Goal: Task Accomplishment & Management: Use online tool/utility

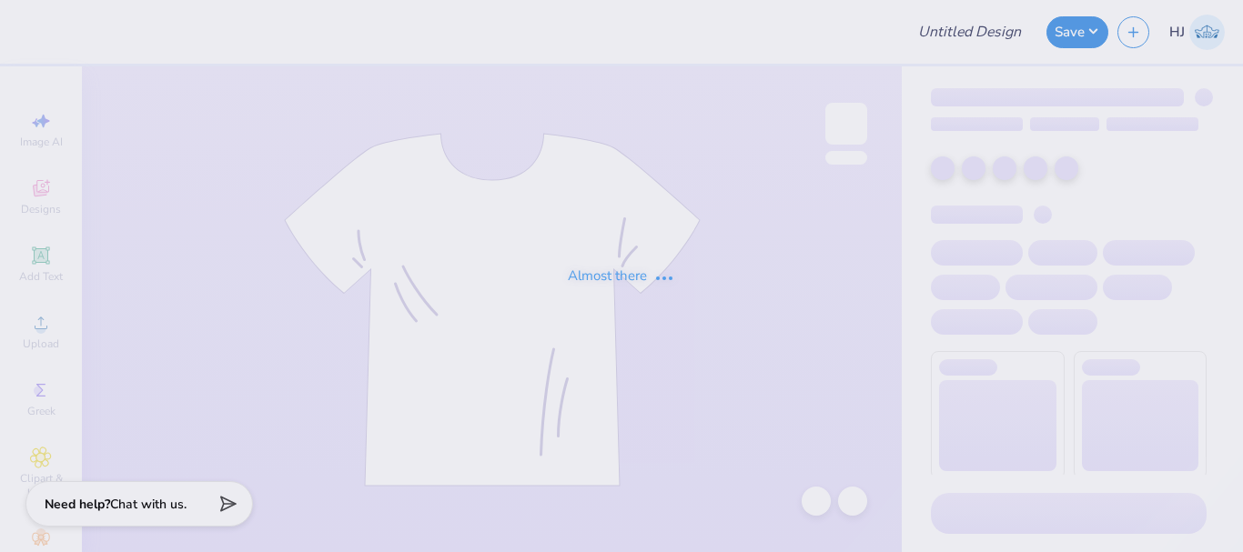
type input "[PERSON_NAME] : [PERSON_NAME][GEOGRAPHIC_DATA]"
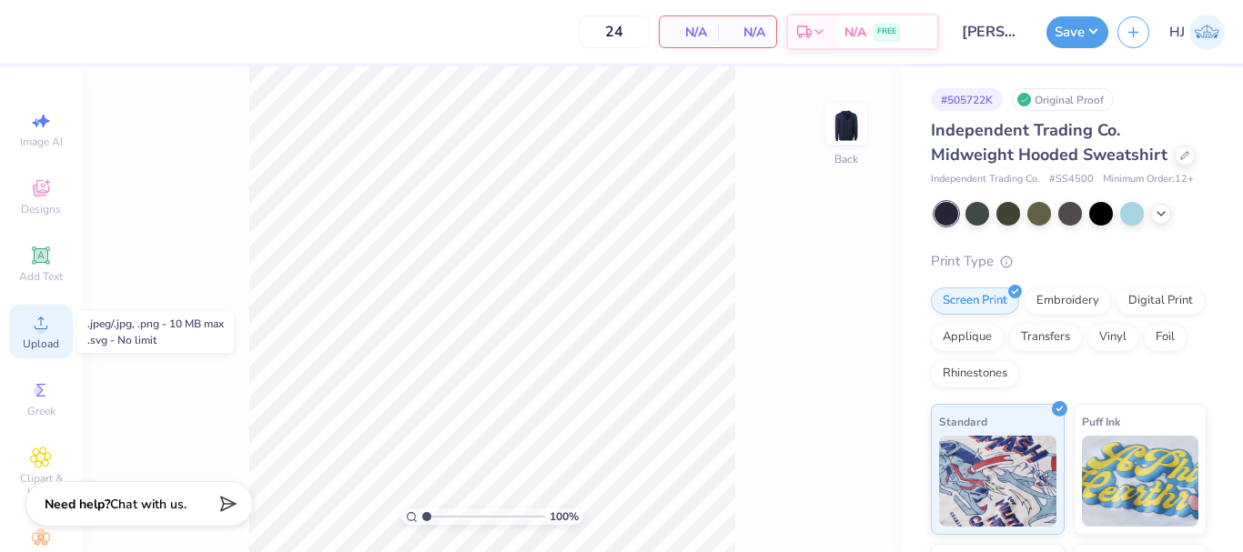
click at [40, 326] on icon at bounding box center [41, 323] width 13 height 13
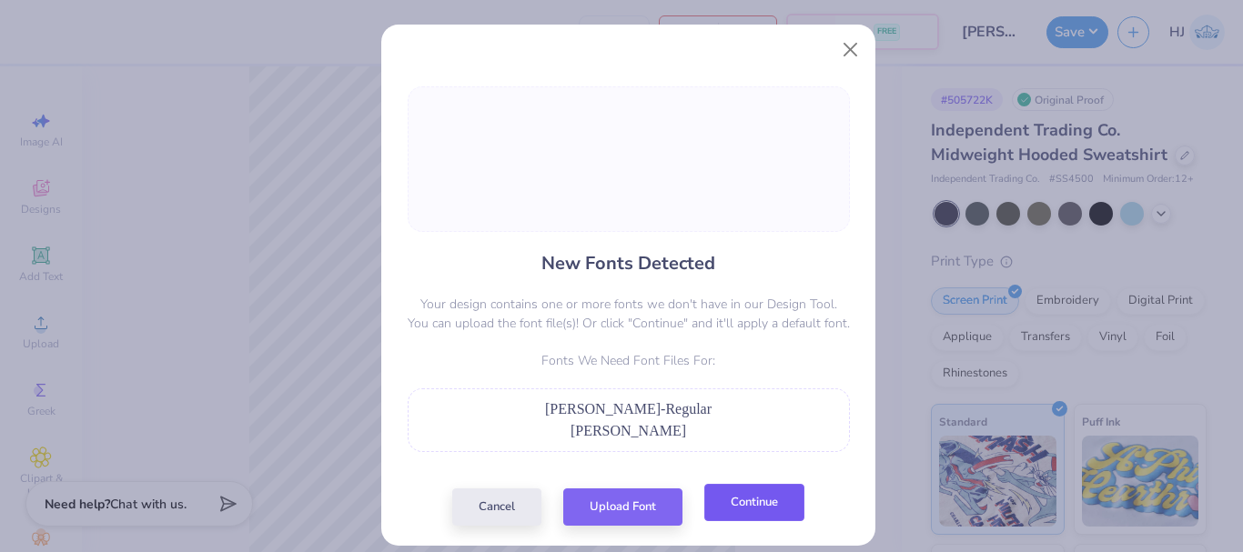
click at [740, 516] on button "Continue" at bounding box center [754, 502] width 100 height 37
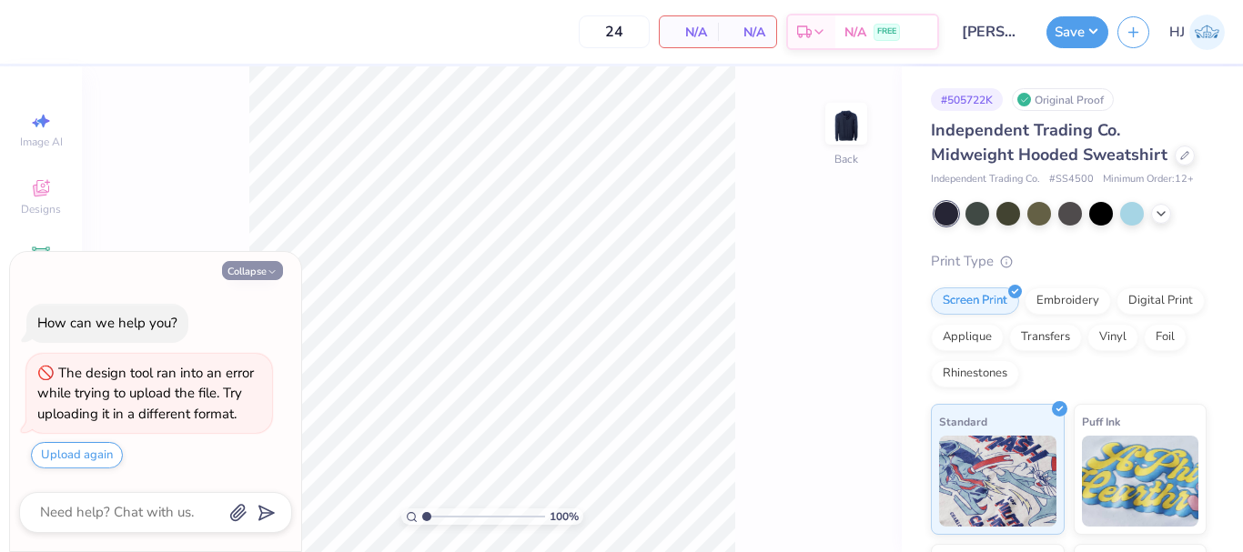
click at [260, 272] on button "Collapse" at bounding box center [252, 270] width 61 height 19
type textarea "x"
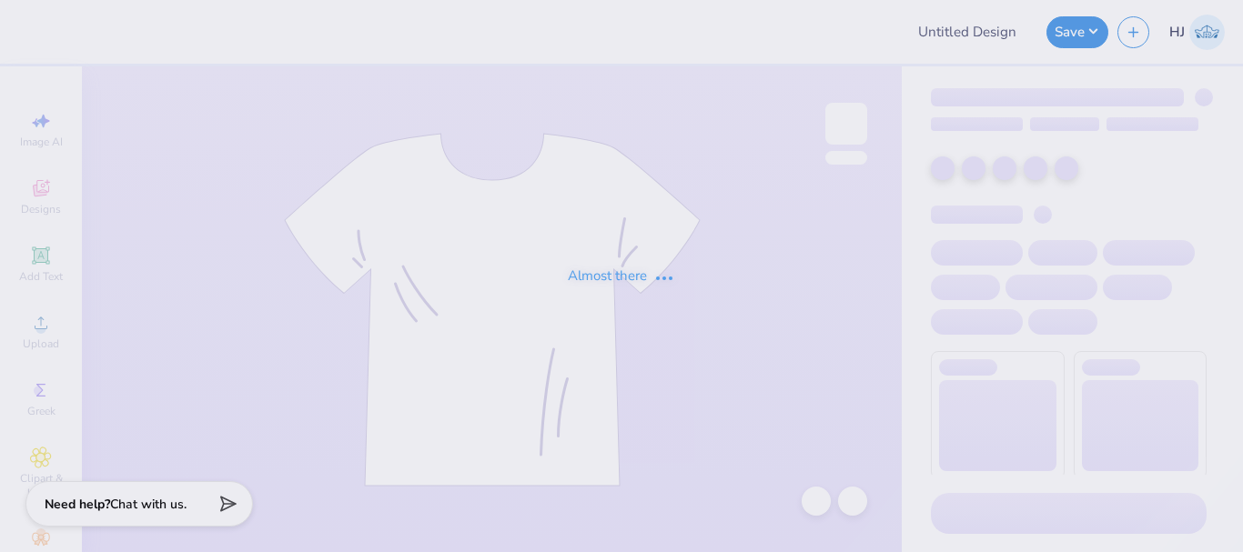
type input "[PERSON_NAME] : [PERSON_NAME][GEOGRAPHIC_DATA]"
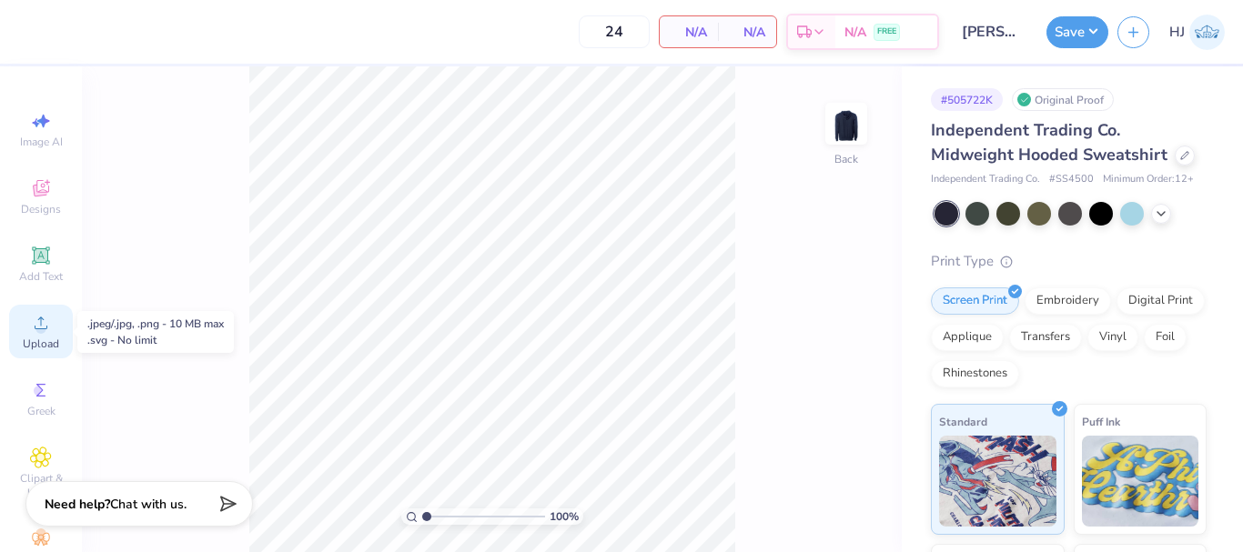
click at [42, 333] on icon at bounding box center [41, 323] width 22 height 22
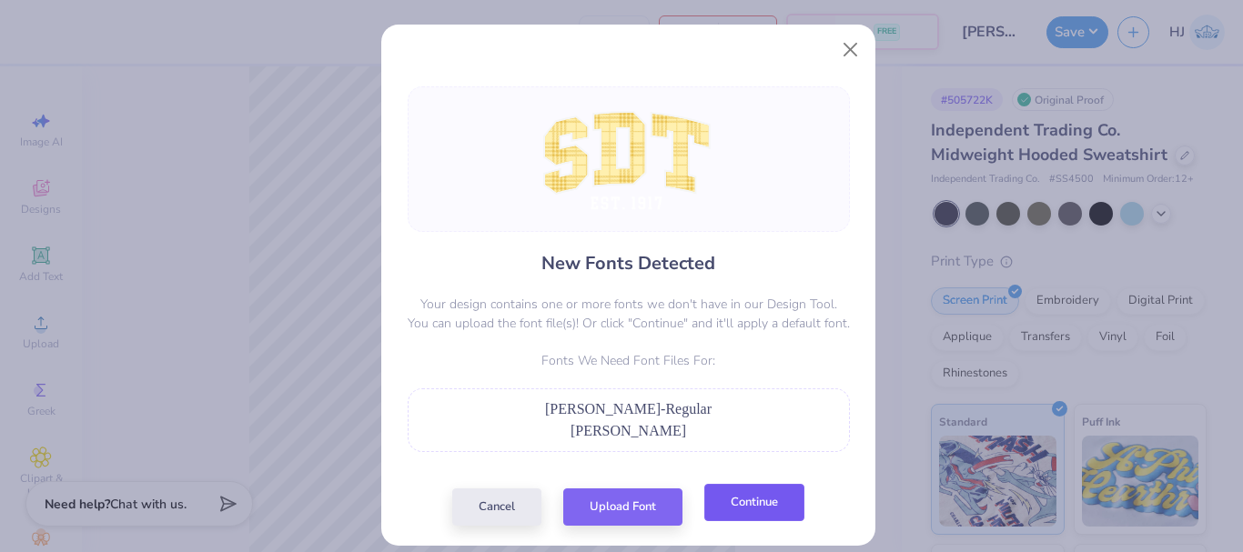
click at [745, 500] on button "Continue" at bounding box center [754, 502] width 100 height 37
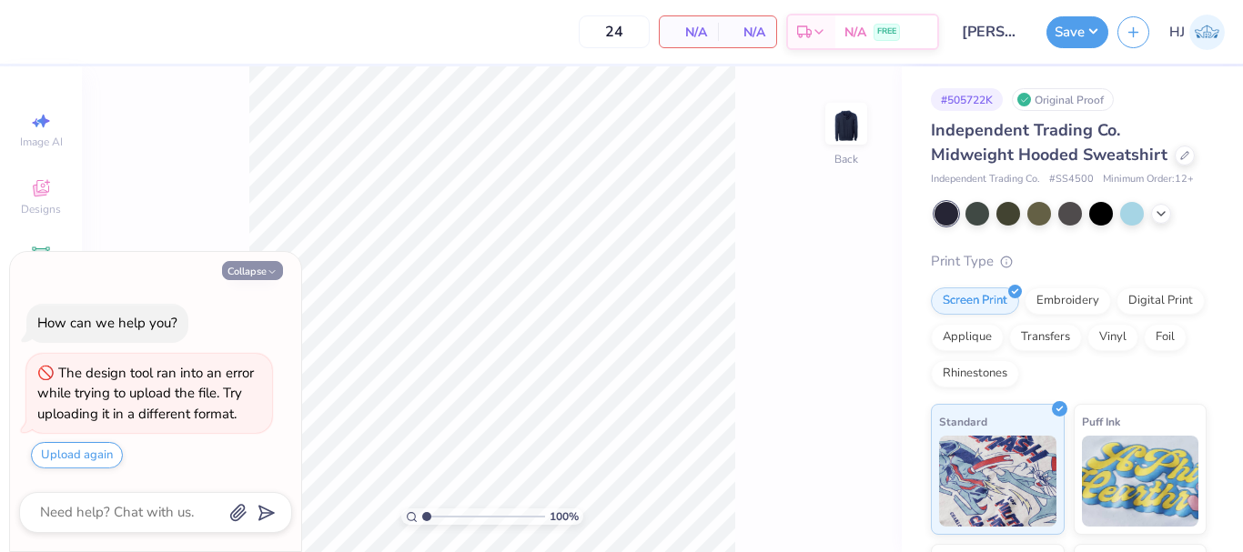
click at [262, 278] on button "Collapse" at bounding box center [252, 270] width 61 height 19
type textarea "x"
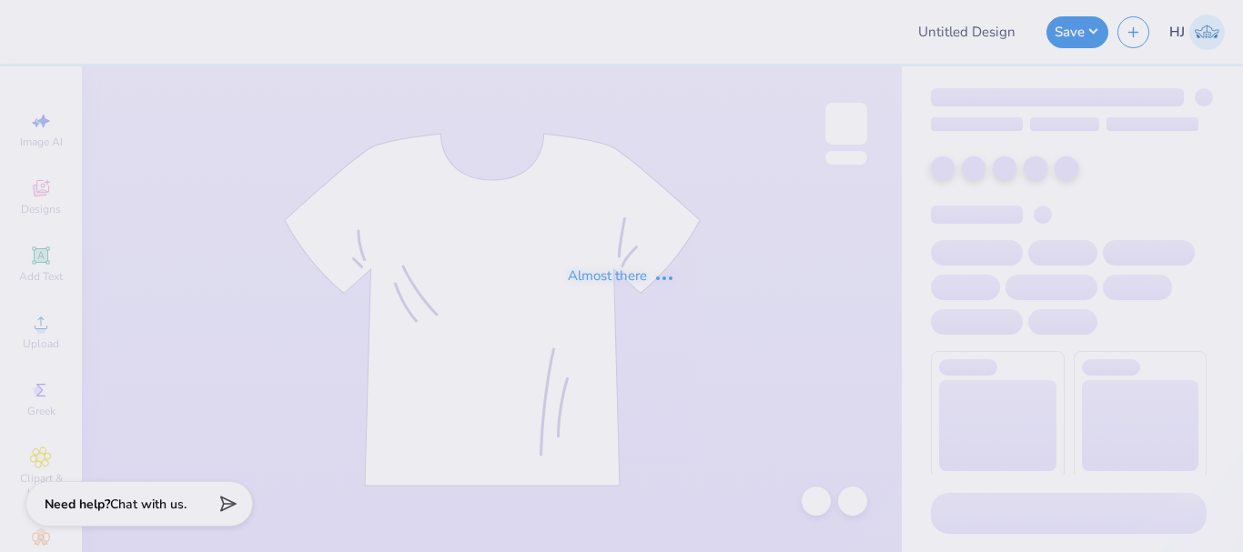
type input "[PERSON_NAME] : [PERSON_NAME][GEOGRAPHIC_DATA]"
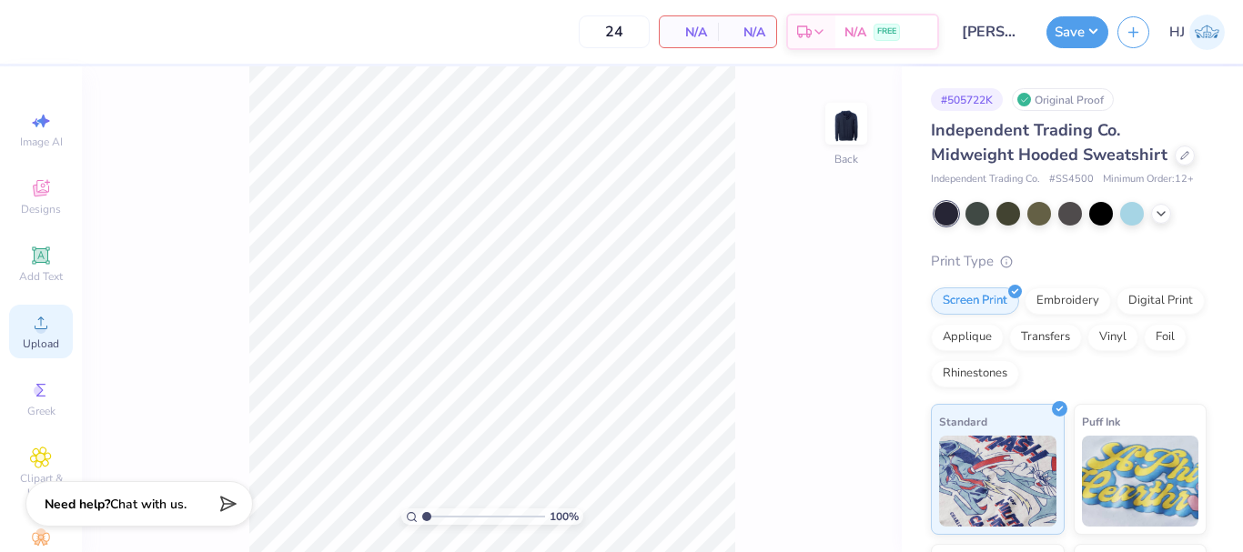
click at [23, 343] on span "Upload" at bounding box center [41, 344] width 36 height 15
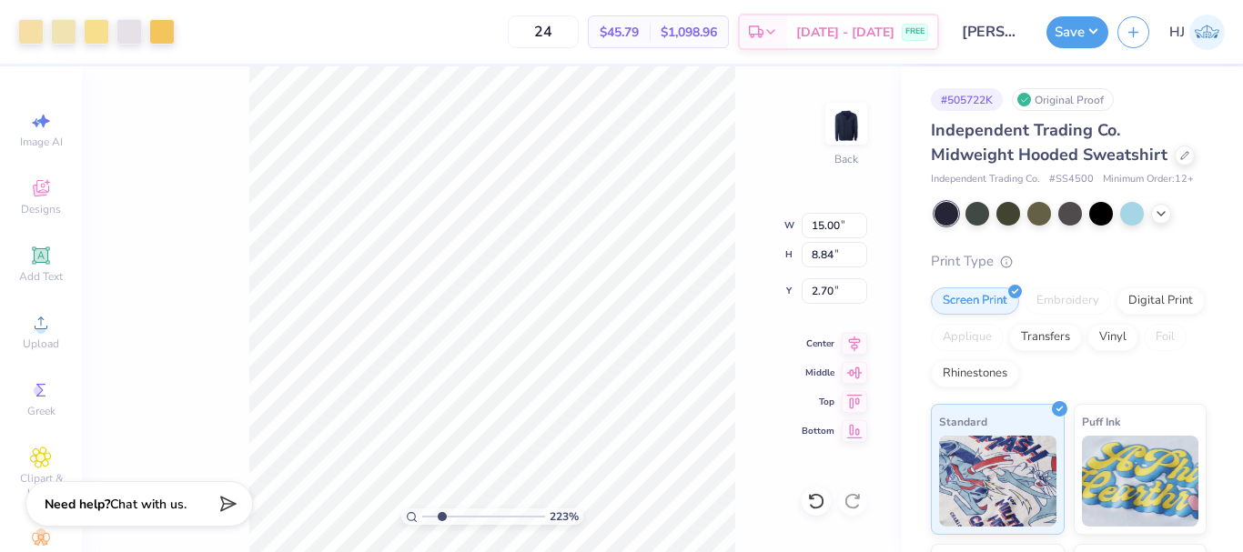
type input "2.22962763702902"
click at [837, 228] on input "15.00" at bounding box center [835, 225] width 66 height 25
type input "12.5"
type input "2.22962763702902"
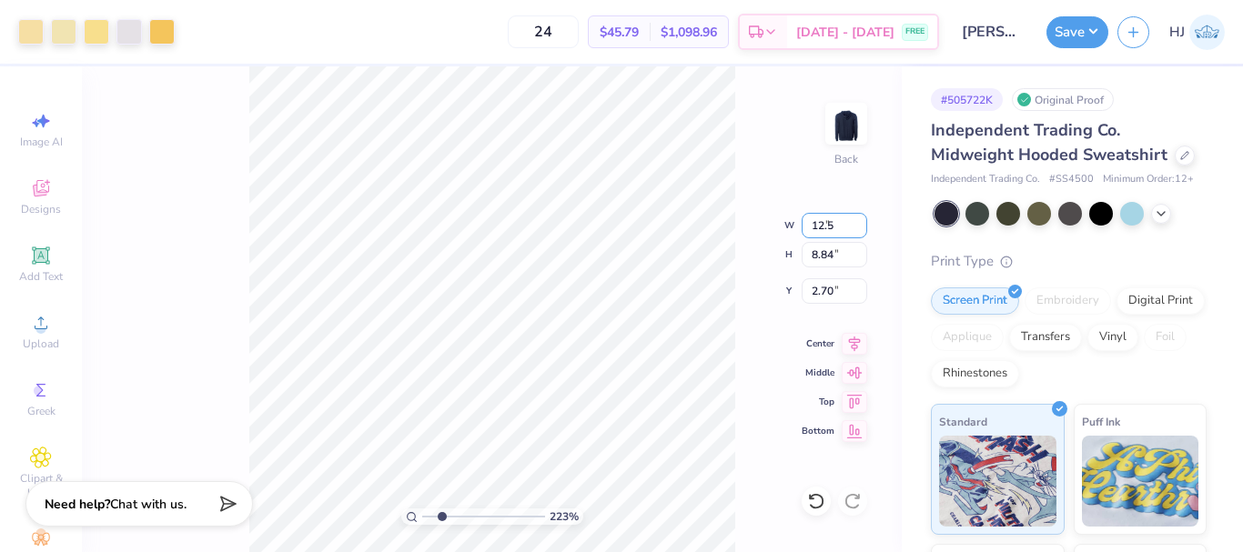
type input "12.50"
type input "7.37"
click at [848, 291] on input "3.44" at bounding box center [835, 290] width 66 height 25
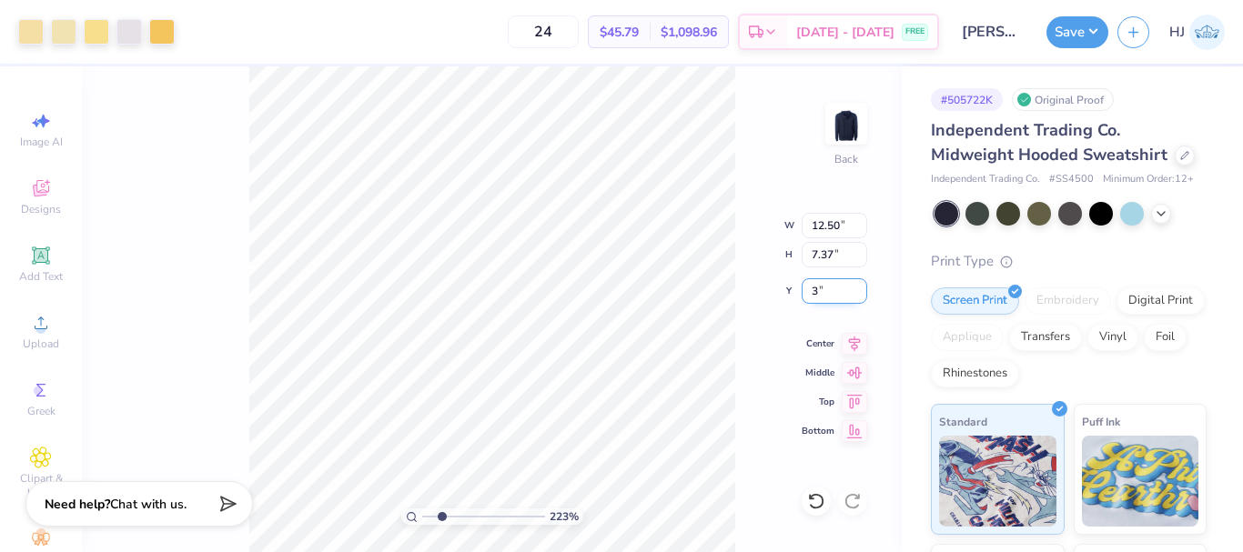
type input "3"
type input "2.22962763702902"
type input "3.00"
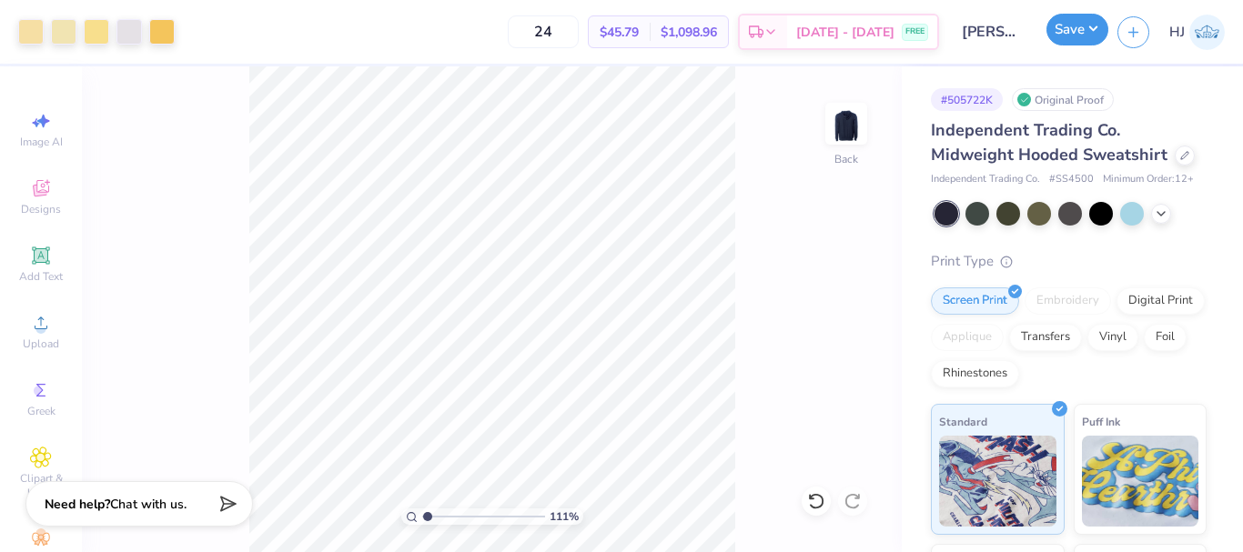
click at [1088, 34] on button "Save" at bounding box center [1078, 30] width 62 height 32
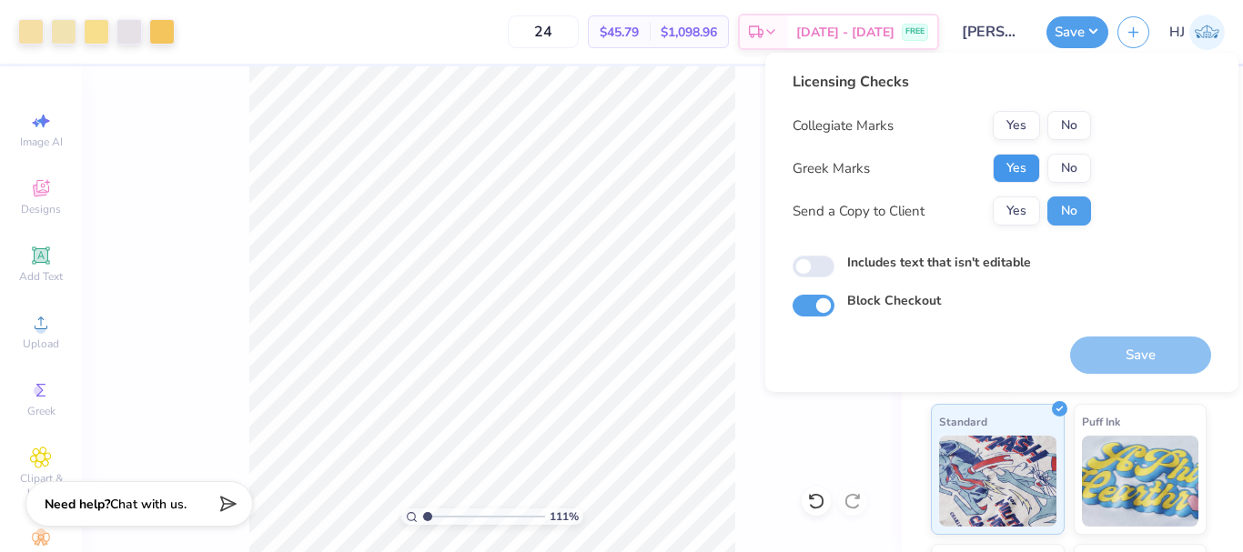
click at [1015, 172] on button "Yes" at bounding box center [1016, 168] width 47 height 29
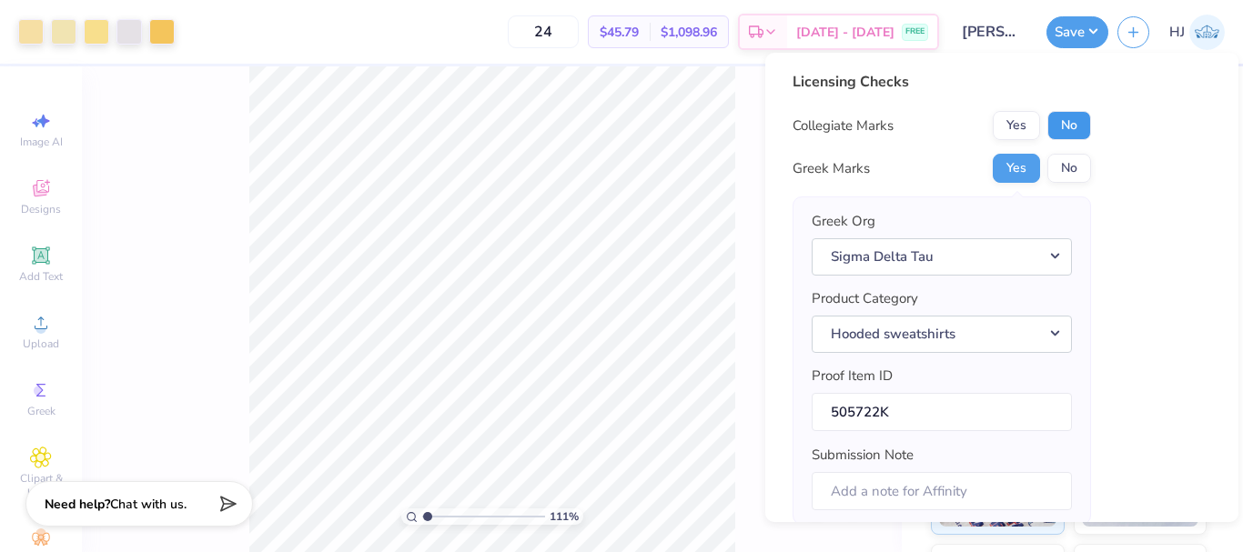
click at [1070, 130] on button "No" at bounding box center [1069, 125] width 44 height 29
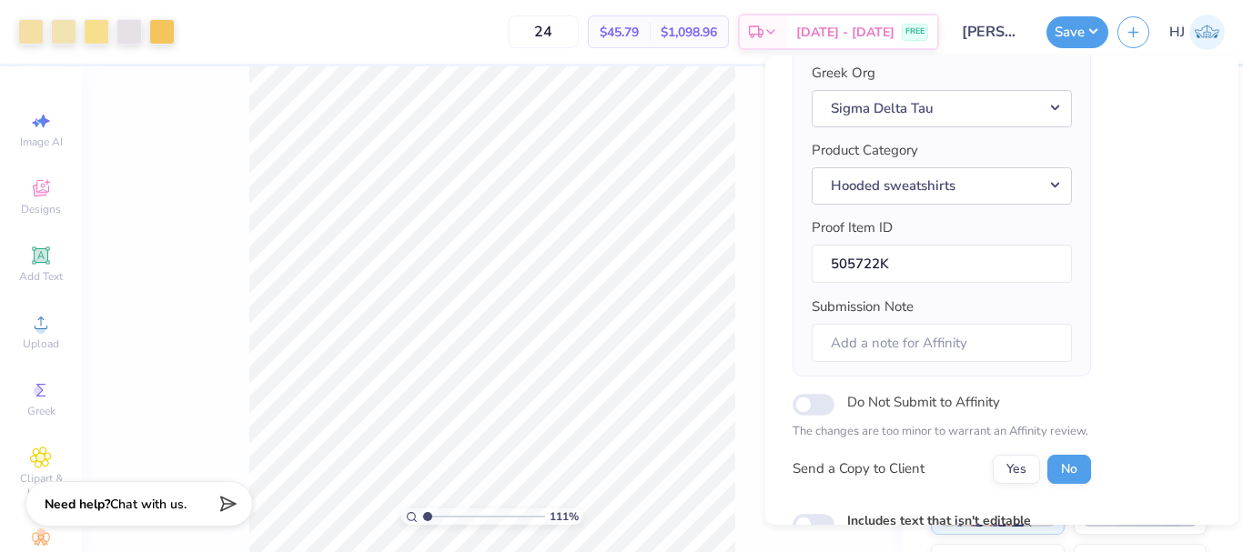
scroll to position [276, 0]
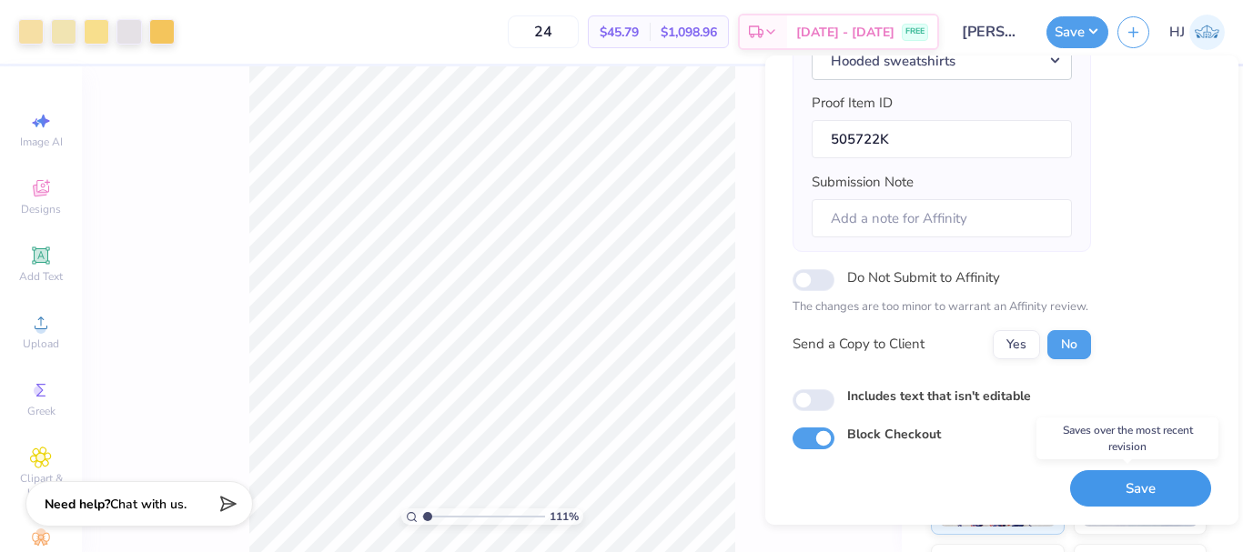
click at [1123, 486] on button "Save" at bounding box center [1140, 488] width 141 height 37
click at [262, 42] on div "24 $45.79 Per Item $1,098.96 Total Est. Delivery Sep 15 - 18 FREE" at bounding box center [561, 32] width 755 height 64
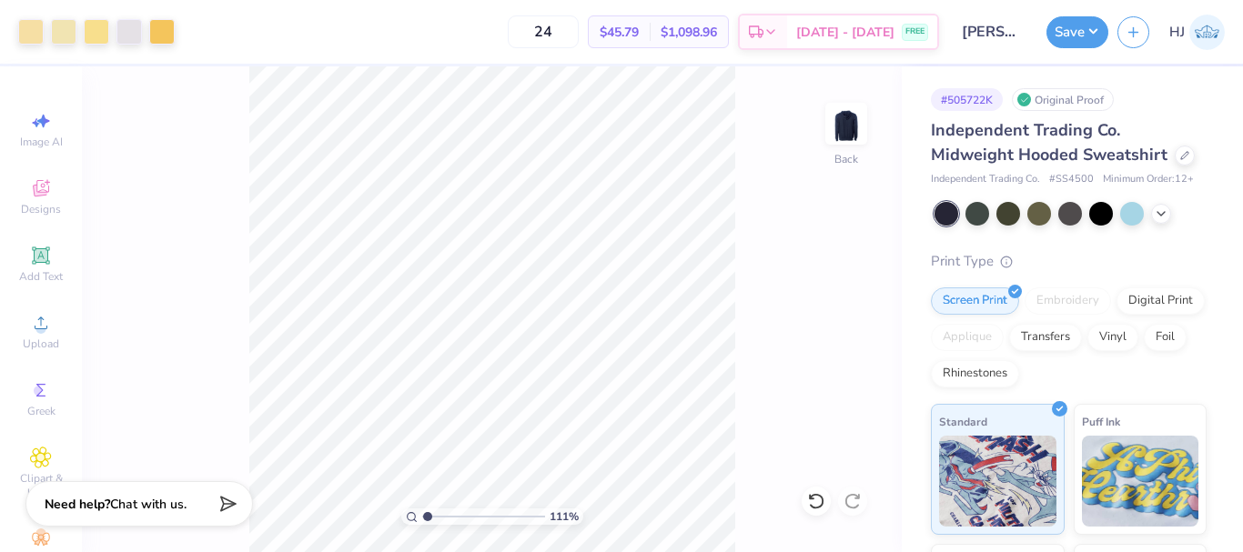
type input "1.10681260672262"
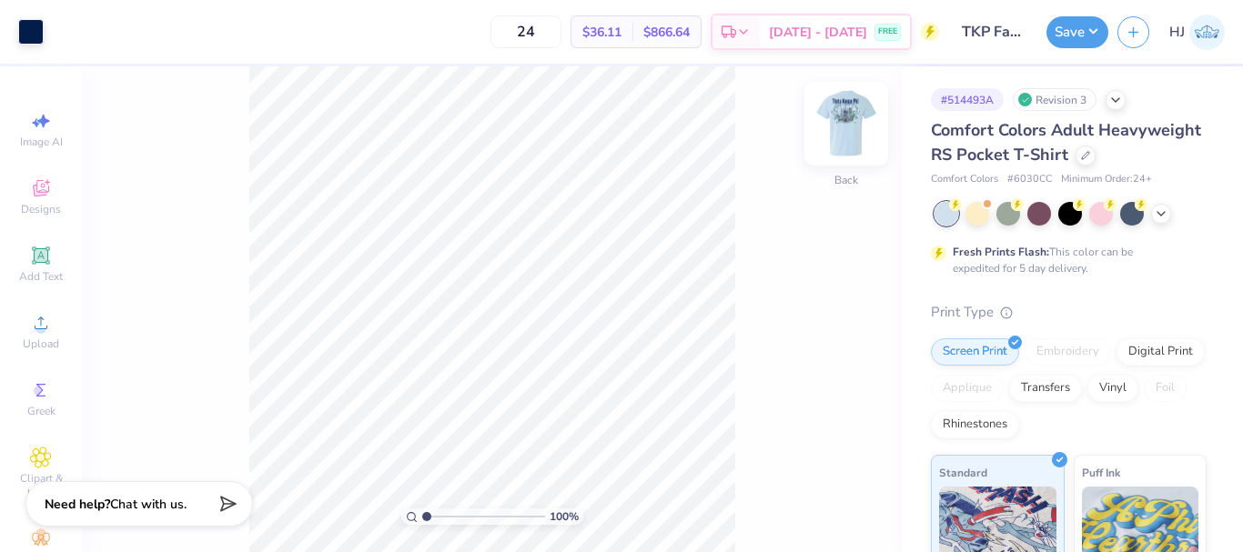
click at [853, 116] on img at bounding box center [846, 123] width 73 height 73
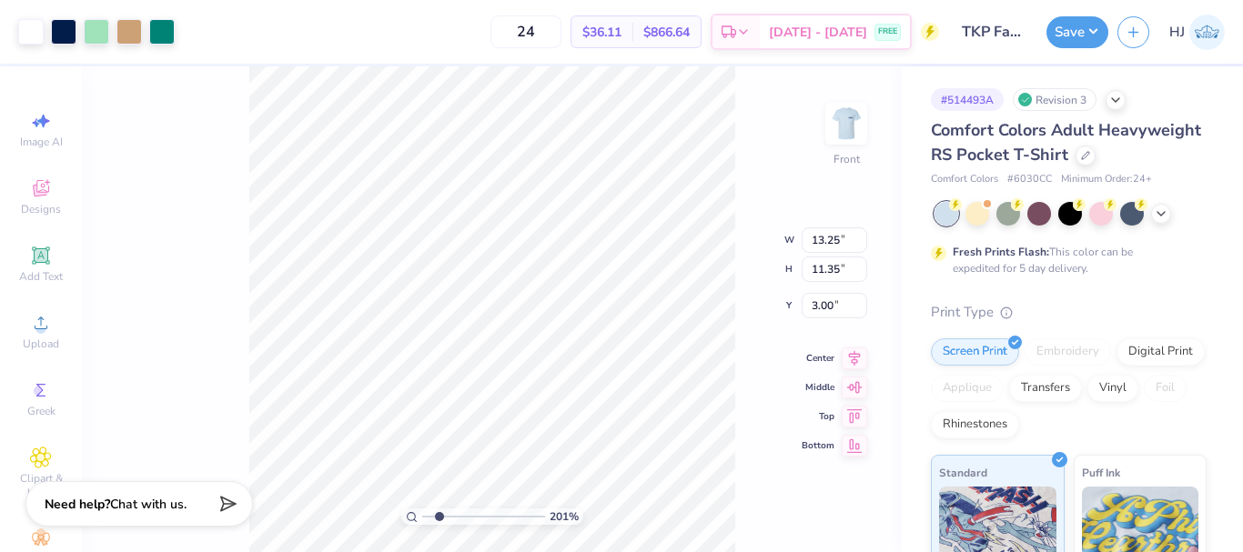
click at [175, 182] on div "201 % Front W 13.25 13.25 " H 11.35 11.35 " Y 3.00 3.00 " Center Middle Top Bot…" at bounding box center [492, 309] width 820 height 486
type input "2.01445811466782"
type input "0.74"
type input "1.78"
type input "3.48"
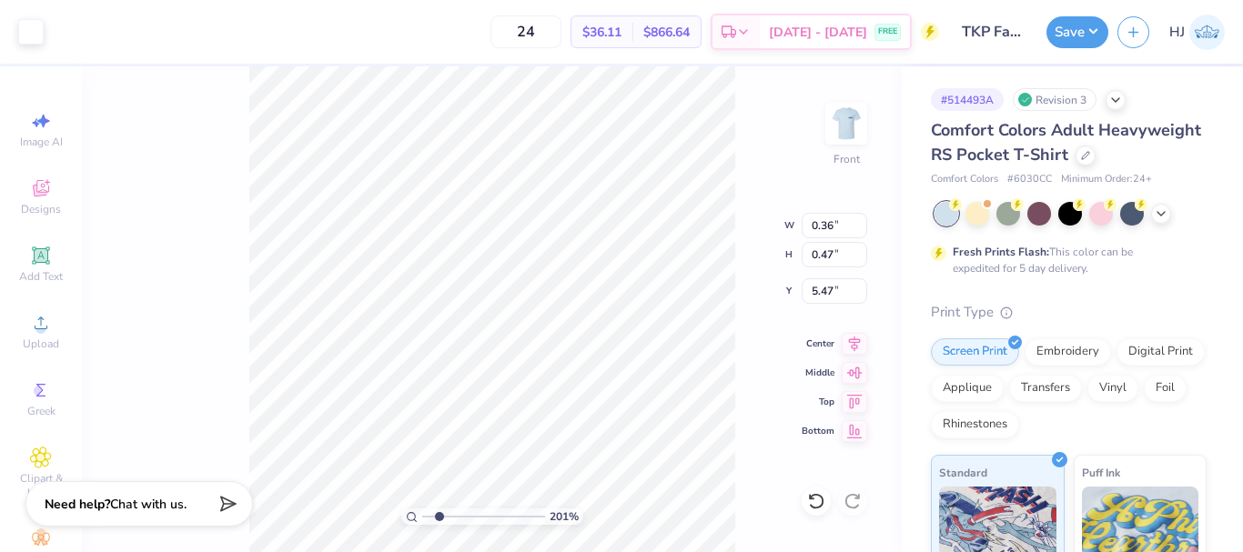
type input "2.01445811466782"
type input "0.85"
type input "2.22"
type input "3.00"
type input "1.22152498603932"
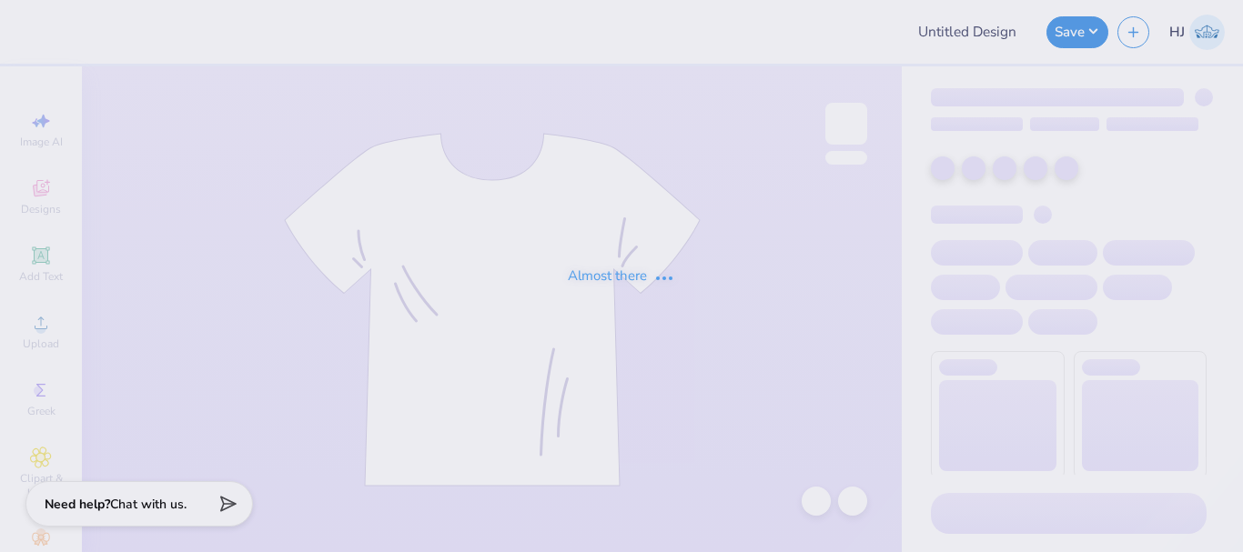
type input "TKP Fall Shirts"
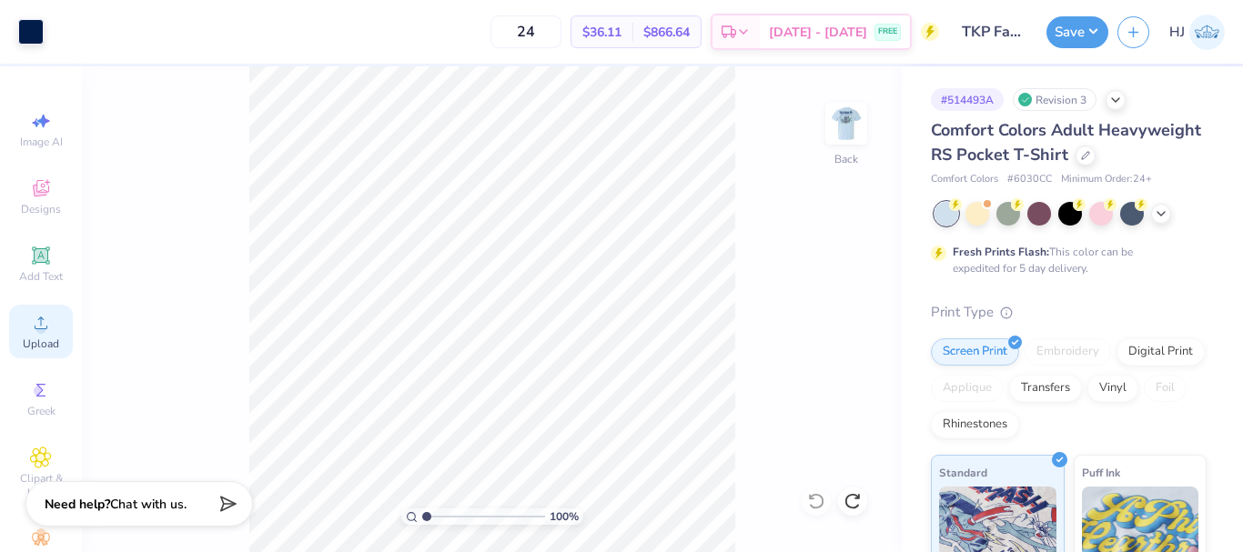
click at [30, 329] on icon at bounding box center [41, 323] width 22 height 22
click at [66, 25] on div at bounding box center [63, 29] width 25 height 25
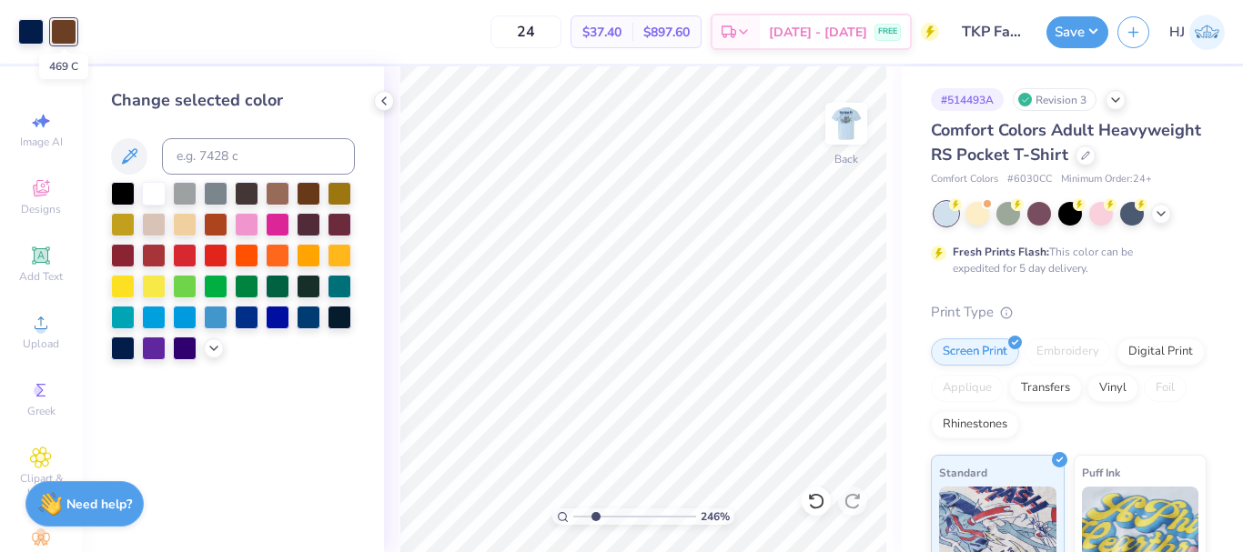
type input "2.46071092039641"
click at [261, 160] on input at bounding box center [258, 156] width 193 height 36
type input "2768"
type input "2.46071092039641"
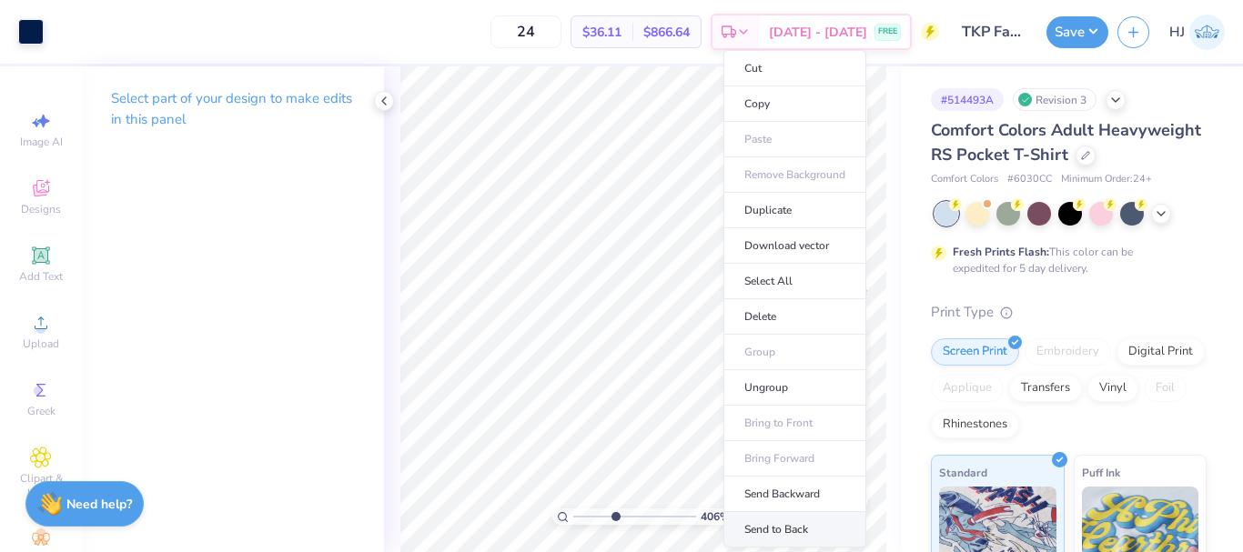
click at [781, 530] on li "Send to Back" at bounding box center [794, 529] width 143 height 35
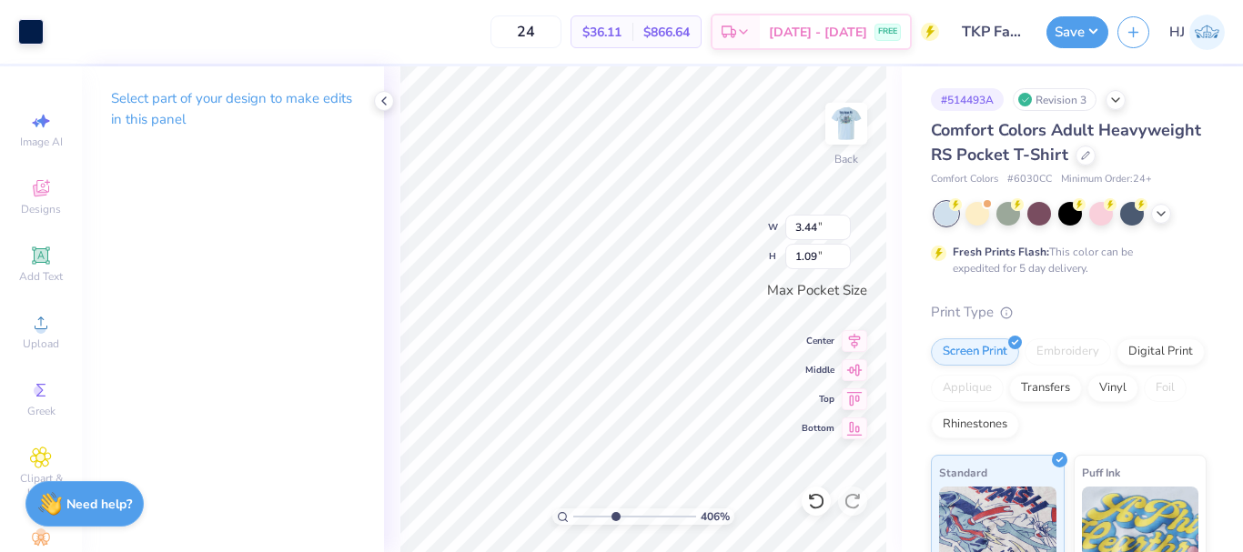
type input "4.05804149575103"
type input "3.43"
type input "1.55"
type input "4.05804149575103"
type input "3.44"
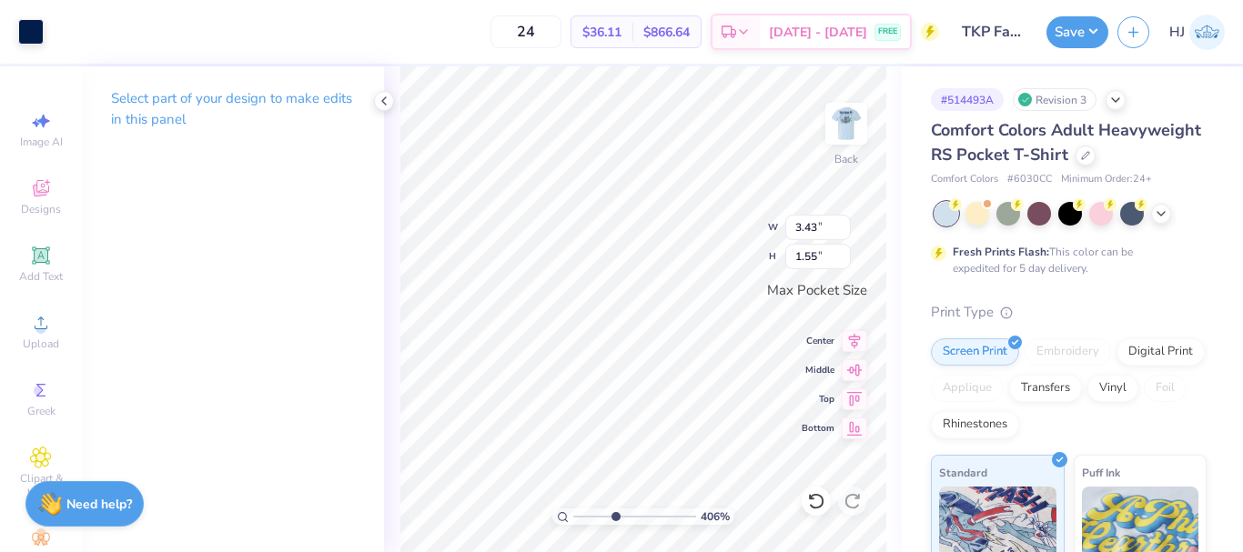
type input "1.09"
type input "4.05804149575103"
click at [824, 230] on input "3.43" at bounding box center [818, 227] width 66 height 25
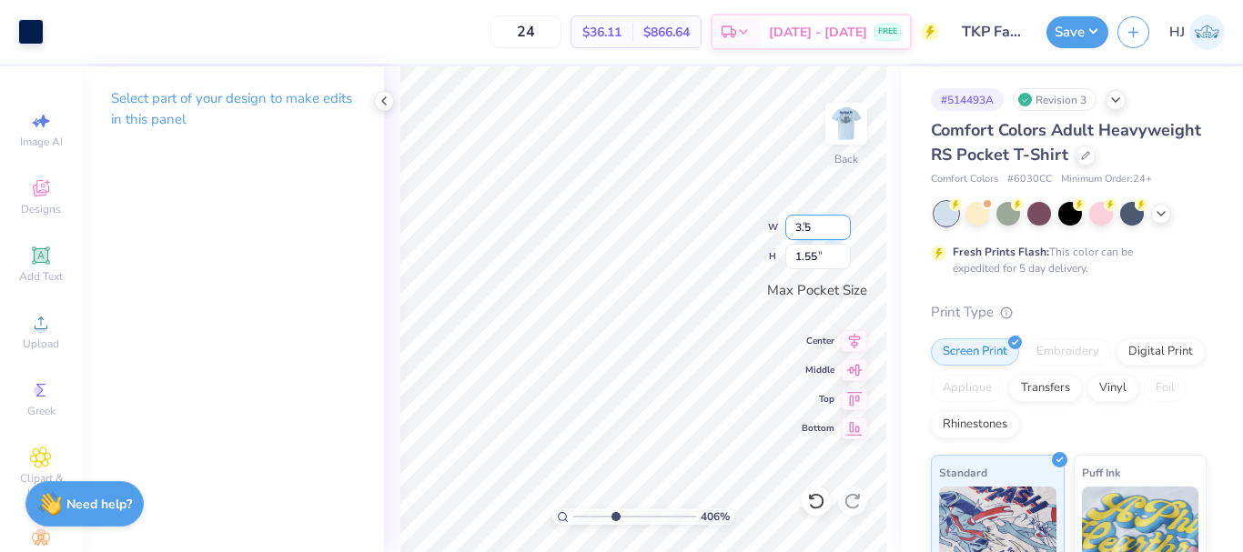
type input "3.5"
type input "4.05804149575103"
type input "3.50"
type input "1.58"
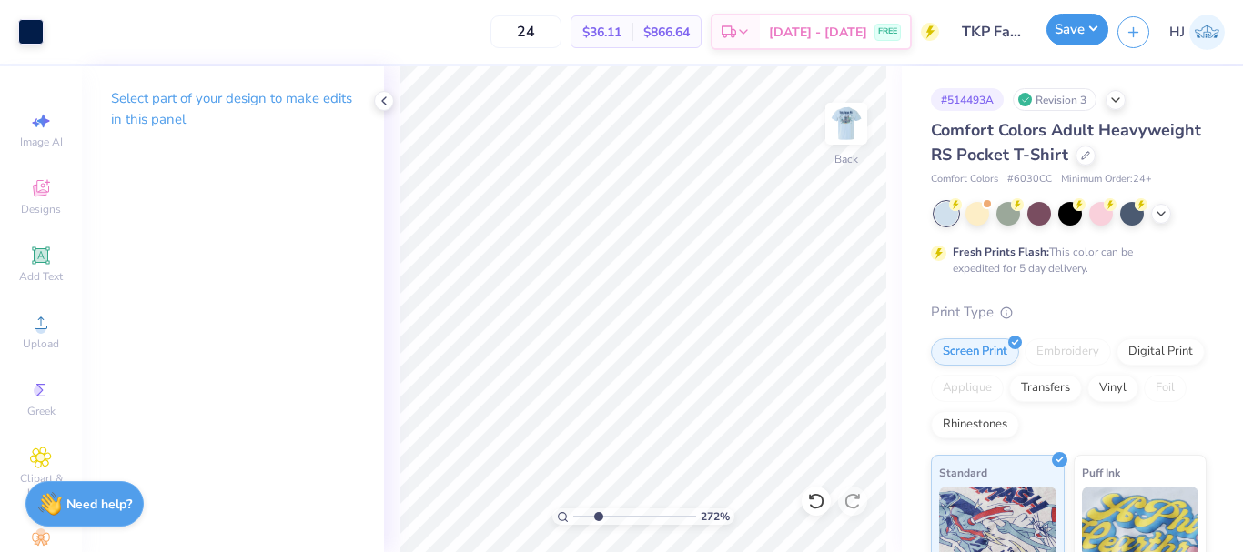
click at [1078, 23] on button "Save" at bounding box center [1078, 30] width 62 height 32
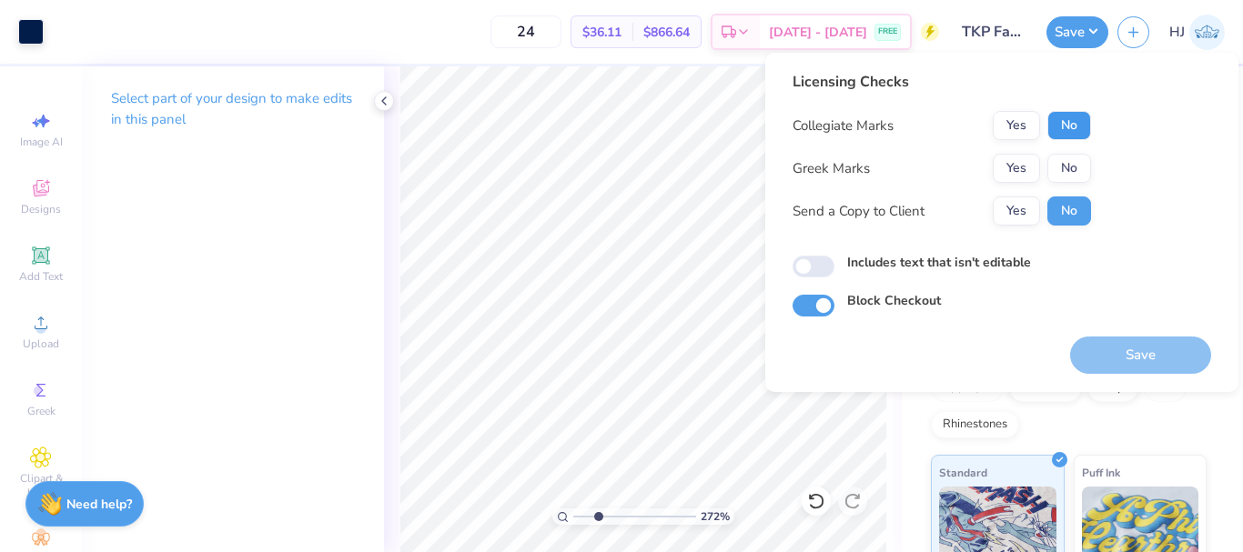
click at [1081, 136] on button "No" at bounding box center [1069, 125] width 44 height 29
click at [1076, 180] on button "No" at bounding box center [1069, 168] width 44 height 29
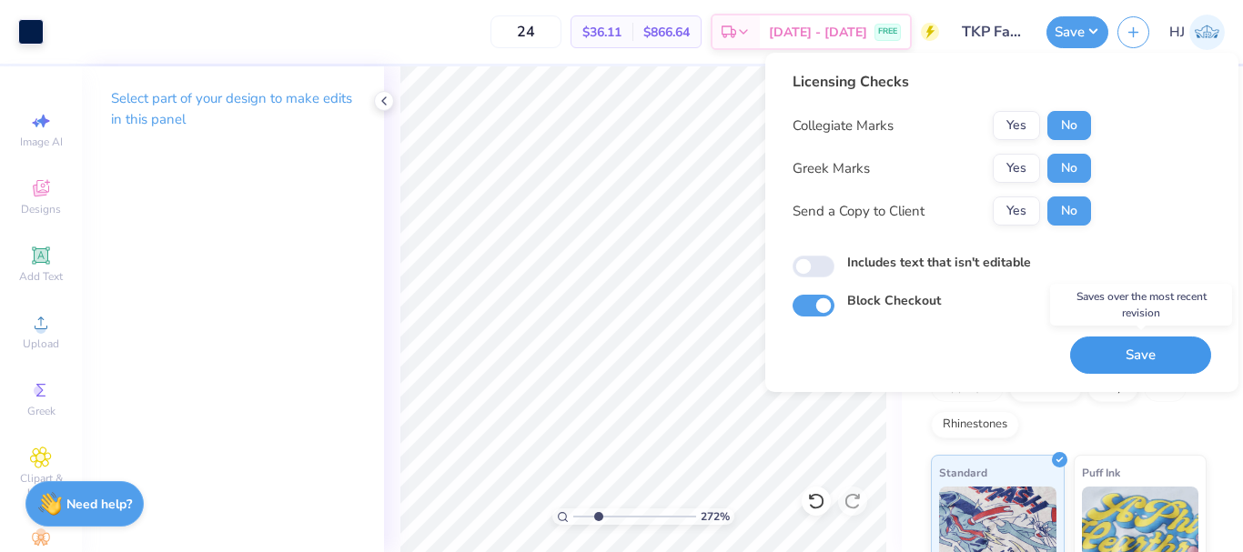
click at [1133, 356] on button "Save" at bounding box center [1140, 355] width 141 height 37
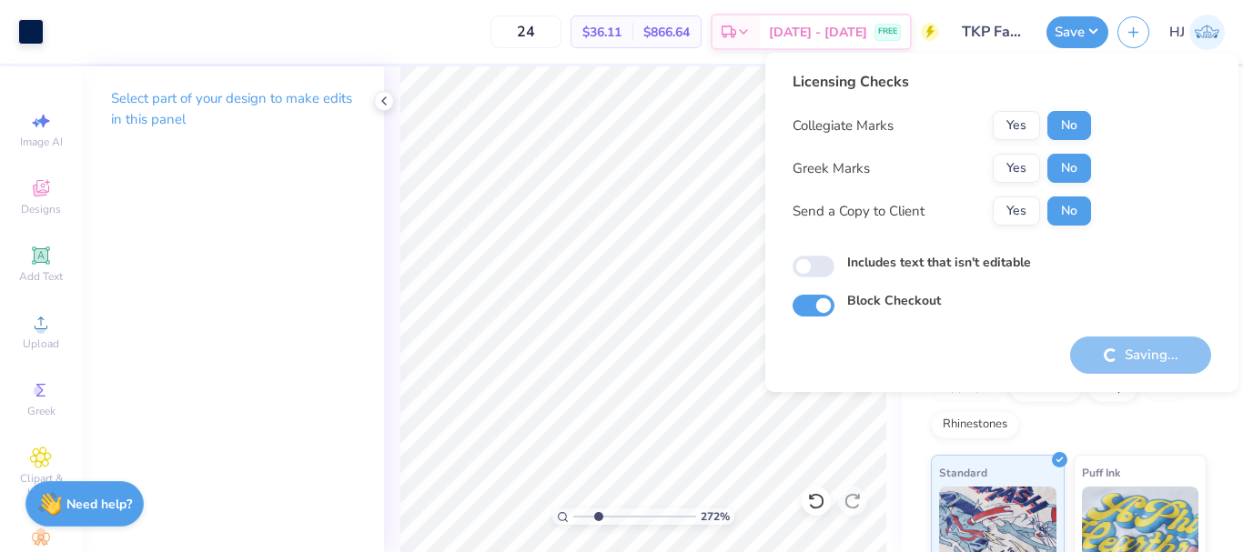
click at [1091, 29] on button "Save" at bounding box center [1078, 32] width 62 height 32
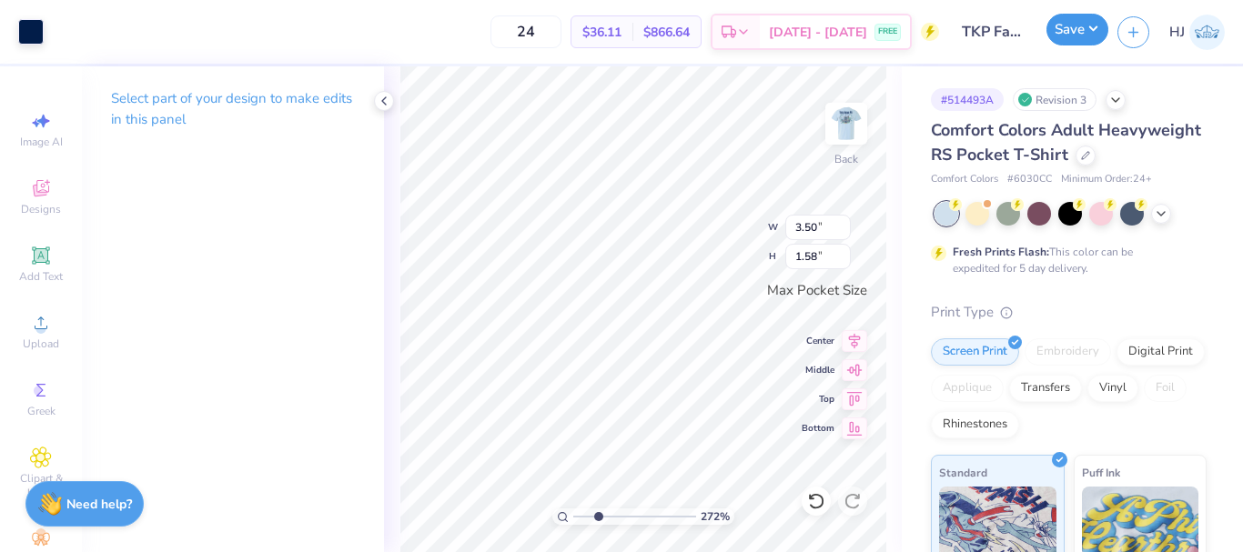
click at [1087, 34] on button "Save" at bounding box center [1078, 30] width 62 height 32
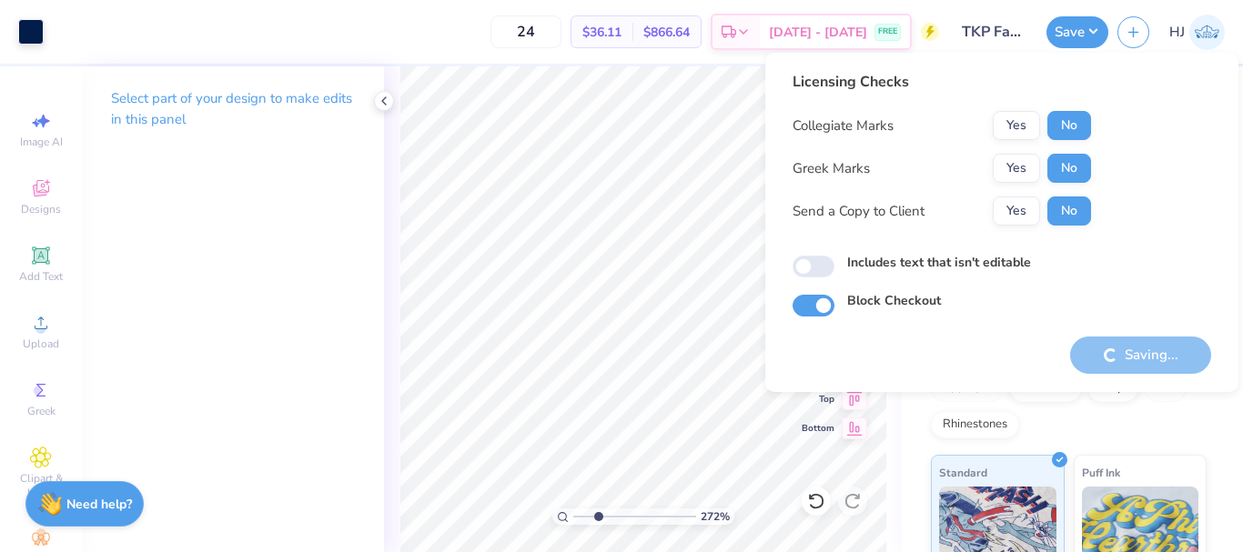
type input "2.71964221644285"
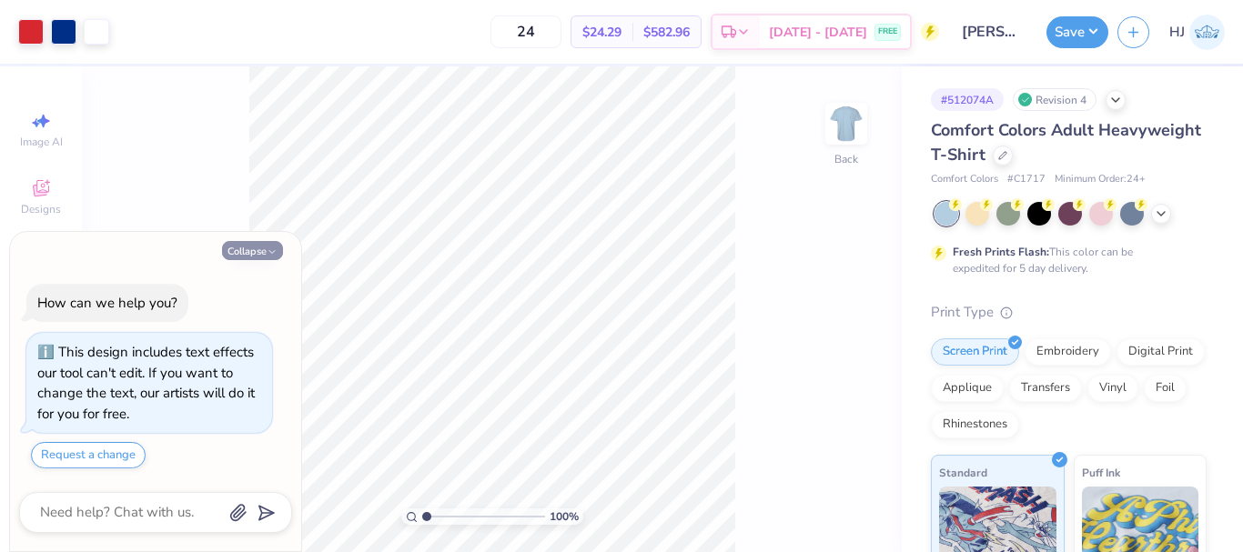
click at [238, 252] on button "Collapse" at bounding box center [252, 250] width 61 height 19
type textarea "x"
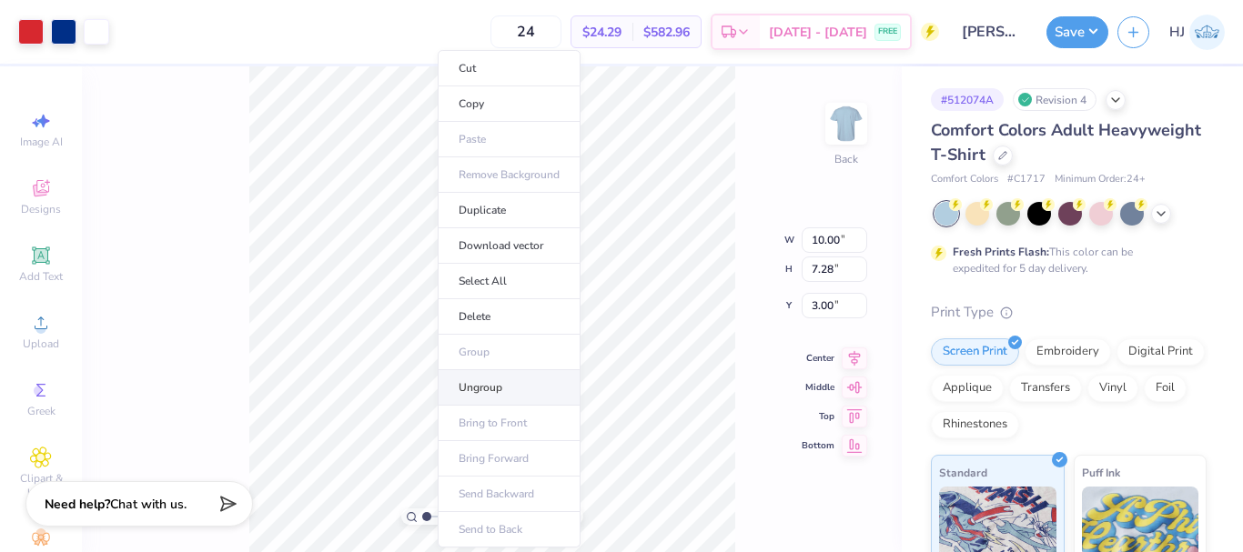
click at [482, 386] on li "Ungroup" at bounding box center [509, 387] width 143 height 35
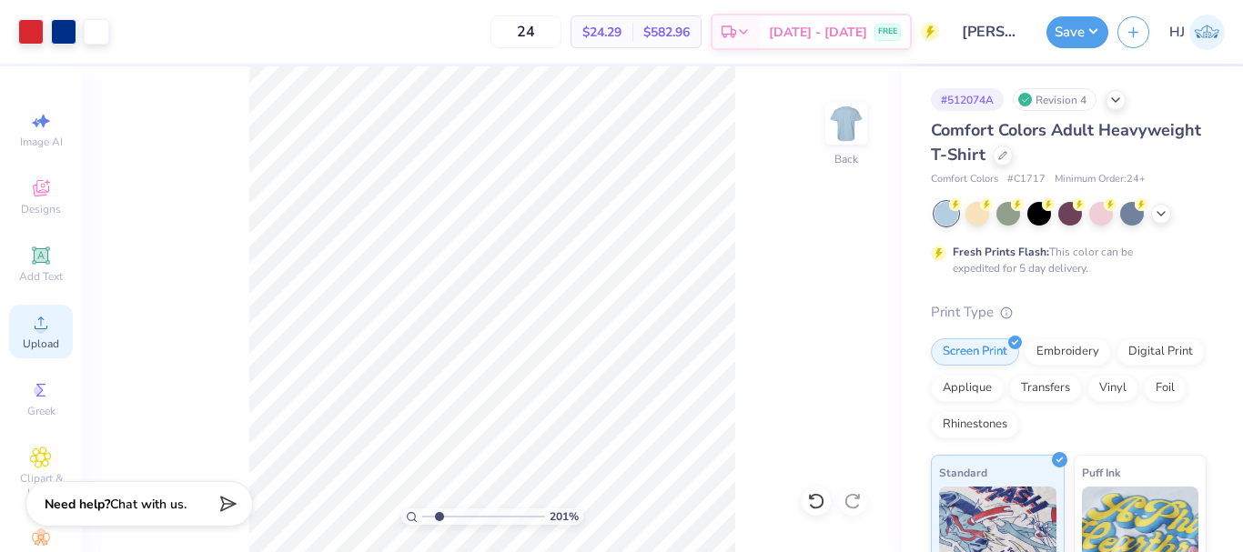
click at [30, 333] on icon at bounding box center [41, 323] width 22 height 22
click at [38, 258] on icon at bounding box center [41, 255] width 14 height 14
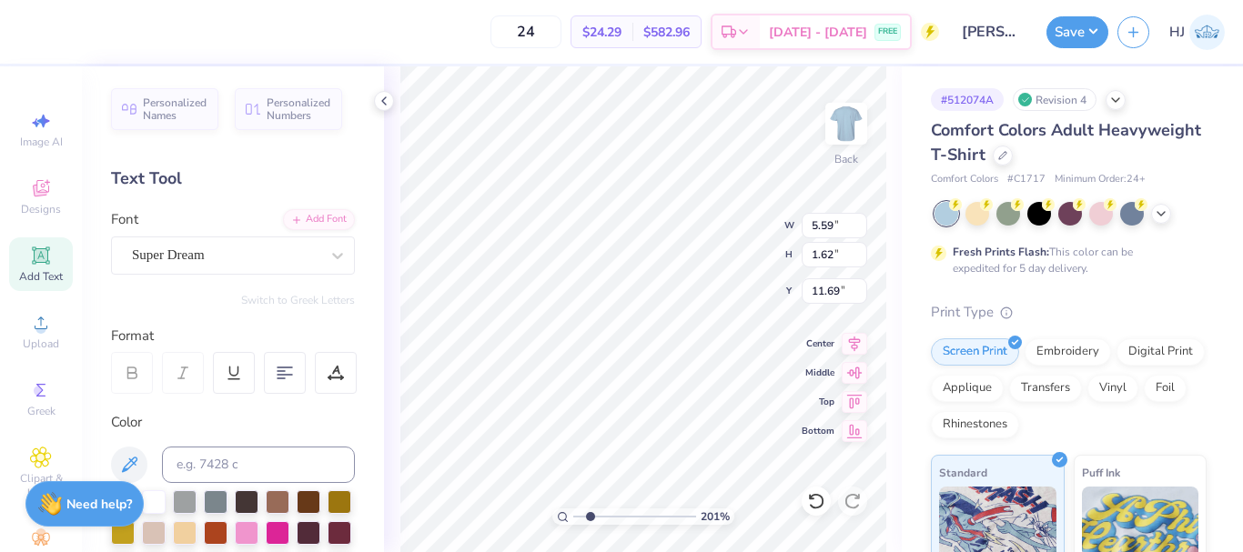
type input "2.01445811466782"
type textarea "A"
type input "2.01445811466782"
type textarea "Ae"
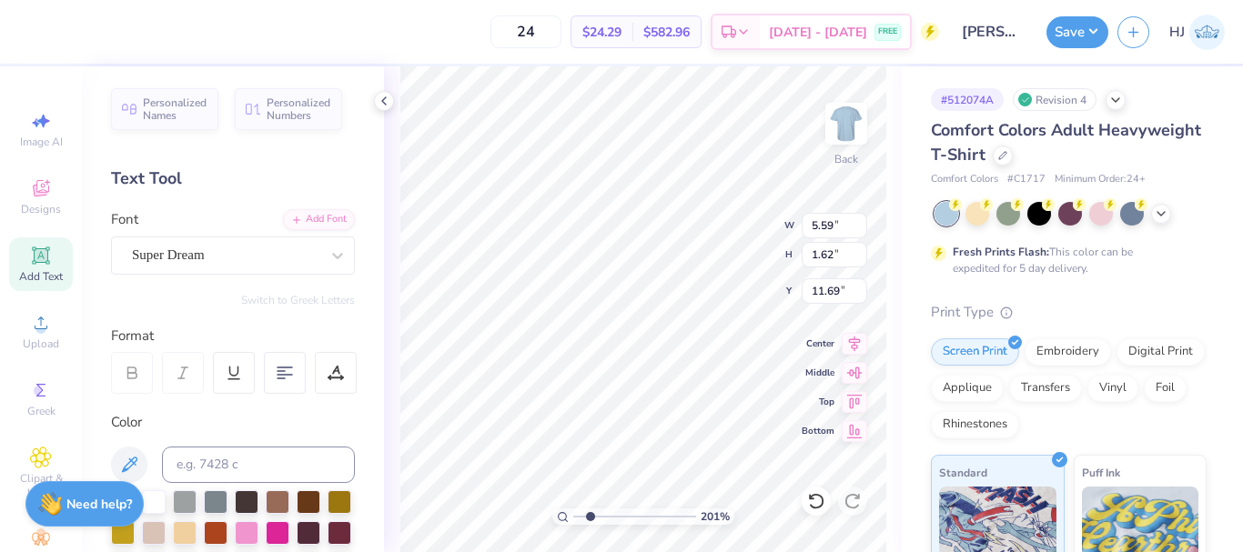
type input "2.01445811466782"
type textarea "Aem"
type input "2.01445811466782"
type textarea "Ae"
type input "2.01445811466782"
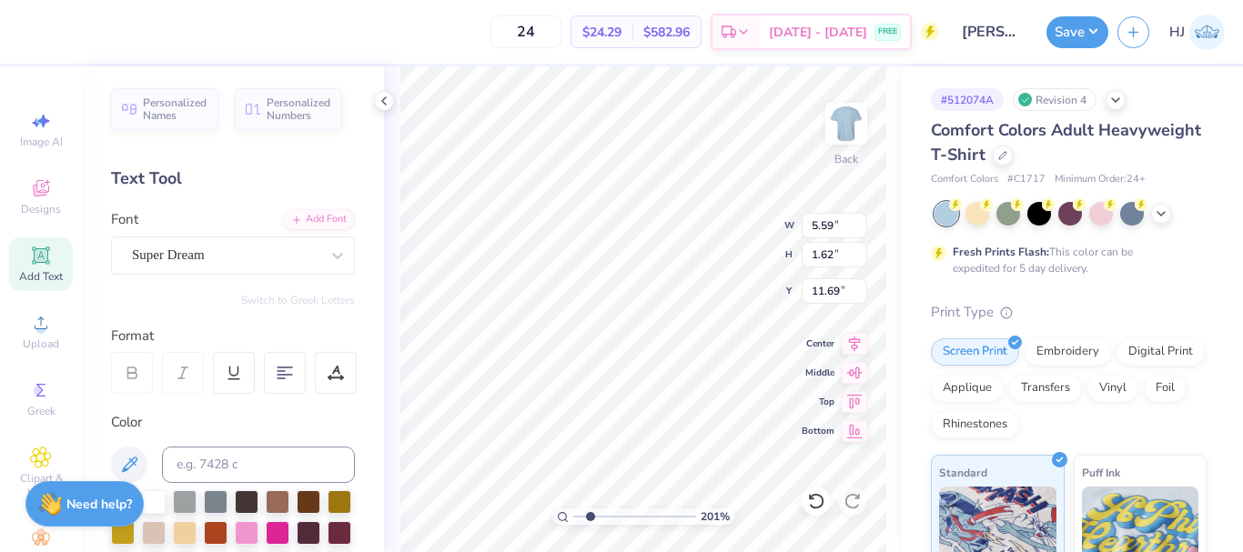
type textarea "A"
type input "2.01445811466782"
type textarea "Ame"
type input "2.01445811466782"
type textarea "Amer"
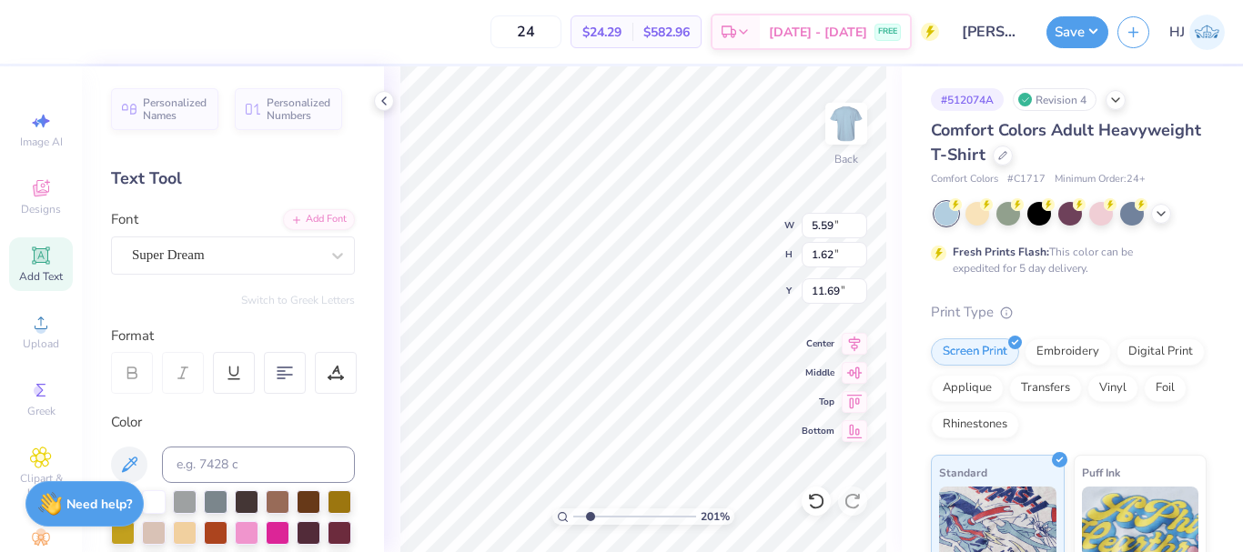
type input "2.01445811466782"
type textarea "Ameri"
type input "2.01445811466782"
type textarea "Americ"
type input "2.01445811466782"
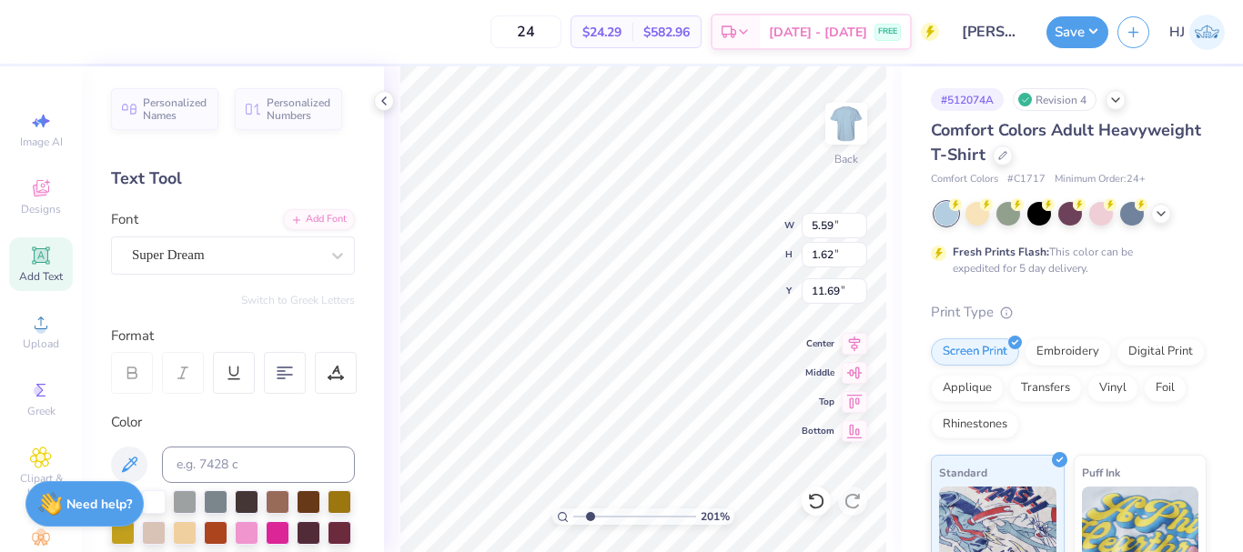
type textarea "America"
type input "2.01445811466782"
type textarea "American"
type input "2.01445811466782"
type textarea "American"
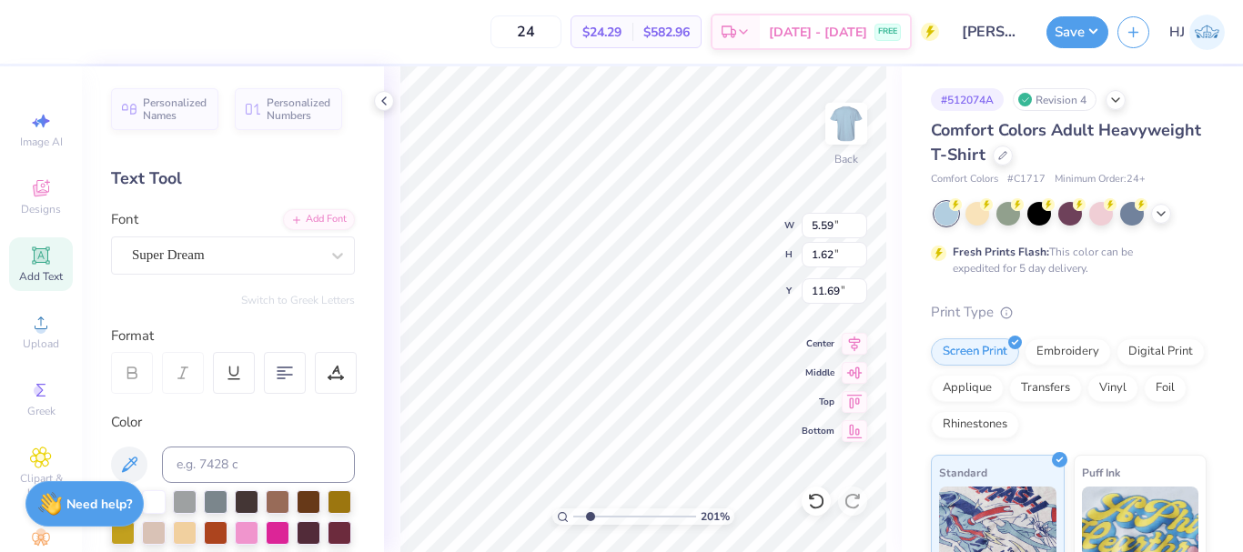
type input "2.01445811466782"
type textarea "American D"
type input "2.01445811466782"
type textarea "American De"
type input "2.01445811466782"
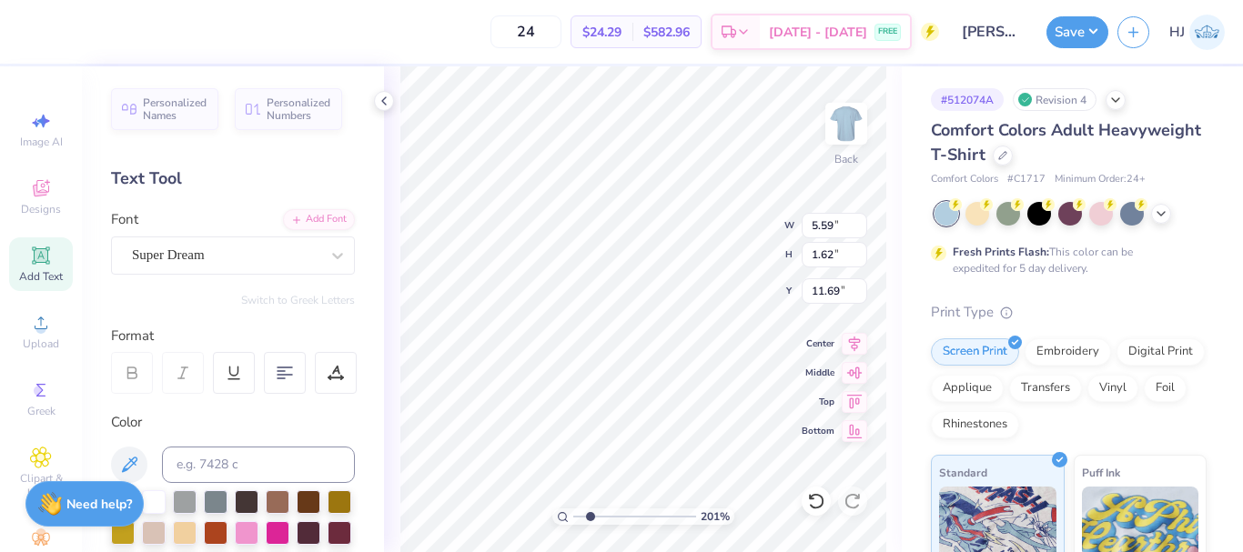
type textarea "American Det"
type input "2.01445811466782"
type textarea "American De"
type input "2.01445811466782"
type textarea "American Den"
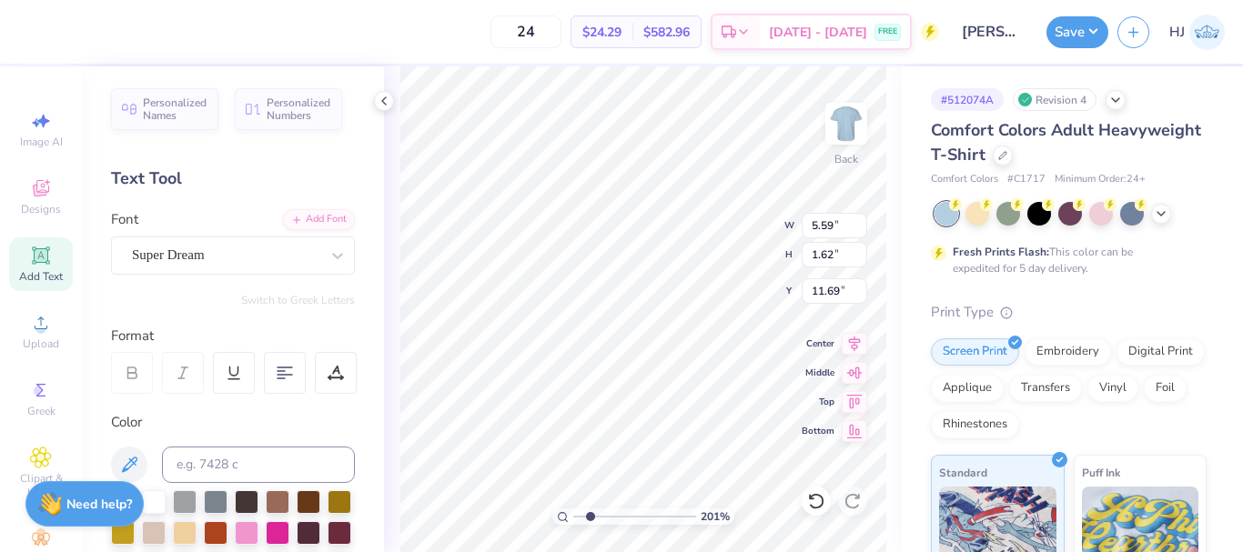
type input "2.01445811466782"
type textarea "American Dent"
type input "2.01445811466782"
type textarea "American Denta"
type input "2.01445811466782"
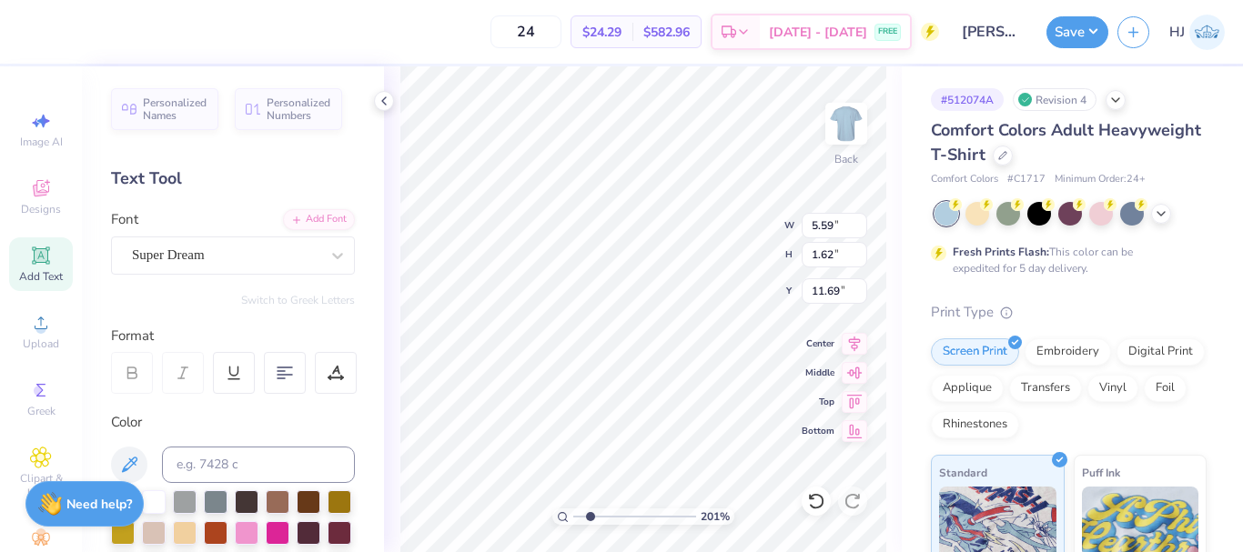
type textarea "American Dental"
type input "2.01445811466782"
type textarea "American Dental S"
type input "2.01445811466782"
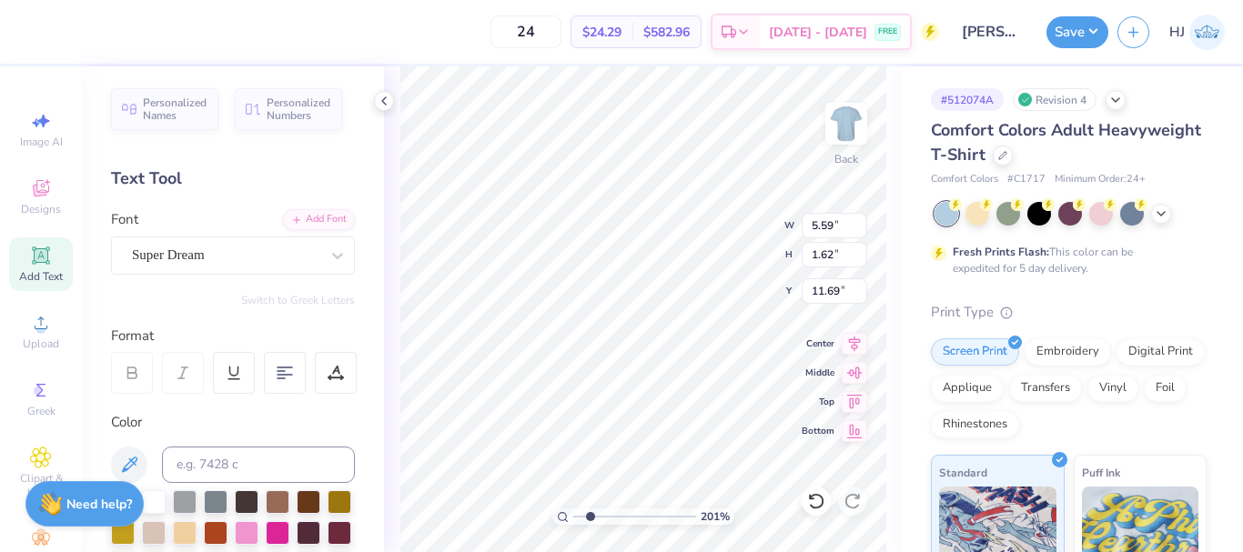
type textarea "American Dental So"
type input "2.01445811466782"
type textarea "American Dental Soc"
type input "2.01445811466782"
type textarea "American Dental Soci"
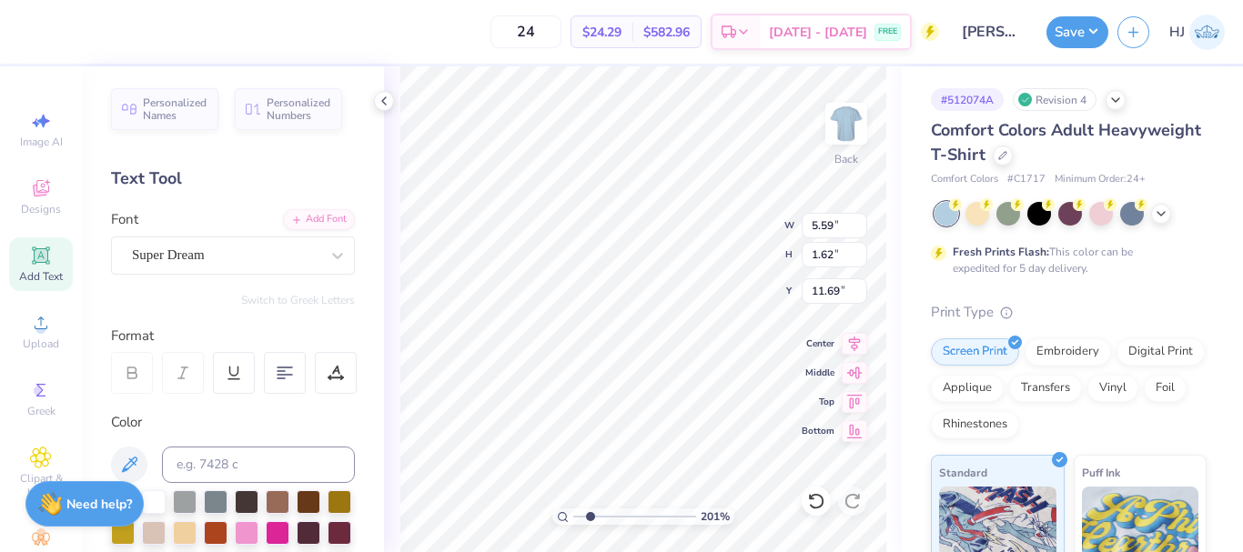
type input "2.01445811466782"
type textarea "American Dental Socie"
type input "2.01445811466782"
type textarea "American Dental Societ"
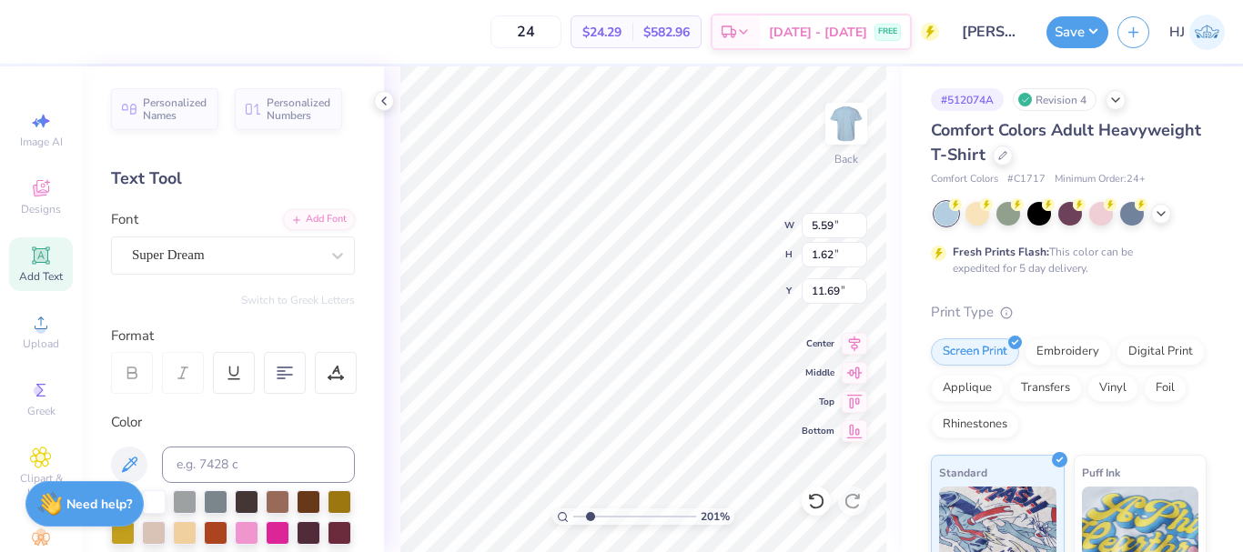
type input "2.01445811466782"
type textarea "American Dental Society"
type input "2.01445811466782"
type input "14.17"
type input "4.27"
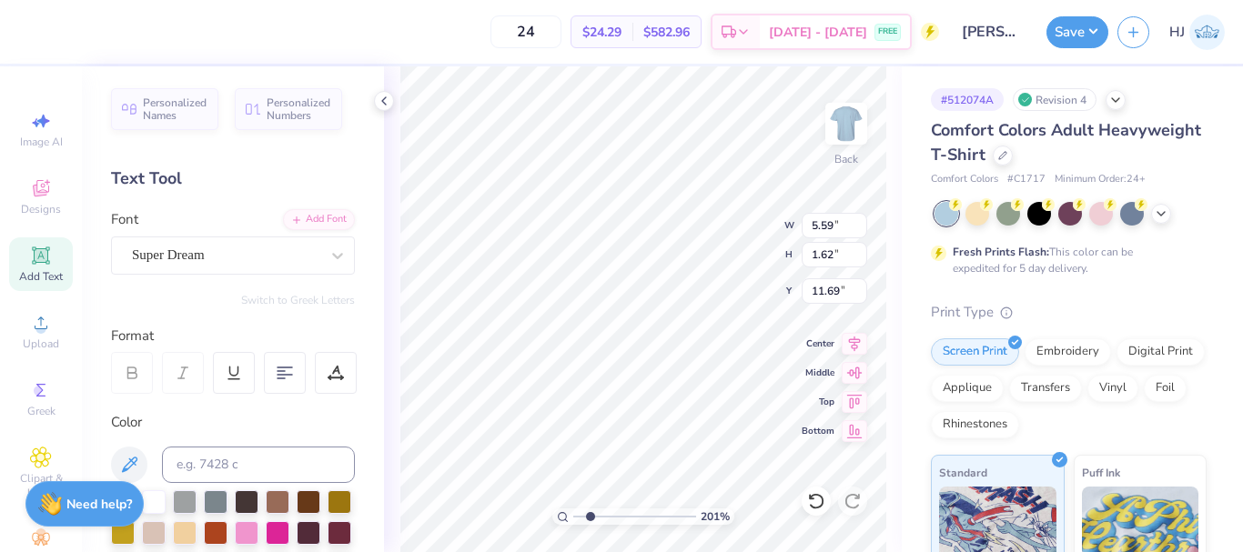
type input "10.36"
click at [304, 209] on div "Personalized Names Personalized Numbers Text Tool Add Font Font Super Dream Swi…" at bounding box center [233, 309] width 302 height 486
click at [305, 212] on div "Add Font" at bounding box center [319, 217] width 72 height 21
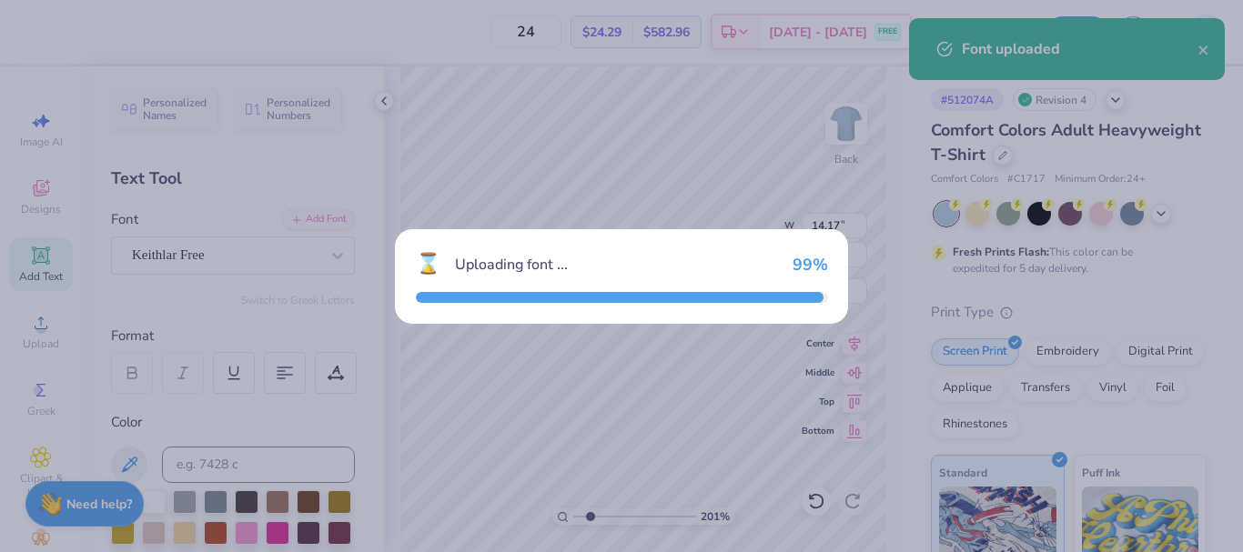
type input "2.01445811466782"
type input "11.79"
type input "3.62"
type input "10.69"
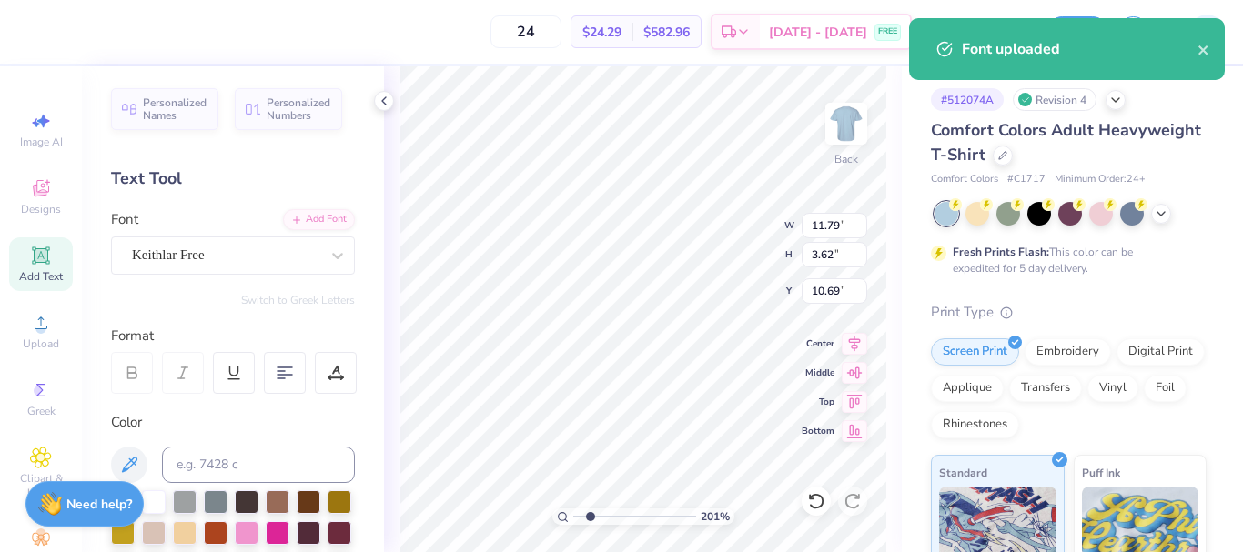
type input "2.01445811466782"
type input "2.58"
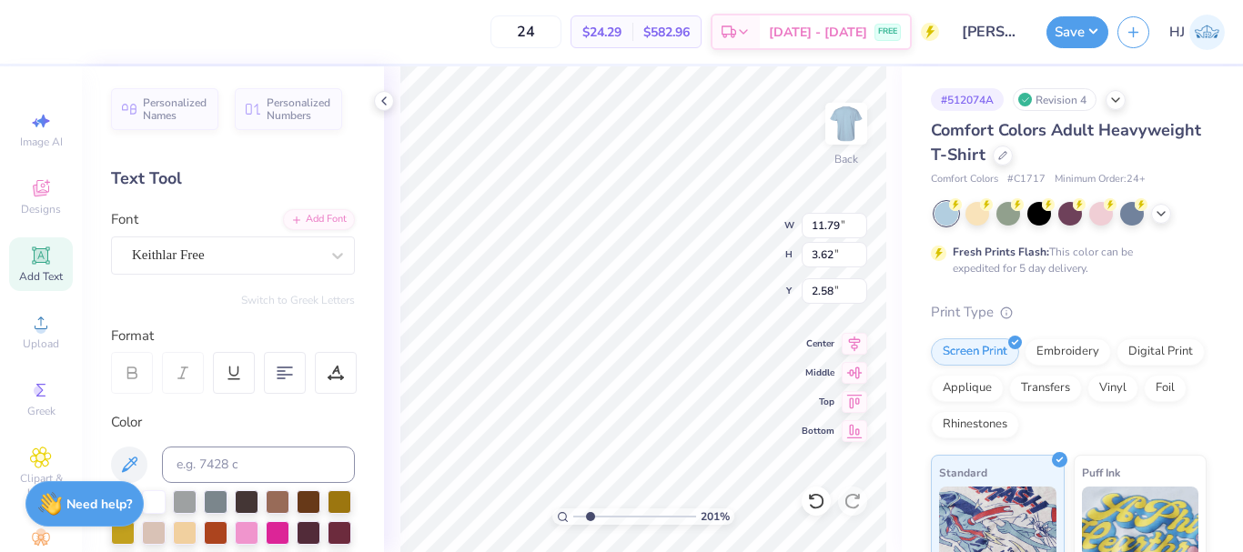
scroll to position [15, 2]
type input "2.01445811466782"
type textarea "American Society"
type input "2.01445811466782"
type input "7.27"
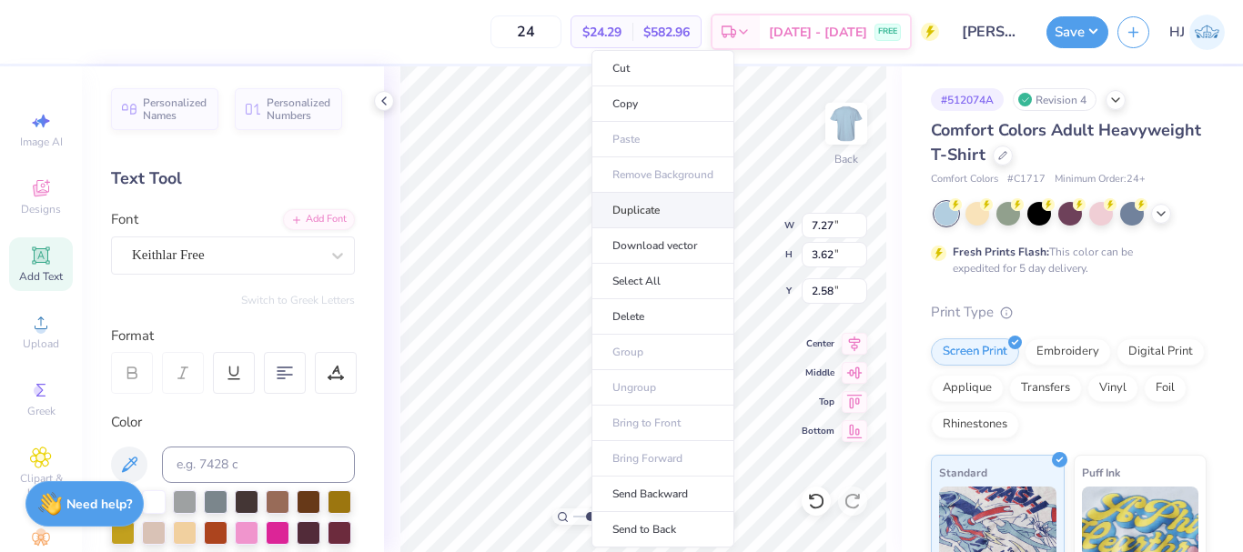
click at [659, 211] on li "Duplicate" at bounding box center [663, 210] width 143 height 35
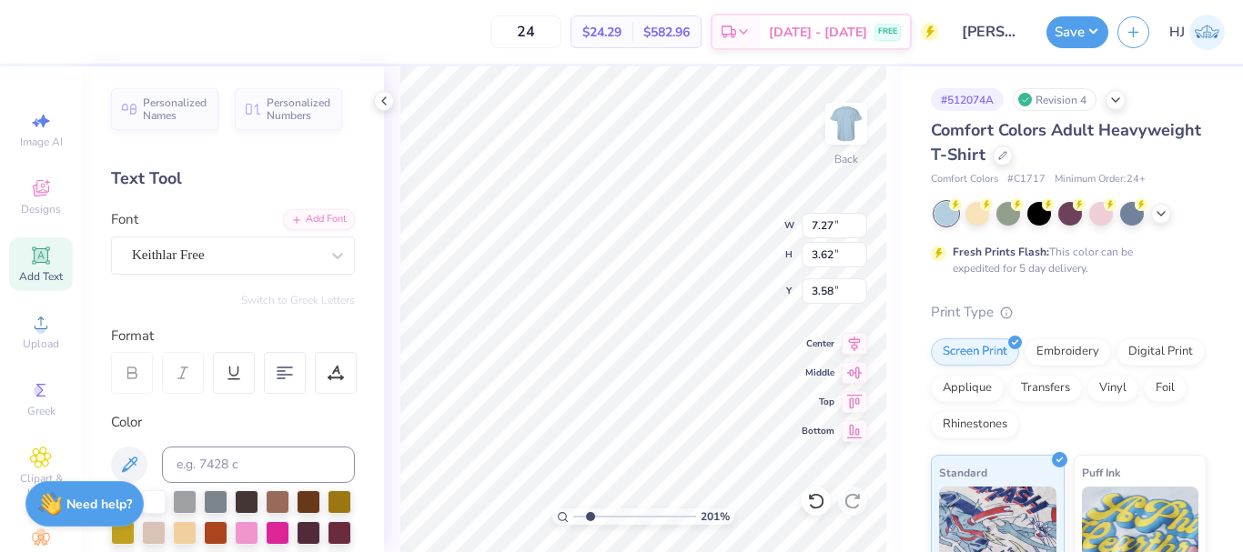
type input "2.01445811466782"
type input "3.58"
type input "2.01445811466782"
type textarea "Dental"
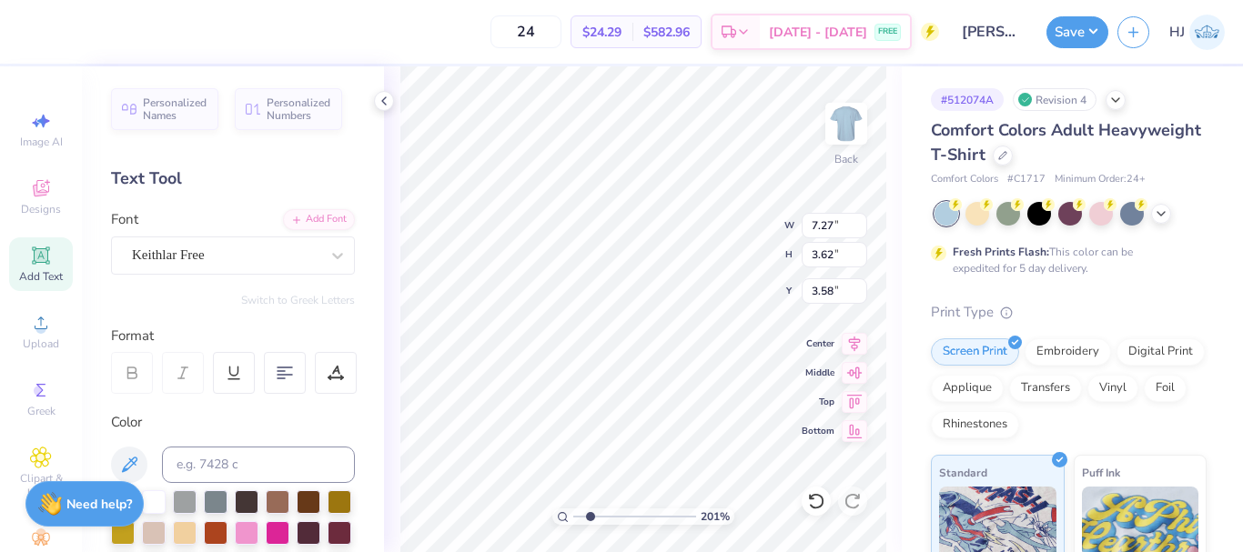
type input "2.01445811466782"
type input "5.34"
type input "1.13"
type input "4.82"
type input "2.01445811466782"
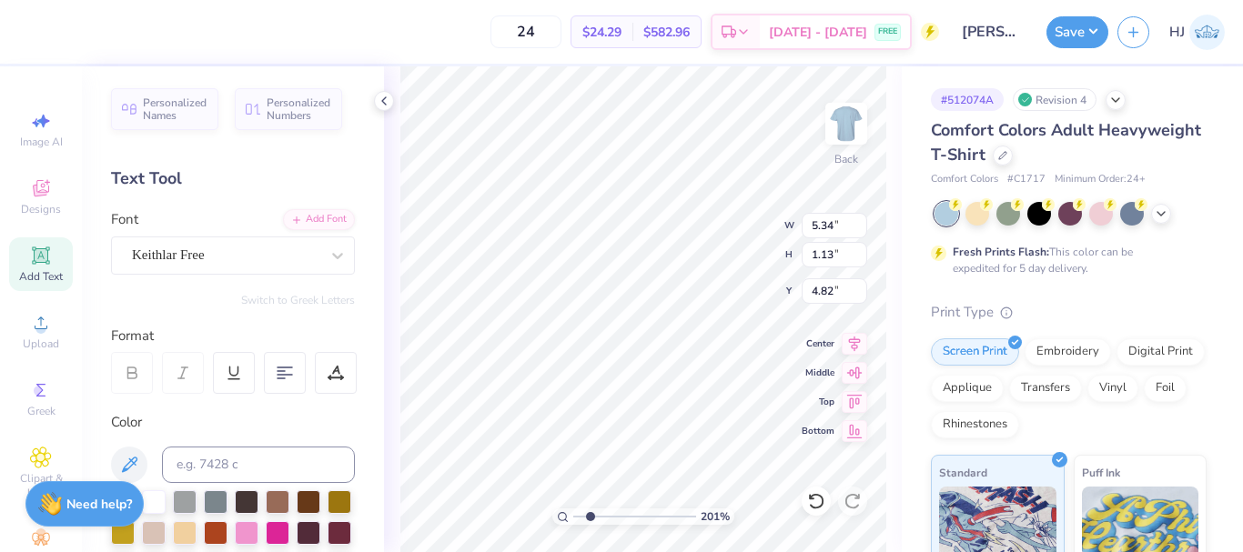
type input "7.27"
type input "3.62"
type input "2.58"
type input "2.01445811466782"
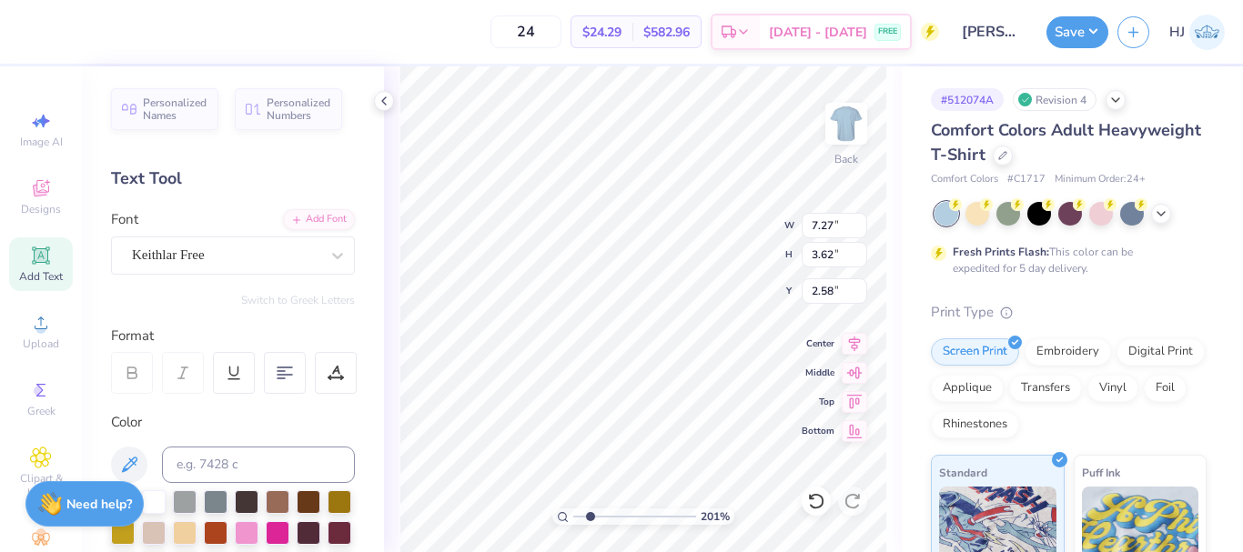
type textarea "American"
type input "2.01445811466782"
type input "1.12"
type input "3.83"
type input "2.01445811466782"
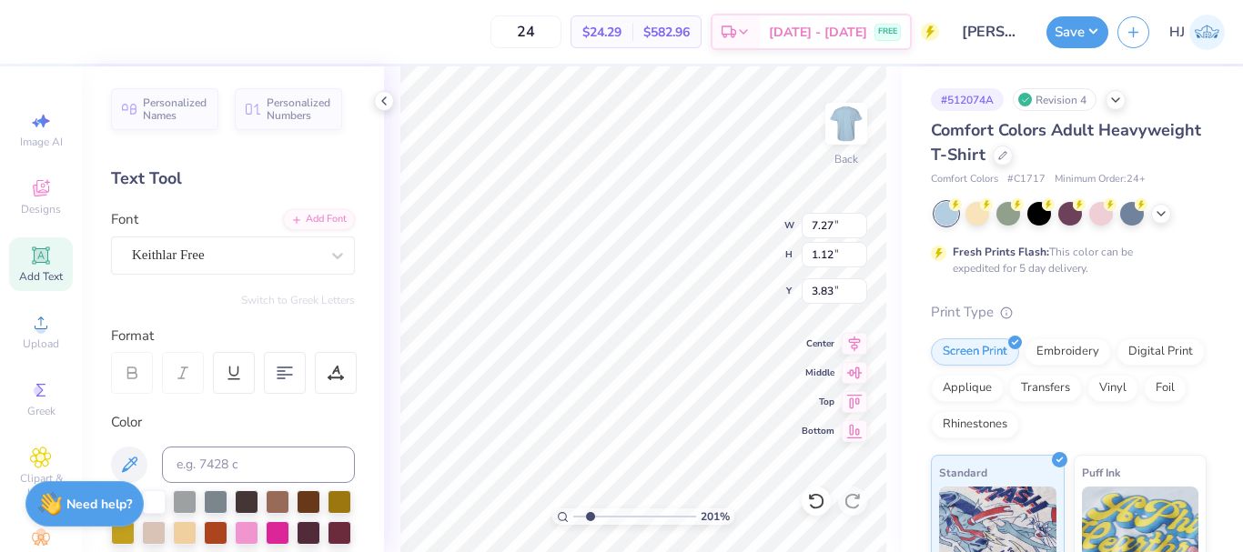
type input "5.34"
type input "1.13"
type input "3.82"
type input "2.01445811466782"
type input "7.27"
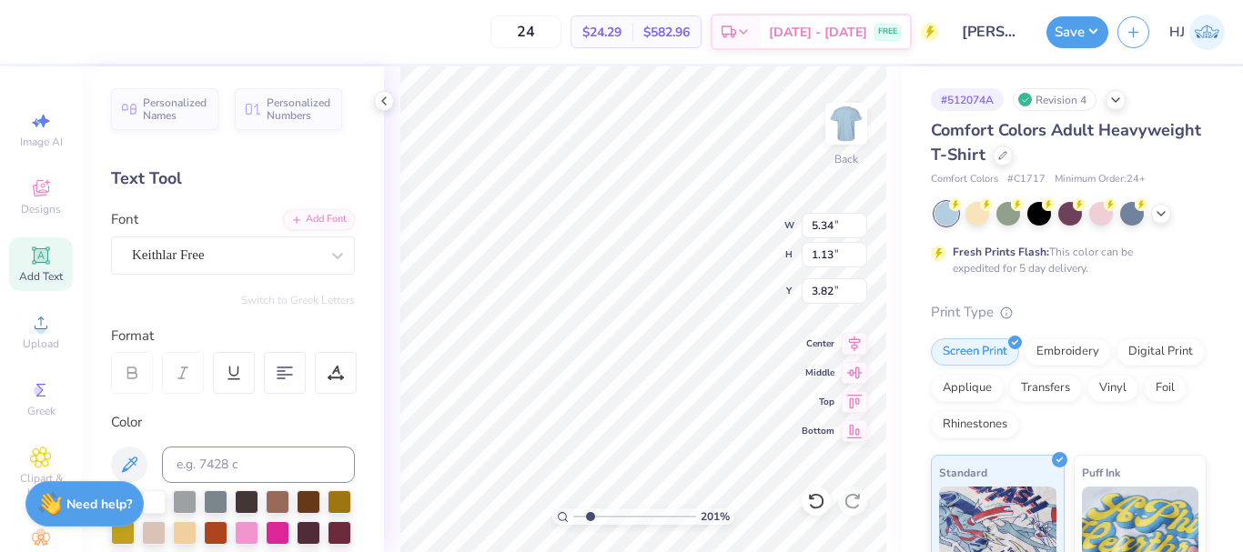
type input "1.12"
type input "3.83"
type input "2.01445811466782"
type input "2.67"
type input "2.01445811466782"
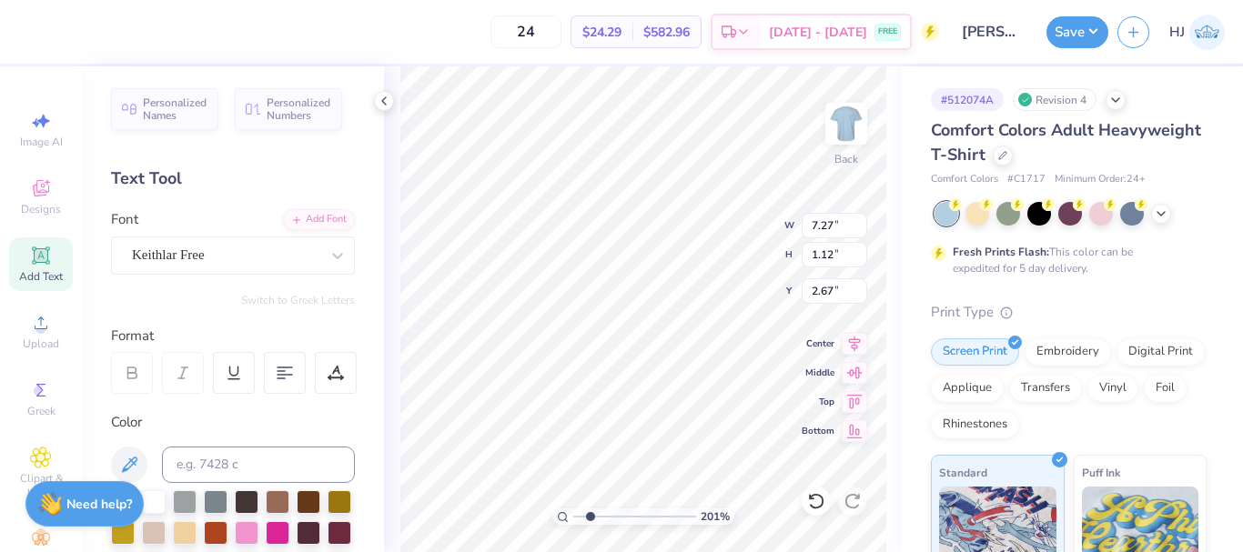
type input "5.34"
type input "1.13"
type input "4.95"
type input "2.01445811466782"
type input "3.96"
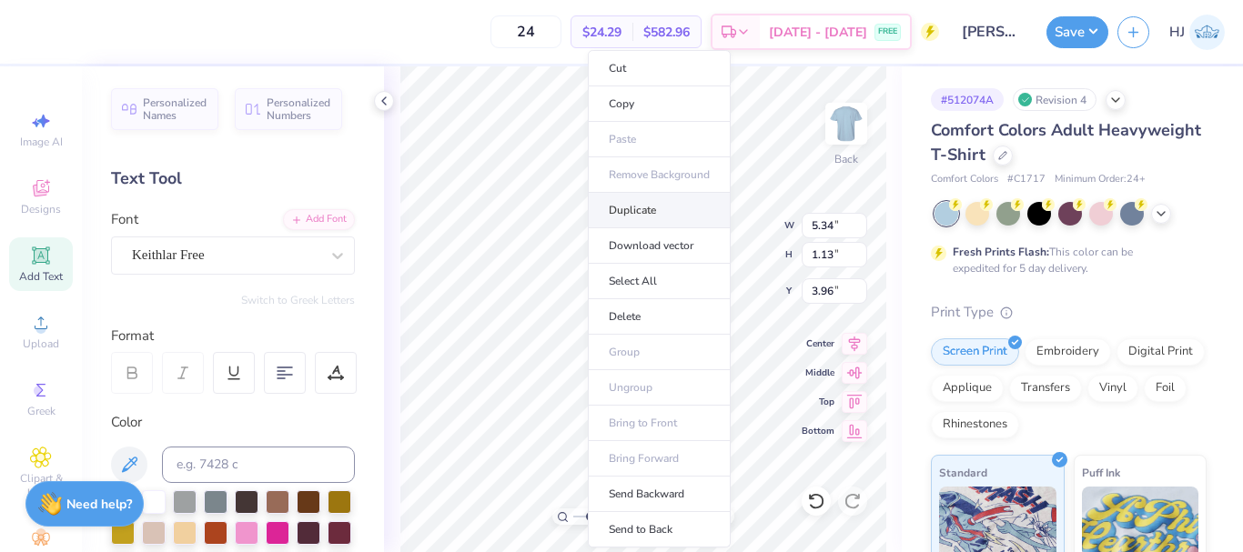
click at [644, 207] on li "Duplicate" at bounding box center [659, 210] width 143 height 35
type input "2.01445811466782"
type input "4.96"
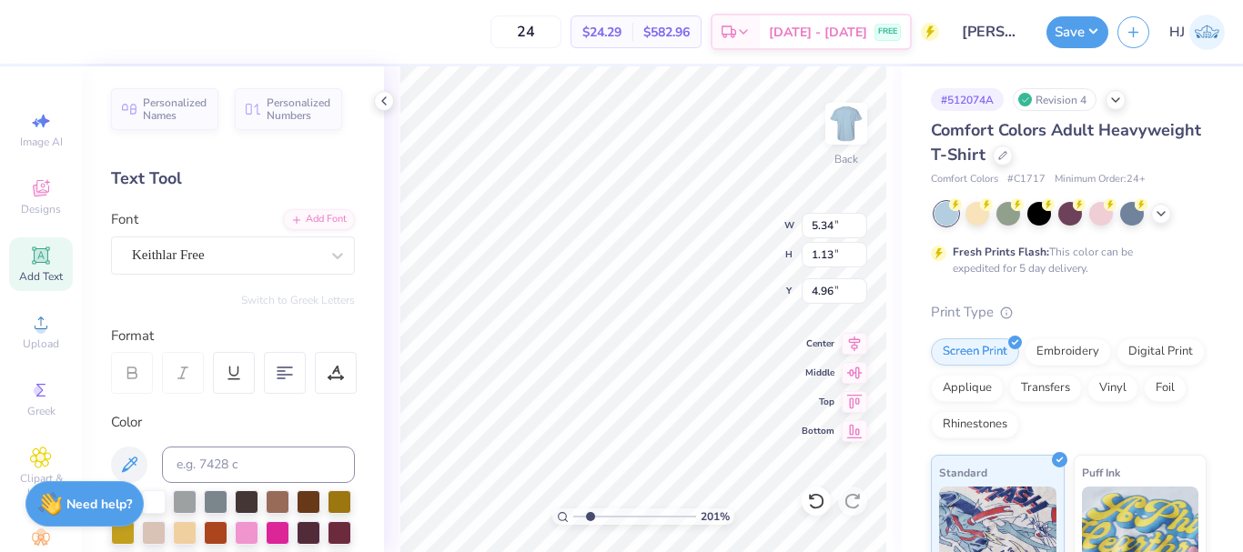
paste textarea "Society"
type input "2.01445811466782"
type textarea "Society"
type input "2.01445811466782"
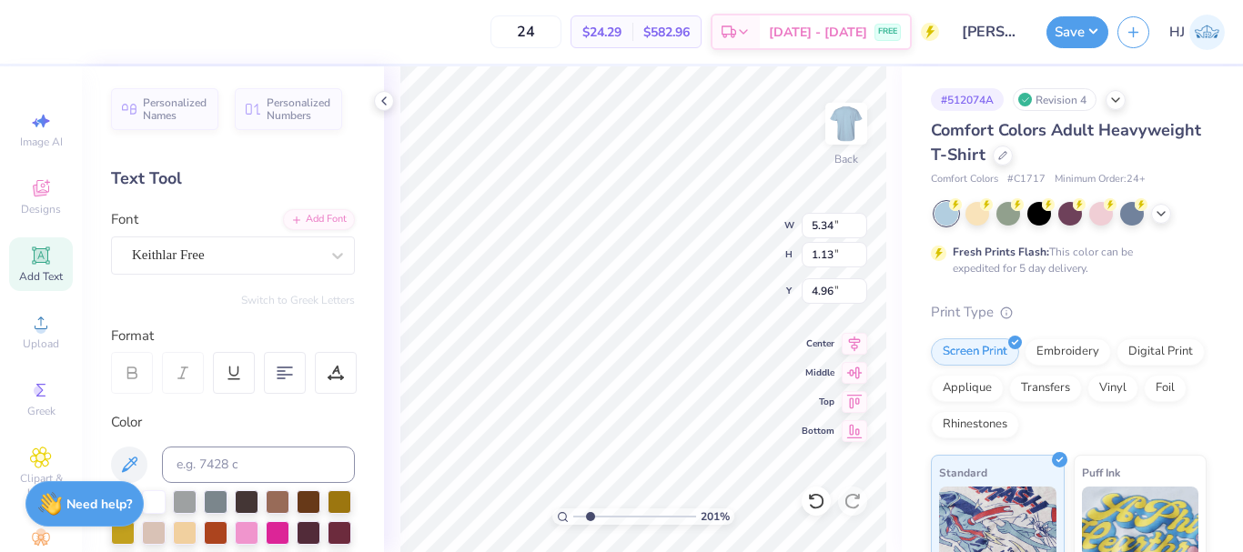
type input "6.13"
type input "1.12"
type input "2.01445811466782"
type input "7.27"
type input "1.12"
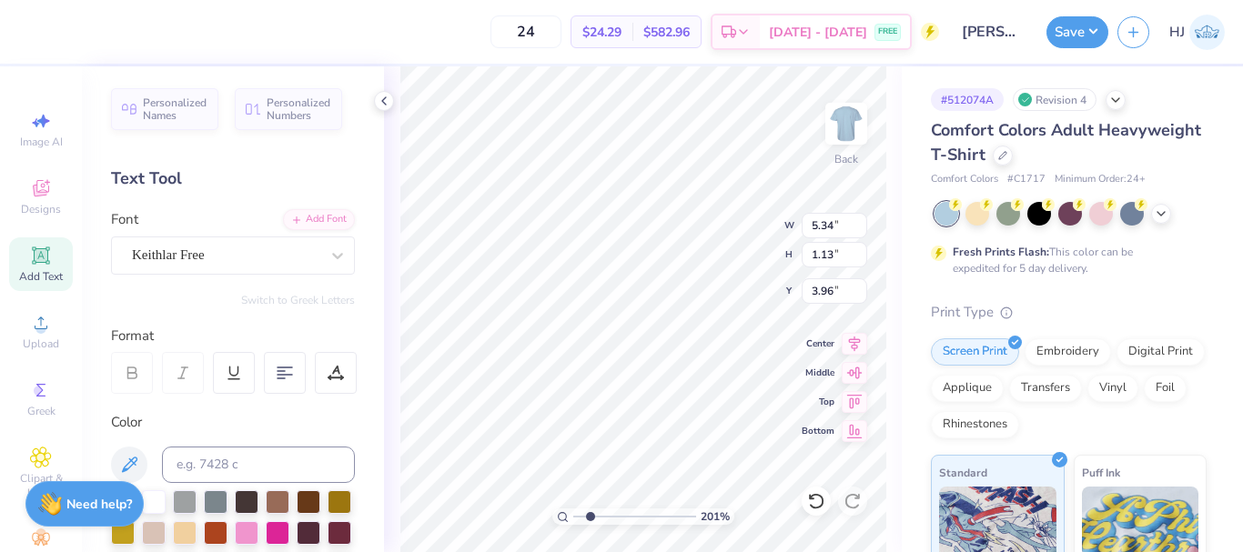
type input "2.67"
type input "2.01445811466782"
click at [829, 253] on input "1.12" at bounding box center [835, 254] width 66 height 25
type input ".75"
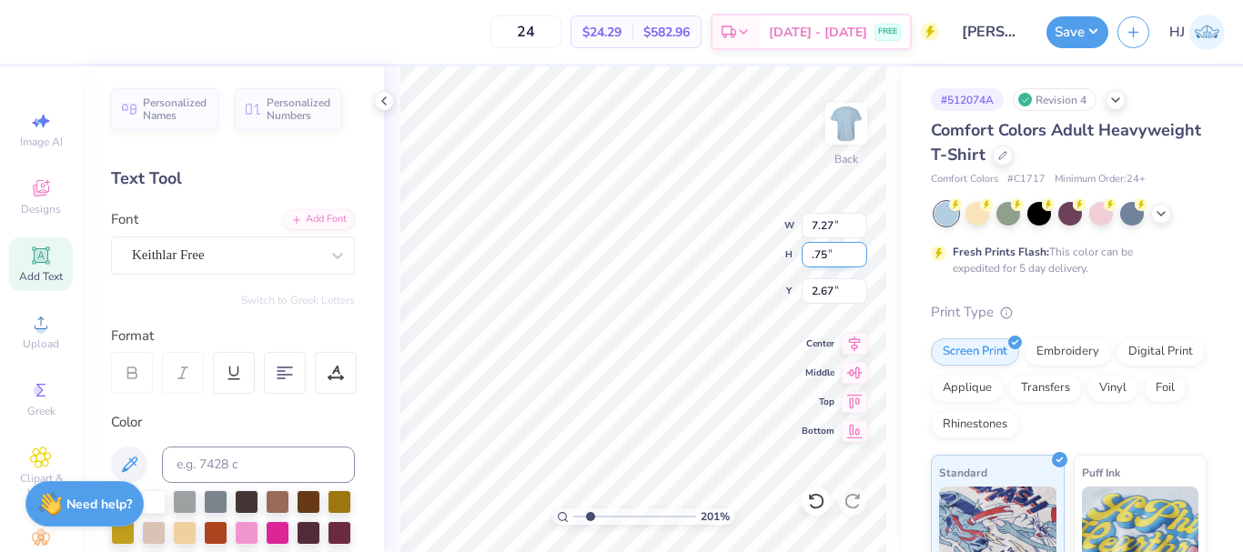
type input "2.01445811466782"
type input "4.88"
type input "0.75"
type input "2.85"
type input "2.01445811466782"
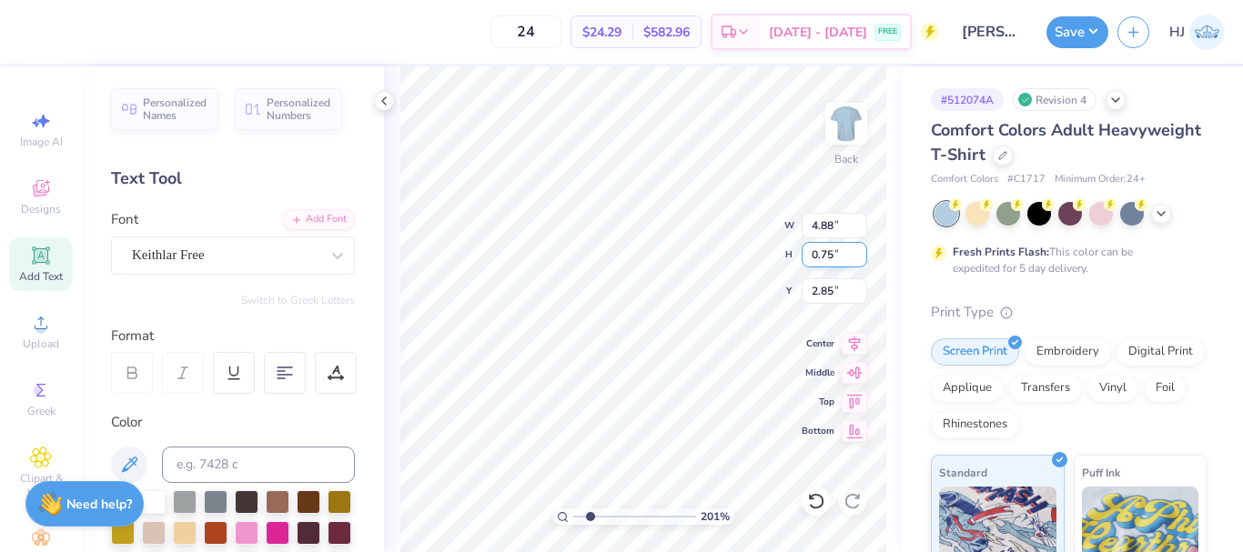
type input "5.34"
type input "1.13"
type input "3.96"
click at [821, 258] on input "1.13" at bounding box center [835, 254] width 66 height 25
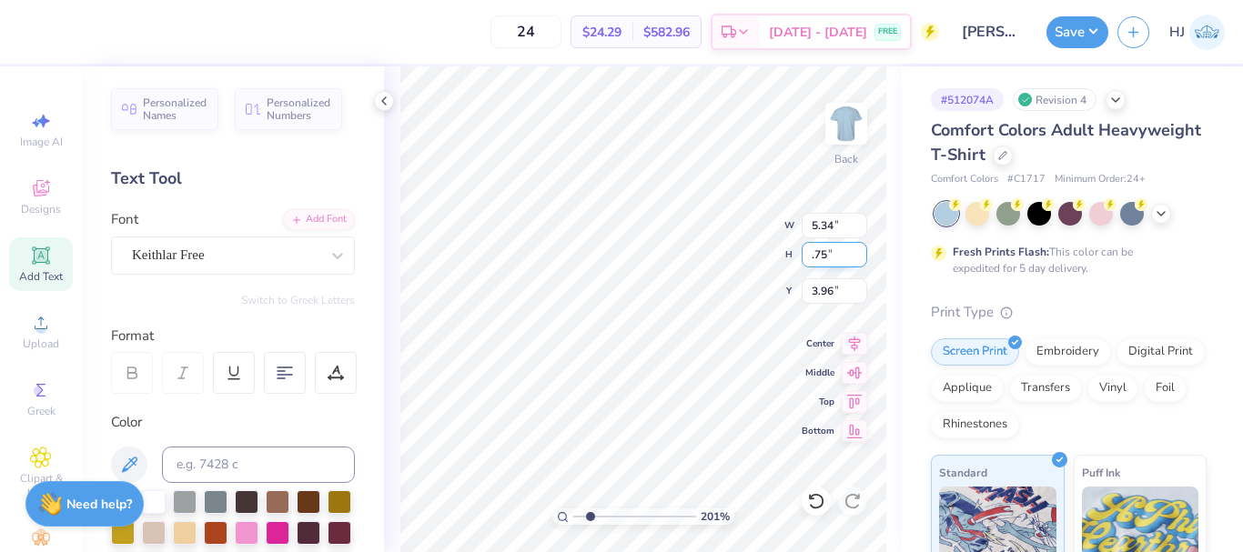
type input ".75"
type input "2.01445811466782"
type input "3.55"
type input "0.75"
type input "4.15"
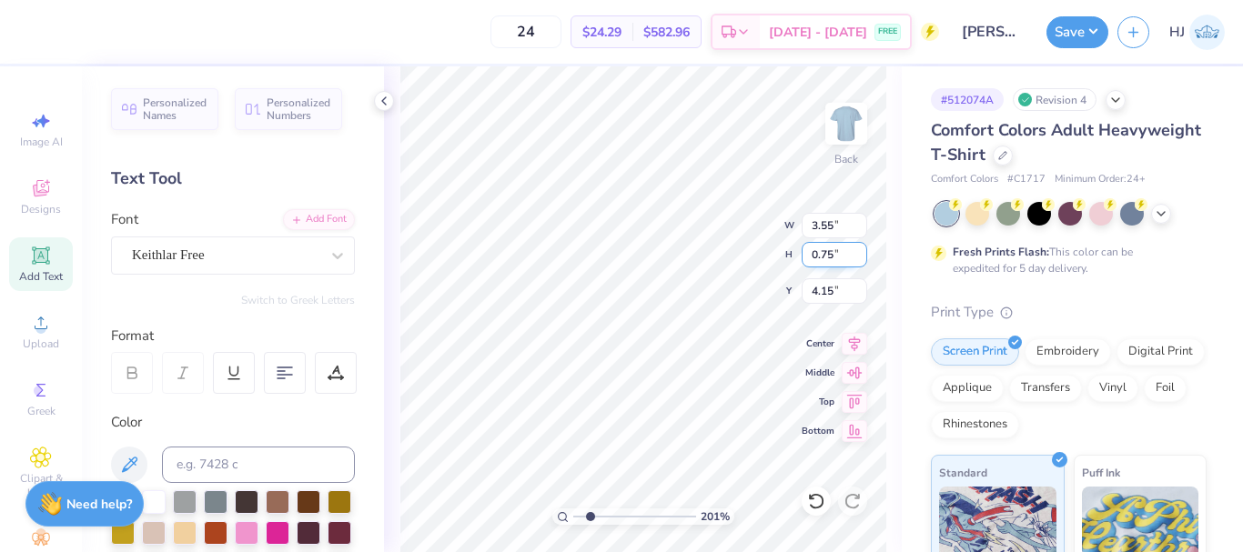
type input "2.01445811466782"
type input "6.13"
type input "1.12"
type input "4.96"
click at [839, 253] on input "1.12" at bounding box center [835, 254] width 66 height 25
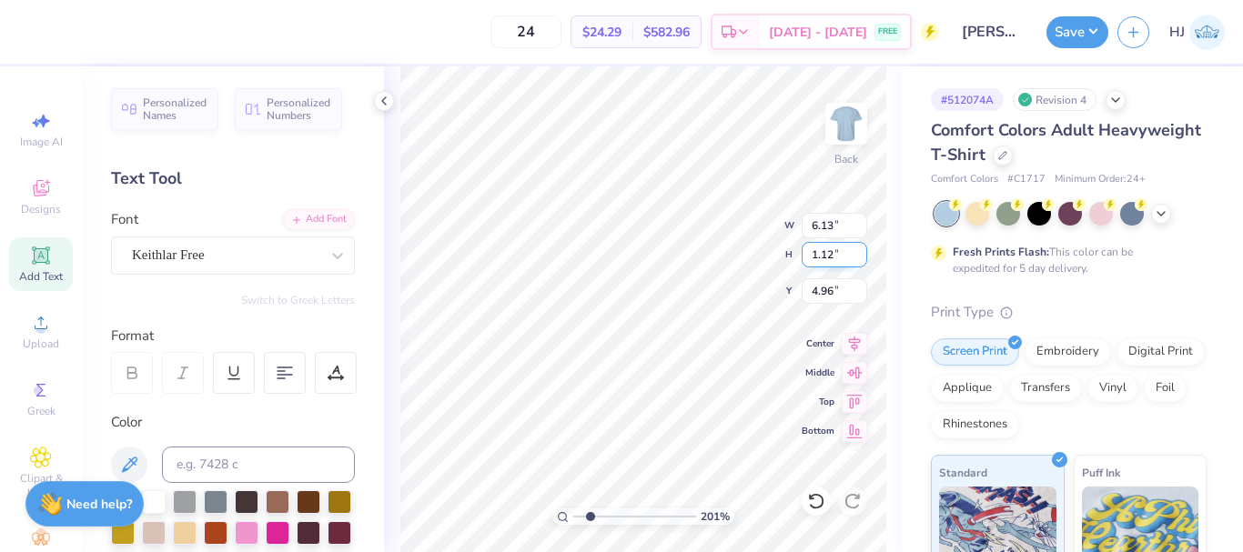
click at [839, 253] on input "1.12" at bounding box center [835, 254] width 66 height 25
type input ".75"
type input "2.01445811466782"
type input "4.09"
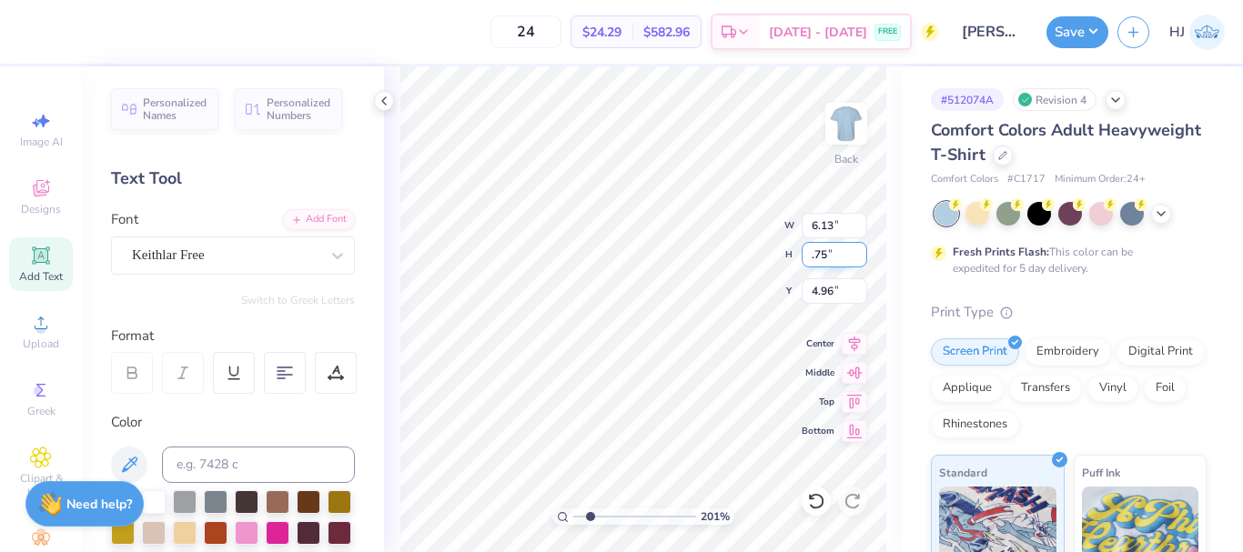
type input "0.75"
type input "5.15"
type input "2.01445811466782"
type input "3.55"
type input "4.15"
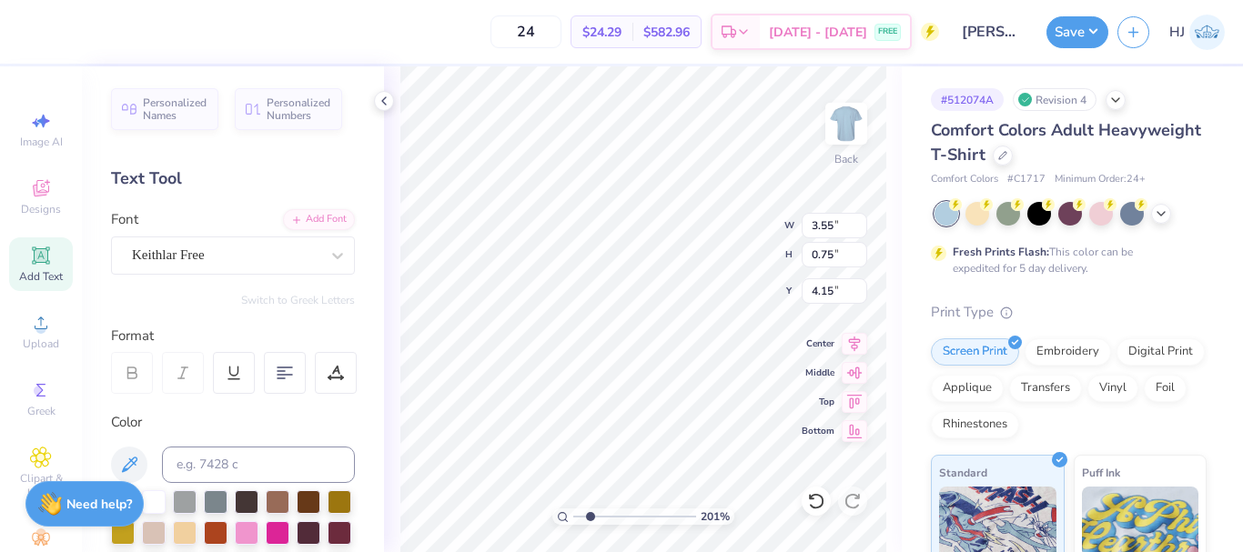
type input "2.01445811466782"
type input "4.09"
type input "5.15"
type input "2.01445811466782"
type input "4.40"
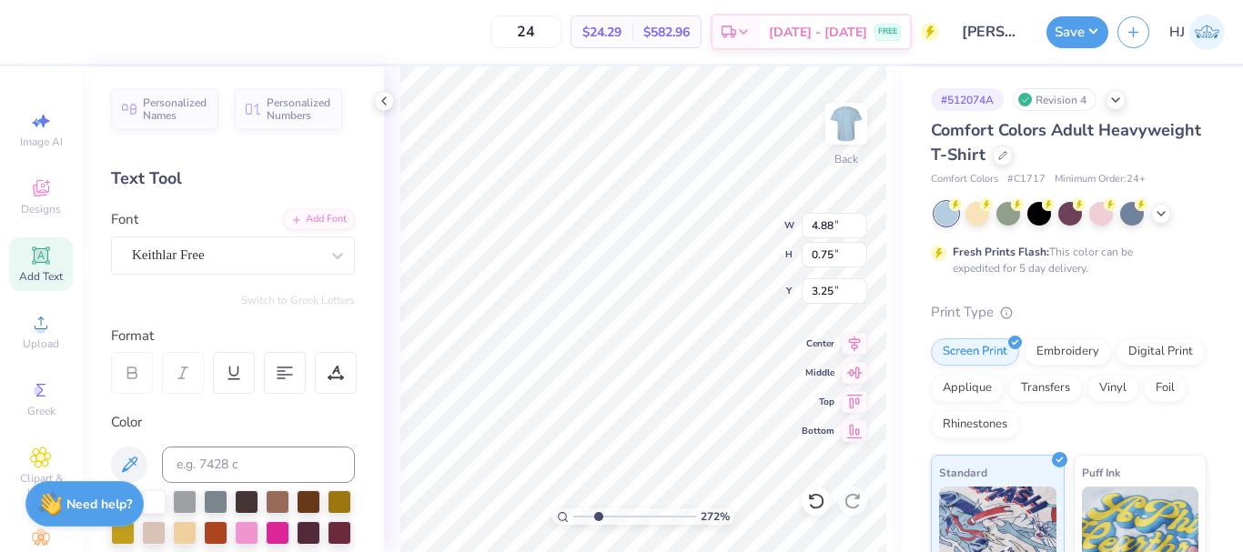
type input "2.71964221644285"
type input "3.29"
type input "2.71964221644285"
type input "3.55"
type input "4.40"
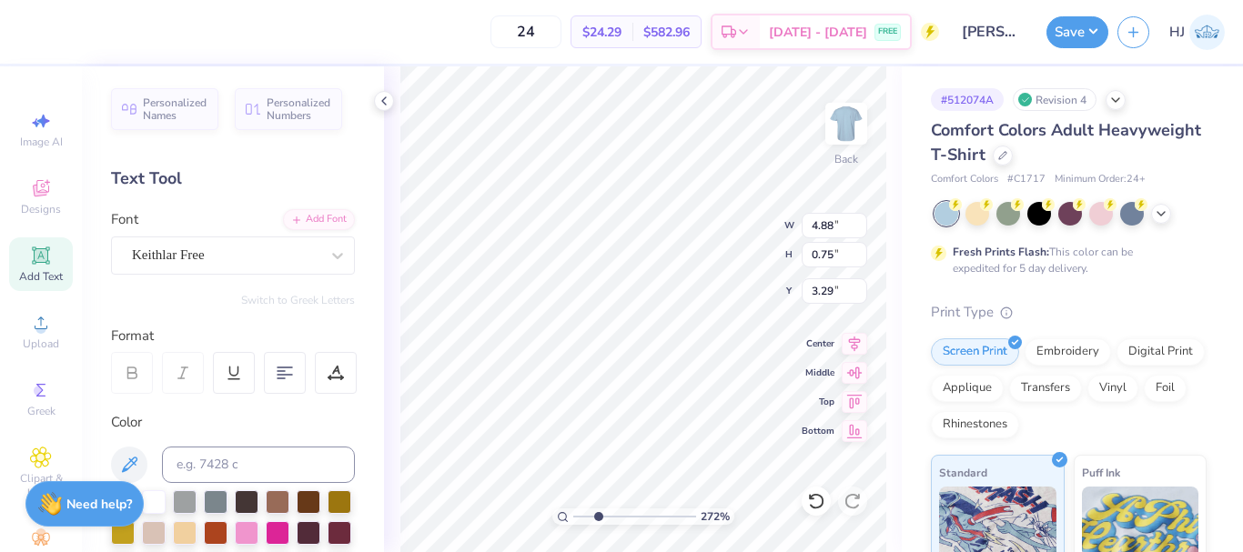
type input "2.71964221644285"
type input "3.31"
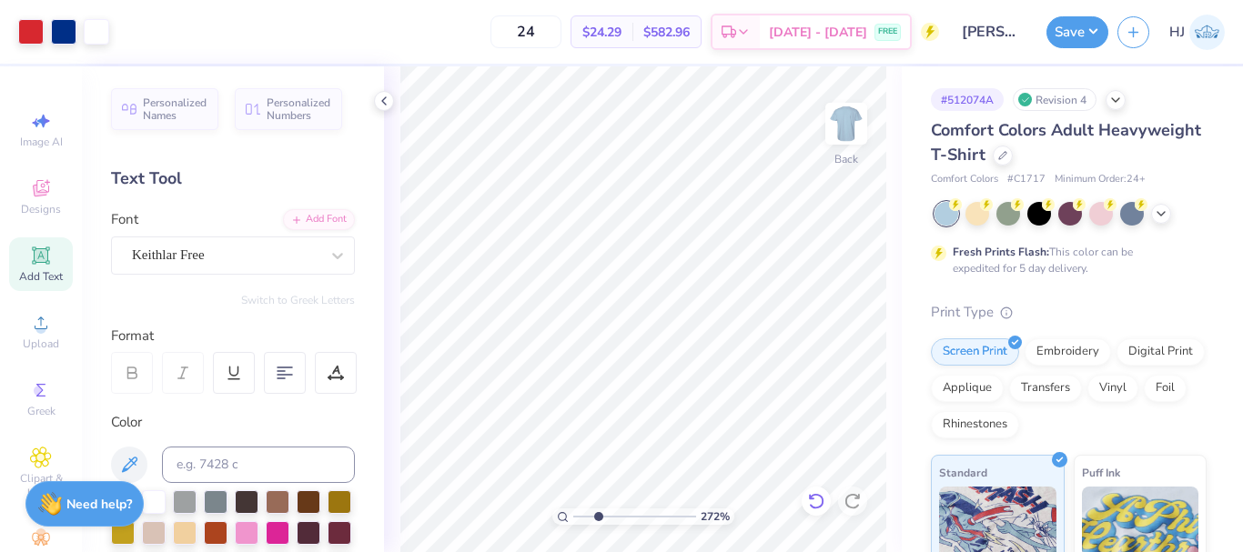
click at [815, 505] on icon at bounding box center [816, 501] width 18 height 18
type input "2.71964221644285"
type input "3.31"
type input "2.71964221644285"
type input "8.31"
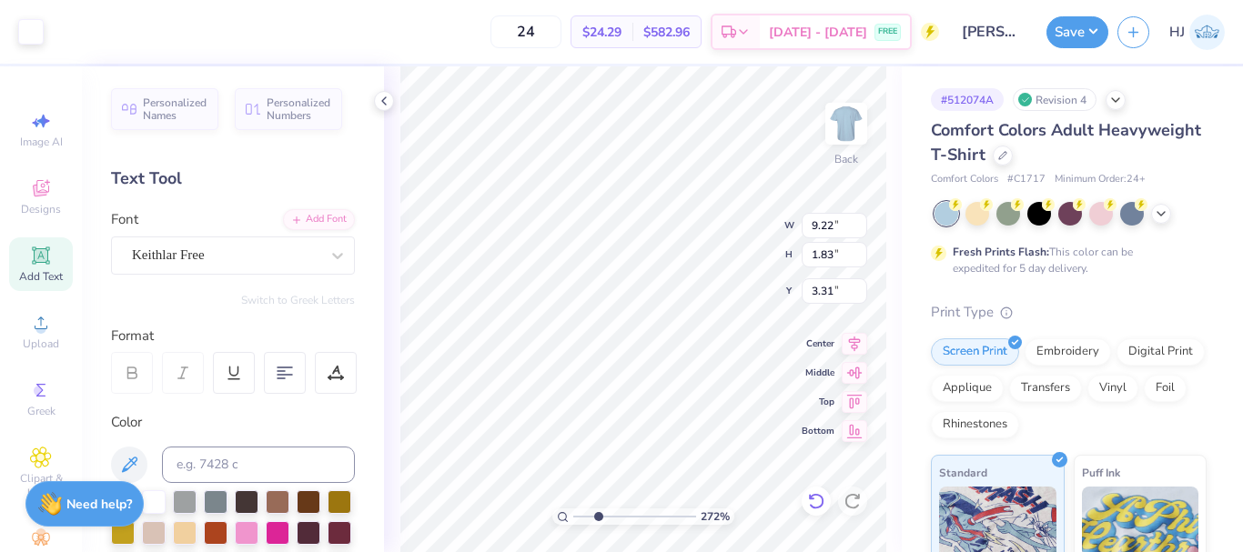
type input "1.65"
type input "3.49"
type input "2.71964221644285"
type input "1.65"
type input "2.71964221644285"
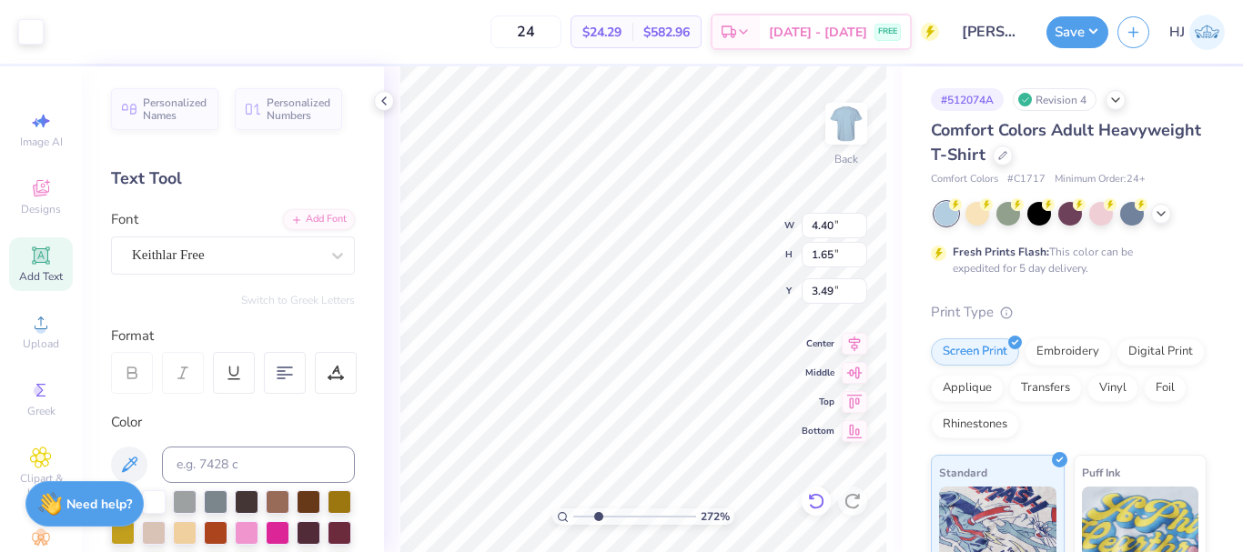
type input "8.31"
type input "3.51"
type input "2.22643191709162"
type input "3.54"
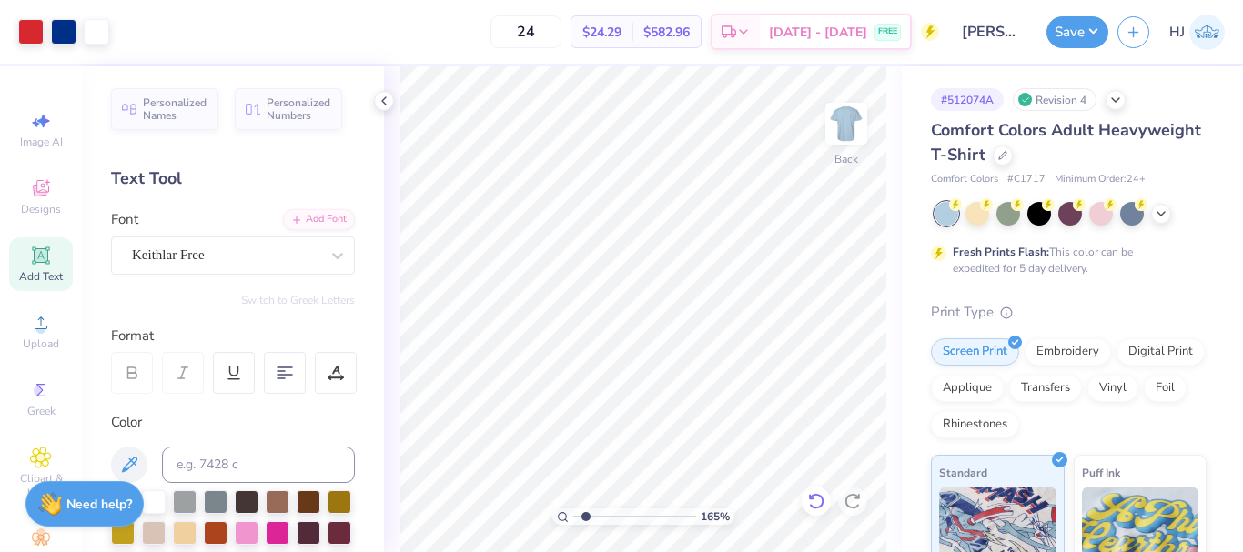
click at [815, 499] on icon at bounding box center [816, 501] width 18 height 18
type input "1.82266588284093"
type input "7.12"
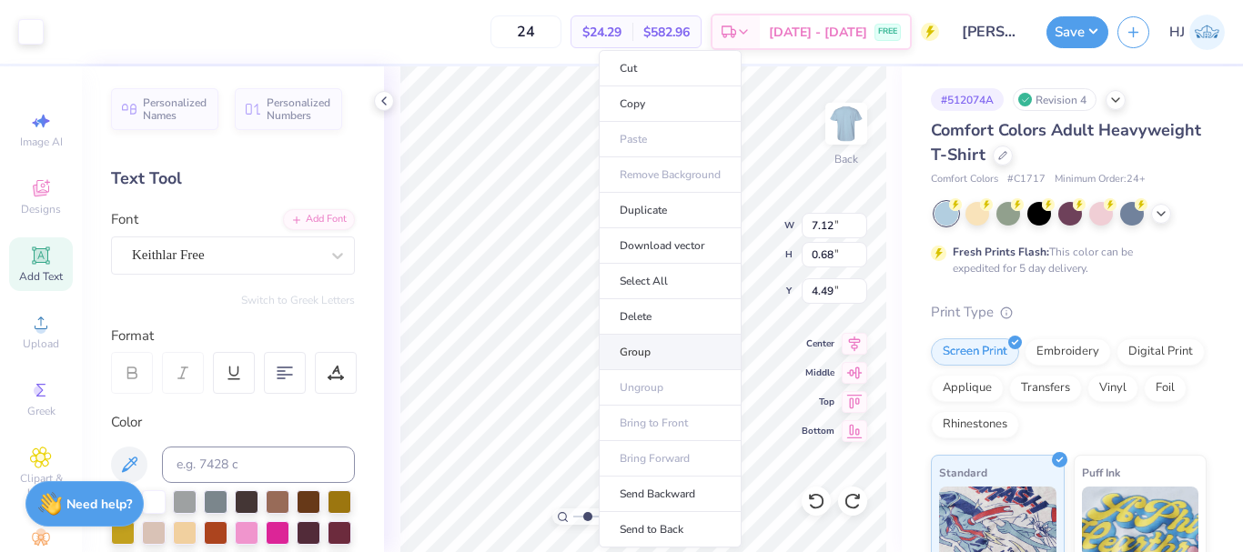
click at [646, 351] on li "Group" at bounding box center [670, 352] width 143 height 35
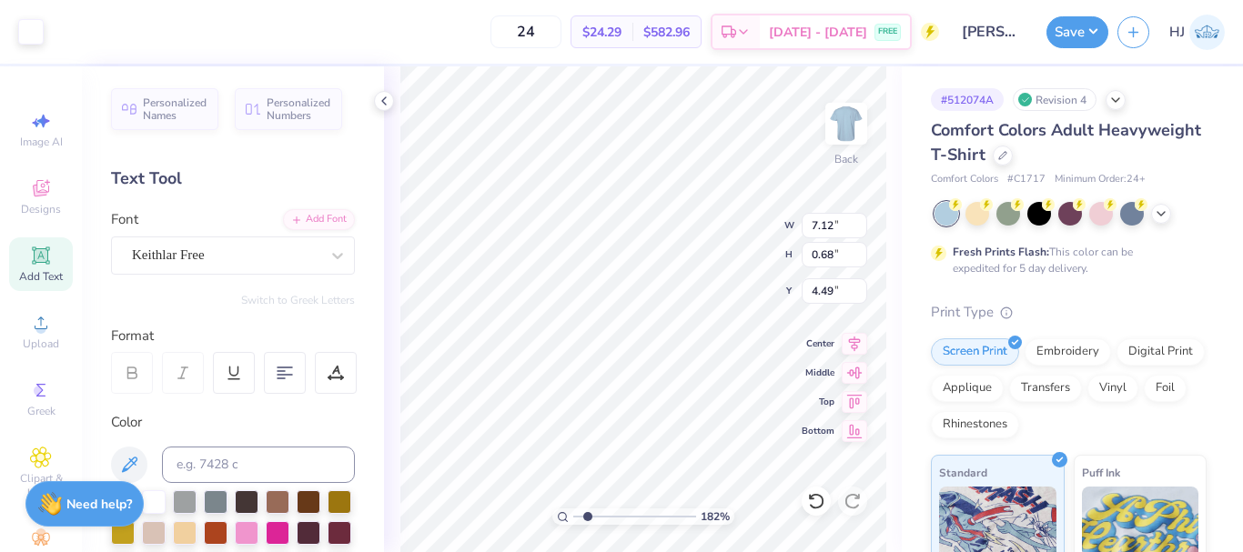
type input "1.82266588284093"
type input "4.40"
type input "3.51"
click at [857, 351] on icon at bounding box center [854, 341] width 25 height 22
type input "1.82266588284093"
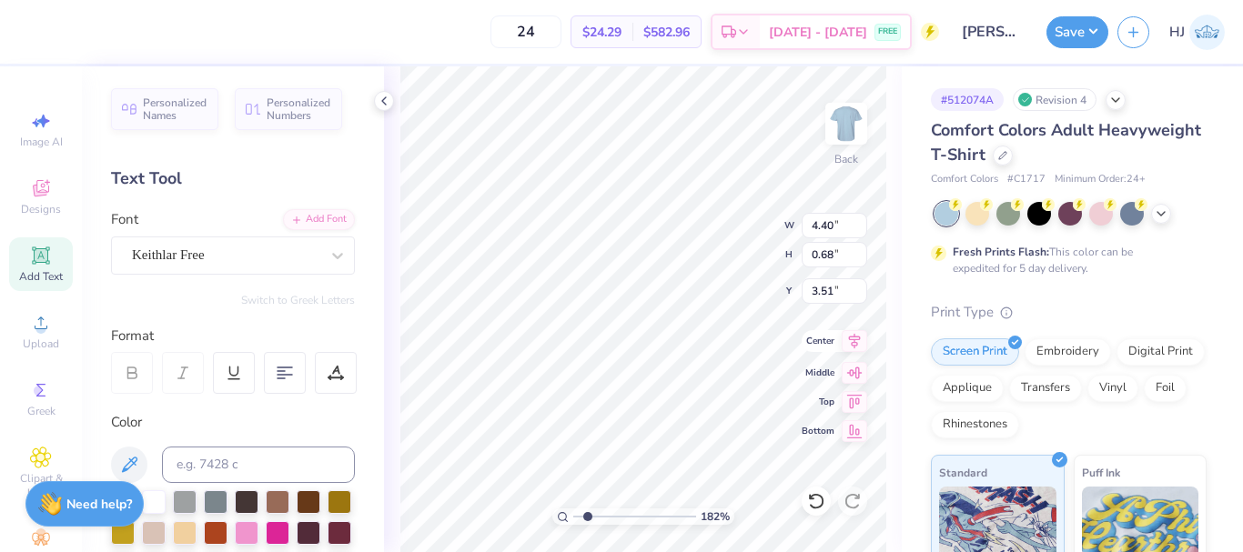
type input "7.12"
type input "4.49"
click at [853, 350] on icon at bounding box center [854, 341] width 25 height 22
type input "2.46071092039641"
type input "3.61"
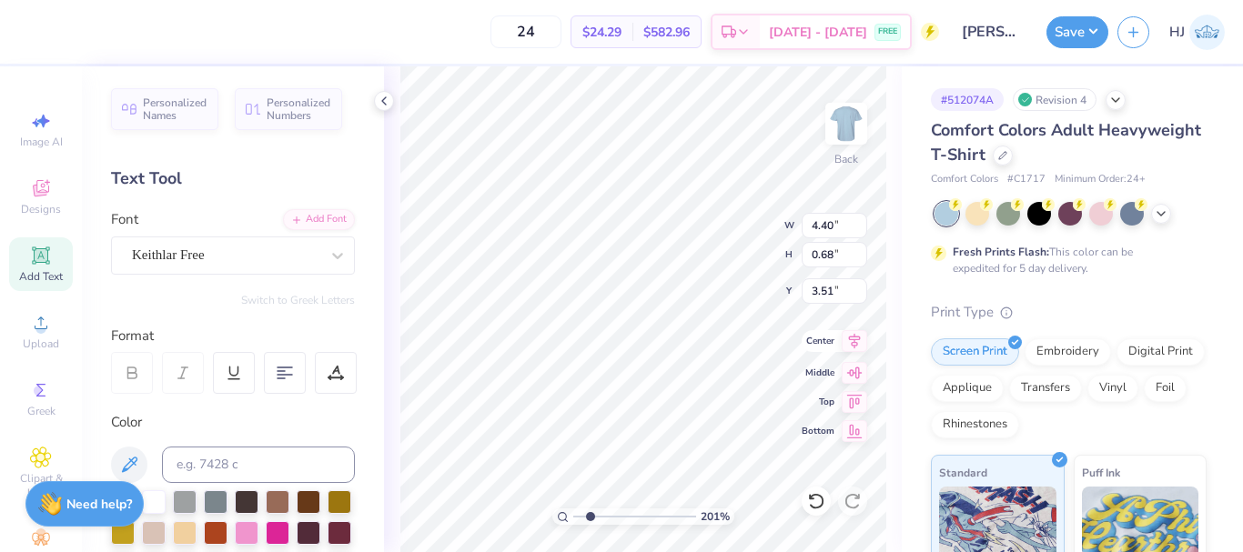
click at [851, 339] on icon at bounding box center [854, 341] width 25 height 22
type input "2.22643191709162"
type input "1.66"
type input "3.51"
type input "2.22643191709162"
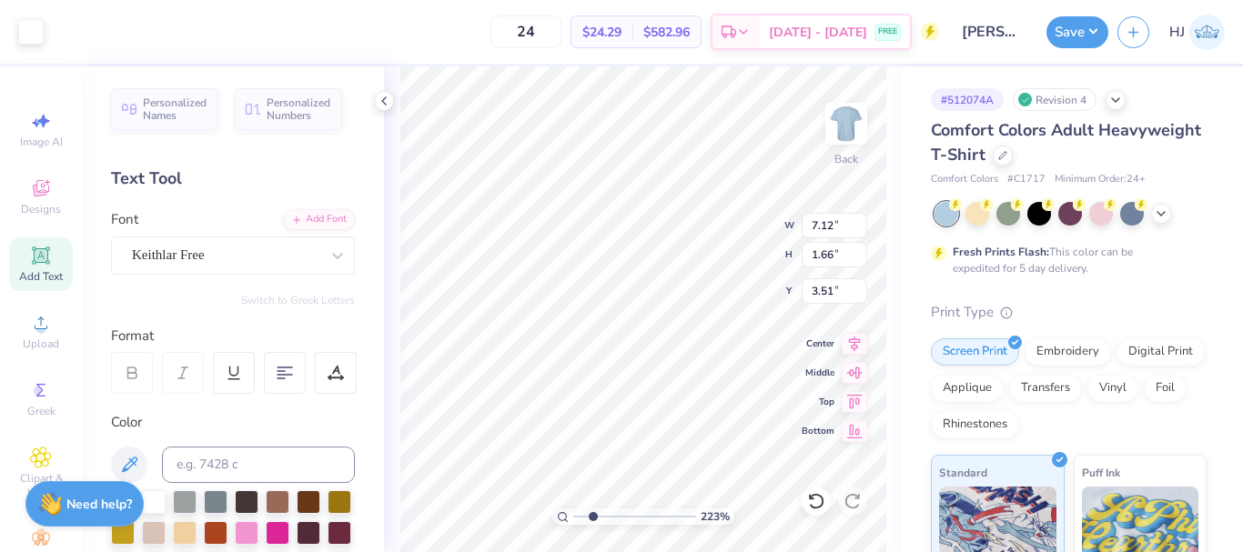
type input "3.43"
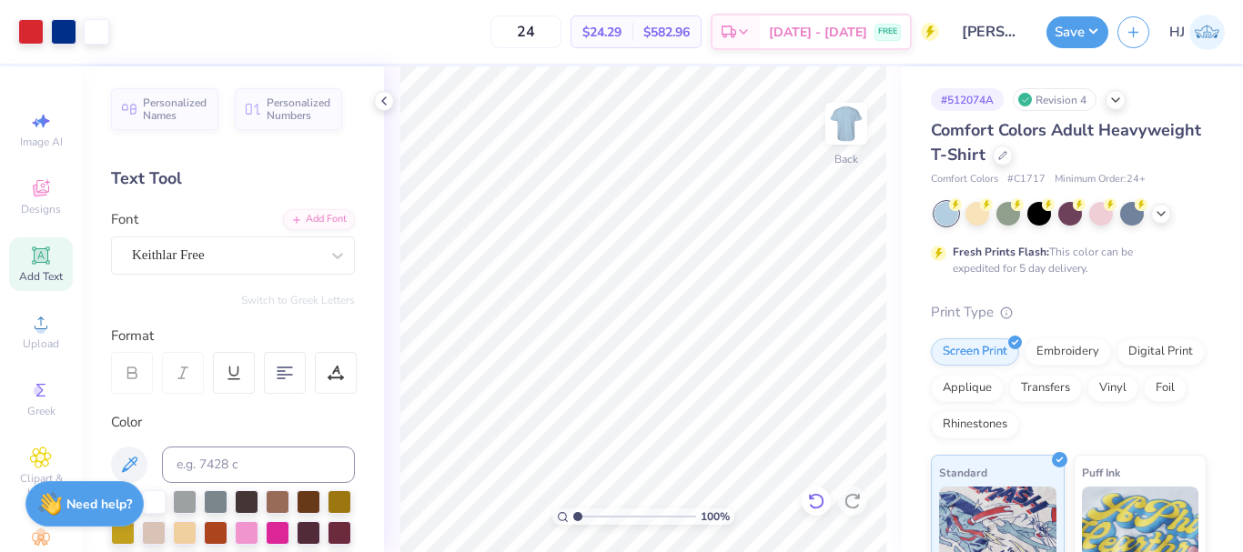
click at [815, 500] on icon at bounding box center [816, 501] width 18 height 18
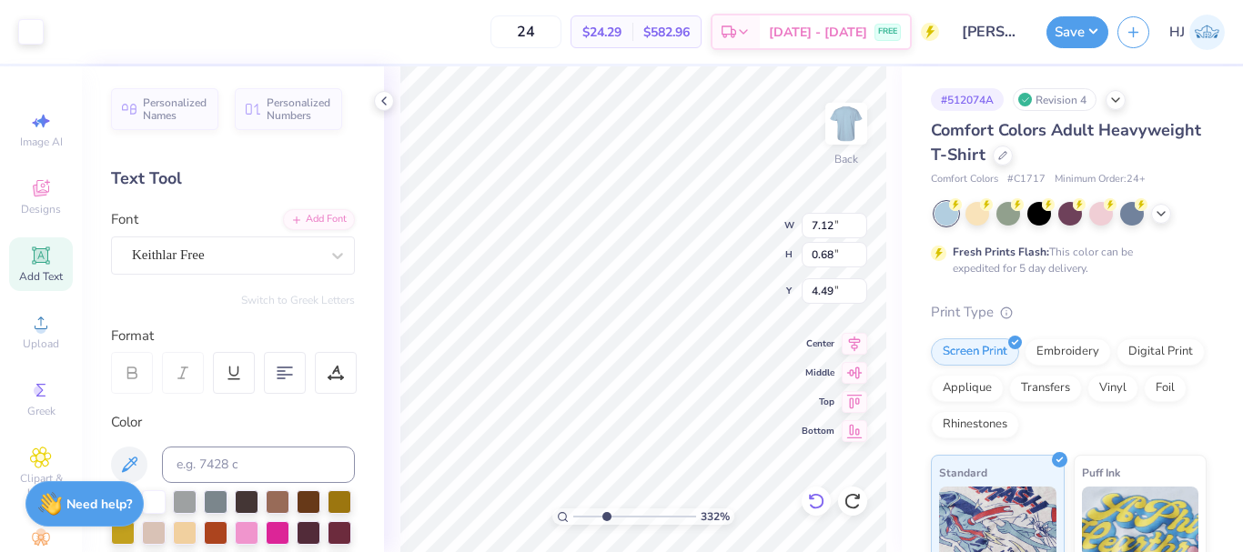
type input "3.32211092047231"
type input "1.66"
type input "3.51"
type input "3.32211092047231"
type input "3.34"
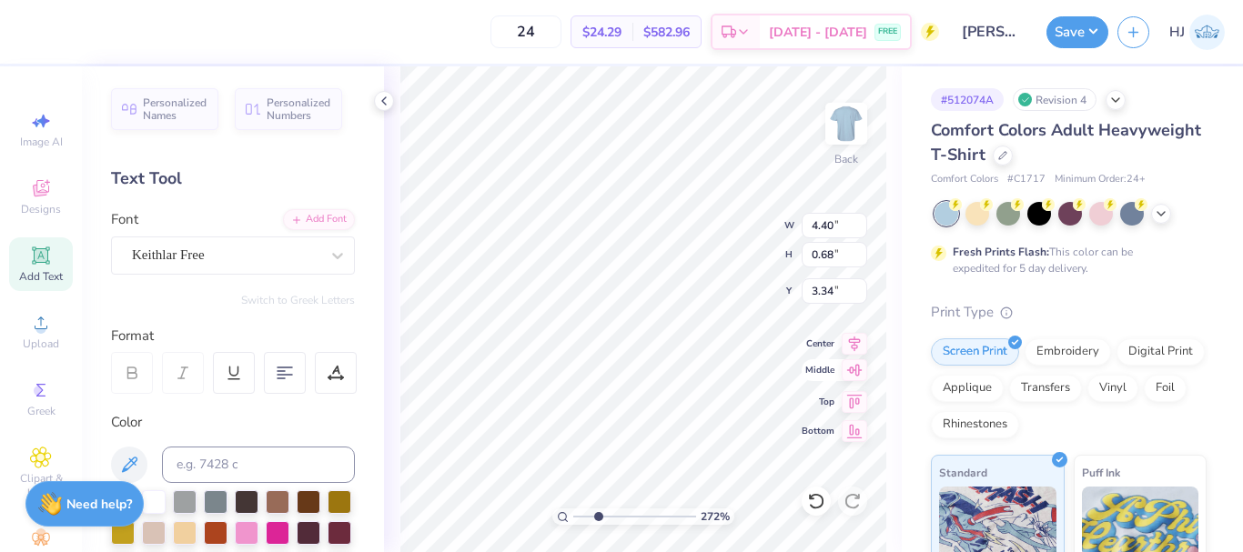
type input "2.71964221644285"
type input "5.39"
type input "0.83"
type input "3.18"
click at [855, 348] on icon at bounding box center [854, 341] width 25 height 22
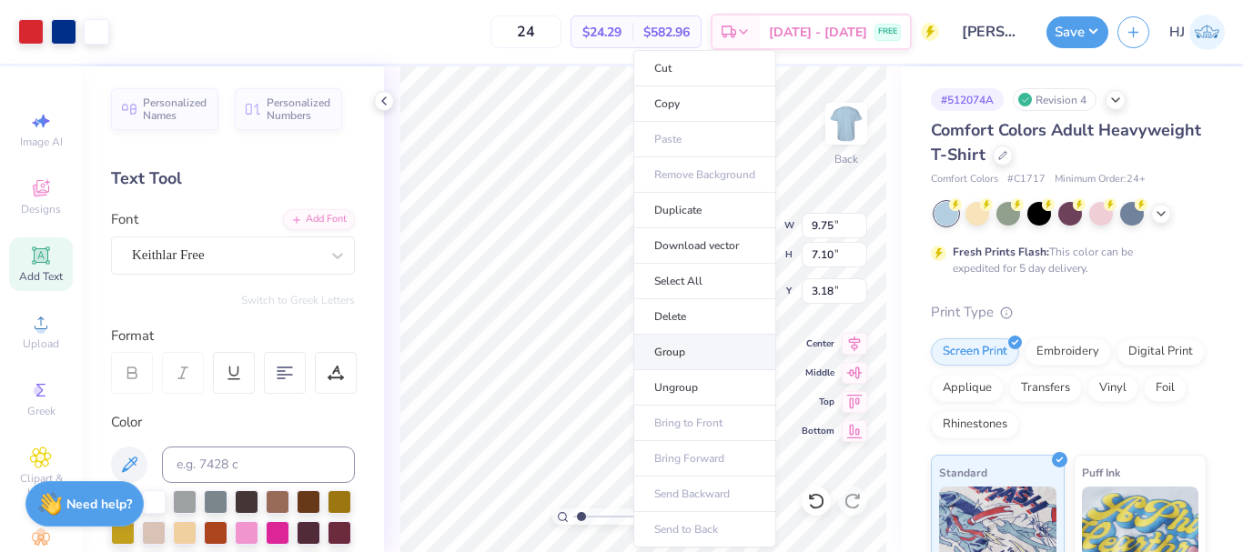
click at [683, 354] on li "Group" at bounding box center [704, 352] width 143 height 35
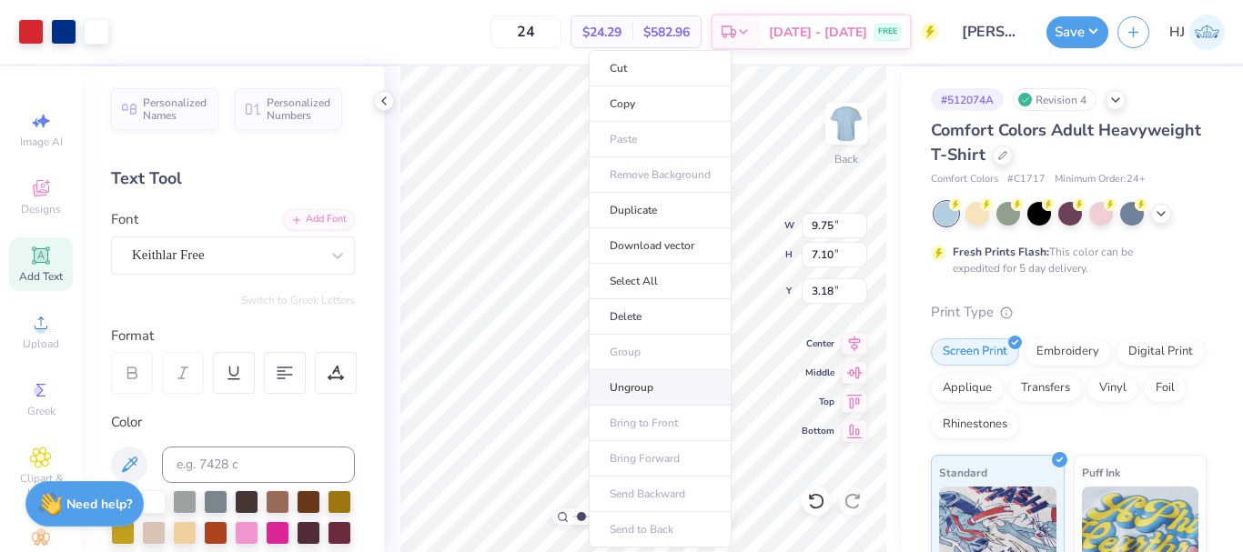
click at [621, 386] on li "Ungroup" at bounding box center [660, 387] width 143 height 35
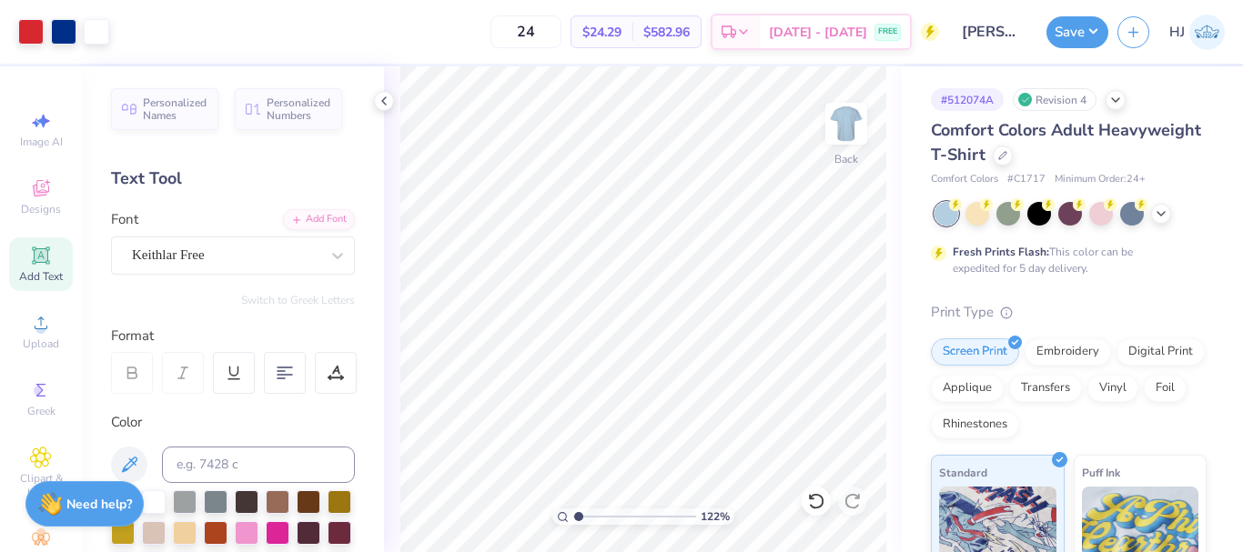
type input "1"
click at [810, 508] on icon at bounding box center [816, 501] width 18 height 18
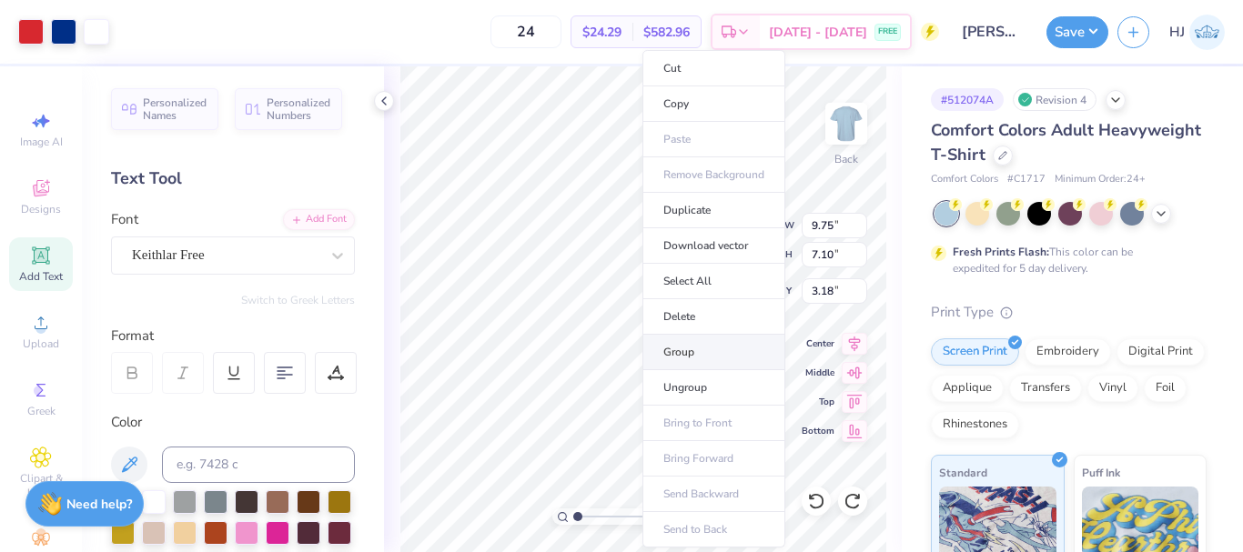
click at [692, 355] on li "Group" at bounding box center [714, 352] width 143 height 35
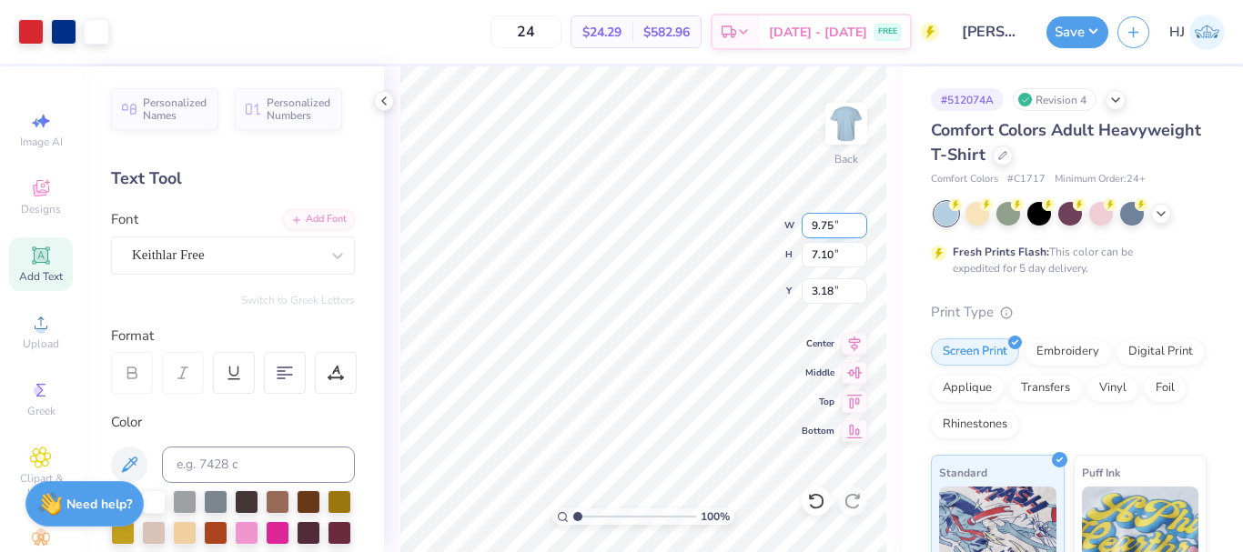
click at [815, 228] on input "9.75" at bounding box center [835, 225] width 66 height 25
type input "10.00"
type input "7.28"
click at [818, 287] on input "3.09" at bounding box center [835, 290] width 66 height 25
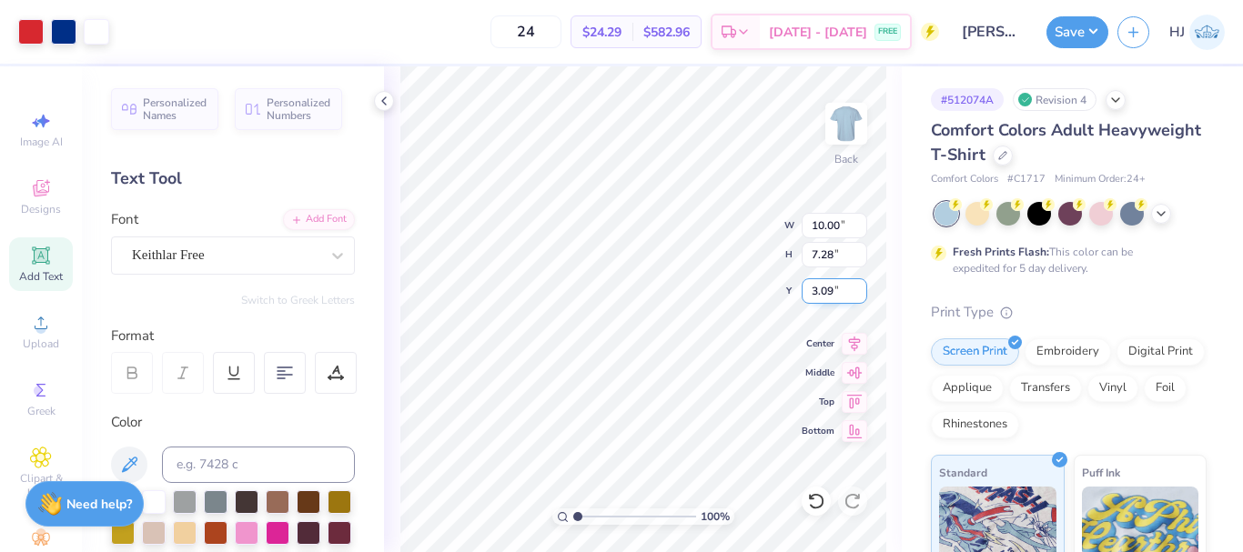
click at [818, 287] on input "3.09" at bounding box center [835, 290] width 66 height 25
type input "3.00"
click at [99, 32] on div at bounding box center [96, 29] width 25 height 25
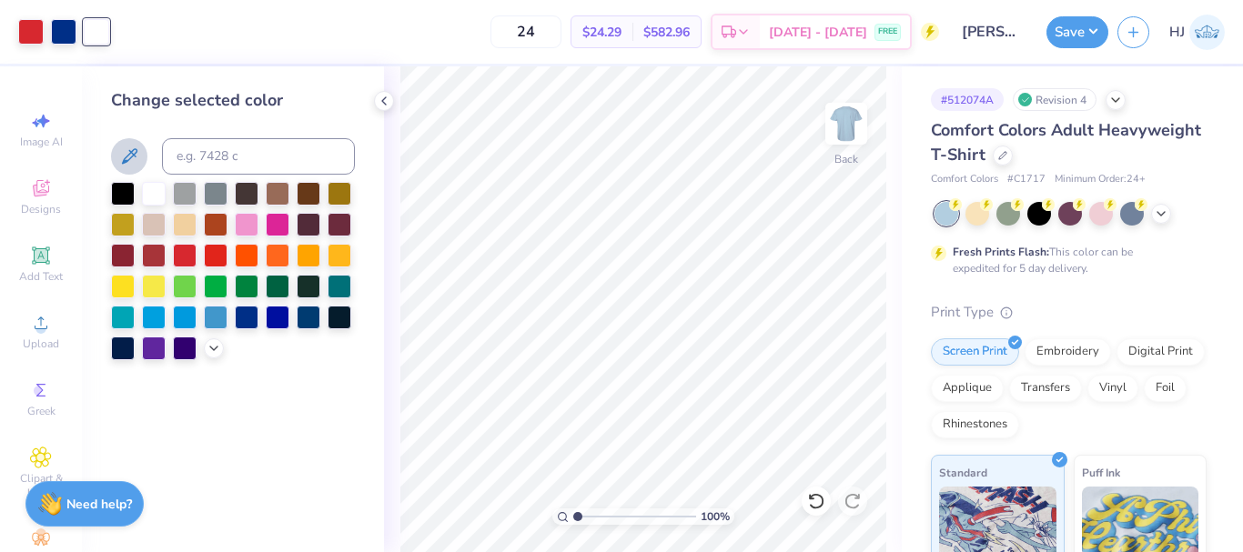
click at [129, 156] on icon at bounding box center [129, 157] width 22 height 22
click at [814, 506] on icon at bounding box center [816, 501] width 18 height 18
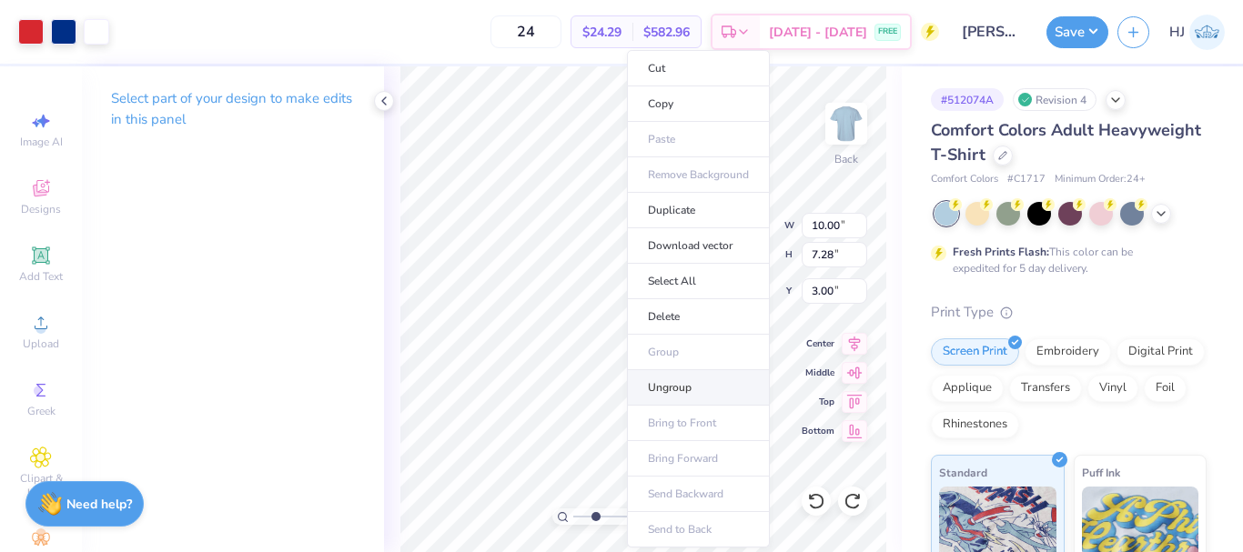
click at [667, 390] on li "Ungroup" at bounding box center [698, 387] width 143 height 35
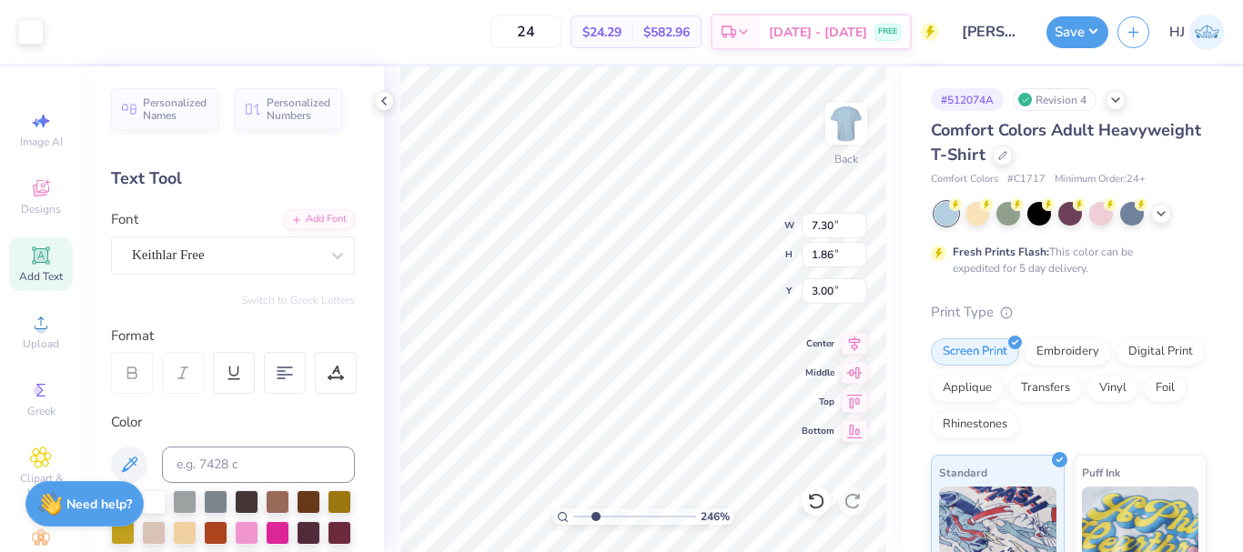
type input "2.46071092039641"
type input "7.30"
type input "1.86"
type input "2.46071092039641"
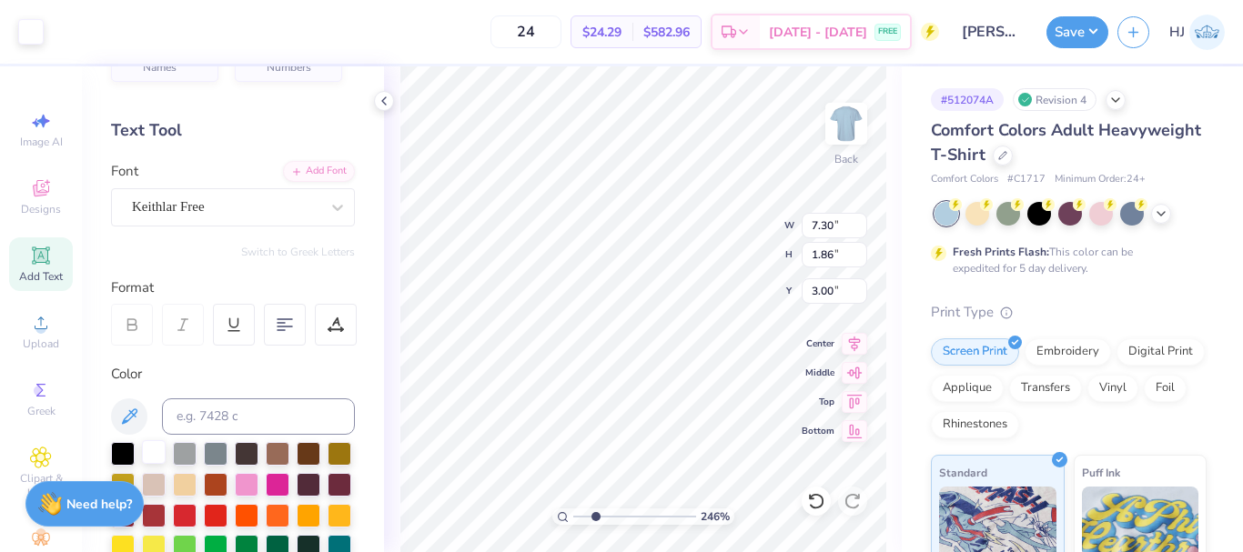
scroll to position [91, 0]
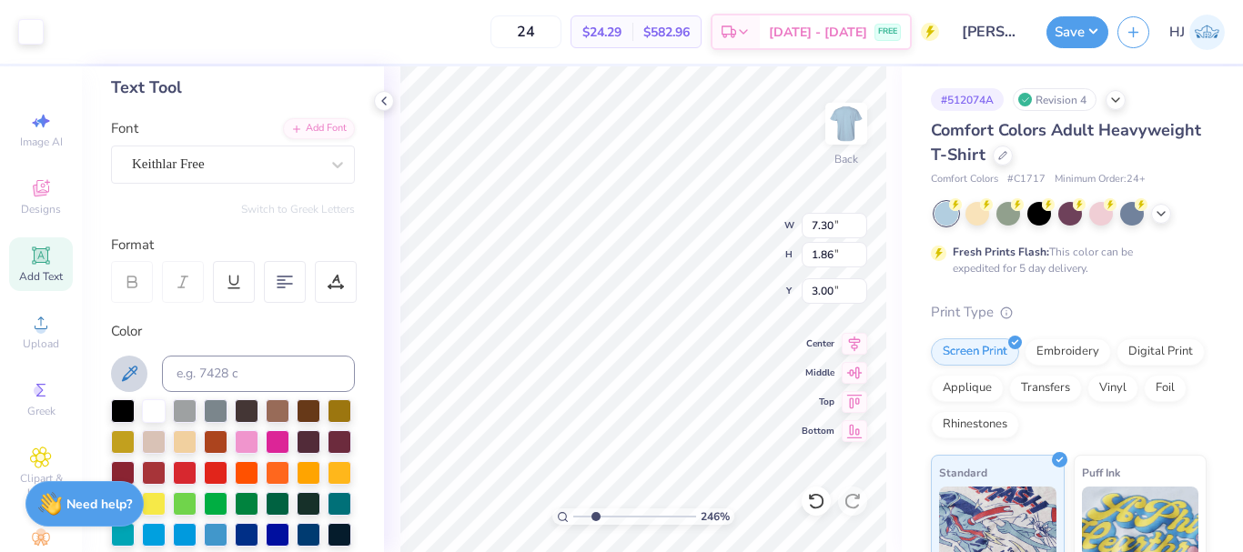
click at [131, 379] on icon at bounding box center [129, 374] width 22 height 22
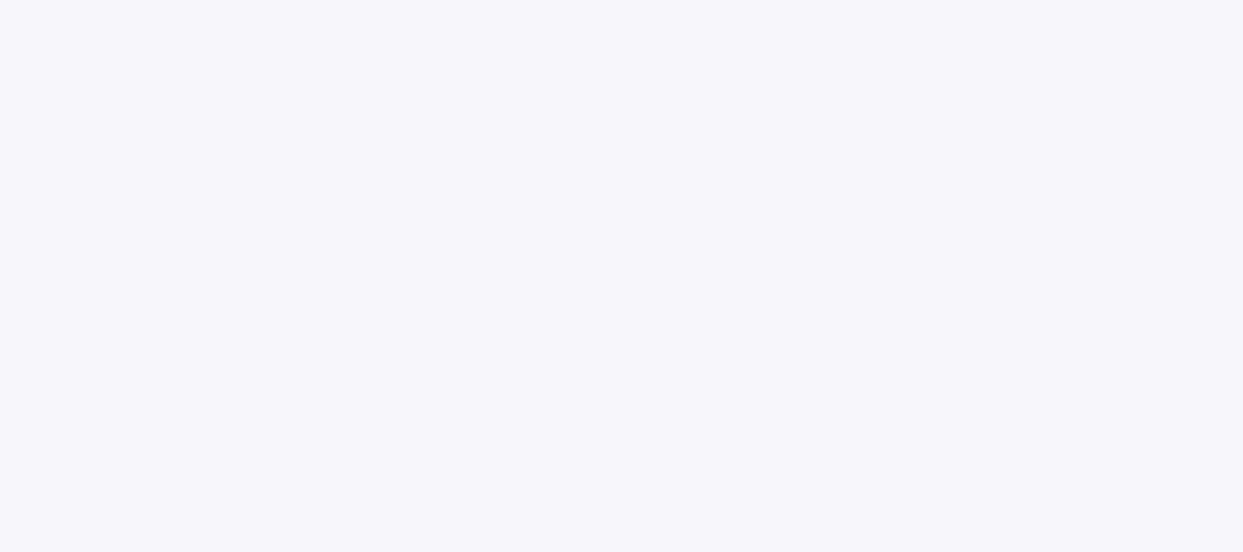
click at [746, 86] on div at bounding box center [621, 276] width 1243 height 552
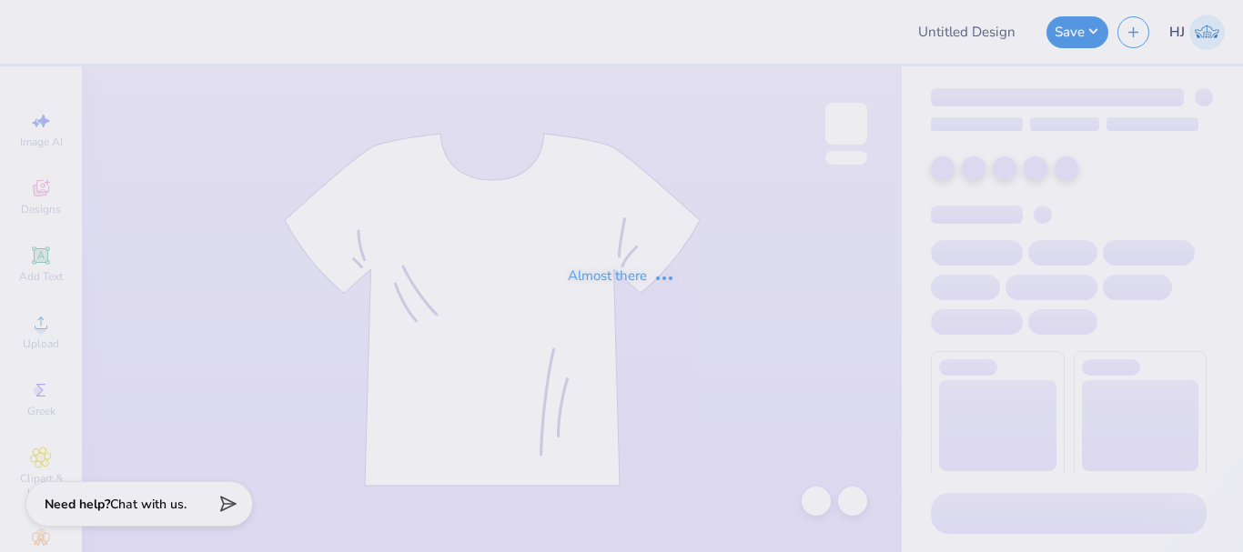
type input "[PERSON_NAME] : [GEOGRAPHIC_DATA]"
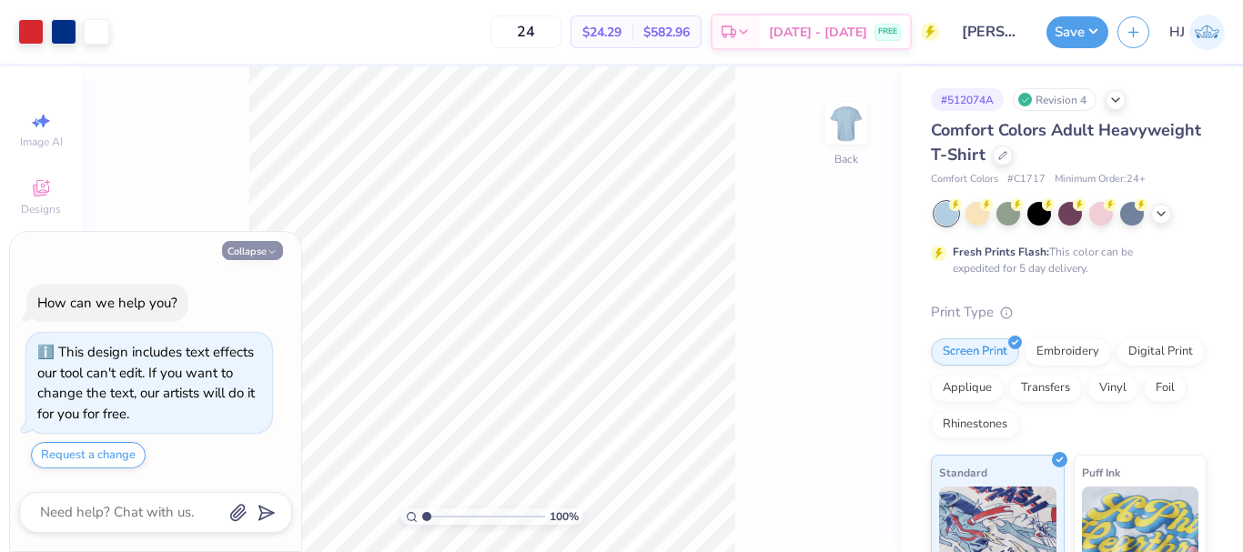
click at [248, 244] on button "Collapse" at bounding box center [252, 250] width 61 height 19
type textarea "x"
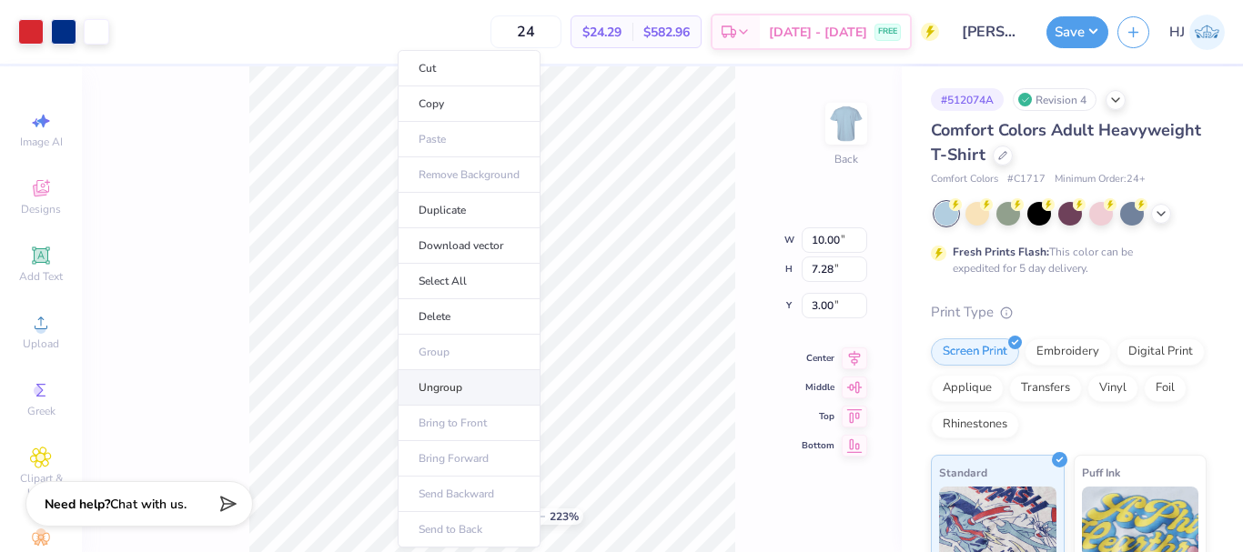
click at [432, 391] on li "Ungroup" at bounding box center [469, 387] width 143 height 35
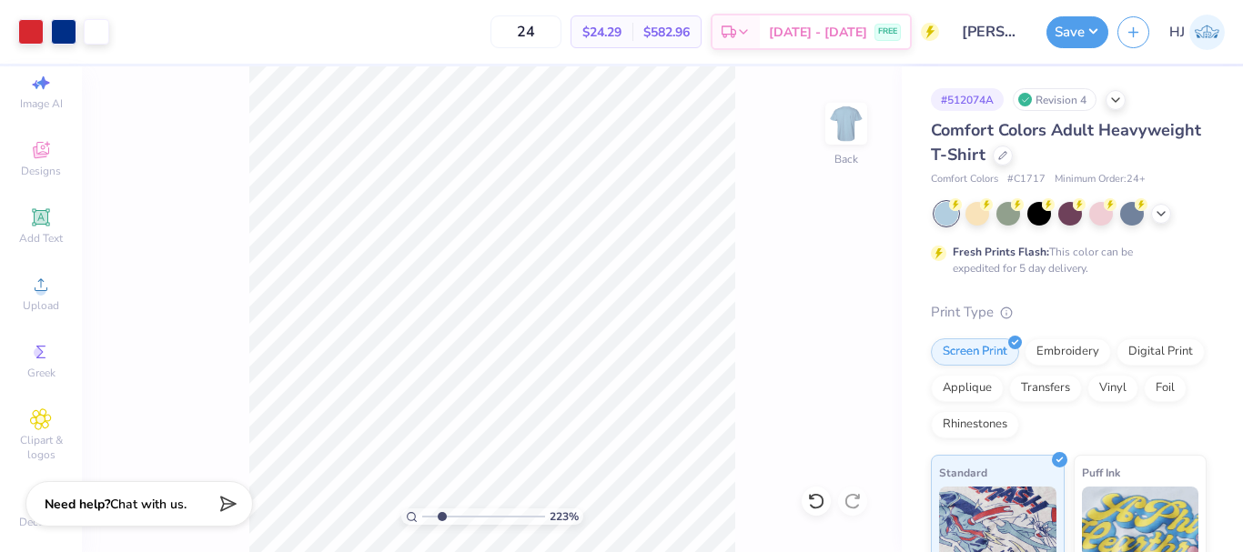
scroll to position [73, 0]
click at [34, 187] on icon at bounding box center [40, 195] width 17 height 17
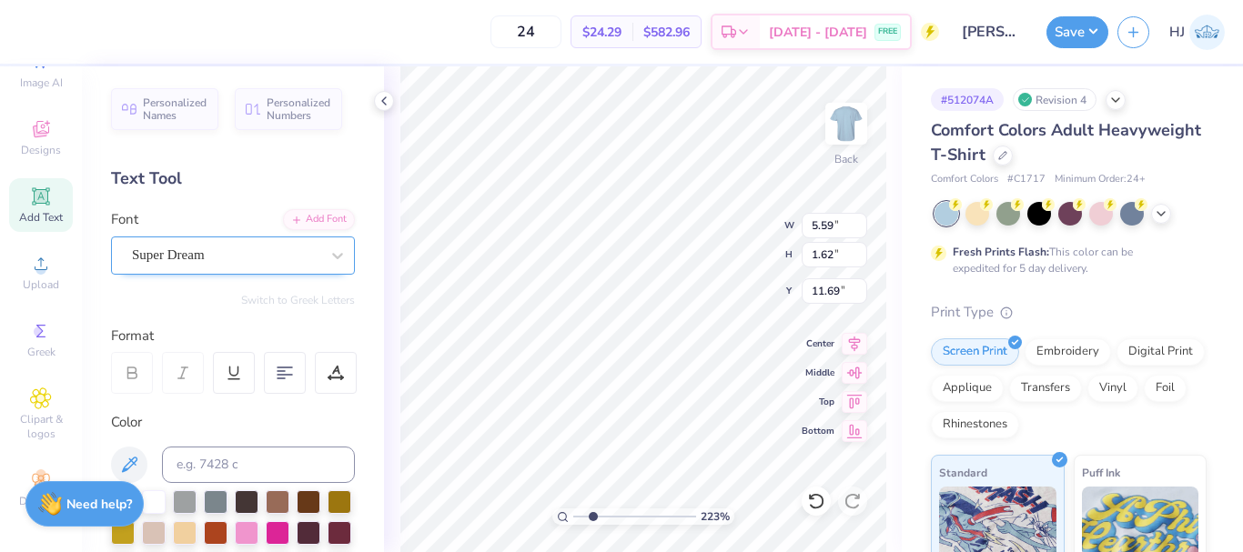
click at [167, 250] on div "Super Dream" at bounding box center [225, 255] width 191 height 28
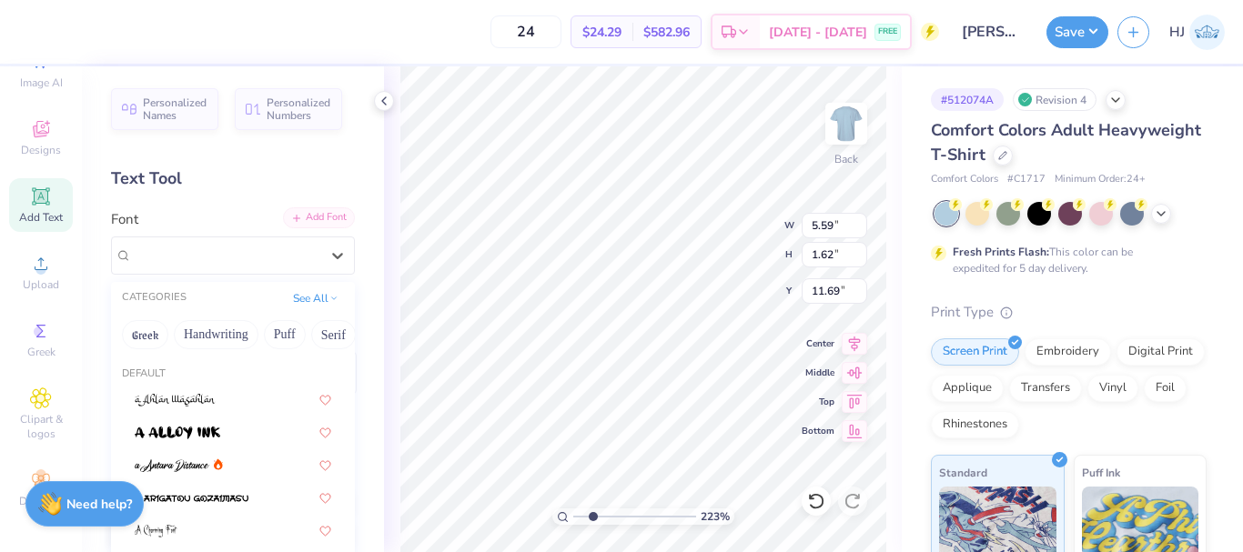
click at [320, 221] on div "Add Font" at bounding box center [319, 217] width 72 height 21
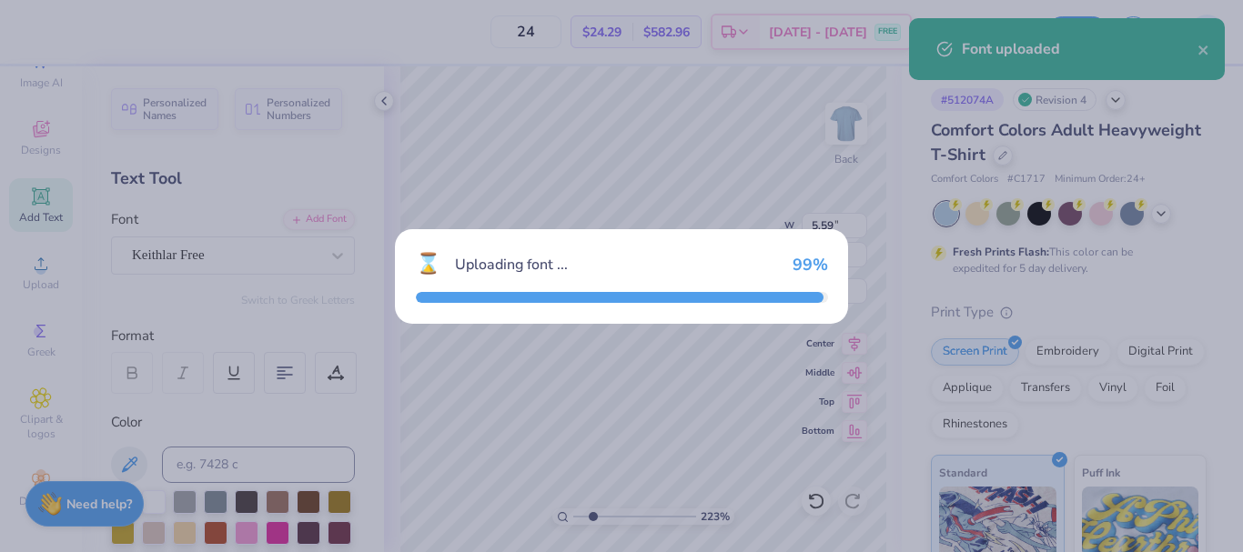
type input "2.22643191709162"
type input "4.13"
type input "1.24"
type input "11.88"
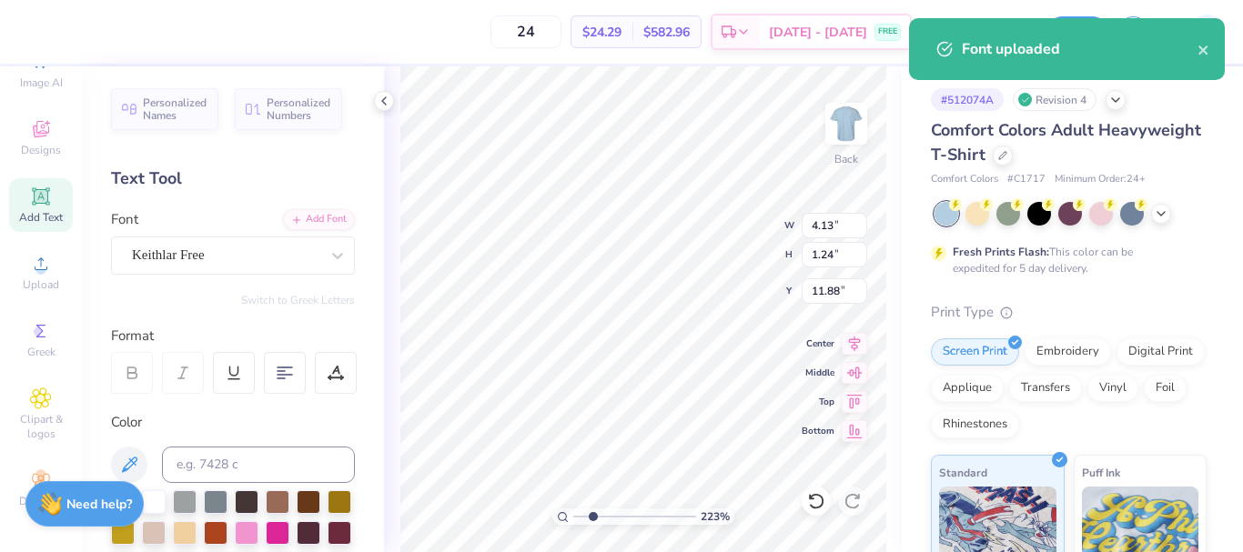
scroll to position [15, 3]
type input "2.22643191709162"
type textarea "a"
type input "2.22643191709162"
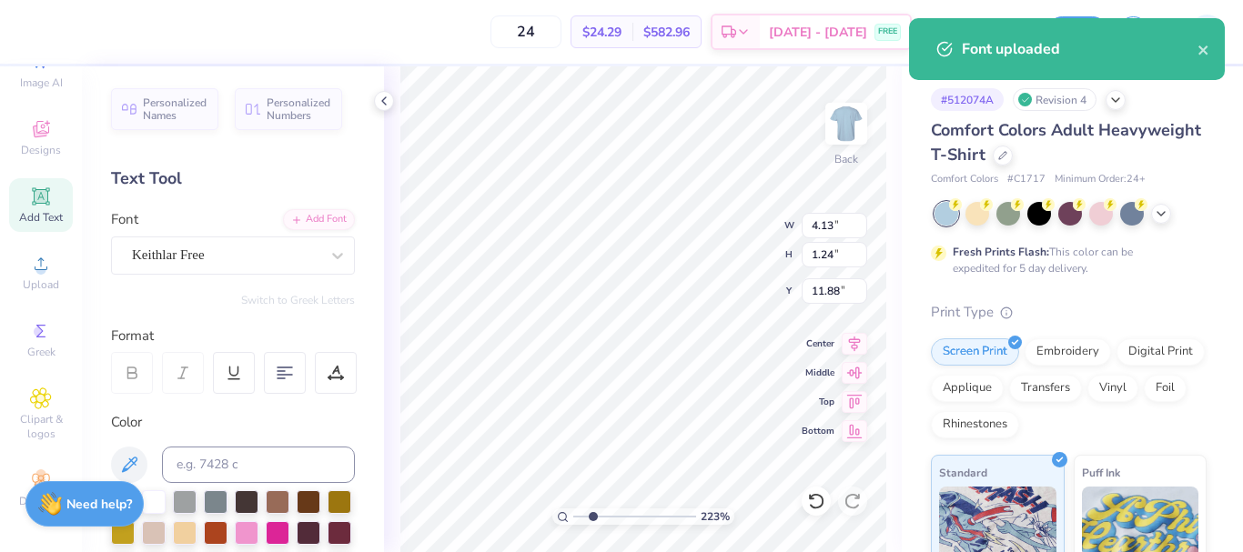
type textarea "aM"
type input "2.22643191709162"
type textarea "aME"
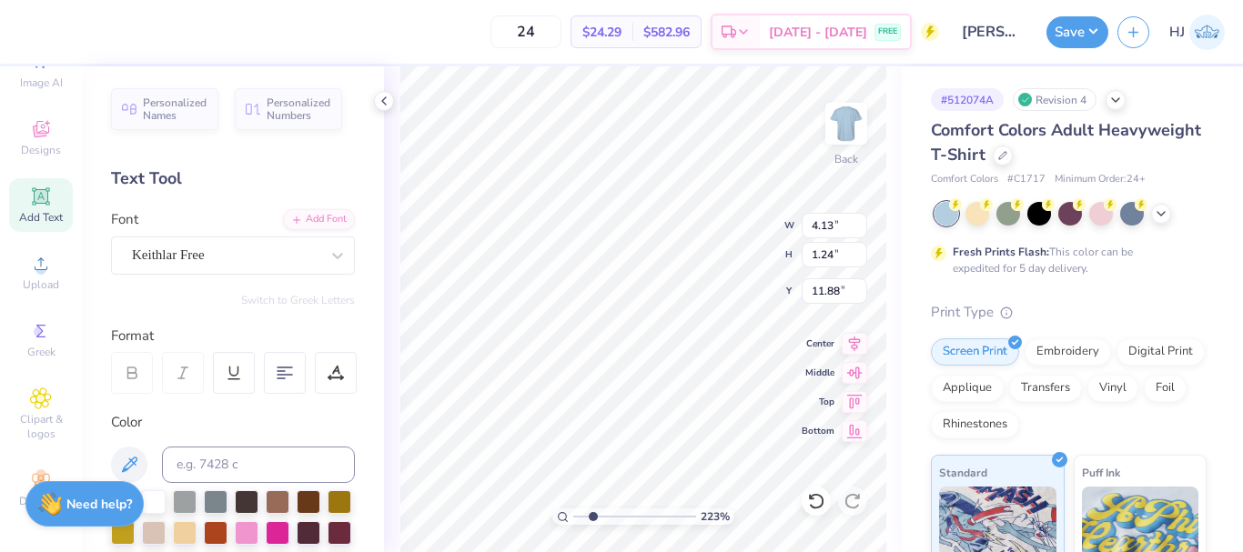
type input "2.22643191709162"
type textarea "aMERI"
type input "2.22643191709162"
type textarea "aMERIC"
type input "2.22643191709162"
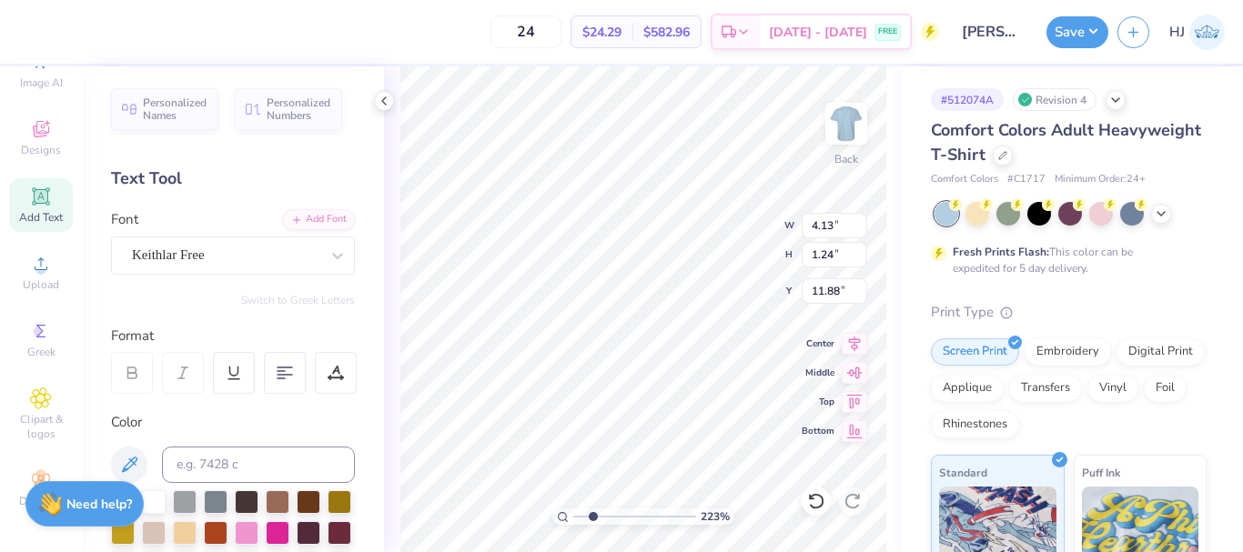
type textarea "aMERICA"
type input "2.22643191709162"
type textarea "aMERICAN"
type input "2.22643191709162"
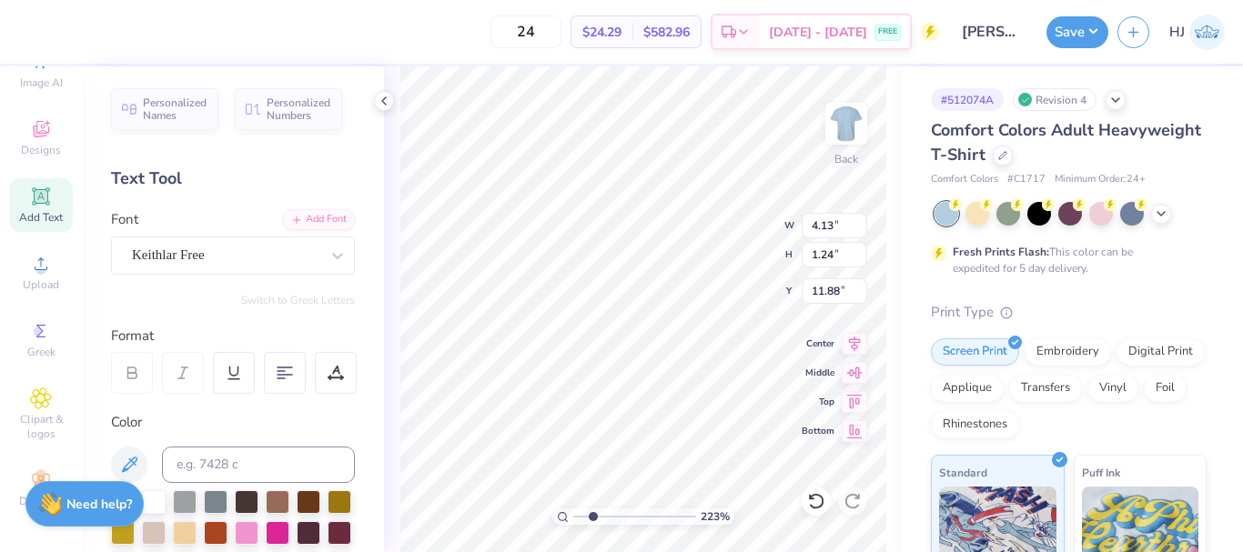
type input "8.08"
click at [134, 463] on icon at bounding box center [129, 464] width 15 height 15
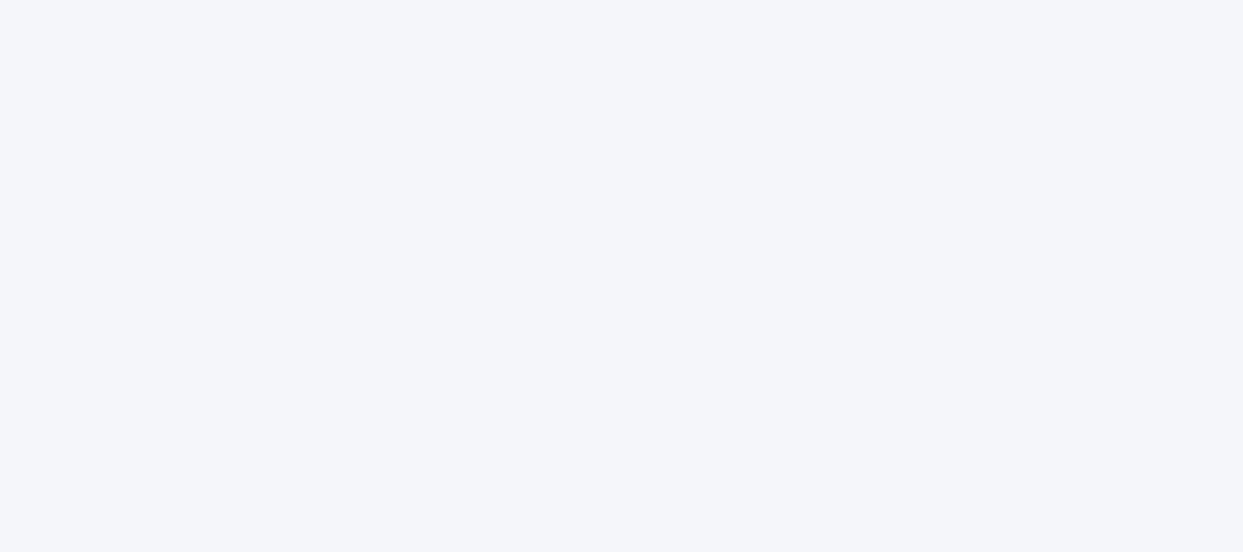
click at [754, 457] on div at bounding box center [621, 276] width 1243 height 552
drag, startPoint x: 699, startPoint y: 288, endPoint x: 703, endPoint y: 414, distance: 125.7
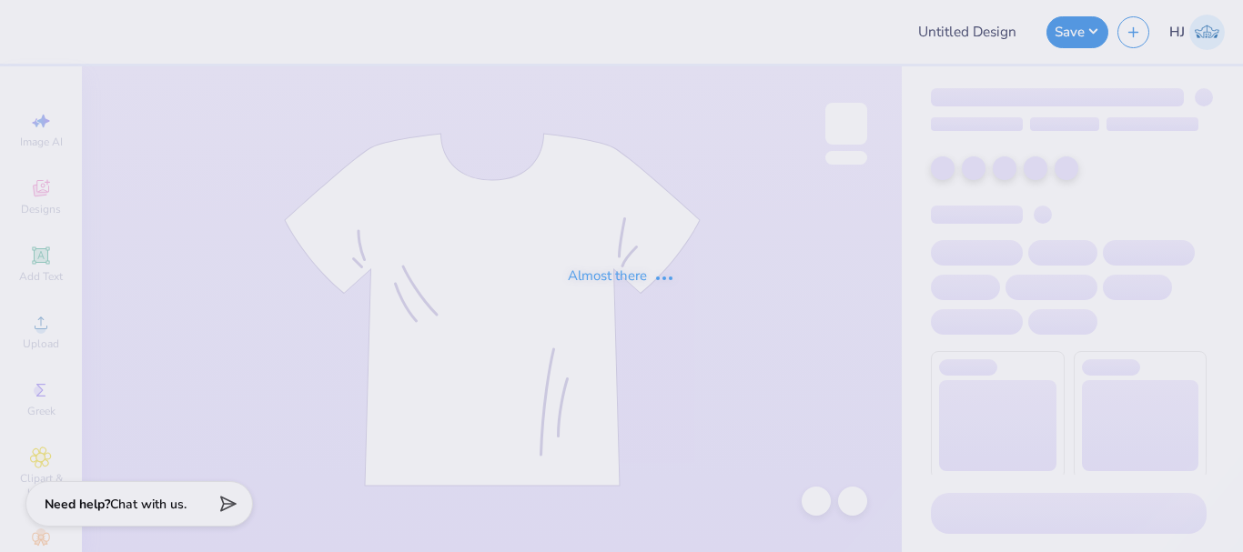
type input "[PERSON_NAME] : [GEOGRAPHIC_DATA]"
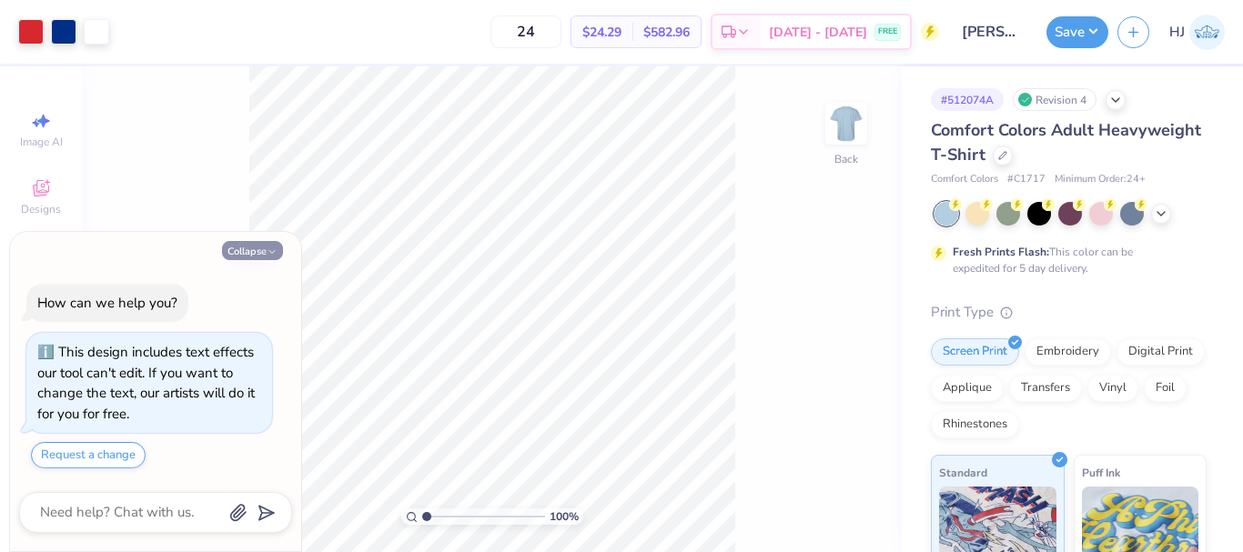
click at [268, 249] on icon "button" at bounding box center [272, 252] width 11 height 11
type textarea "x"
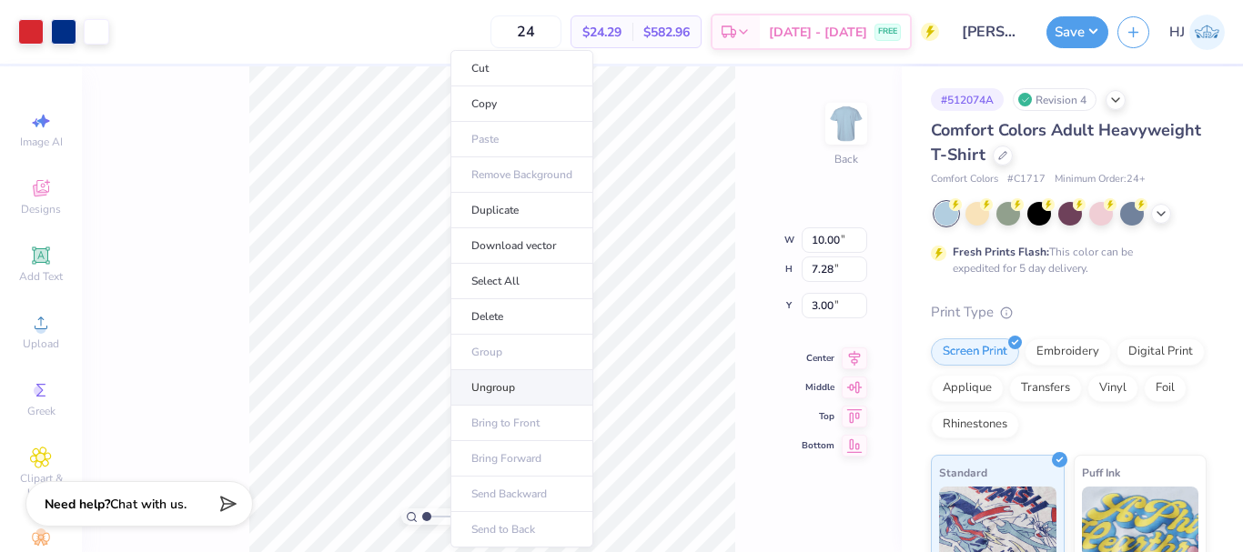
click at [483, 391] on li "Ungroup" at bounding box center [521, 387] width 143 height 35
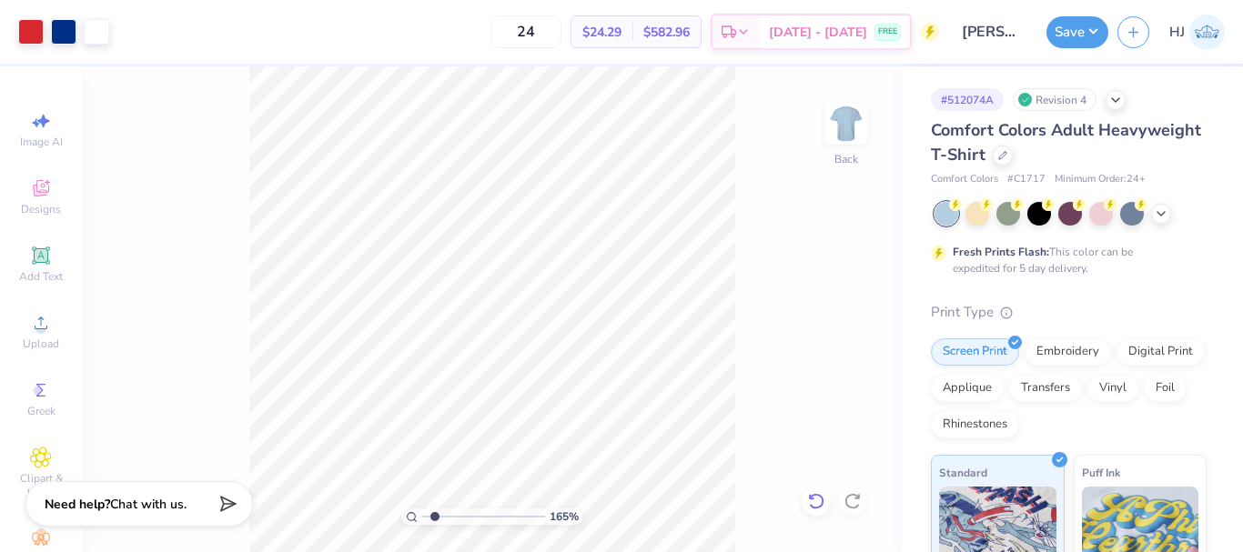
click at [827, 502] on div at bounding box center [816, 501] width 29 height 29
type input "1.64913377760655"
type input "0.76"
type input "0.74"
type input "5.18"
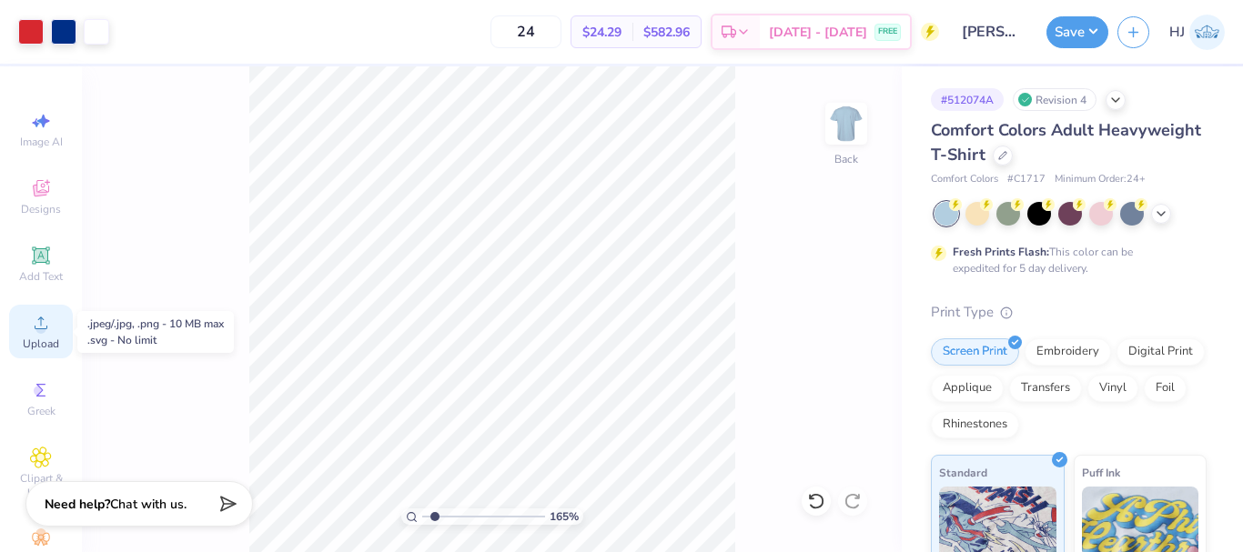
click at [30, 330] on icon at bounding box center [41, 323] width 22 height 22
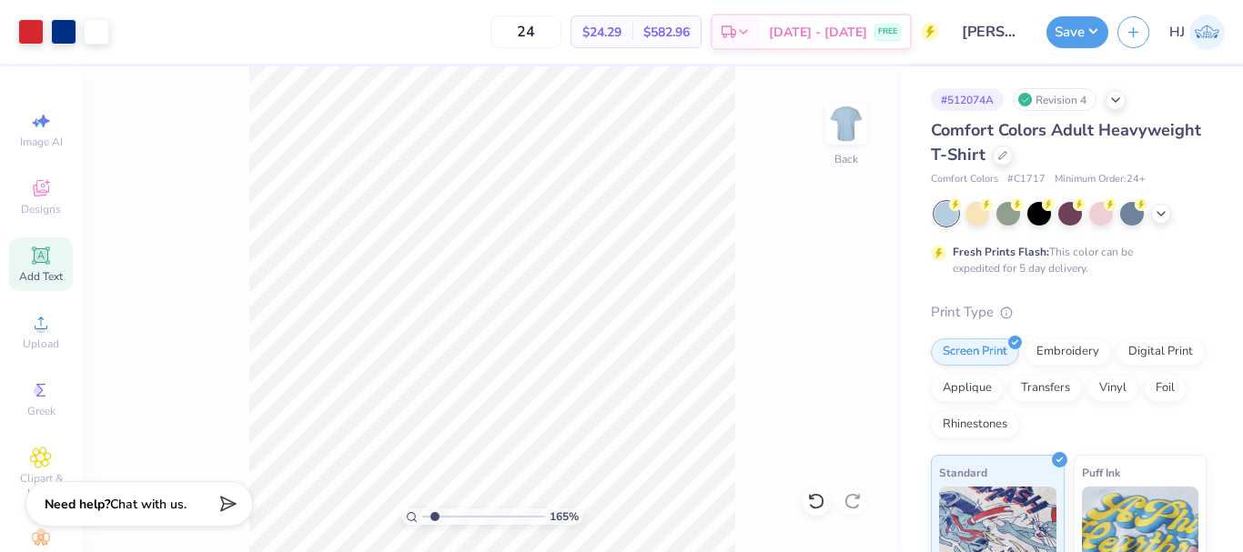
click at [46, 258] on div "Add Text" at bounding box center [41, 265] width 64 height 54
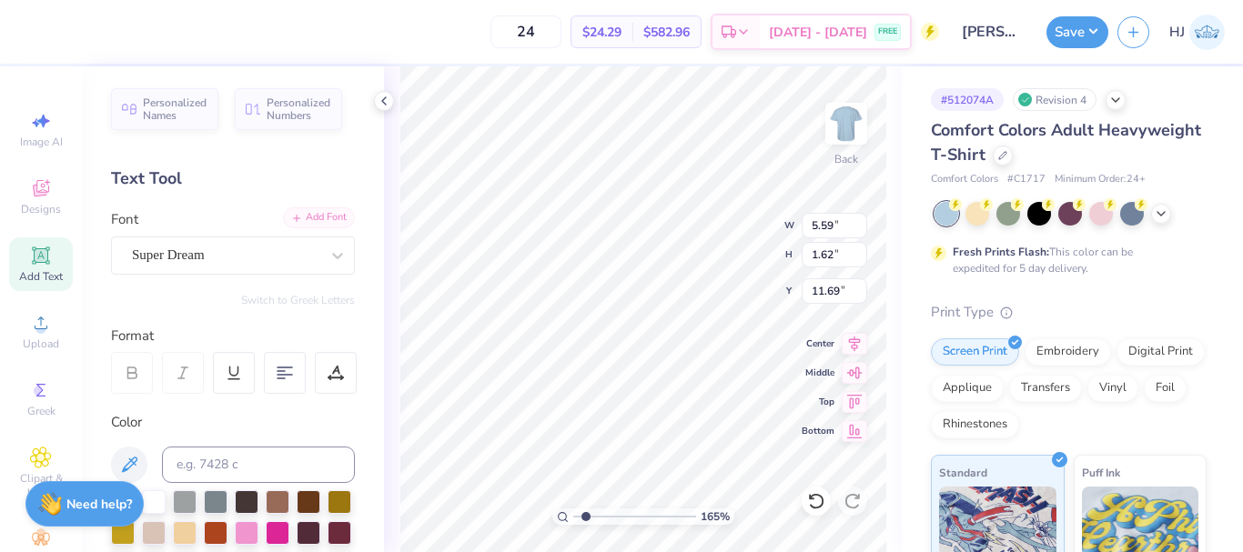
click at [316, 216] on div "Add Font" at bounding box center [319, 217] width 72 height 21
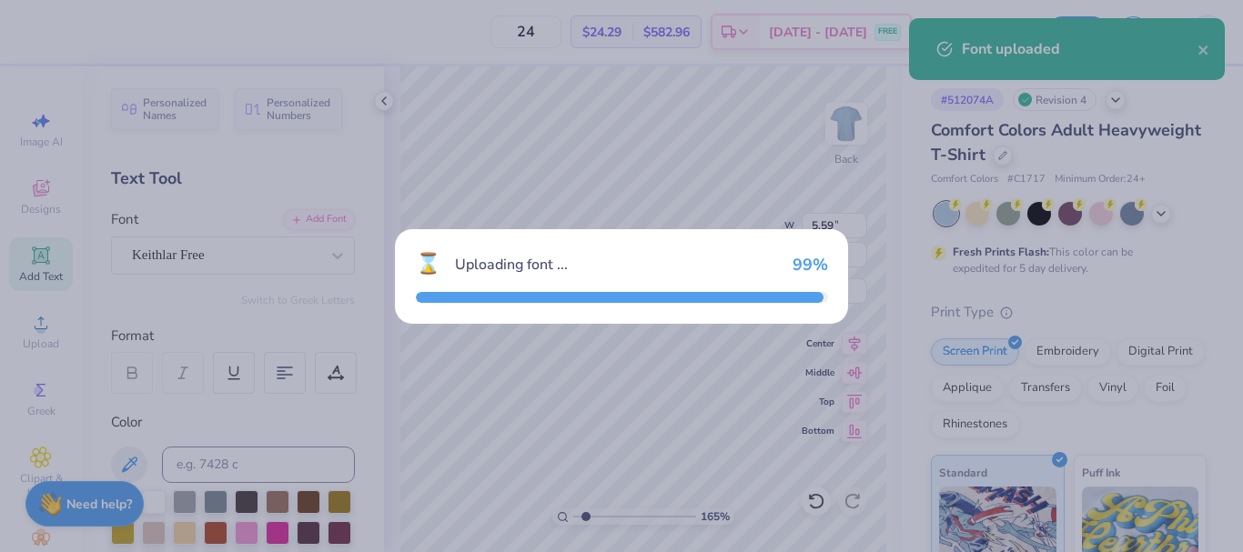
type input "1.64913377760655"
type input "4.13"
type input "1.24"
type input "11.88"
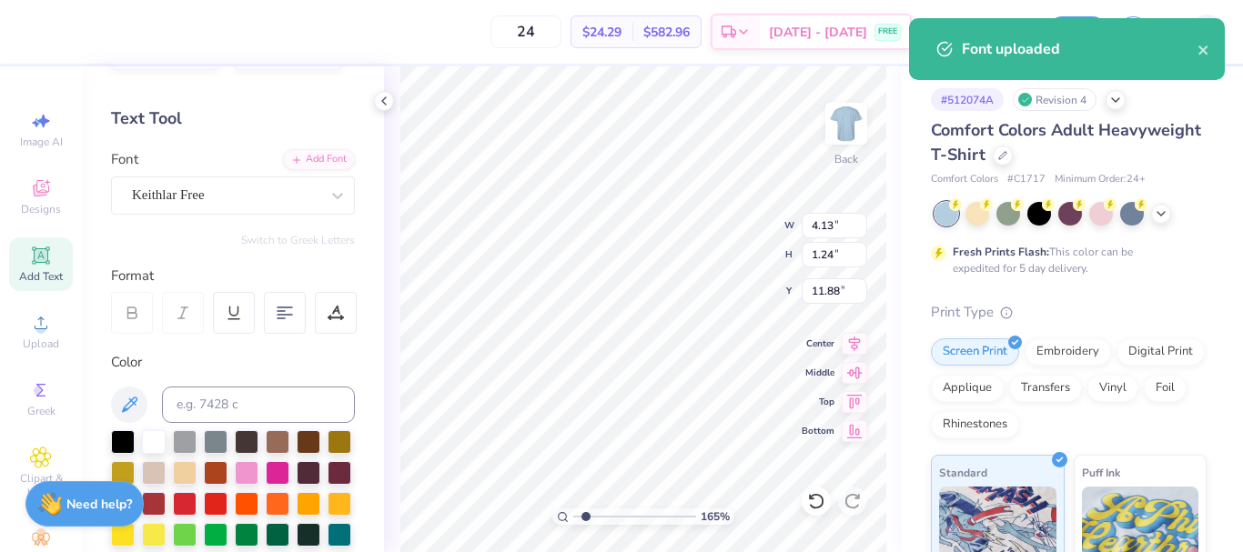
scroll to position [91, 0]
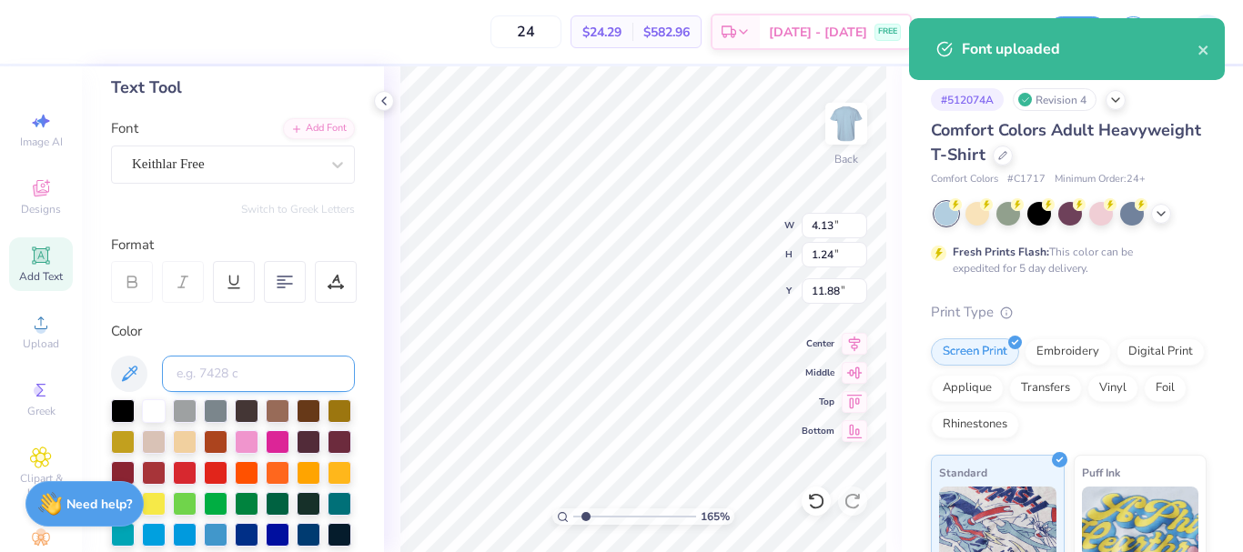
click at [223, 367] on input at bounding box center [258, 374] width 193 height 36
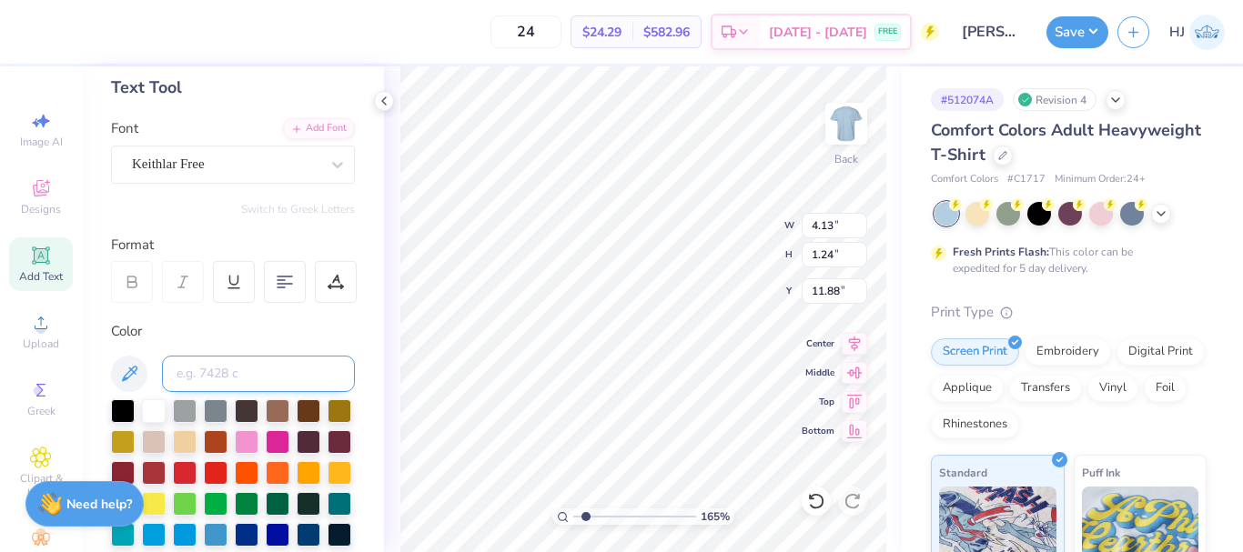
click at [214, 369] on input at bounding box center [258, 374] width 193 height 36
type input "287"
type input "1.64913377760655"
type input "3.21"
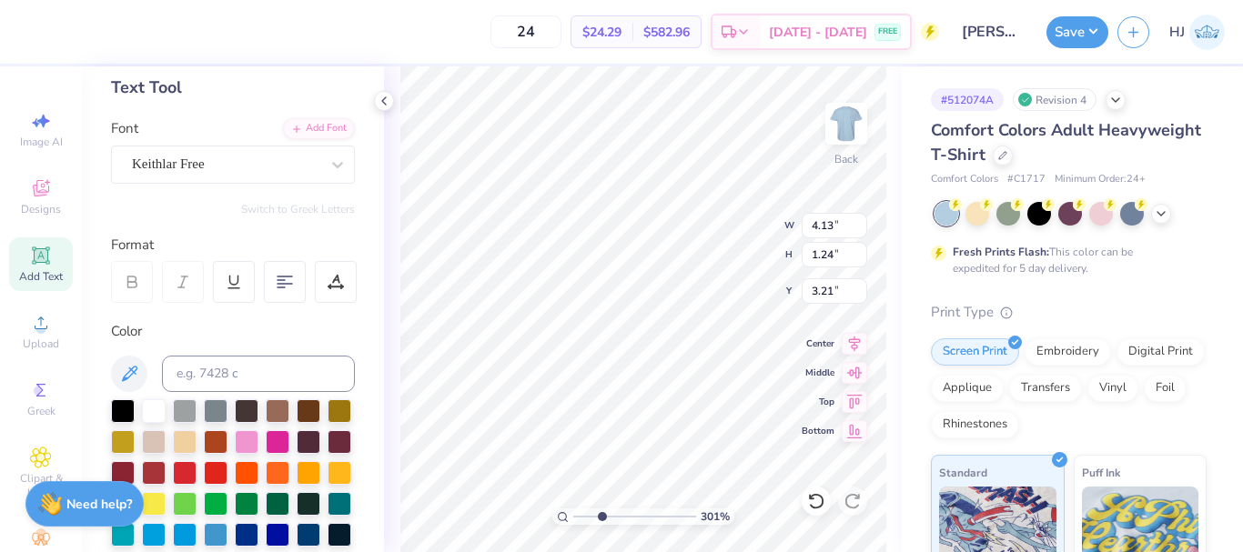
type input "3.00581987268404"
type textarea "a"
type input "3.00581987268404"
type textarea "aM"
type input "3.00581987268404"
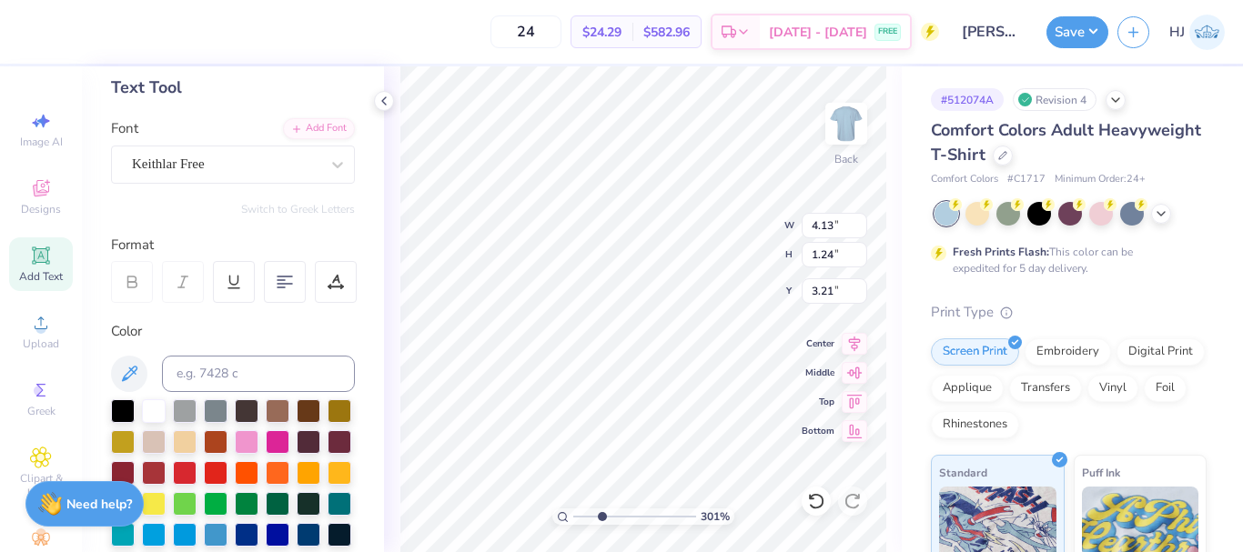
type textarea "aME"
type input "3.00581987268404"
type textarea "aMERI"
type input "3.00581987268404"
type textarea "aMERIV"
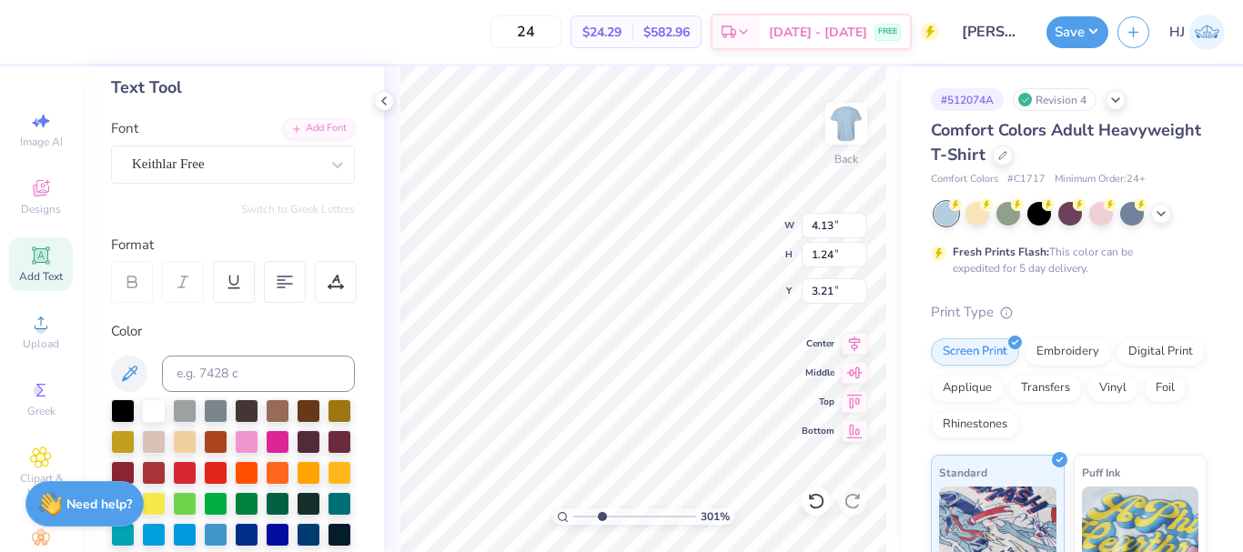
type input "3.00581987268404"
type textarea "aMERI"
type input "3.00581987268404"
type textarea "aMERIC"
type input "3.00581987268404"
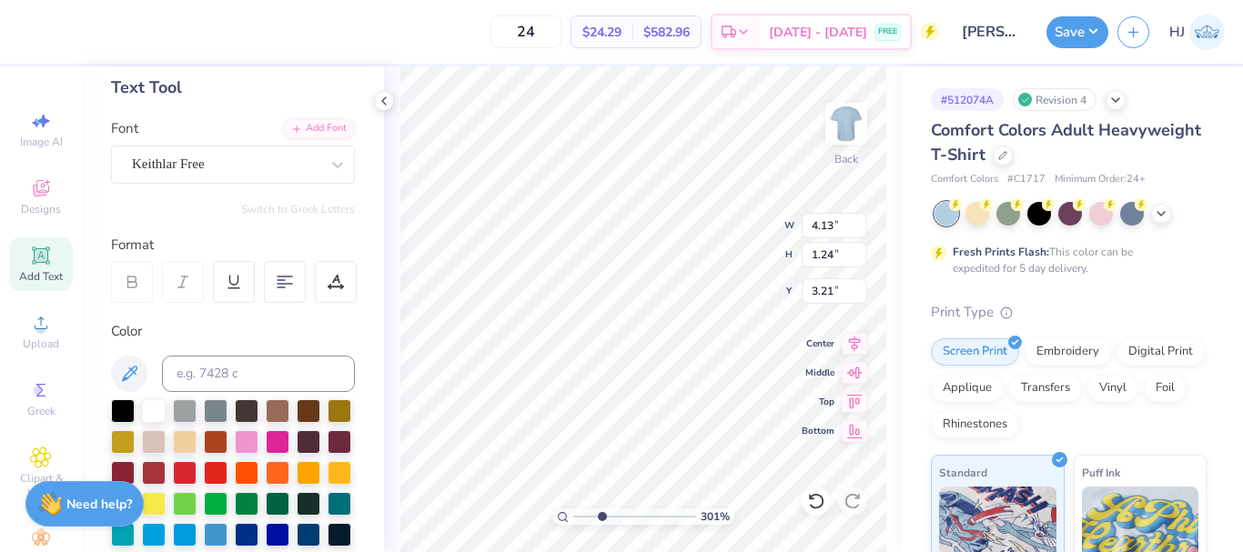
type textarea "aMERICA"
type input "3.00581987268404"
type textarea "aMERICAN"
type input "3.00581987268404"
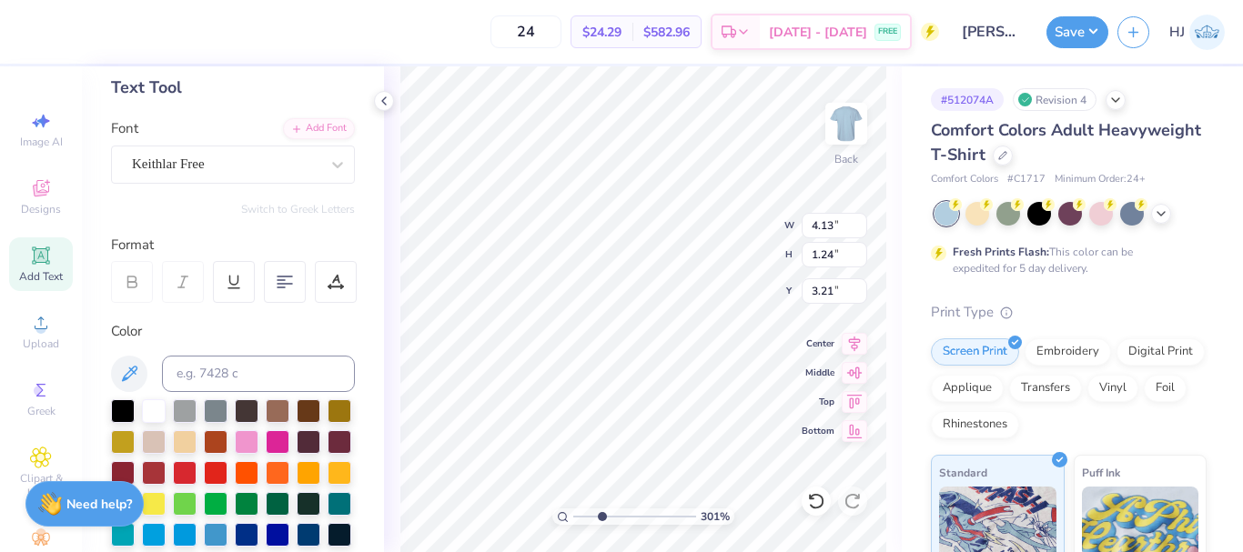
type input "8.08"
click at [842, 253] on input "1.24" at bounding box center [835, 254] width 66 height 25
type input "3.00581987268404"
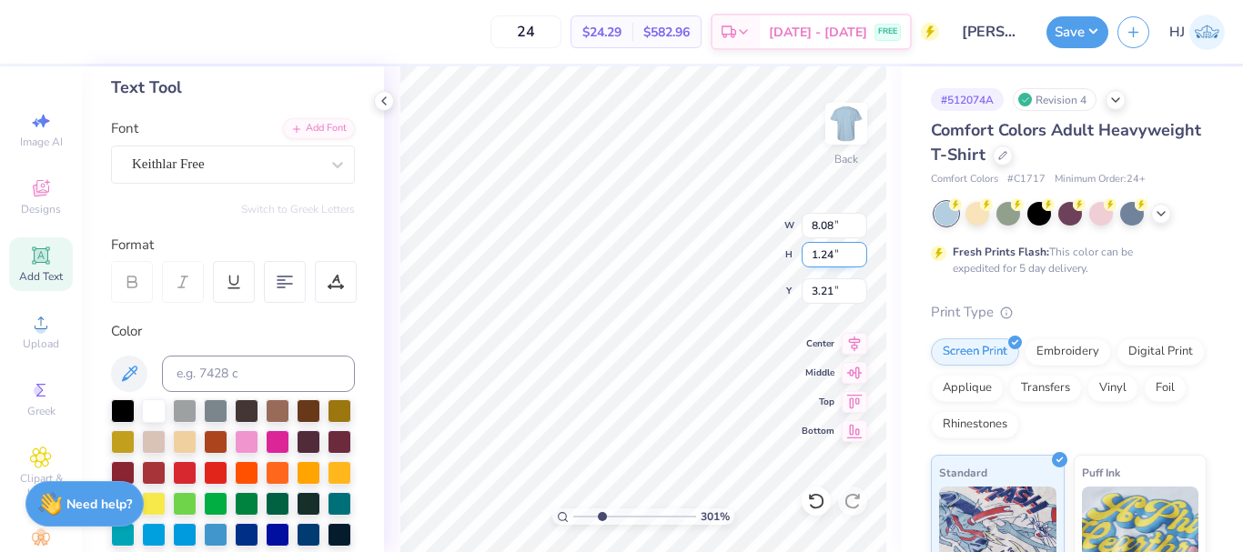
click at [842, 253] on input "1.24" at bounding box center [835, 254] width 66 height 25
type input ".75"
type input "3.00581987268404"
type input "4.88"
type input "0.75"
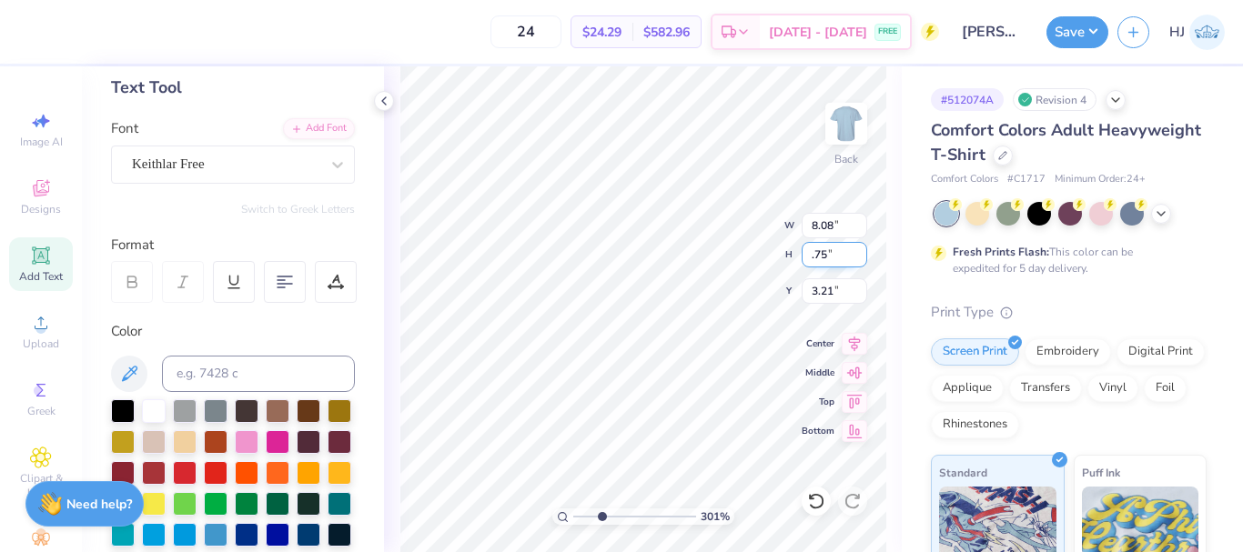
type input "3.46"
type input "3.00581987268404"
type input "3.19"
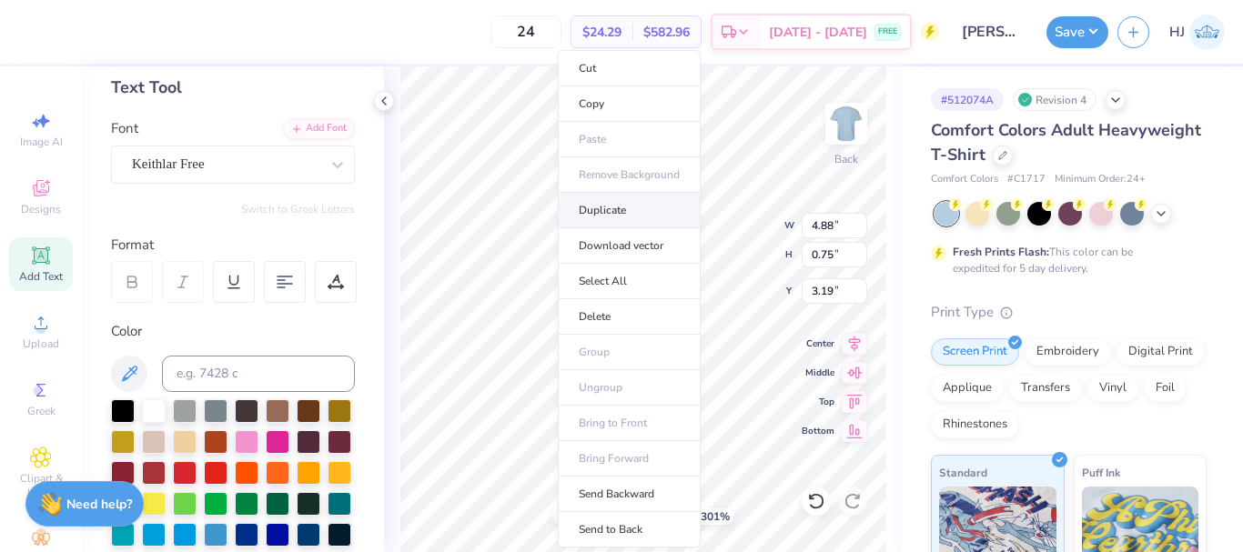
click at [622, 213] on li "Duplicate" at bounding box center [629, 210] width 143 height 35
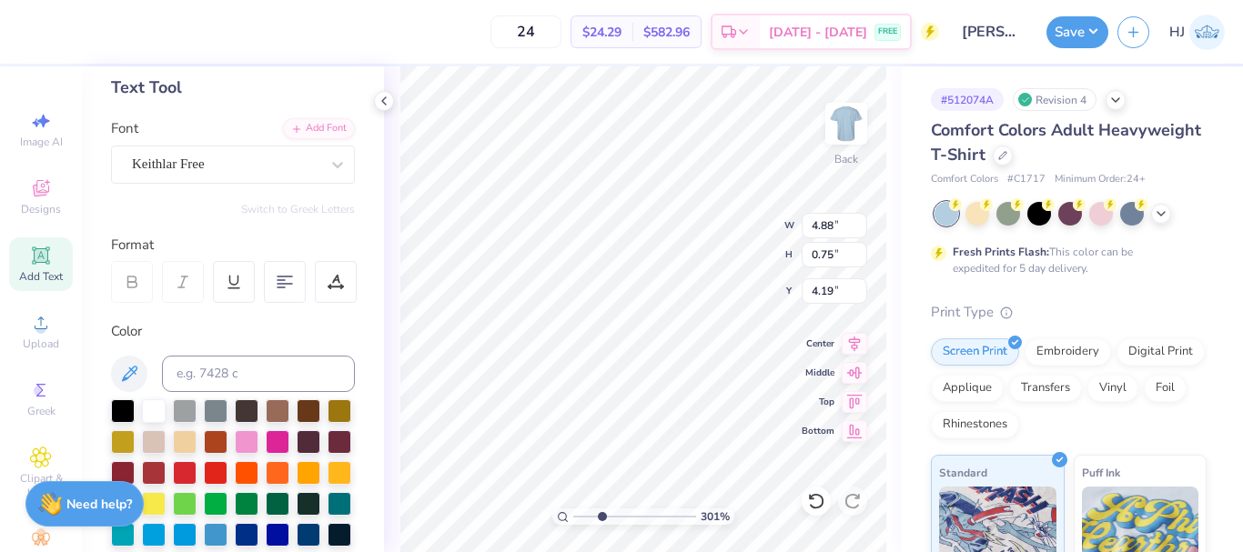
type input "3.00581987268404"
type input "4.19"
type input "3.00581987268404"
type input "4.15"
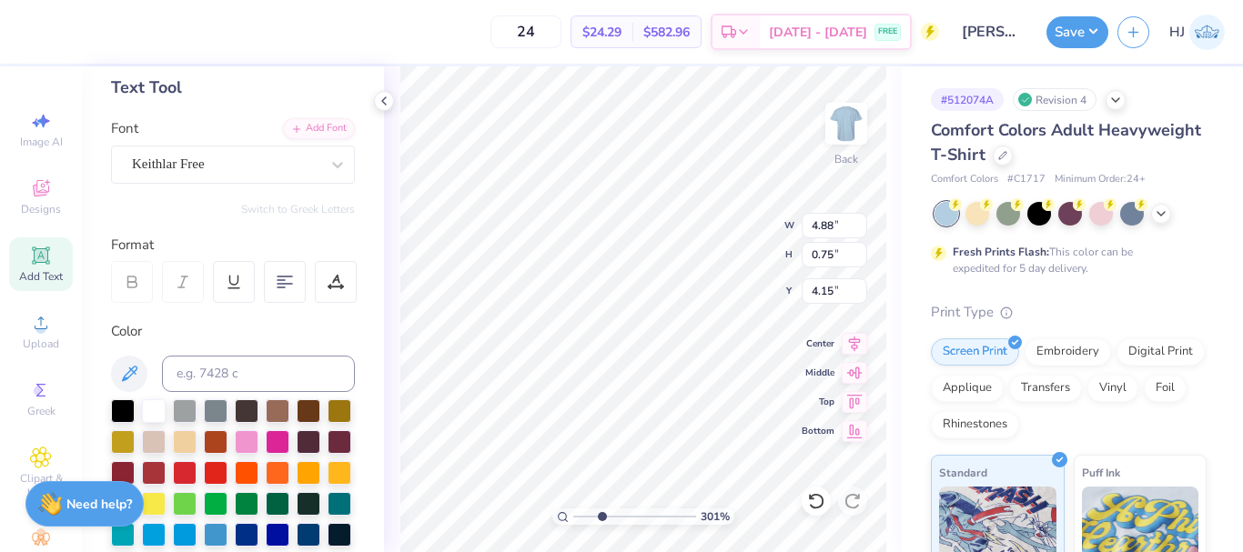
type input "3.00581987268404"
type textarea "d"
type input "3.00581987268404"
type textarea "dE"
type input "3.00581987268404"
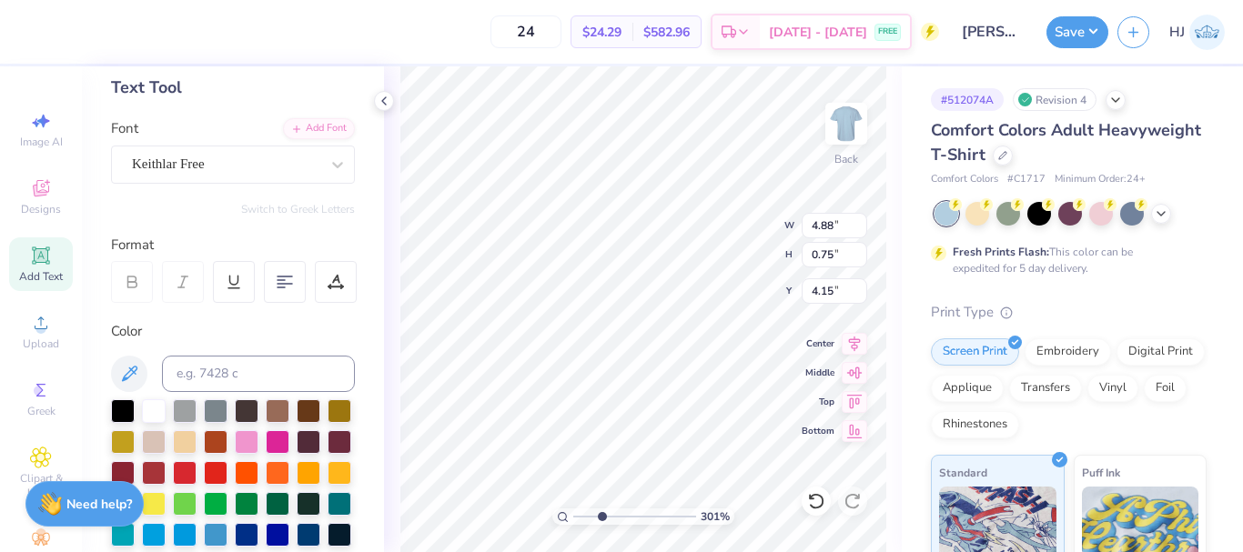
type textarea "dEN"
type input "3.00581987268404"
type textarea "dENT"
type input "3.00581987268404"
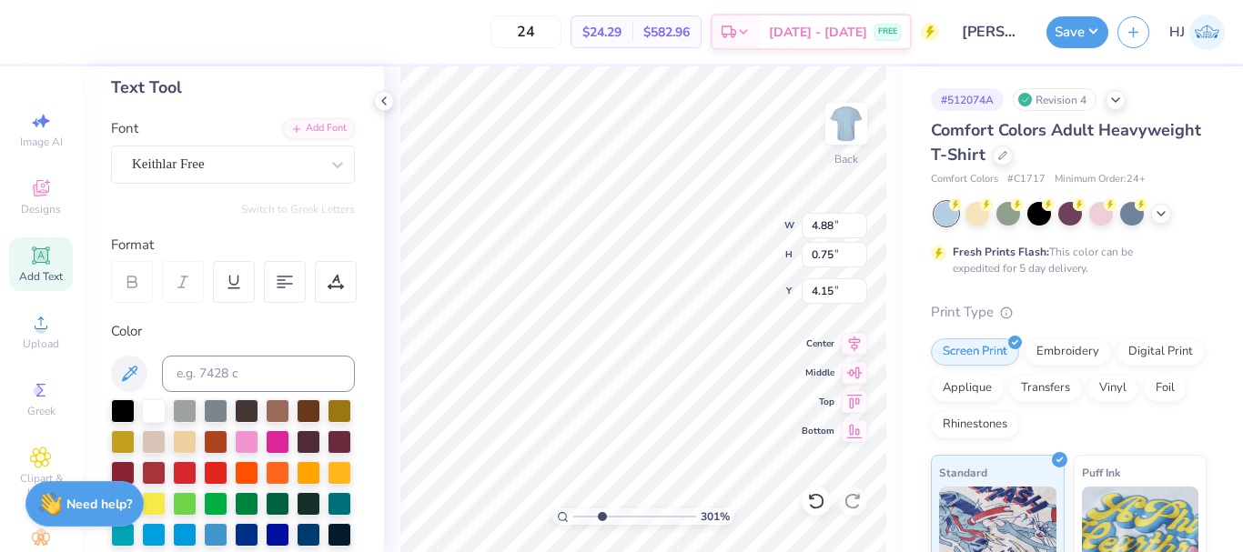
type textarea "dENTA"
type input "3.00581987268404"
type textarea "dENTAL"
type input "3.00581987268404"
type input "3.57"
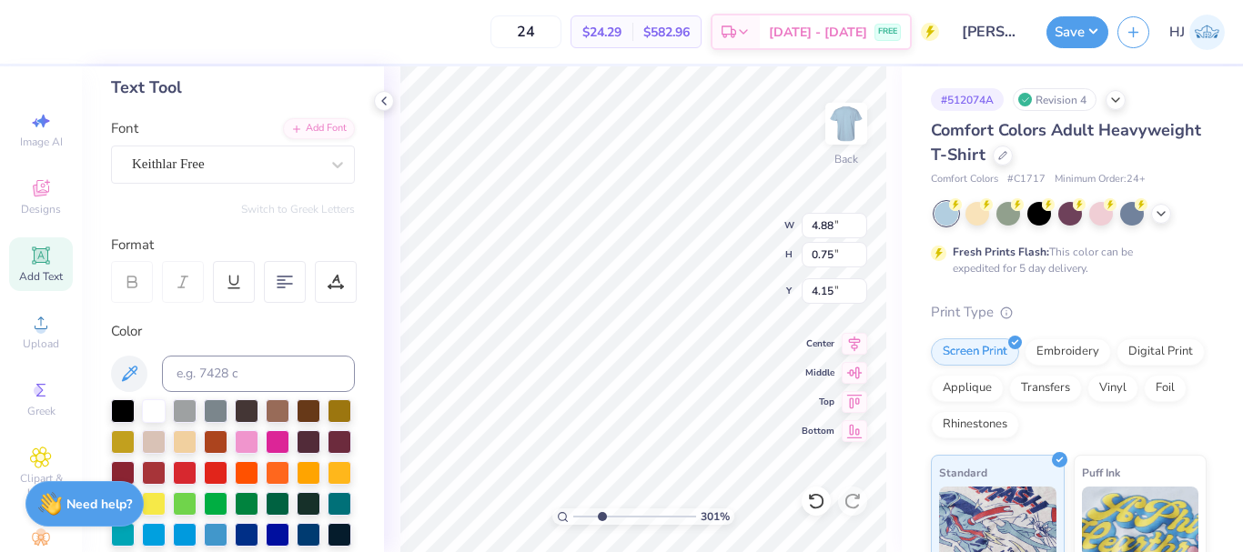
type input "0.76"
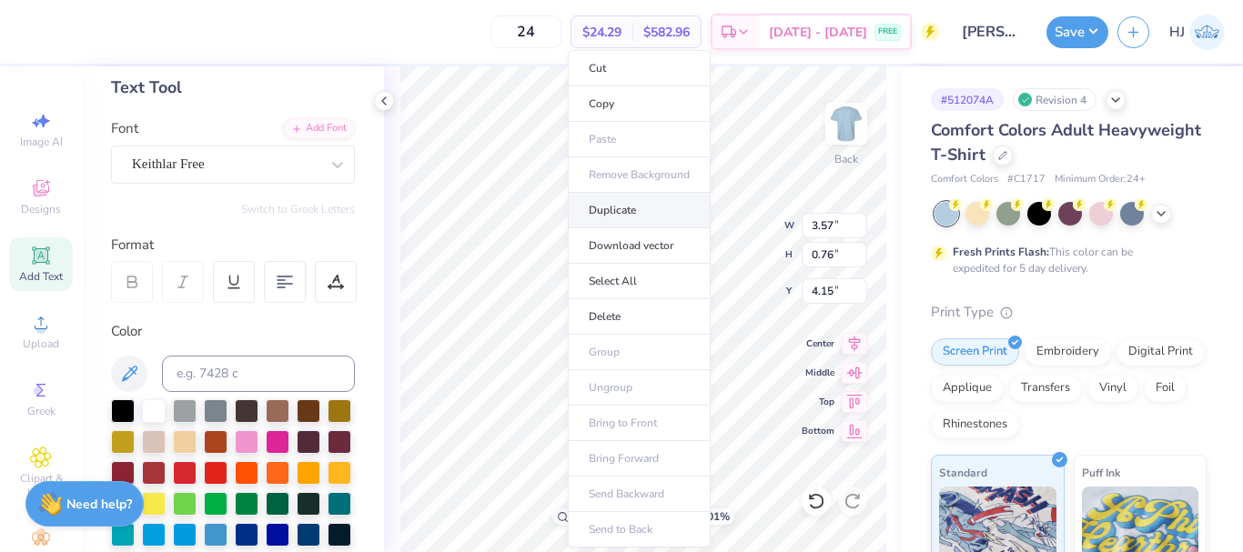
click at [619, 207] on li "Duplicate" at bounding box center [639, 210] width 143 height 35
type input "3.00581987268404"
type input "5.15"
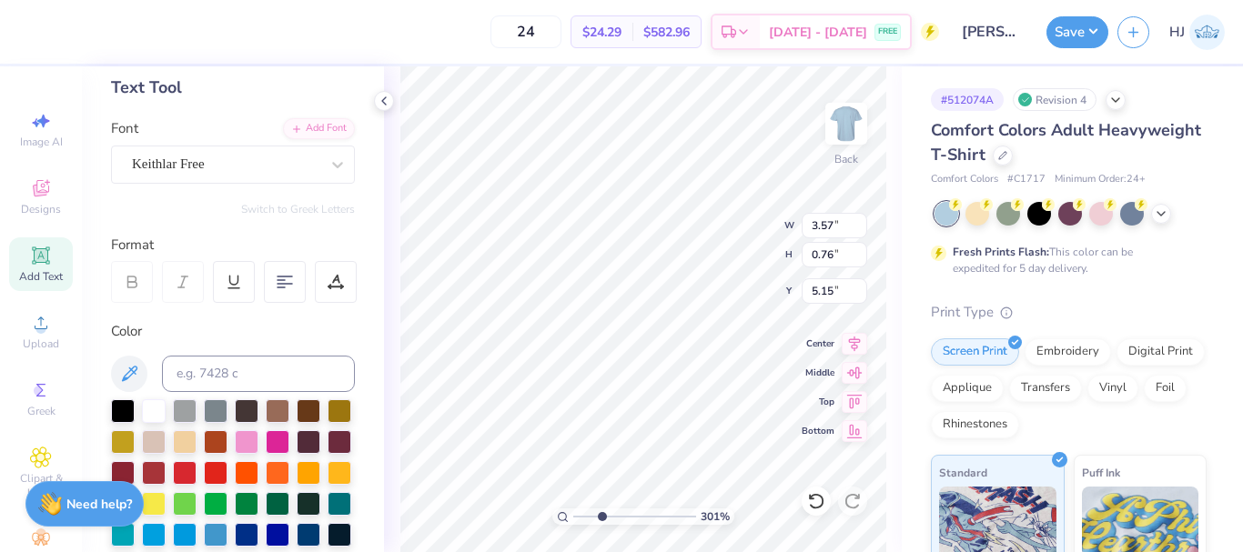
scroll to position [15, 3]
type input "3.00581987268404"
type textarea "s"
type input "3.00581987268404"
type textarea "sO"
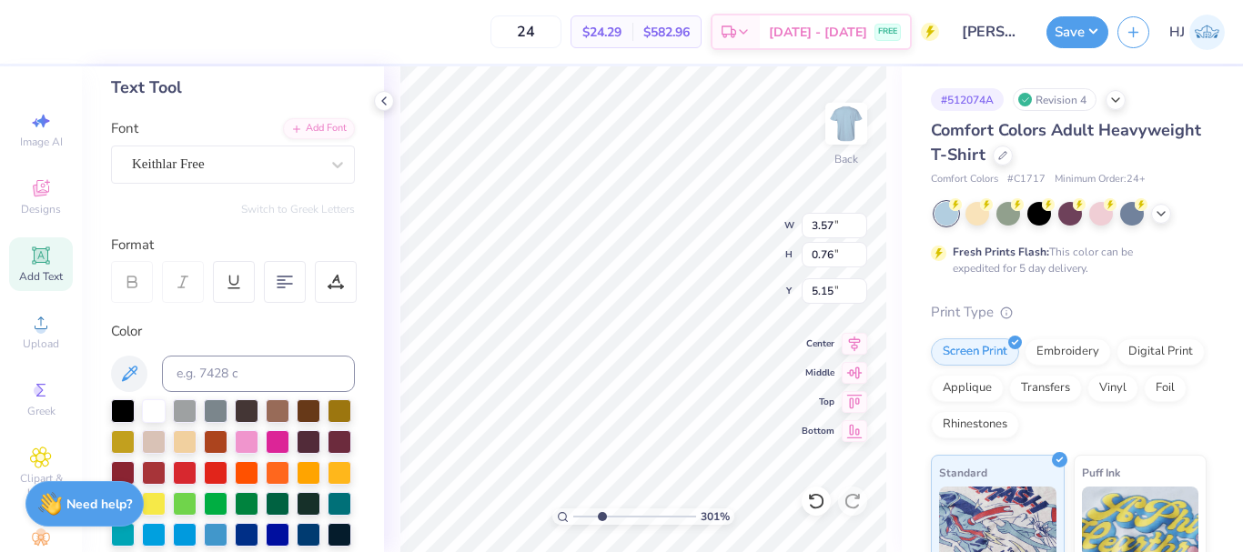
type input "3.00581987268404"
type textarea "sOC"
type input "3.00581987268404"
type textarea "sOCI"
type input "3.00581987268404"
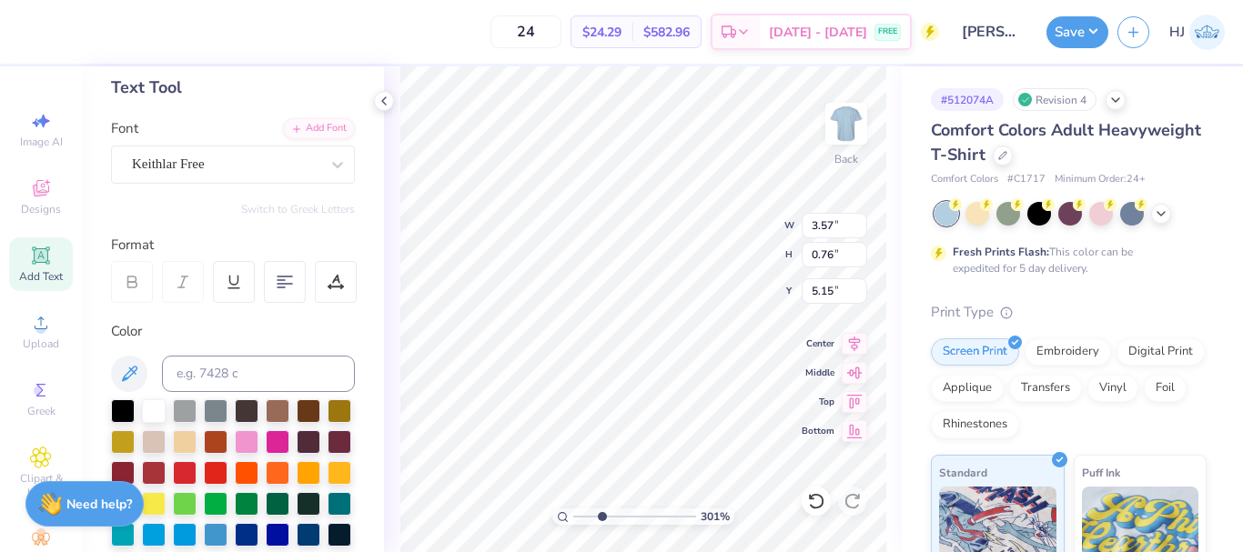
type textarea "sOCIE"
type input "3.00581987268404"
type textarea "sOCIET"
type input "3.00581987268404"
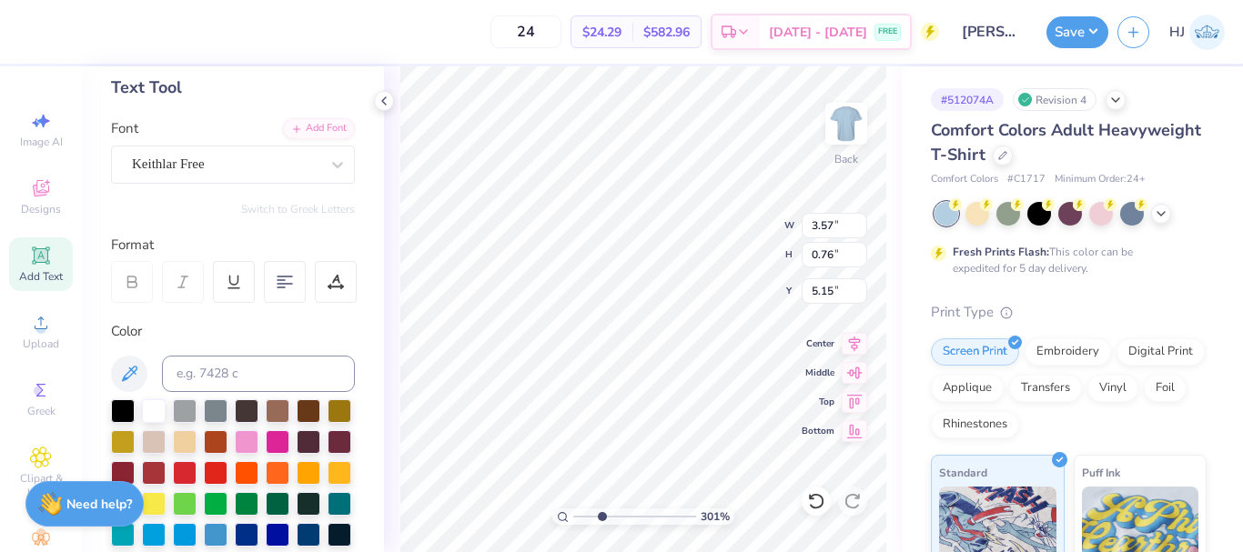
type textarea "sOCIETY"
type input "3.00581987268404"
type input "4.11"
type input "0.75"
type input "3.00581987268404"
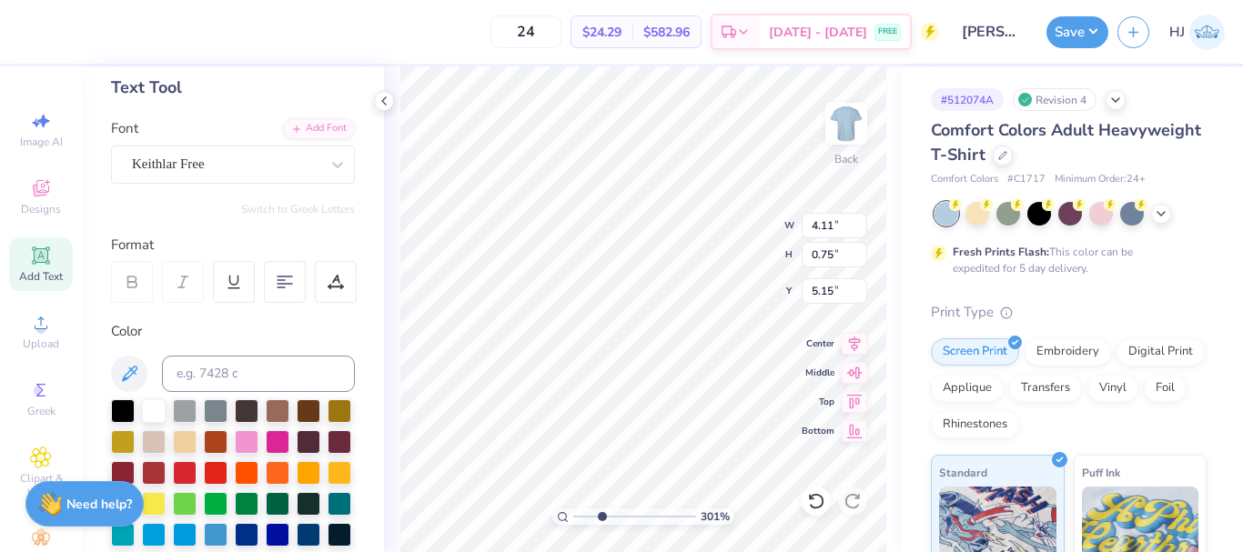
type input "4.15"
type input "3.00581987268404"
type input "4.11"
type input "0.75"
type input "3.00581987268404"
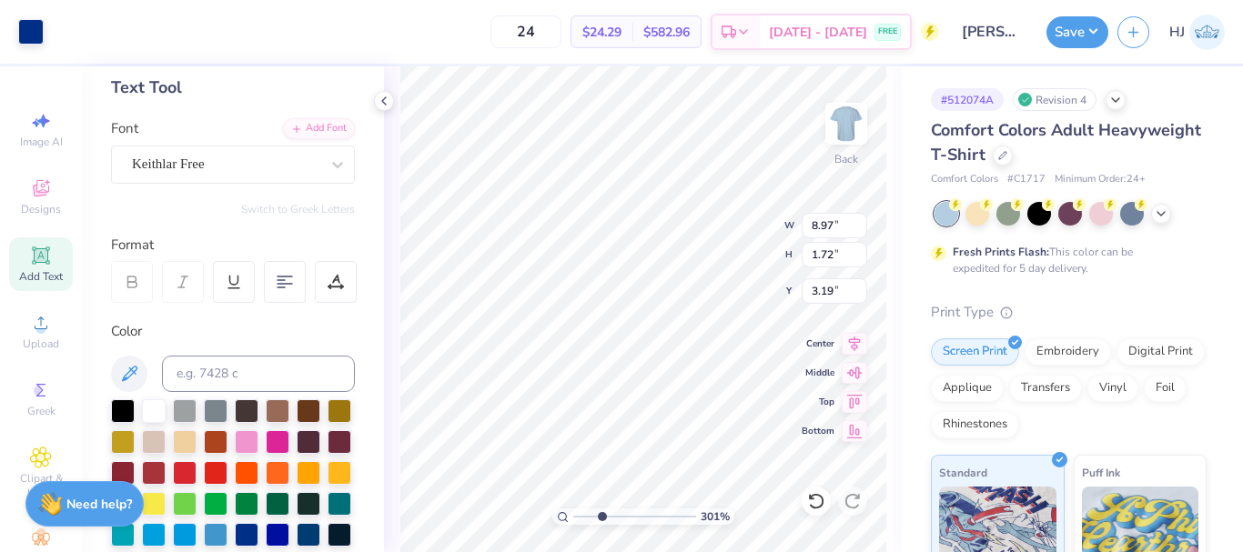
type input "7.11"
type input "1.36"
type input "3.55"
type input "3.00581987268404"
type input "3.64"
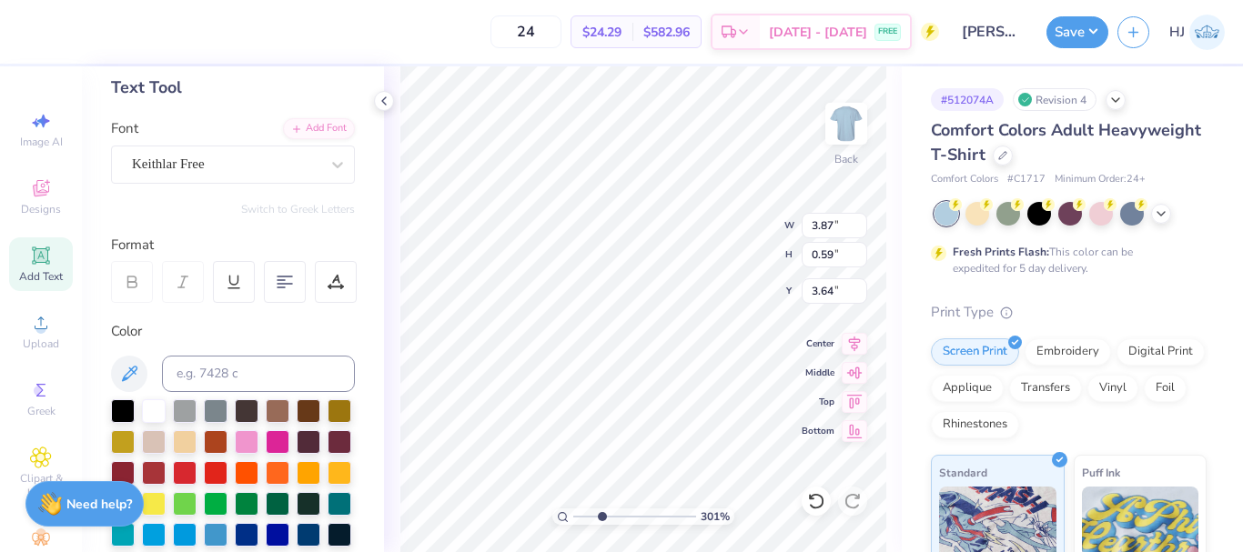
type input "3.00581987268404"
type input "3.55"
type input "3.32211092047231"
type input "6.28"
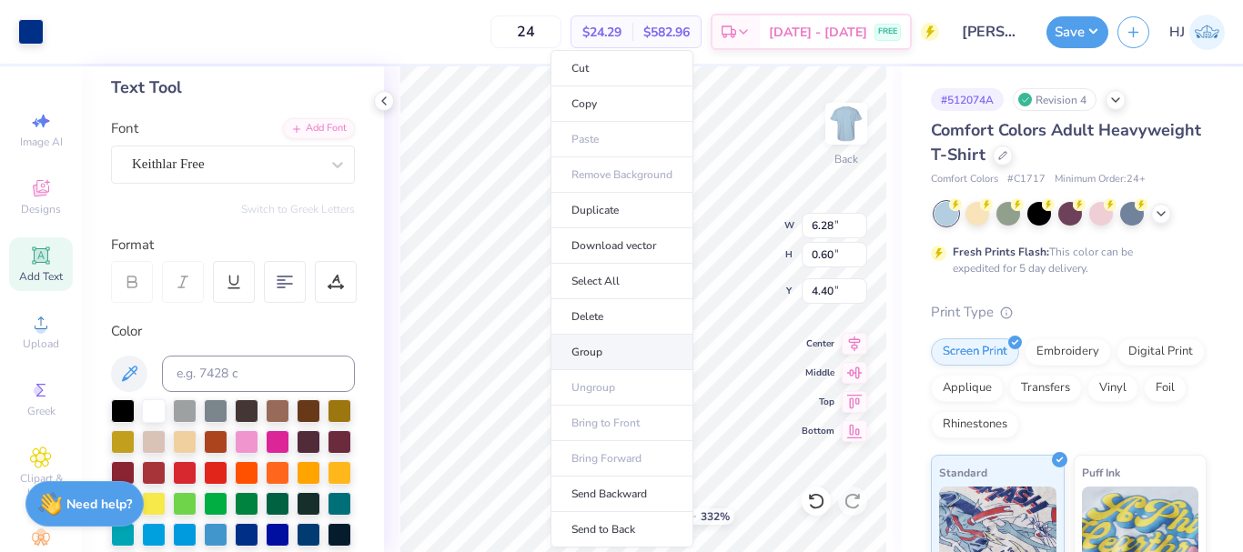
click at [602, 358] on li "Group" at bounding box center [622, 352] width 143 height 35
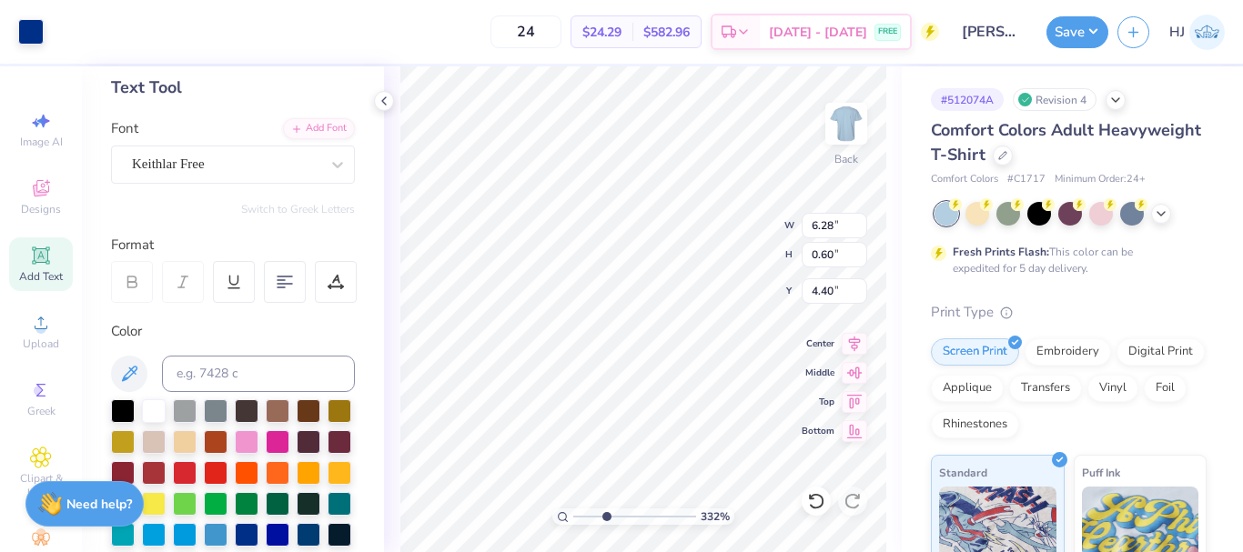
type input "3.32211092047231"
type input "3.87"
type input "0.59"
type input "3.55"
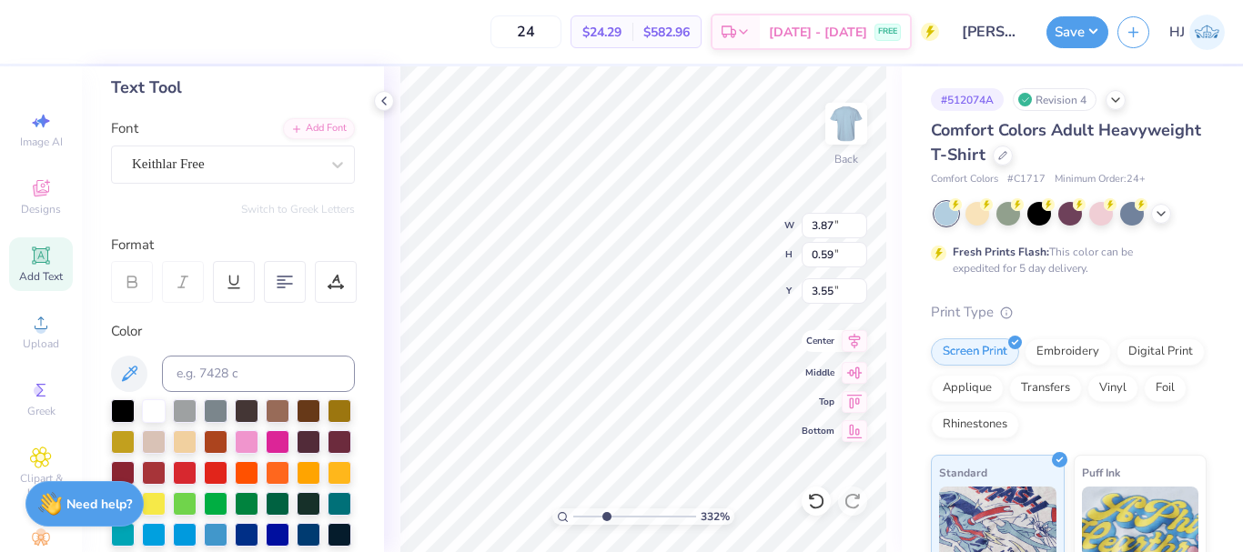
click at [855, 344] on icon at bounding box center [854, 341] width 25 height 22
type input "3.32211092047231"
type input "6.28"
type input "0.60"
type input "4.40"
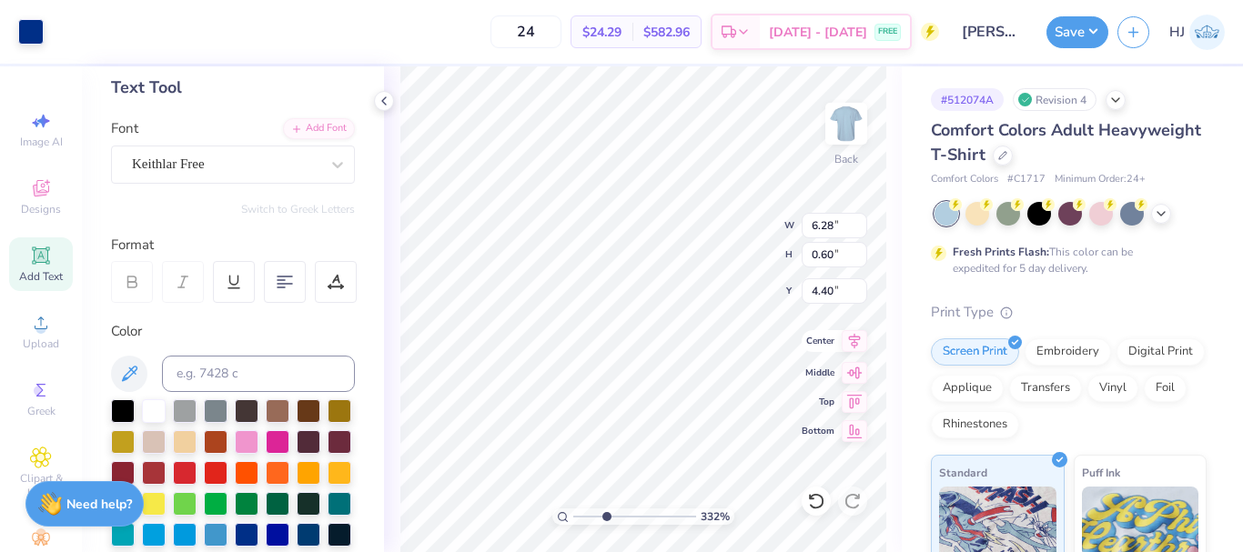
click at [860, 348] on icon at bounding box center [854, 341] width 25 height 22
type input "3.32211092047231"
type input "4.65"
type input "0.71"
type input "3.43"
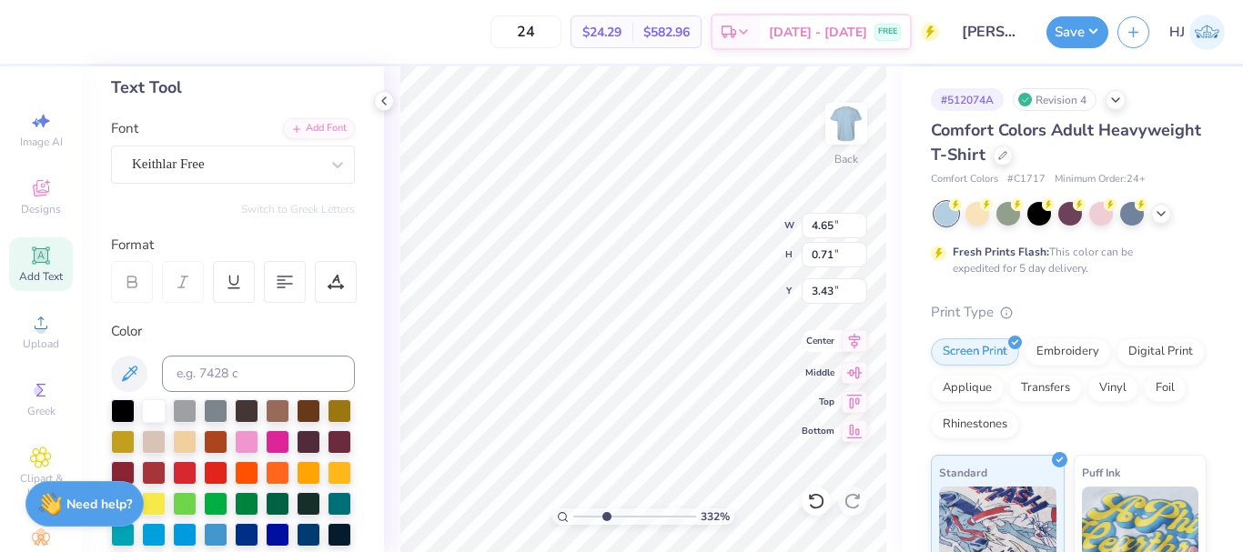
click at [852, 345] on icon at bounding box center [855, 340] width 12 height 15
type input "1.82266588284093"
type input "3.55"
click at [818, 494] on icon at bounding box center [816, 501] width 18 height 18
type input "1.82266588284093"
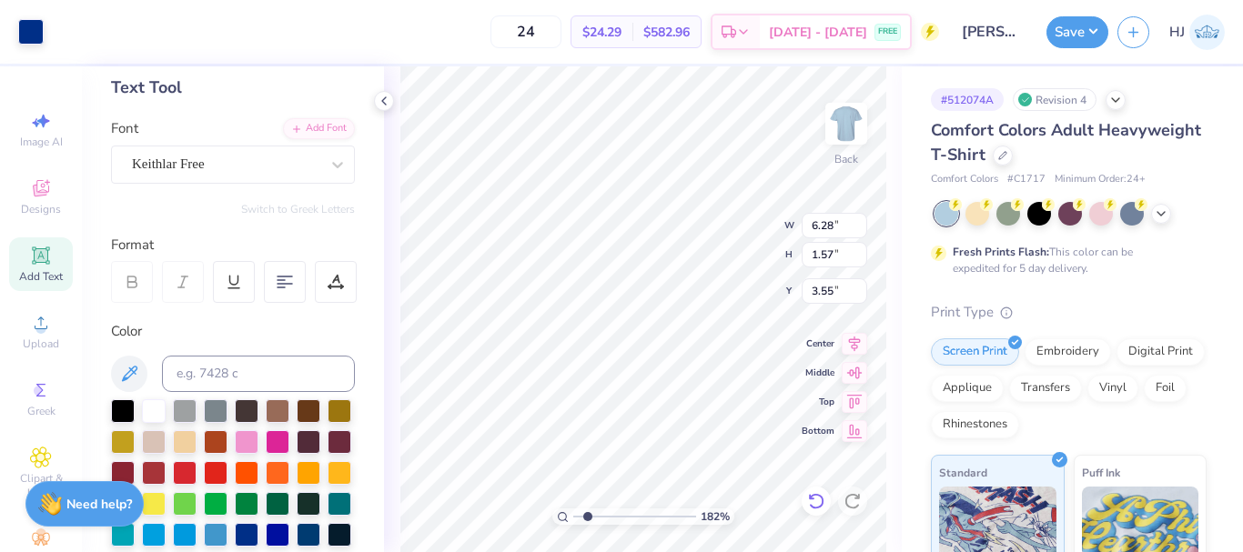
type input "3.43"
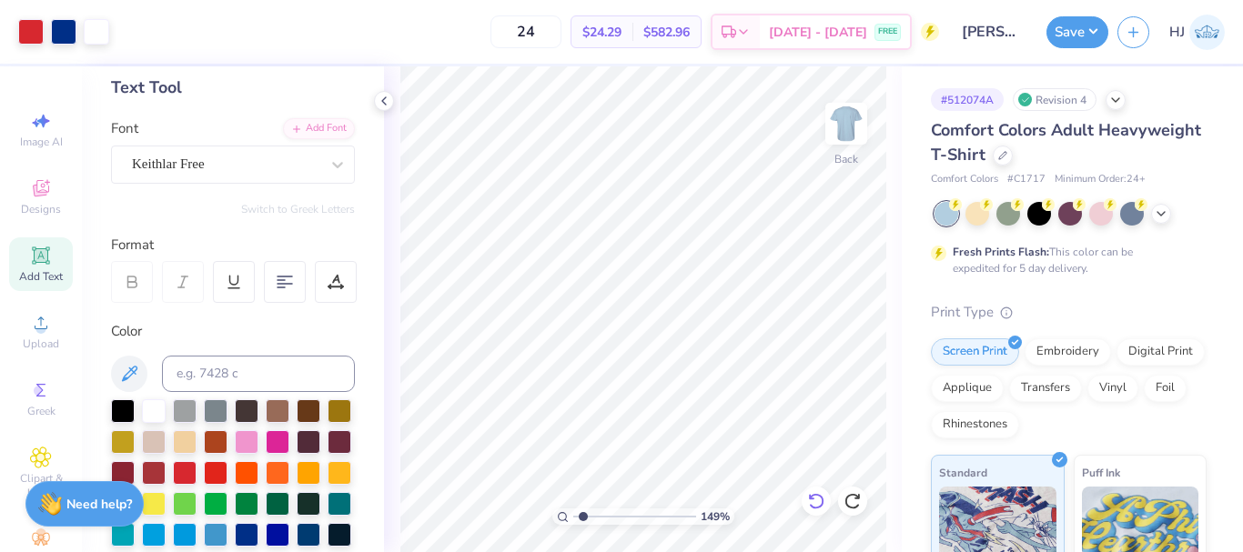
type input "1.64913377760655"
click at [1097, 35] on button "Save" at bounding box center [1078, 30] width 62 height 32
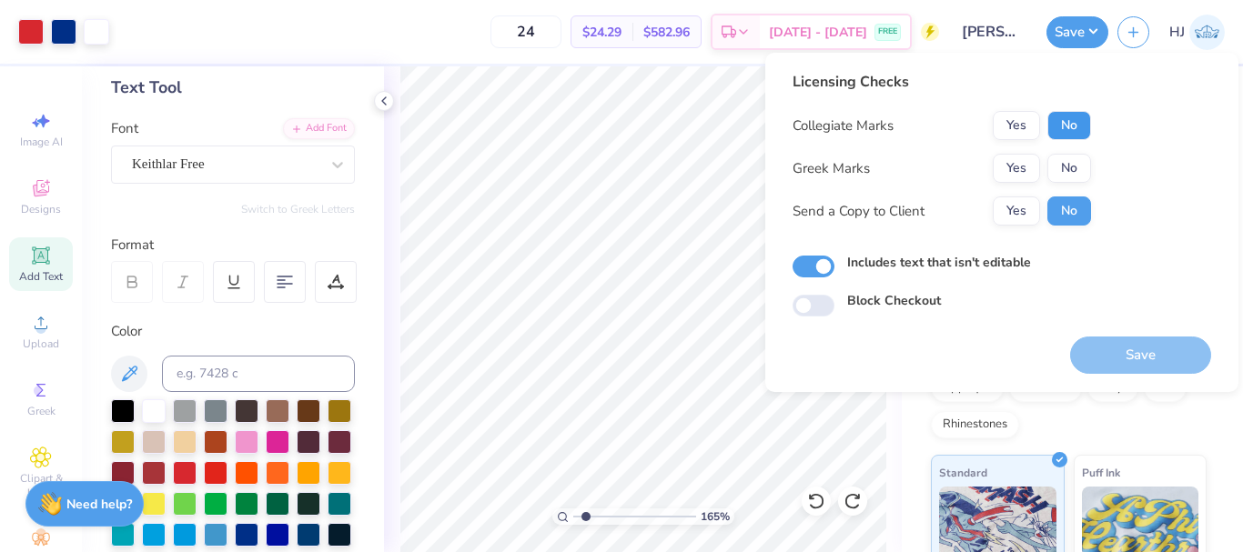
click at [1070, 125] on button "No" at bounding box center [1069, 125] width 44 height 29
click at [1077, 173] on button "No" at bounding box center [1069, 168] width 44 height 29
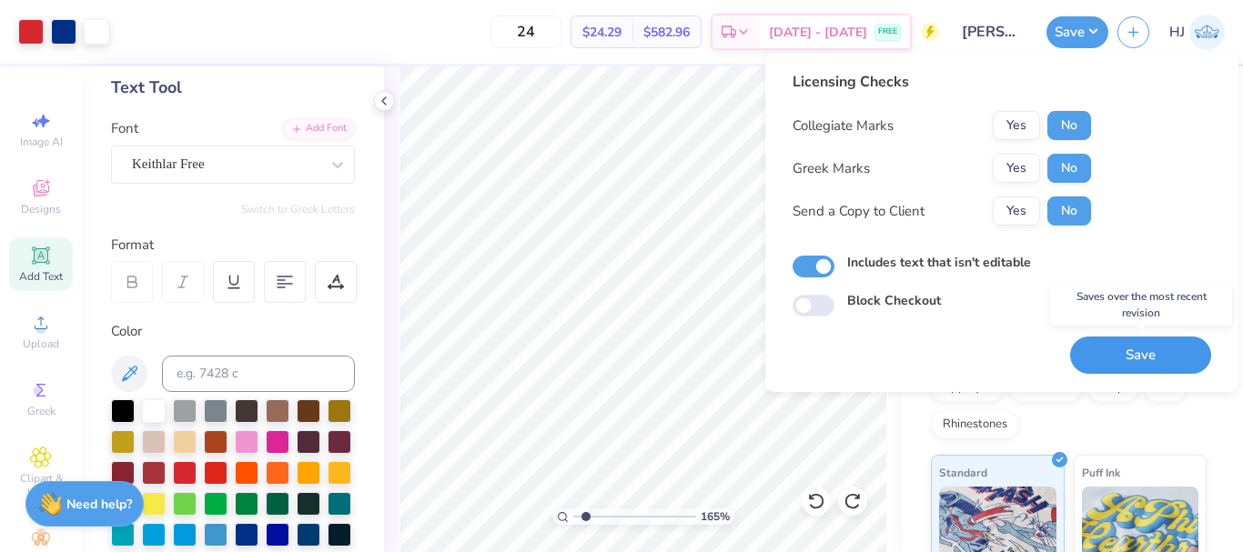
click at [1144, 354] on button "Save" at bounding box center [1140, 355] width 141 height 37
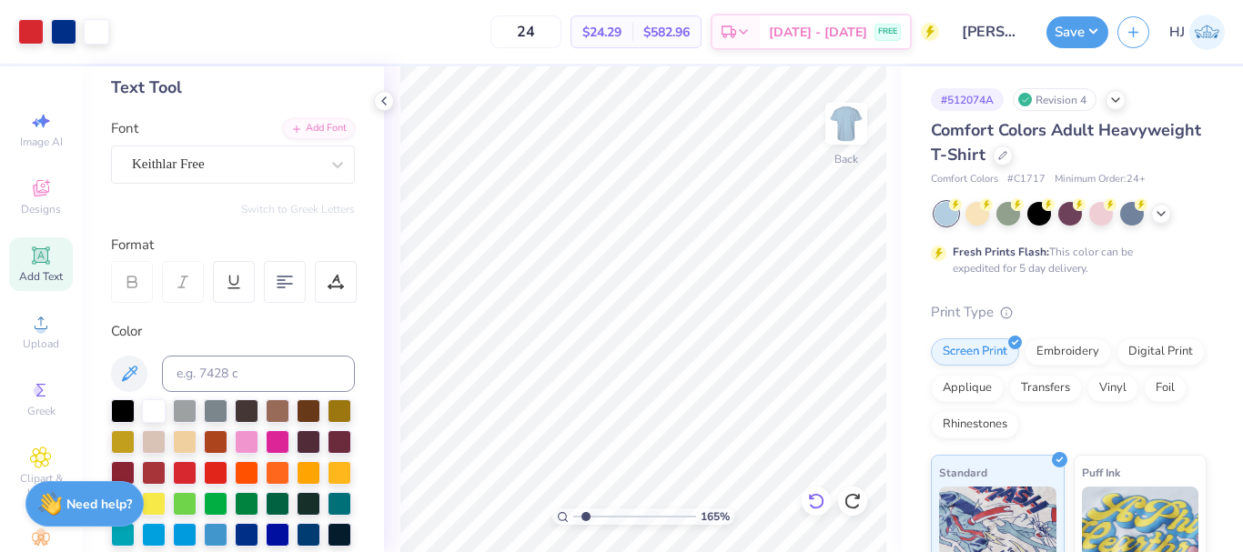
click at [804, 492] on div "165 % Back" at bounding box center [643, 309] width 518 height 486
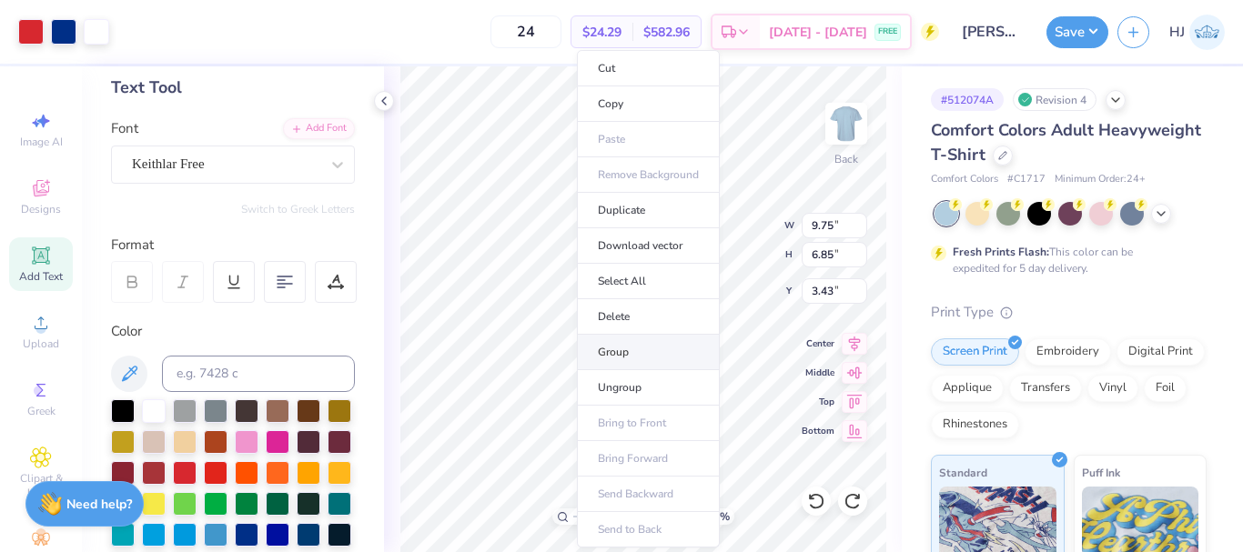
click at [635, 359] on li "Group" at bounding box center [648, 352] width 143 height 35
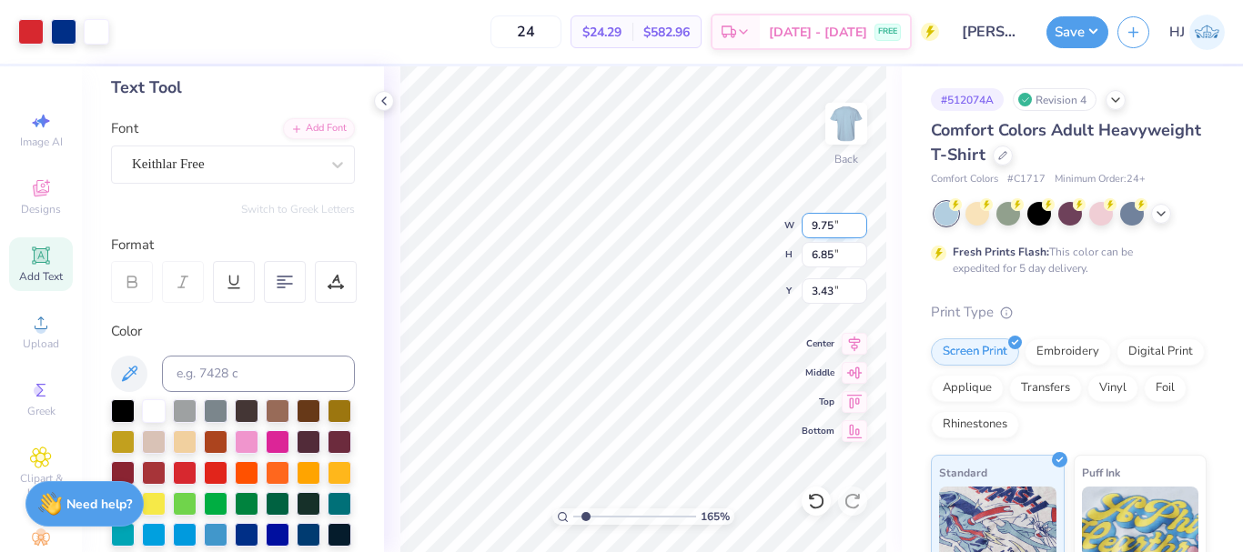
click at [836, 229] on input "9.75" at bounding box center [835, 225] width 66 height 25
type input "10.00"
type input "7.03"
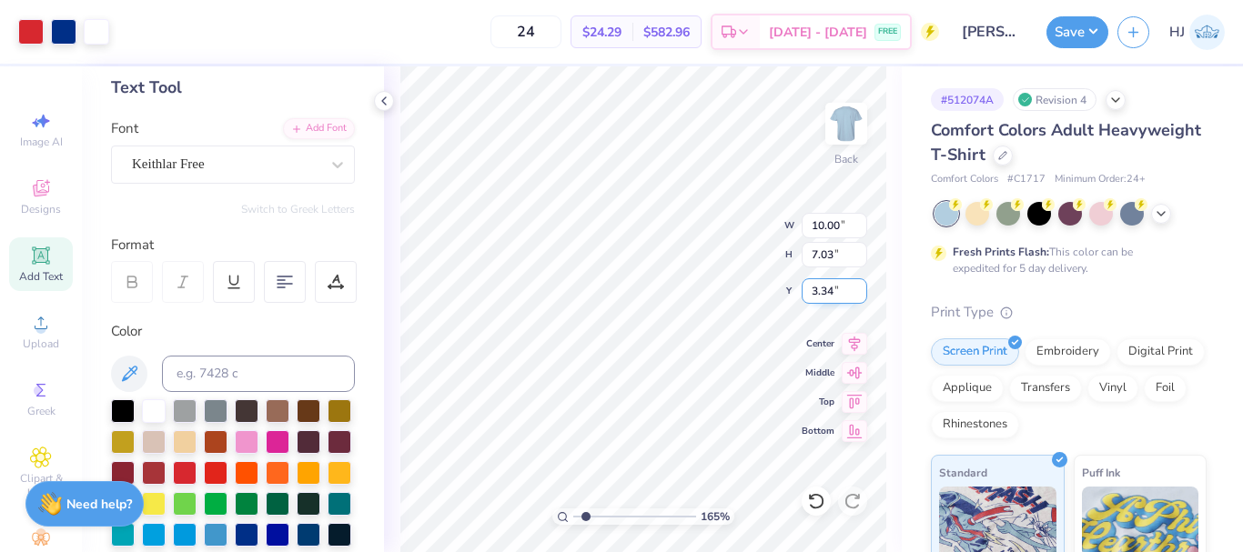
click at [835, 288] on input "3.34" at bounding box center [835, 290] width 66 height 25
type input "3.00"
click at [1093, 35] on button "Save" at bounding box center [1078, 30] width 62 height 32
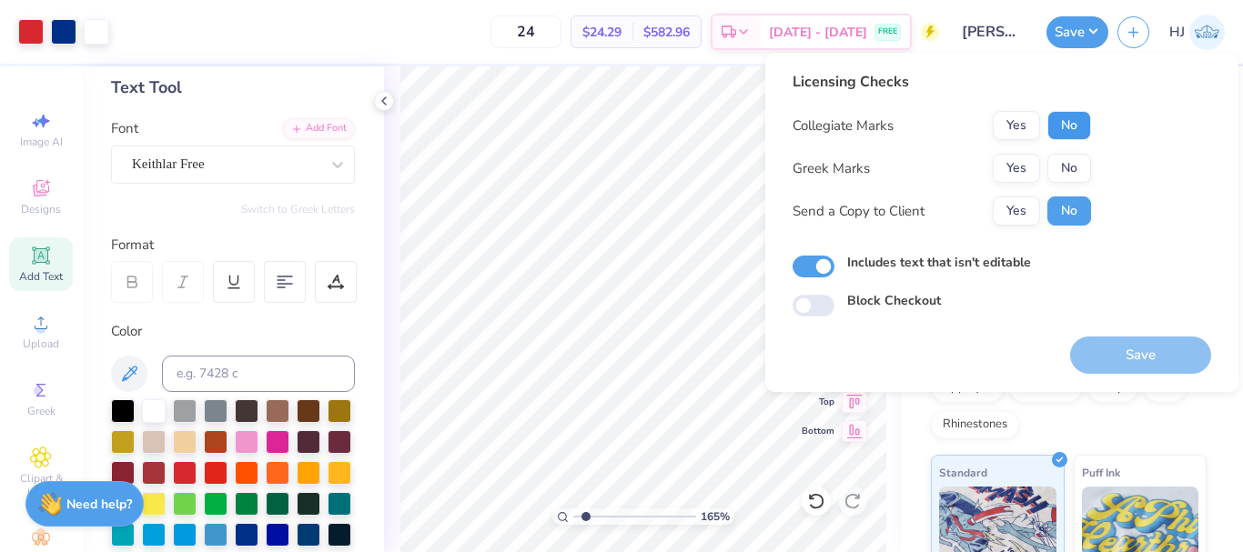
click at [1068, 119] on button "No" at bounding box center [1069, 125] width 44 height 29
click at [1068, 168] on button "No" at bounding box center [1069, 168] width 44 height 29
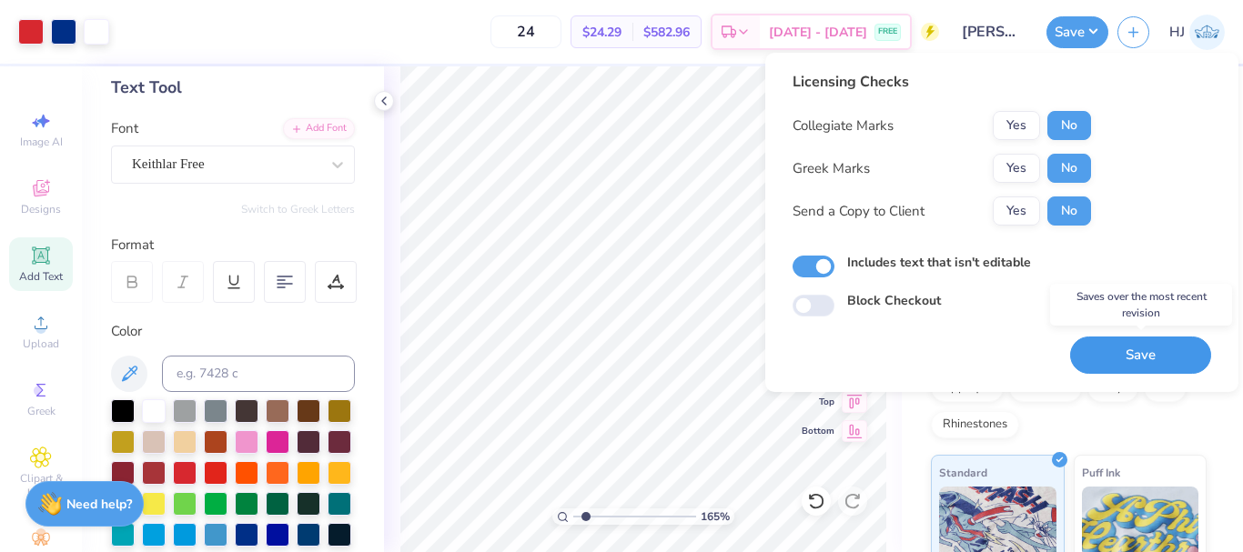
click at [1144, 359] on button "Save" at bounding box center [1140, 355] width 141 height 37
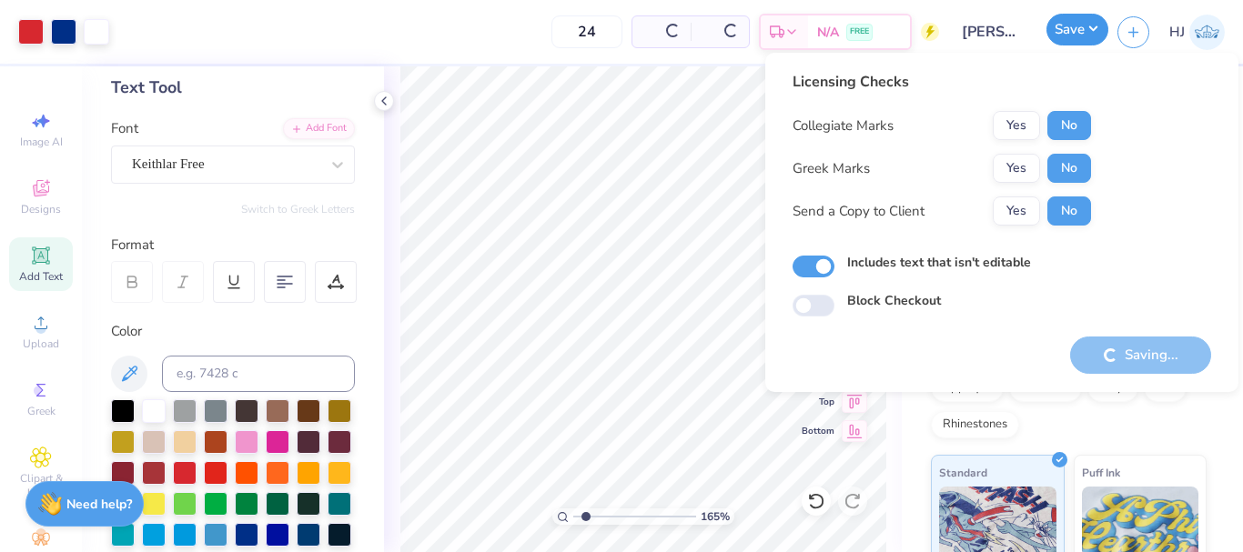
click at [1087, 40] on button "Save" at bounding box center [1078, 30] width 62 height 32
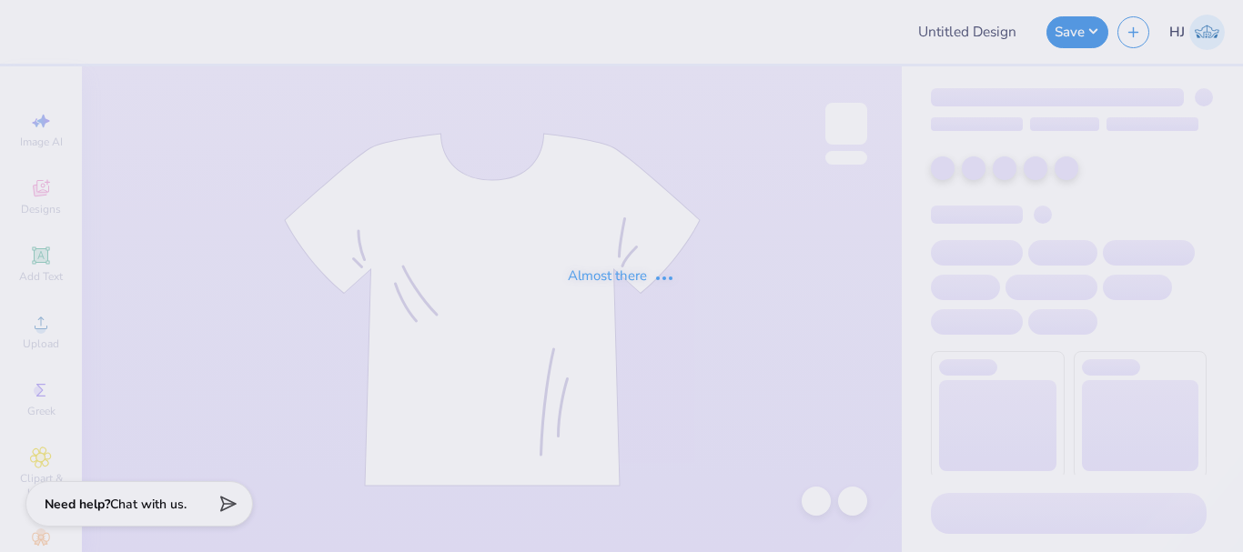
type input "[PERSON_NAME] : [US_STATE][GEOGRAPHIC_DATA]"
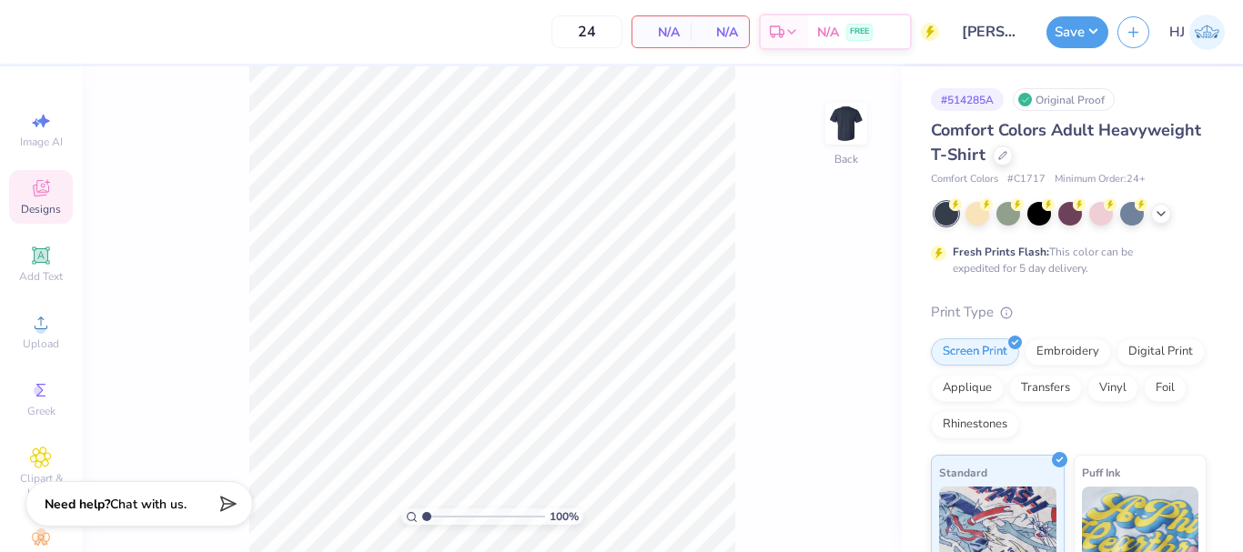
click at [22, 203] on span "Designs" at bounding box center [41, 209] width 40 height 15
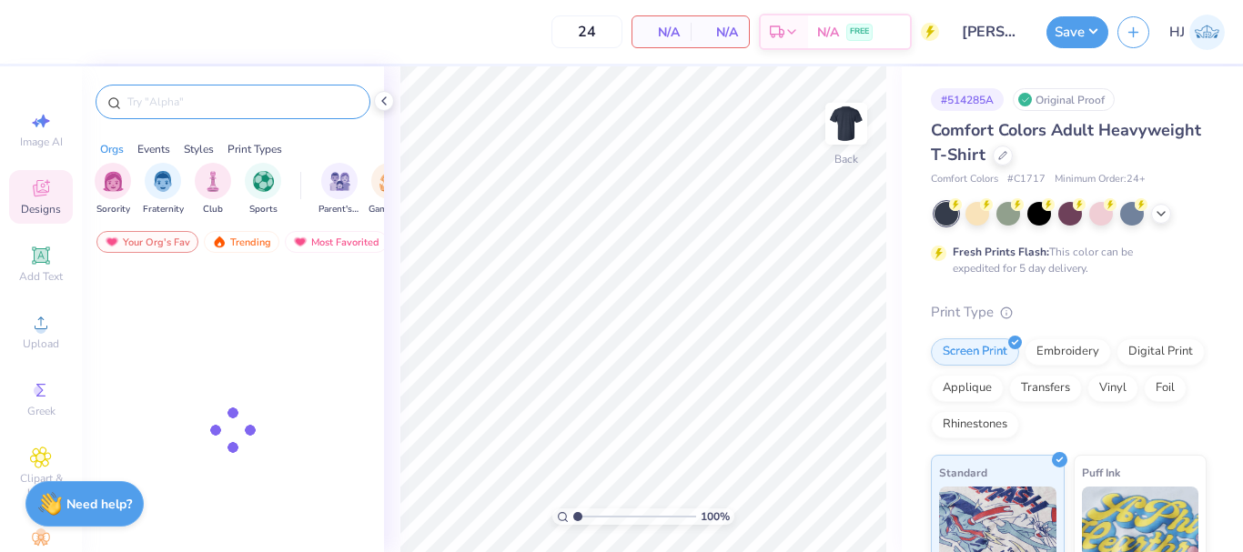
click at [223, 90] on div at bounding box center [233, 102] width 275 height 35
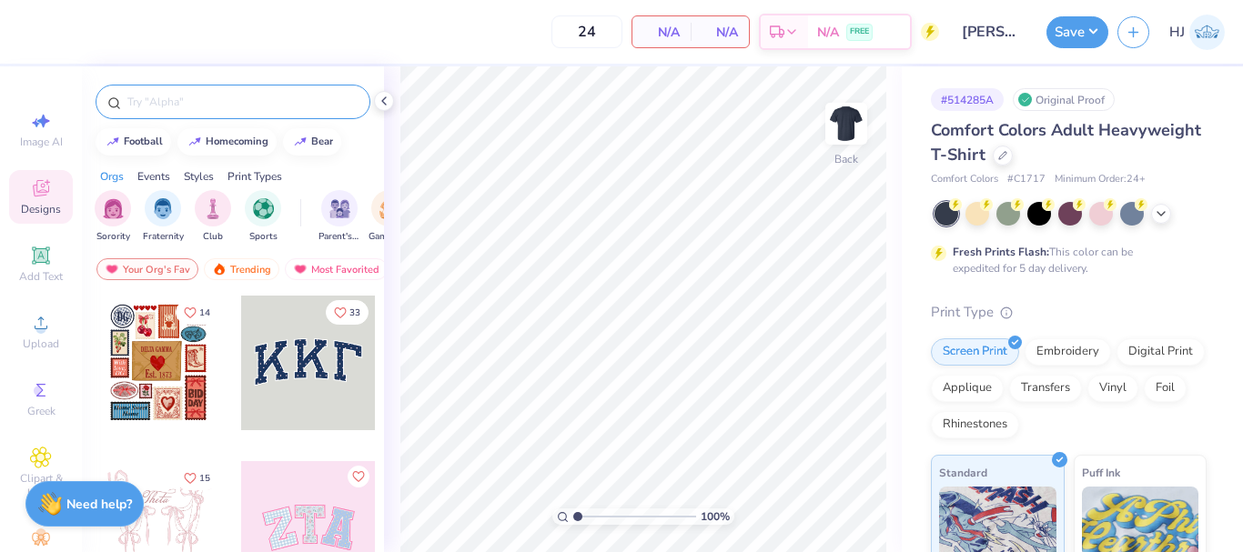
click at [257, 103] on input "text" at bounding box center [242, 102] width 233 height 18
type input "fpf22"
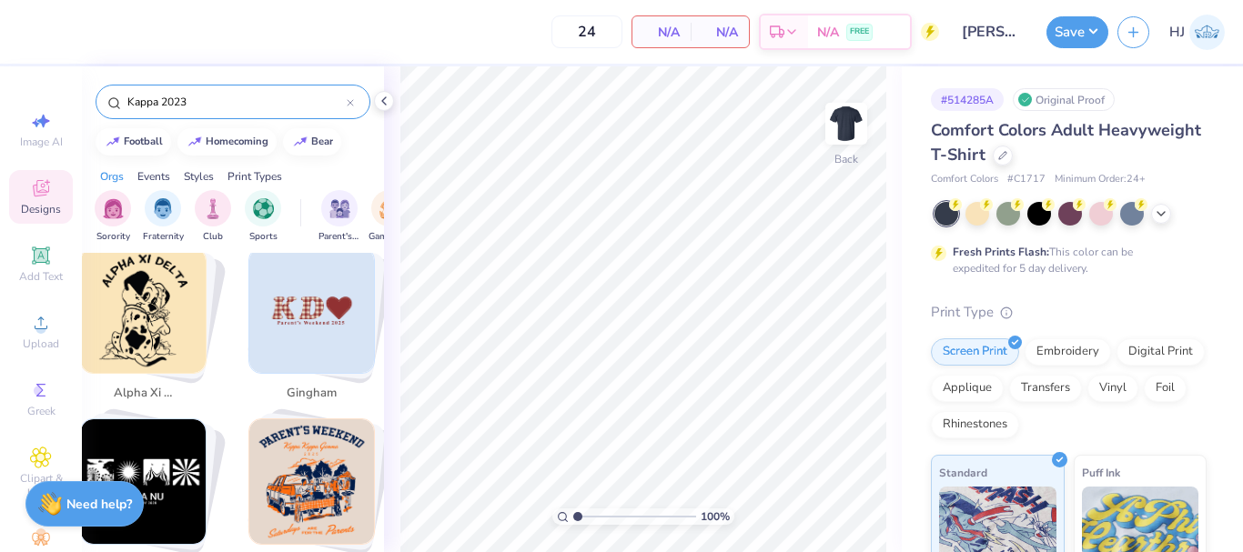
scroll to position [2912, 0]
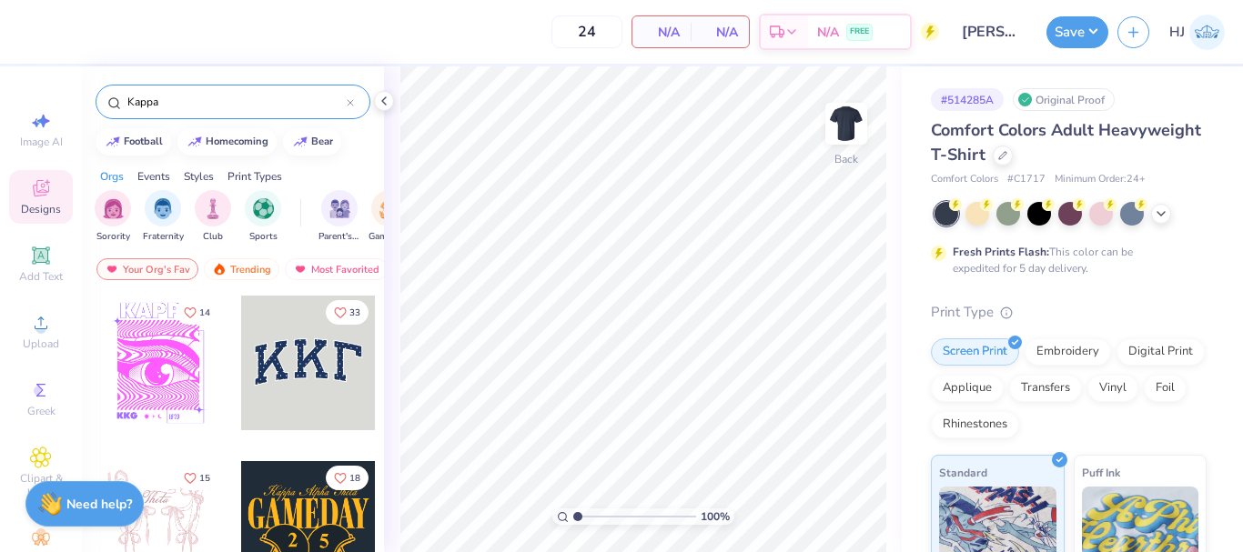
type input "Kappa"
click at [208, 98] on input "Kappa" at bounding box center [236, 102] width 221 height 18
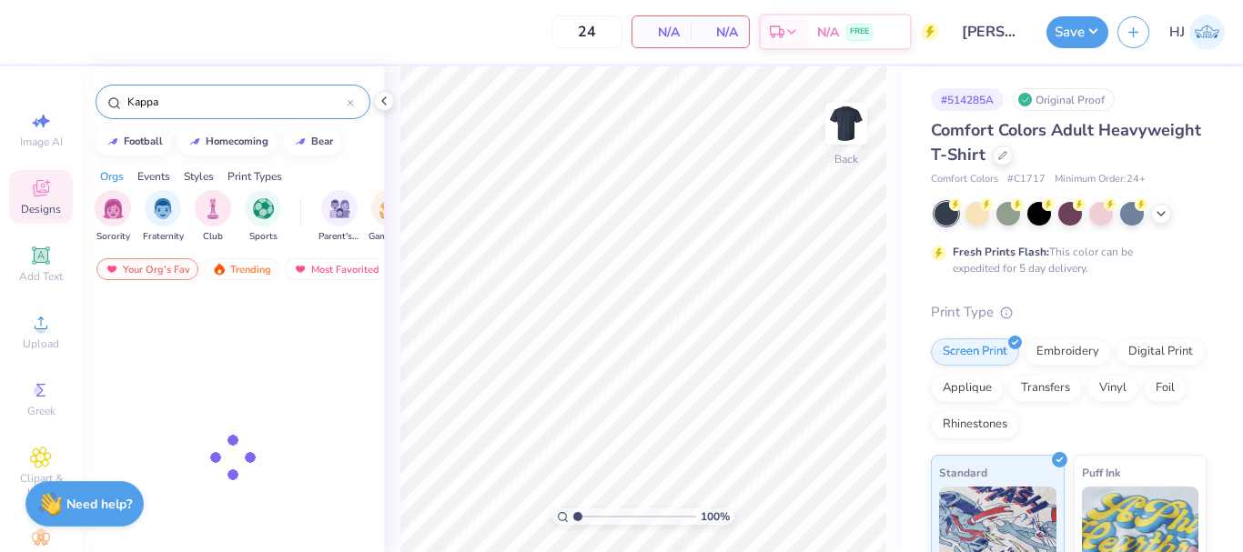
click at [208, 98] on input "Kappa" at bounding box center [236, 102] width 221 height 18
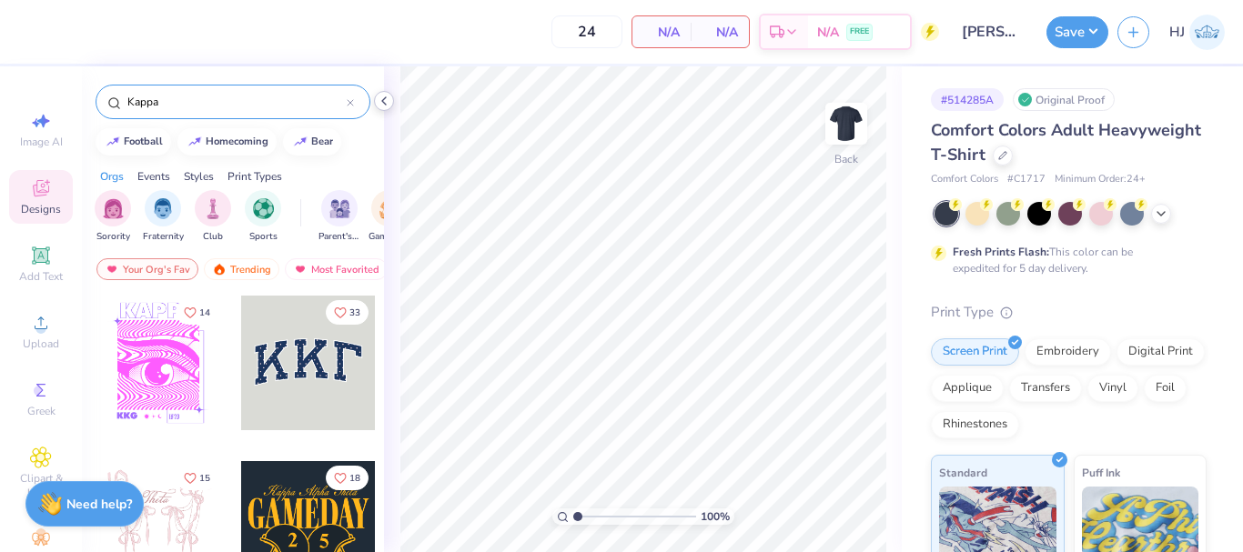
click at [379, 104] on icon at bounding box center [384, 101] width 15 height 15
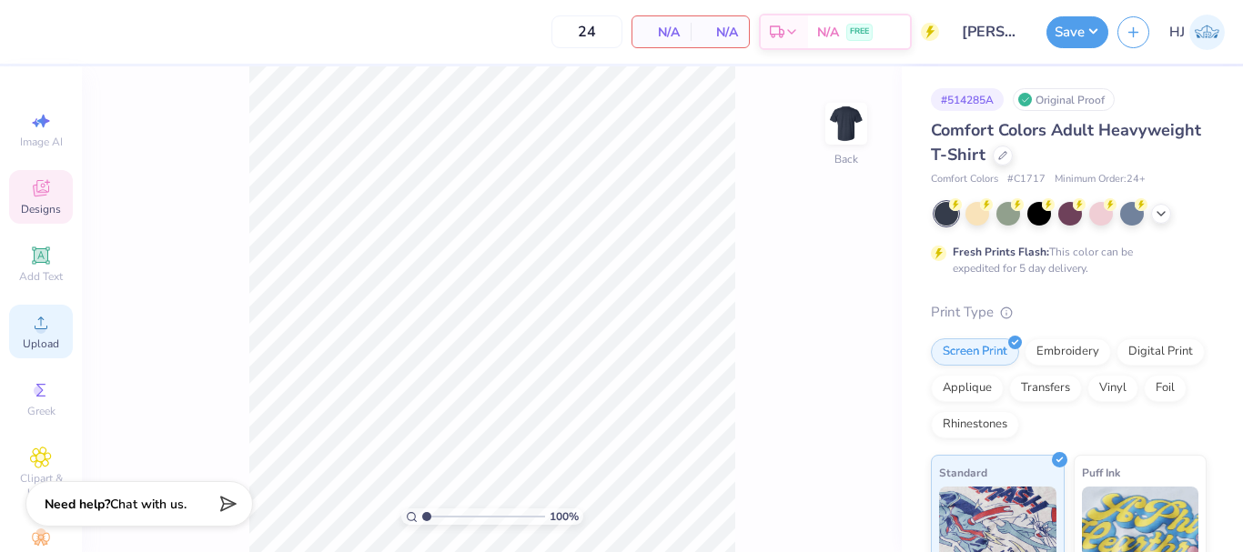
click at [18, 324] on div "Upload" at bounding box center [41, 332] width 64 height 54
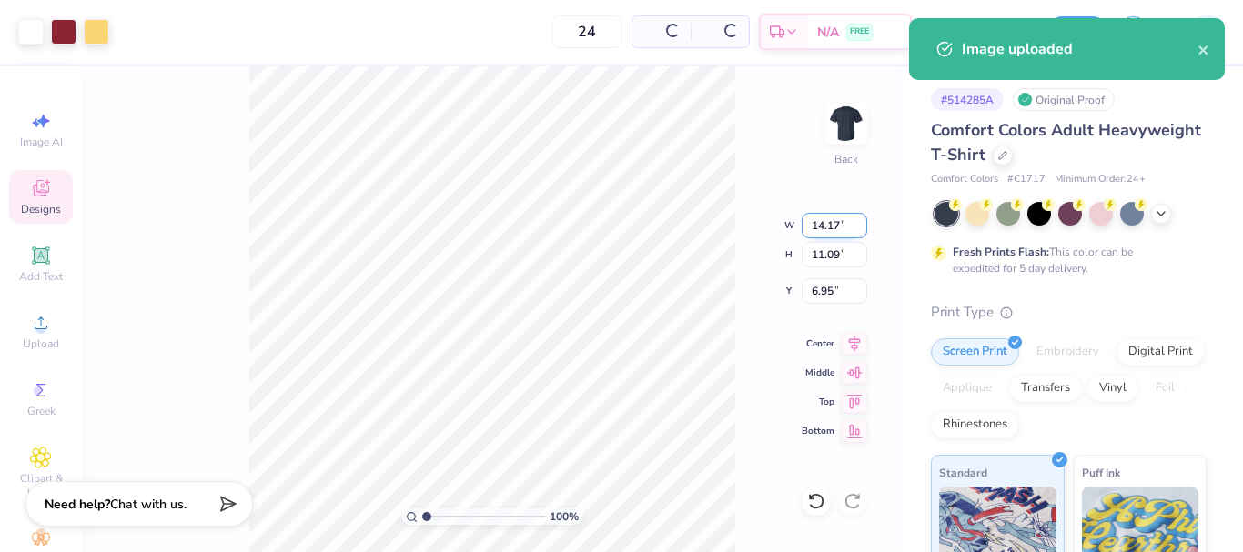
click at [849, 217] on input "14.17" at bounding box center [835, 225] width 66 height 25
click at [835, 224] on input "14.17" at bounding box center [835, 225] width 66 height 25
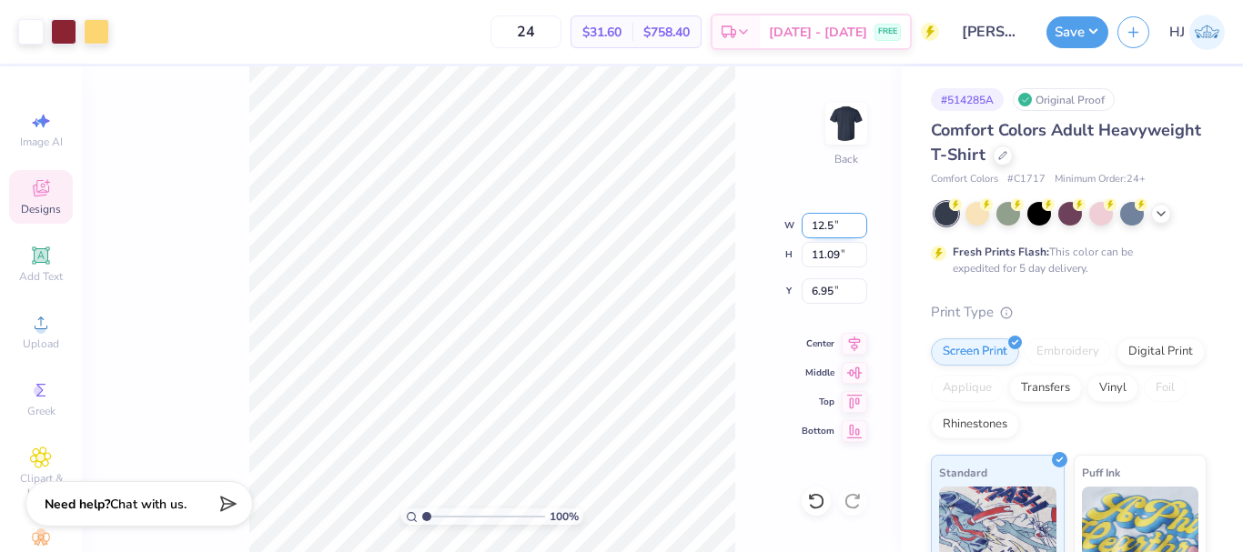
type input "12.50"
type input "9.78"
click at [827, 283] on input "7.61" at bounding box center [835, 290] width 66 height 25
type input "3.00"
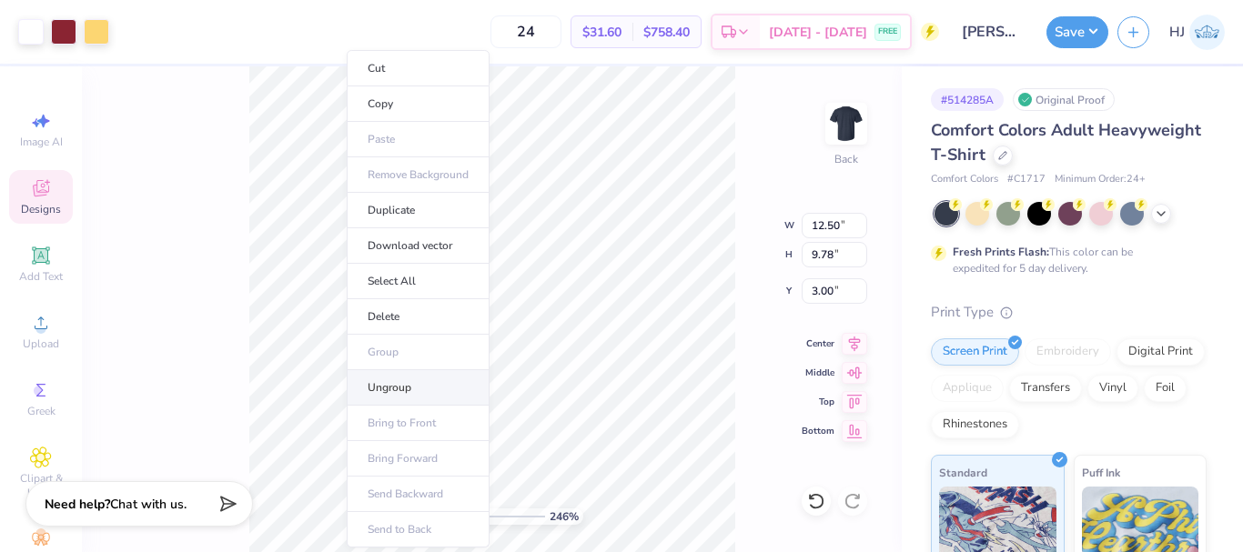
click at [406, 387] on li "Ungroup" at bounding box center [418, 387] width 143 height 35
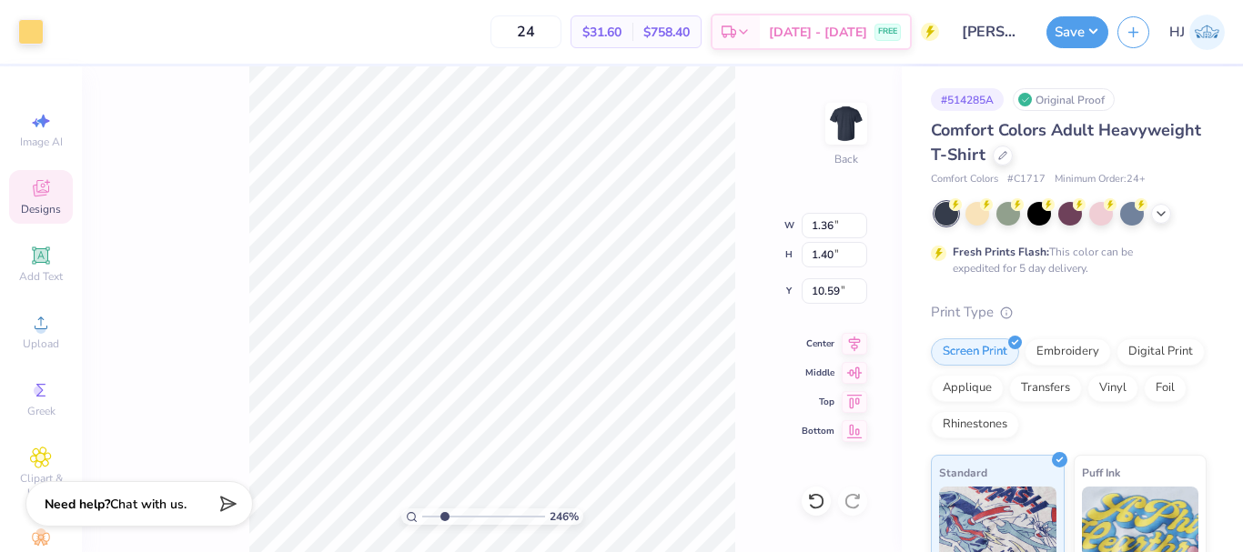
type input "2.46071092039641"
type input "1.24"
type input "10.57"
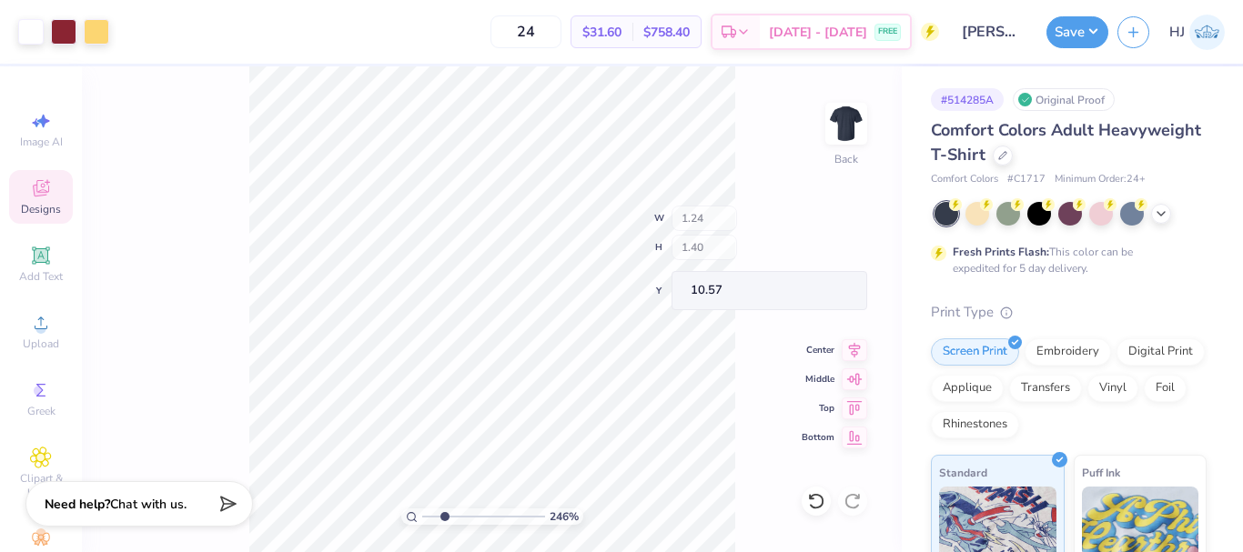
type input "2.46071092039641"
type input "1.36"
type input "10.59"
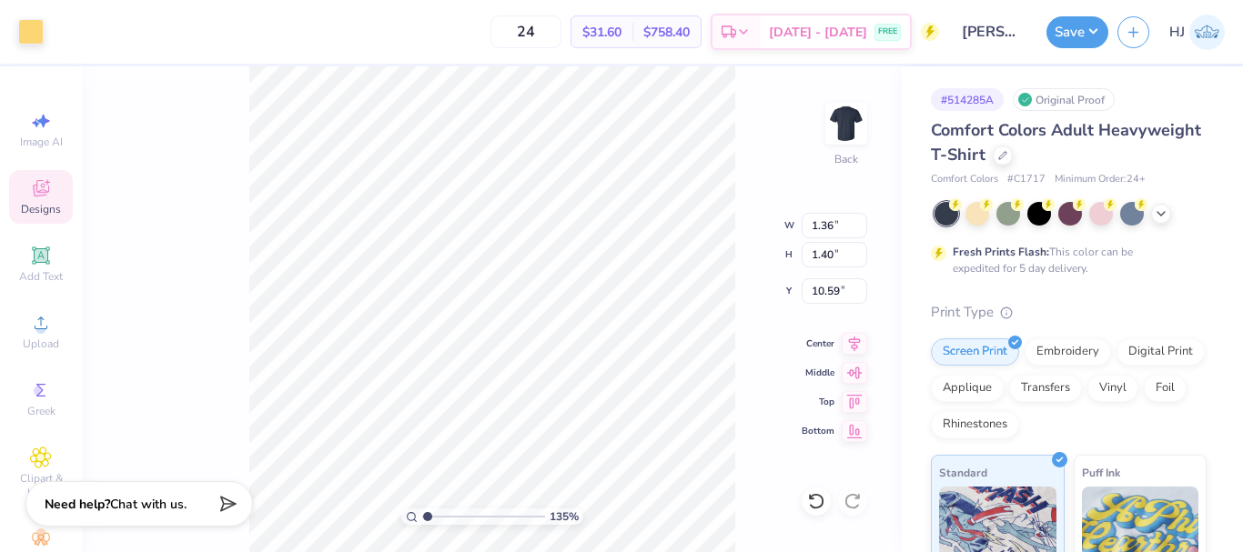
type input "1"
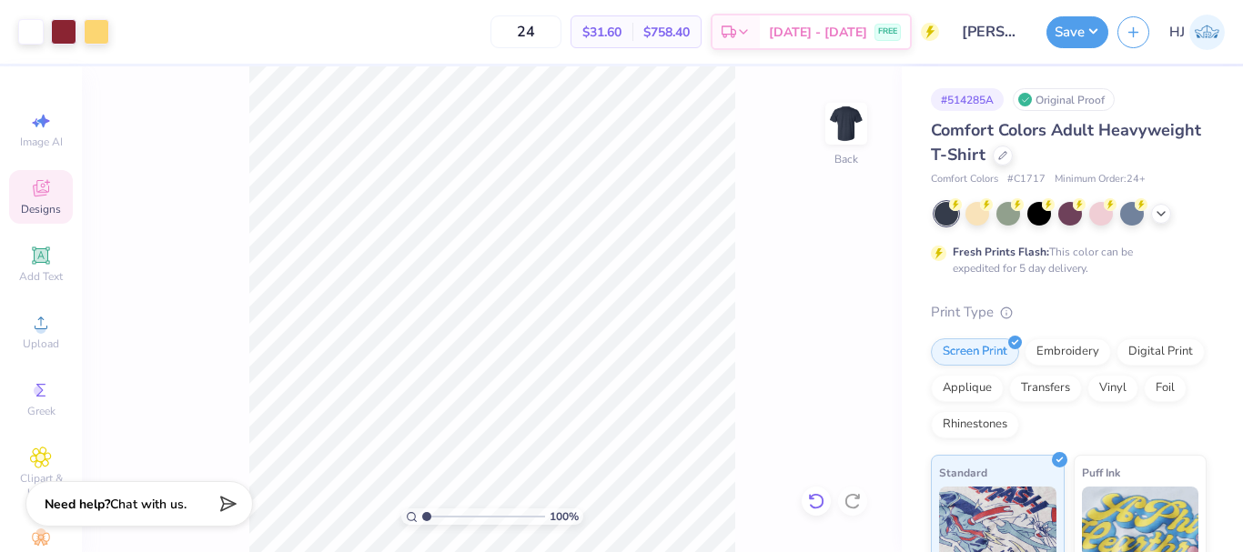
click at [812, 503] on icon at bounding box center [816, 501] width 18 height 18
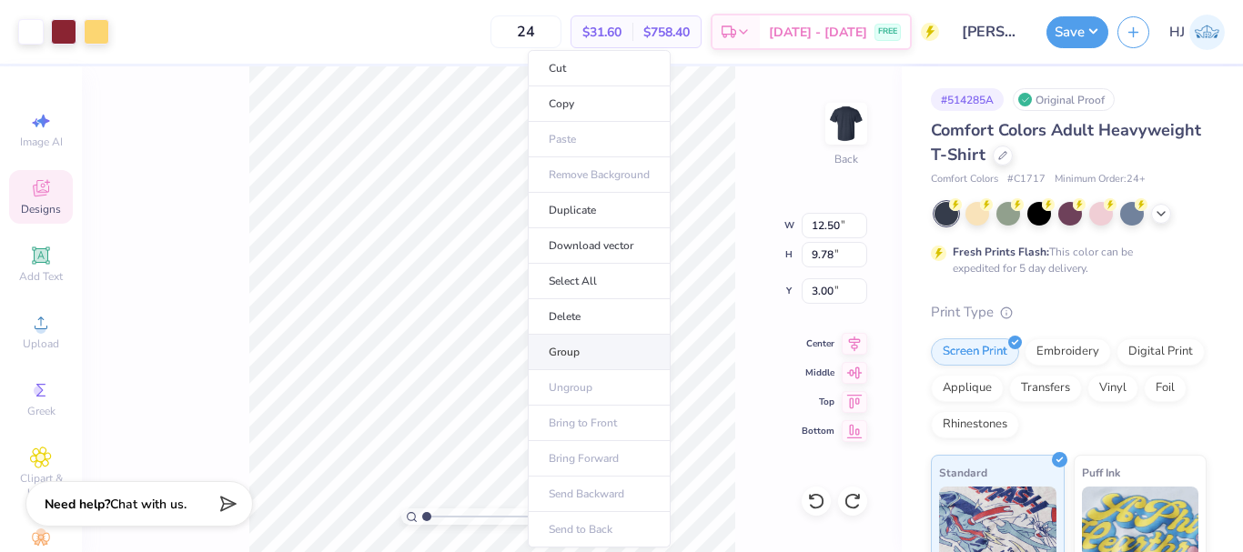
click at [590, 349] on li "Group" at bounding box center [599, 352] width 143 height 35
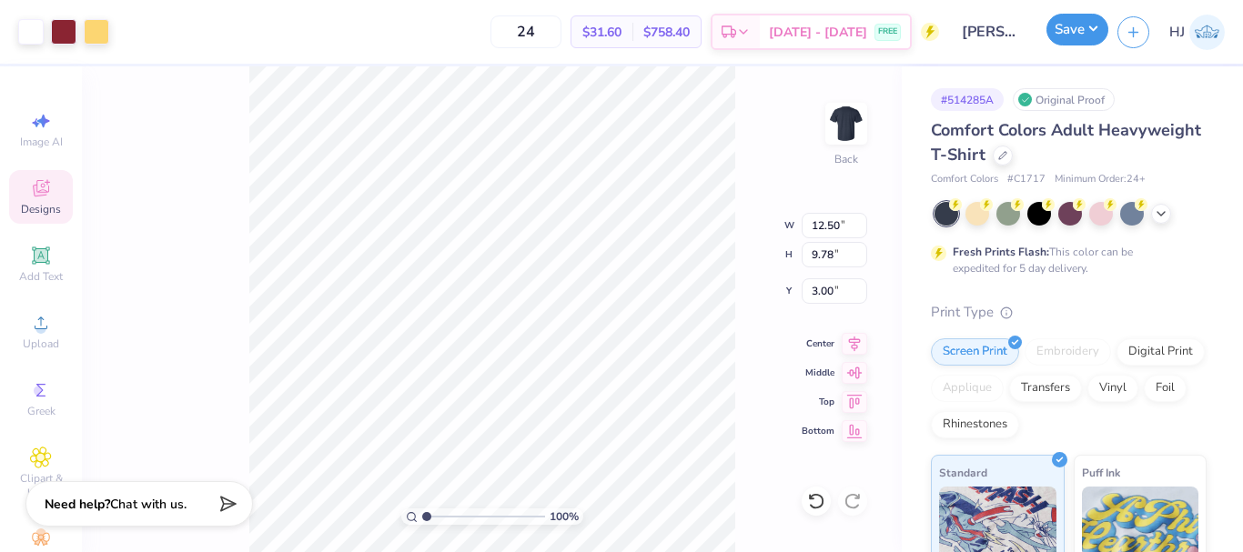
click at [1095, 27] on button "Save" at bounding box center [1078, 30] width 62 height 32
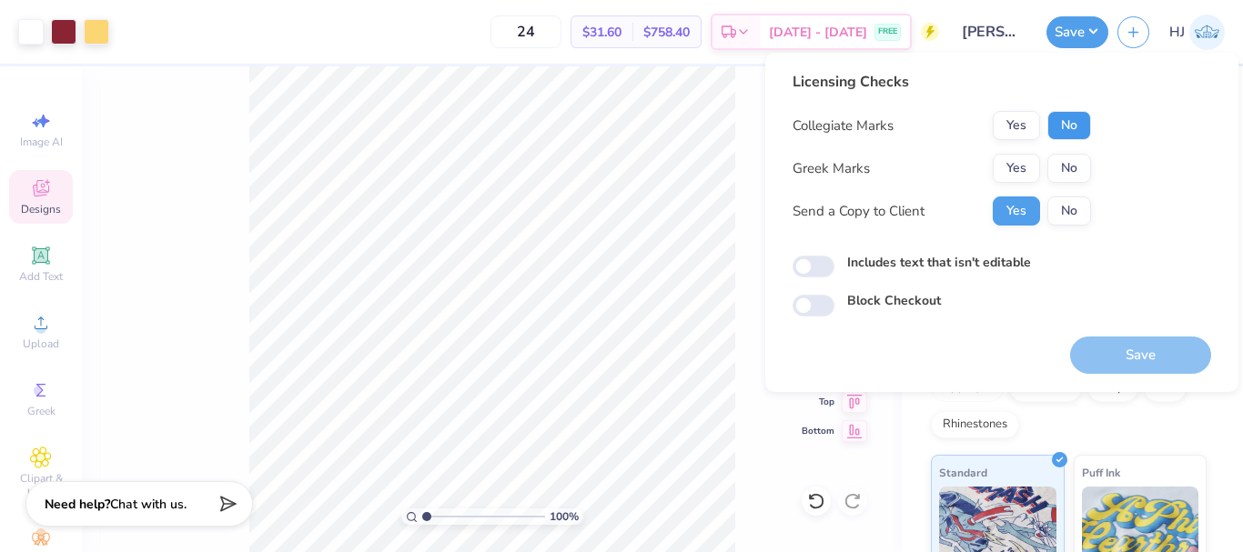
click at [1075, 126] on button "No" at bounding box center [1069, 125] width 44 height 29
click at [1071, 160] on button "No" at bounding box center [1069, 168] width 44 height 29
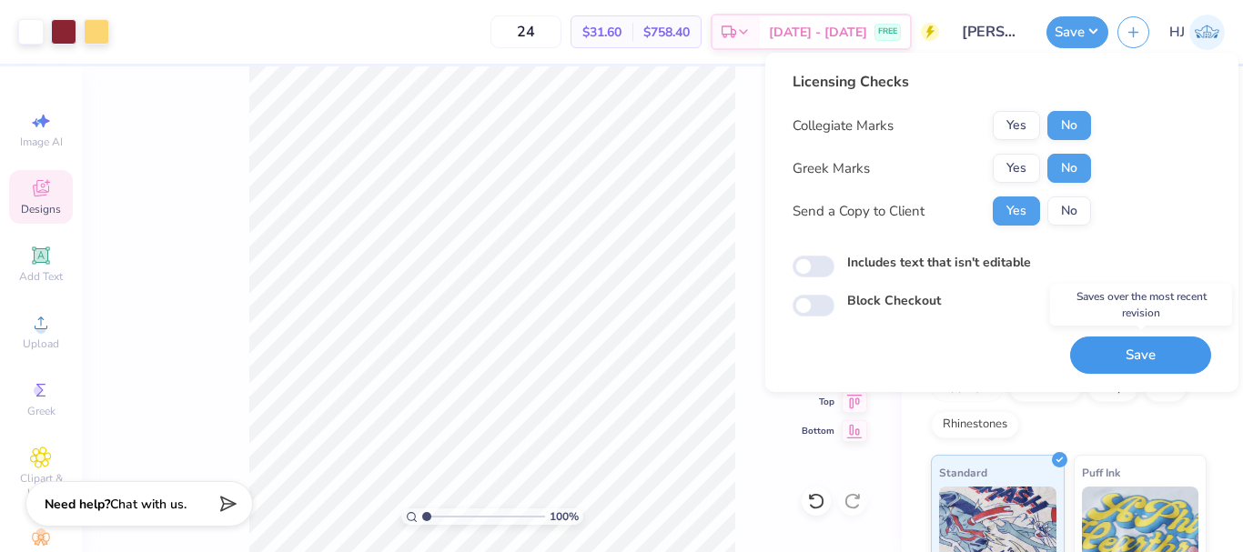
click at [1120, 351] on button "Save" at bounding box center [1140, 355] width 141 height 37
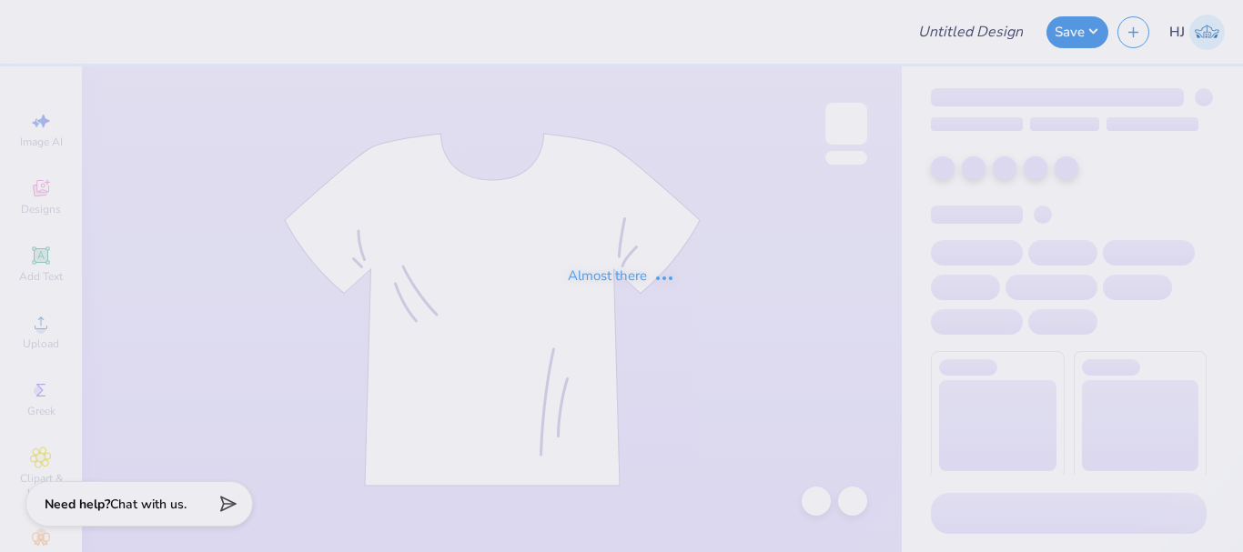
type input "[PERSON_NAME] : [PERSON_NAME][GEOGRAPHIC_DATA]"
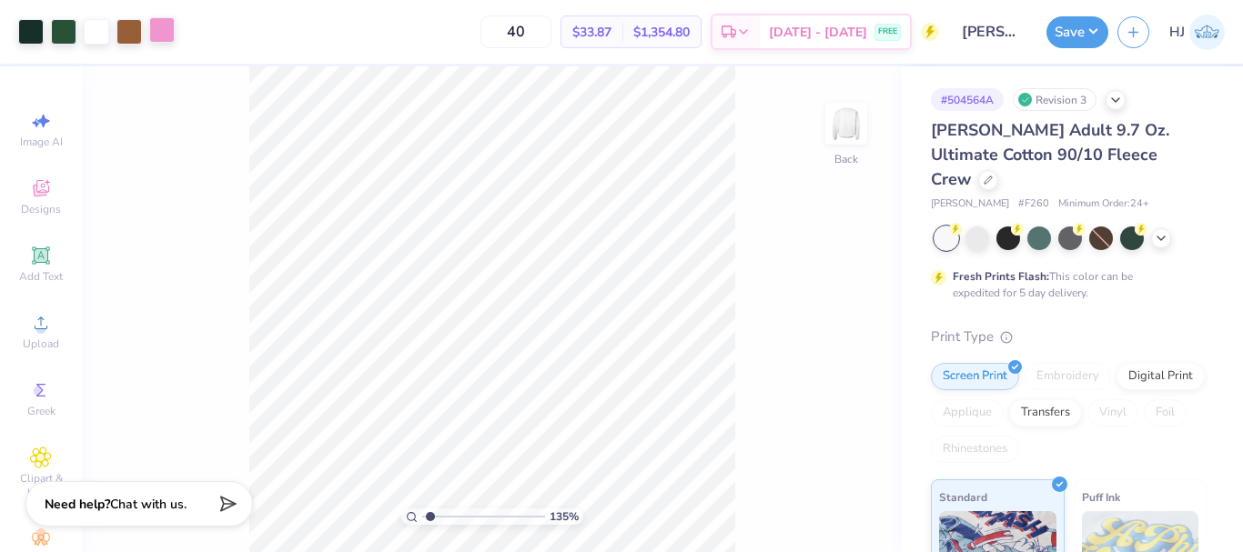
click at [171, 25] on div at bounding box center [161, 29] width 25 height 25
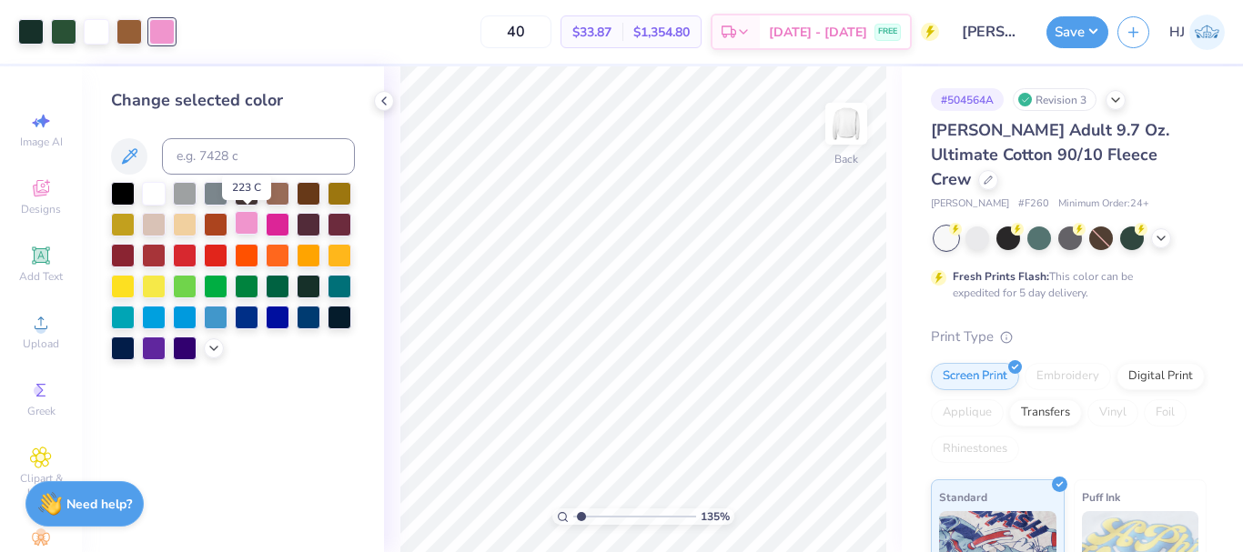
click at [245, 218] on div at bounding box center [247, 223] width 24 height 24
click at [210, 345] on polyline at bounding box center [213, 347] width 7 height 4
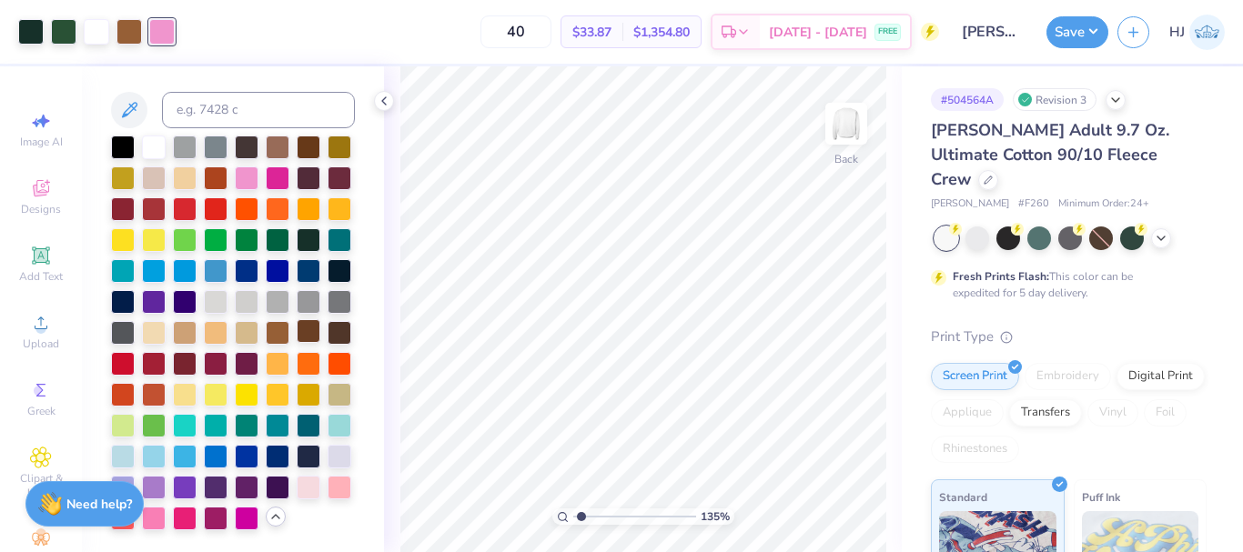
scroll to position [108, 0]
click at [328, 489] on div at bounding box center [340, 486] width 24 height 24
click at [386, 100] on icon at bounding box center [384, 101] width 15 height 15
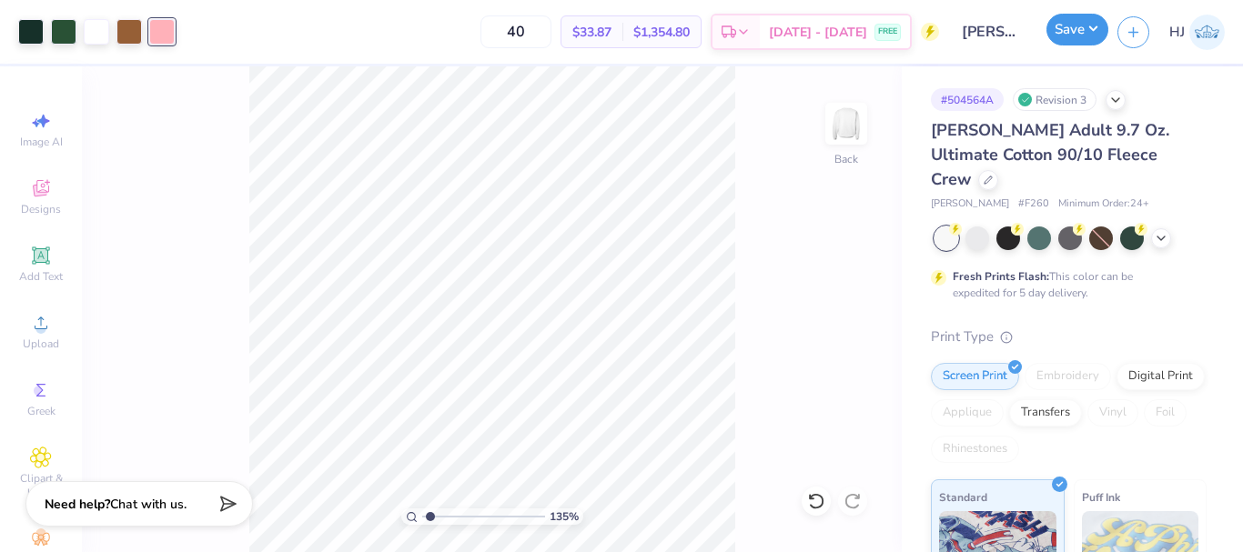
click at [1087, 33] on button "Save" at bounding box center [1078, 30] width 62 height 32
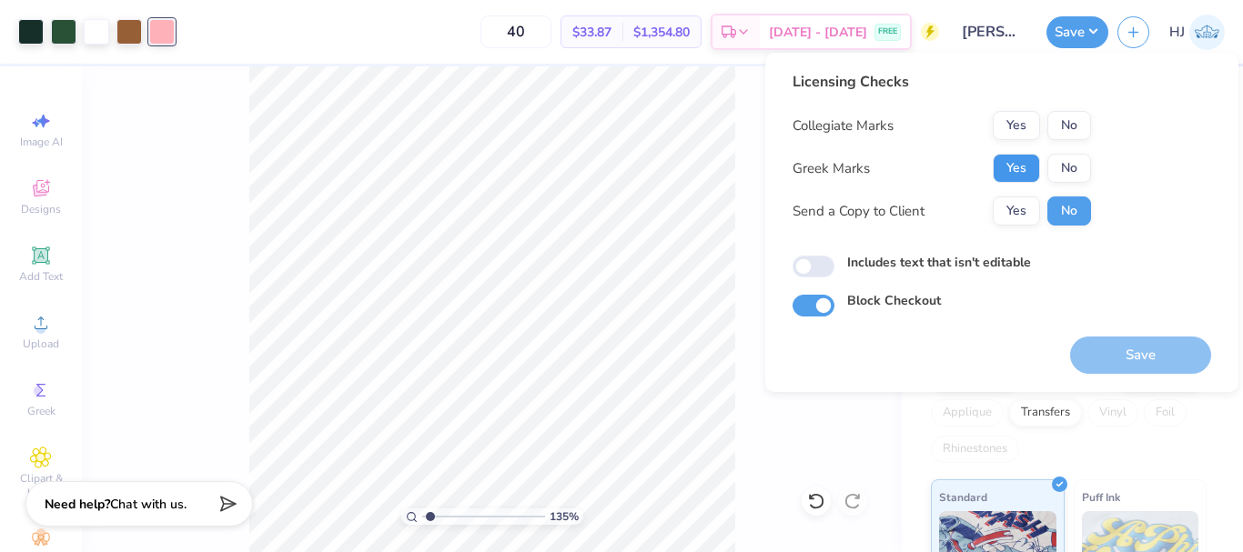
click at [1025, 165] on button "Yes" at bounding box center [1016, 168] width 47 height 29
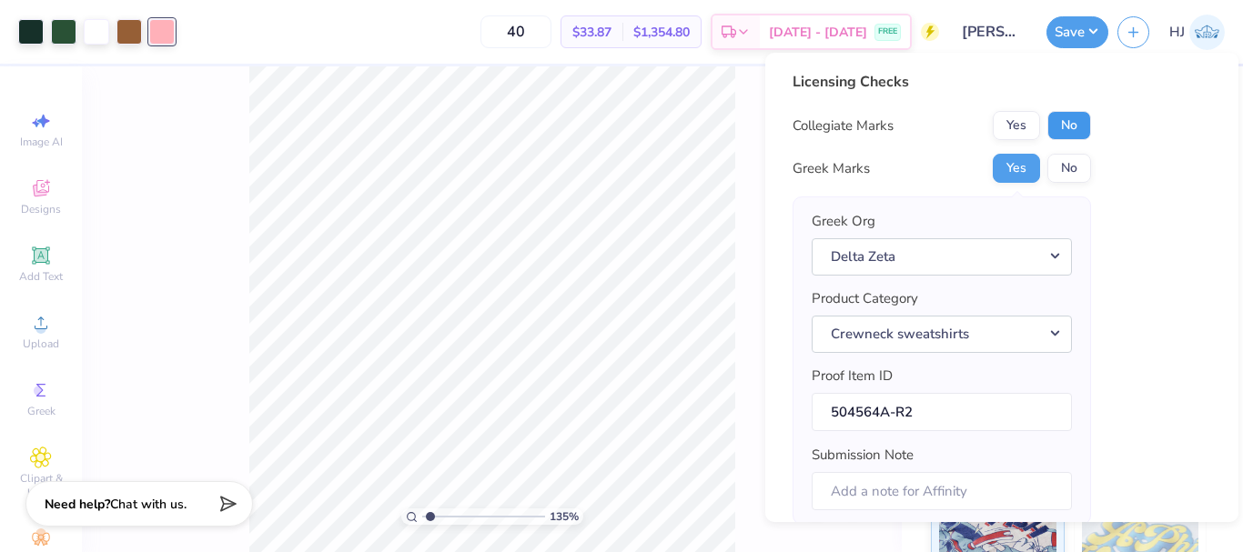
click at [1067, 132] on button "No" at bounding box center [1069, 125] width 44 height 29
type input "1.35006143669128"
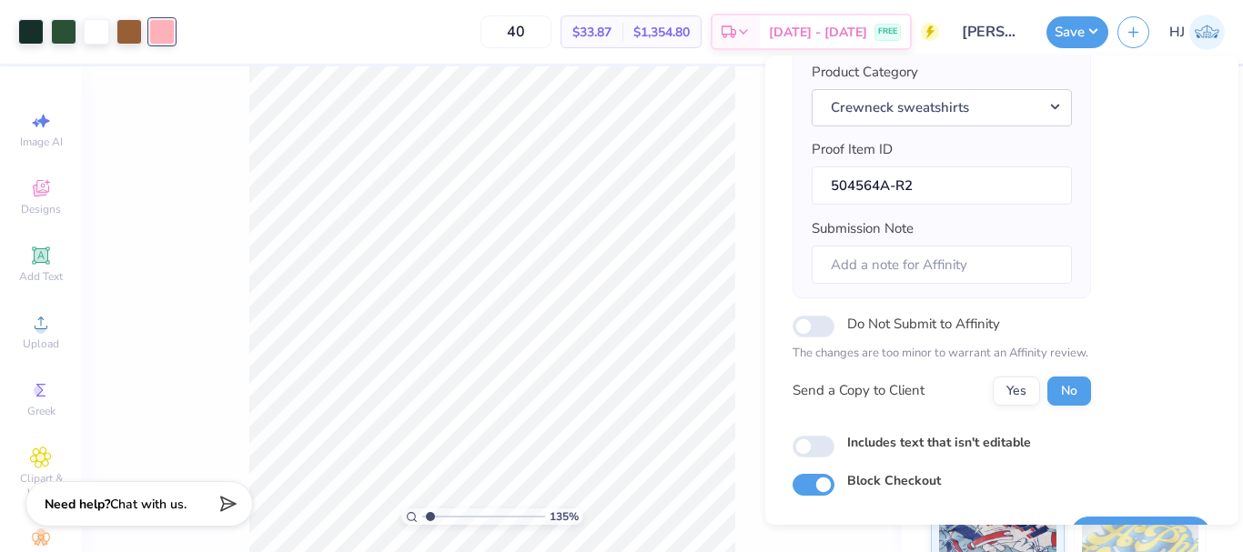
scroll to position [273, 0]
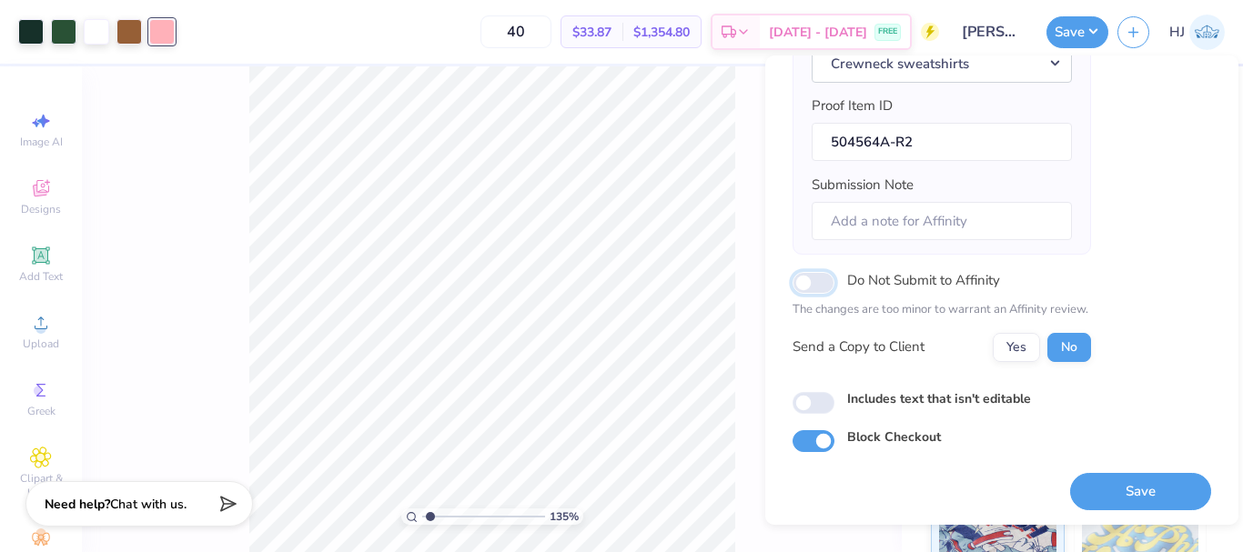
click at [818, 285] on input "Do Not Submit to Affinity" at bounding box center [814, 283] width 42 height 22
checkbox input "true"
type input "1.35006143669128"
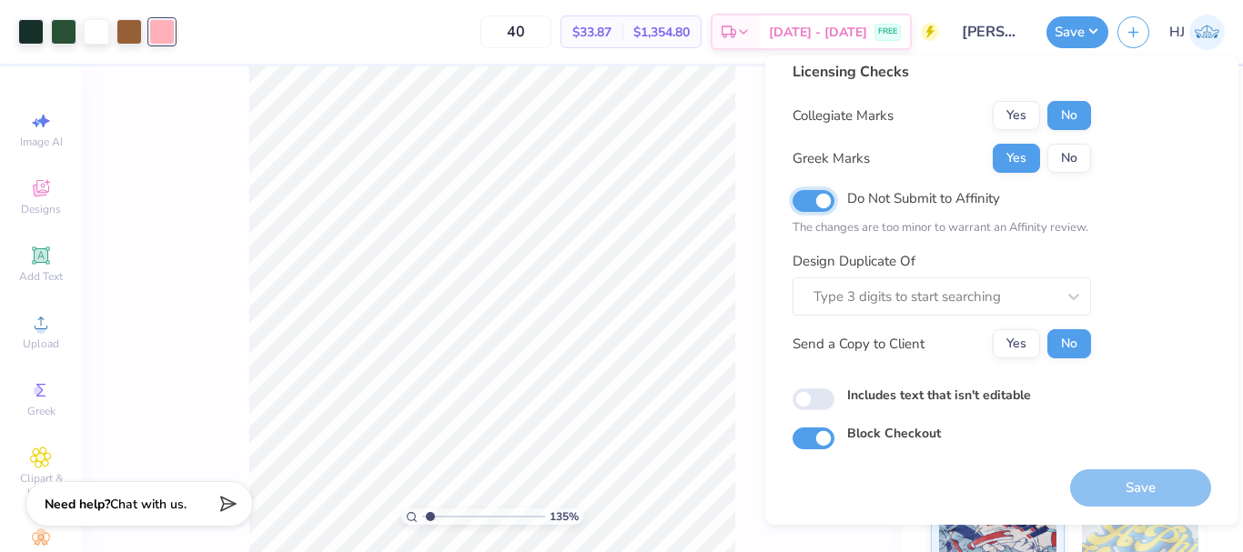
scroll to position [0, 0]
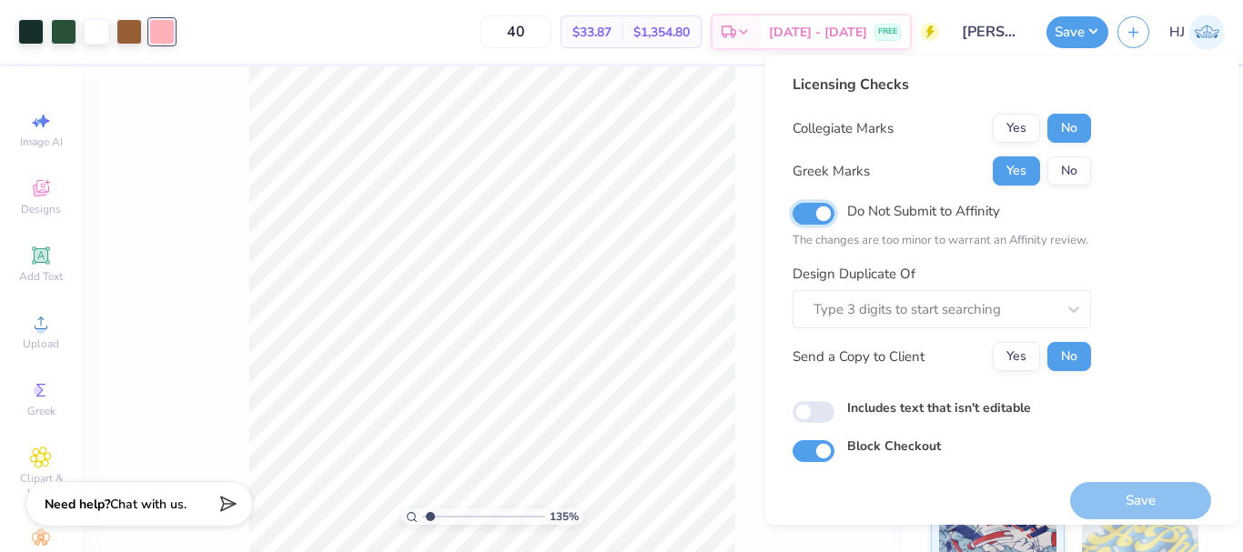
click at [794, 213] on input "Do Not Submit to Affinity" at bounding box center [814, 214] width 42 height 22
checkbox input "false"
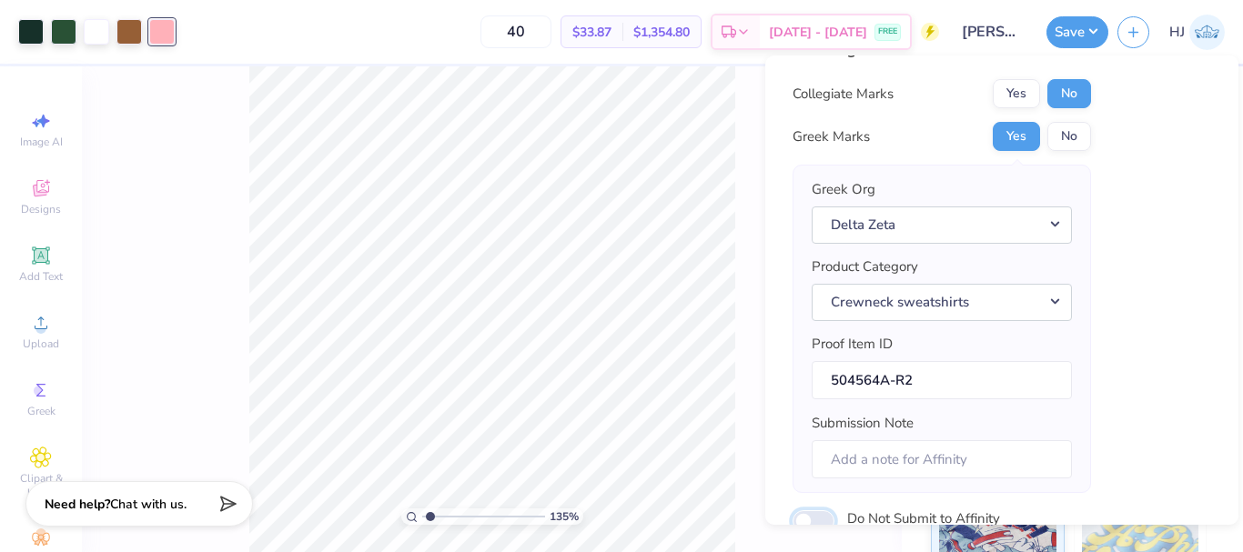
scroll to position [3, 0]
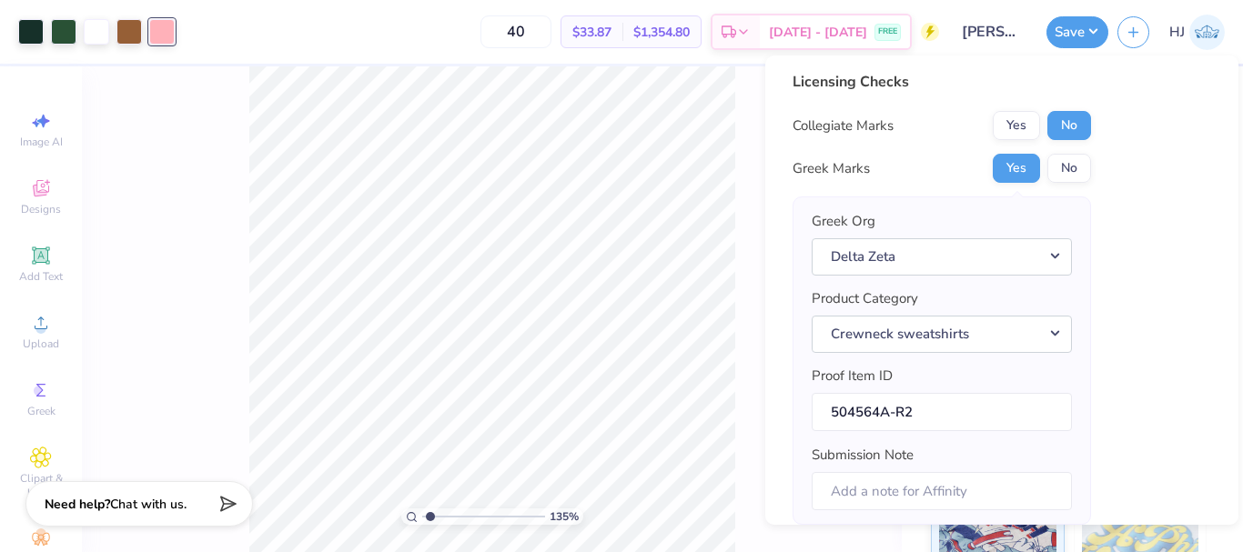
click at [172, 31] on div at bounding box center [161, 31] width 25 height 25
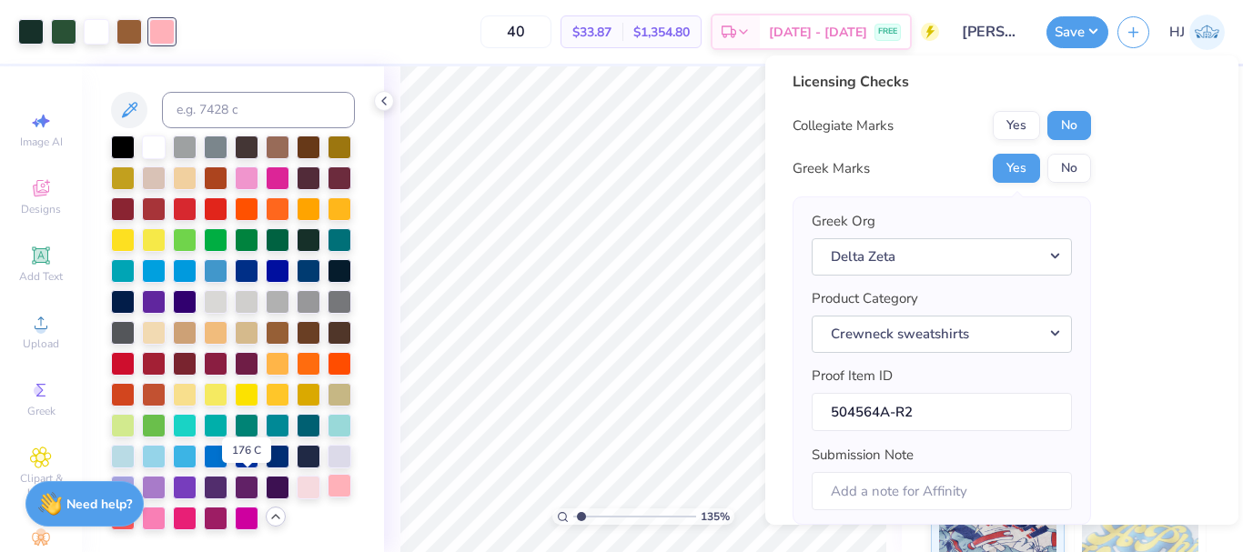
click at [328, 488] on div at bounding box center [340, 486] width 24 height 24
click at [382, 106] on icon at bounding box center [384, 101] width 15 height 15
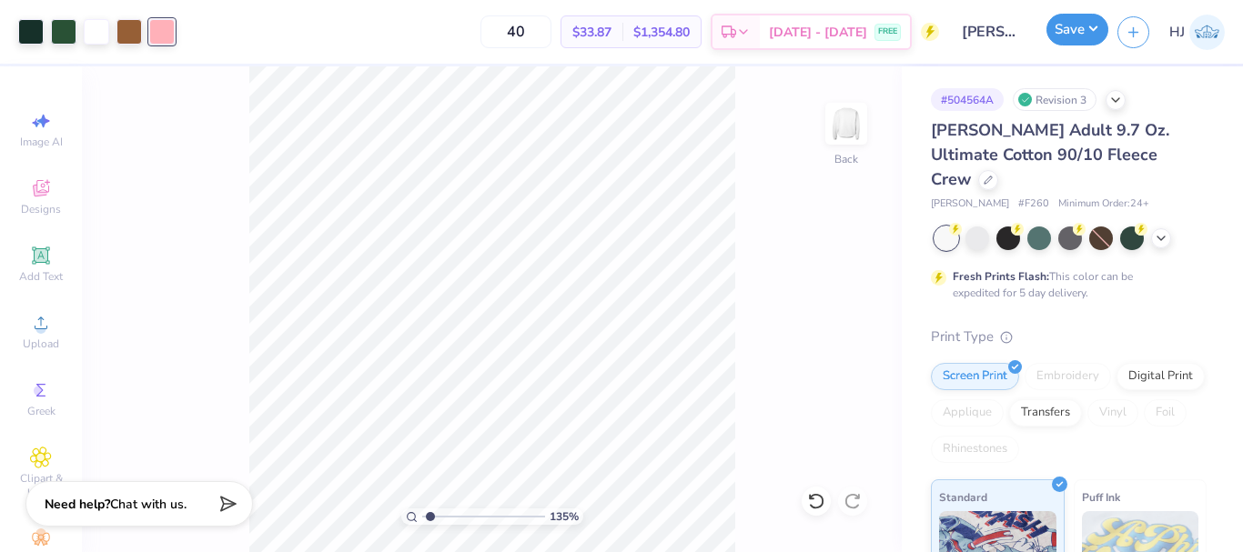
click at [1106, 27] on button "Save" at bounding box center [1078, 30] width 62 height 32
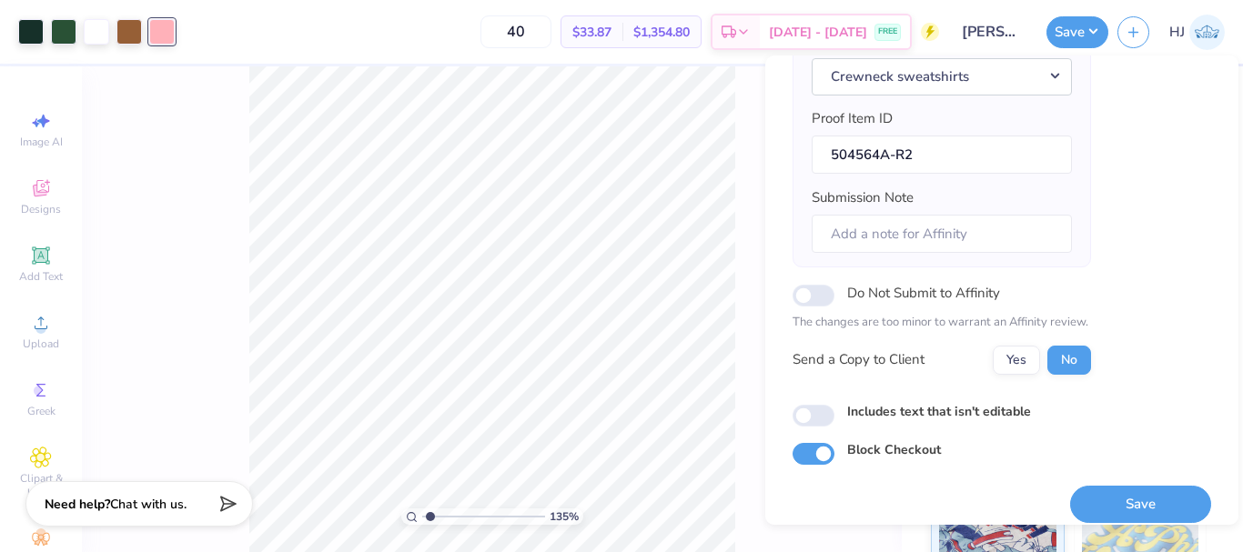
scroll to position [276, 0]
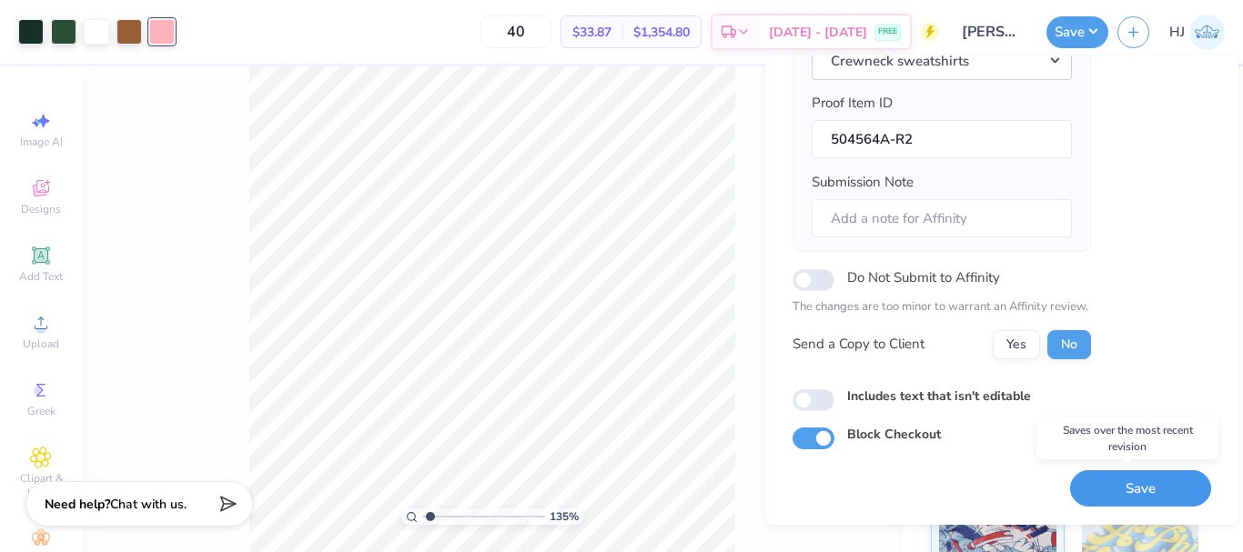
click at [1119, 506] on button "Save" at bounding box center [1140, 488] width 141 height 37
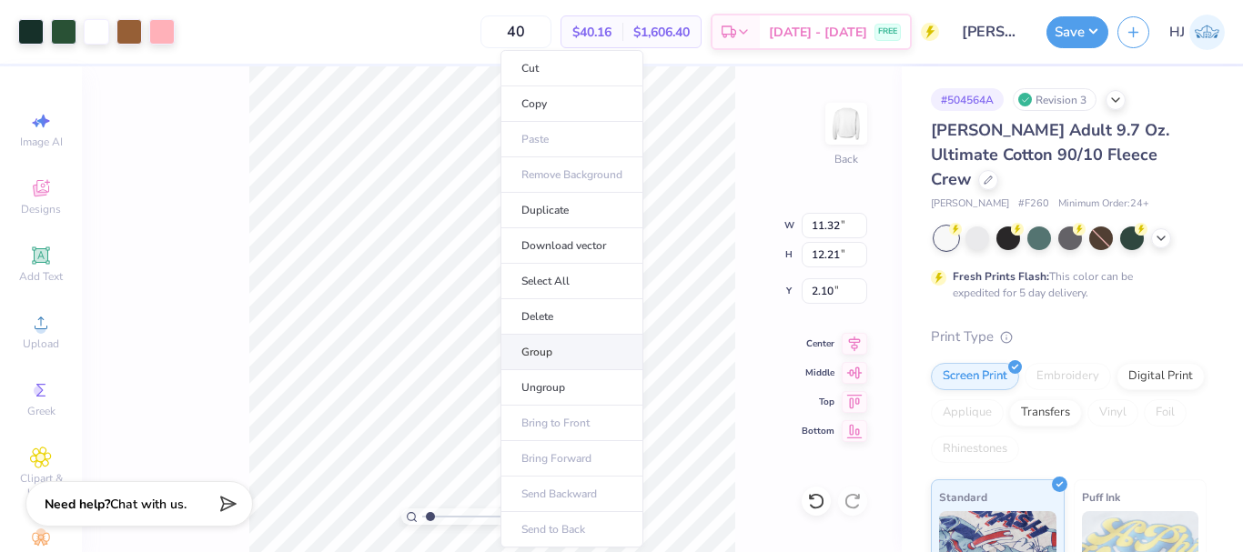
click at [561, 355] on li "Group" at bounding box center [572, 352] width 143 height 35
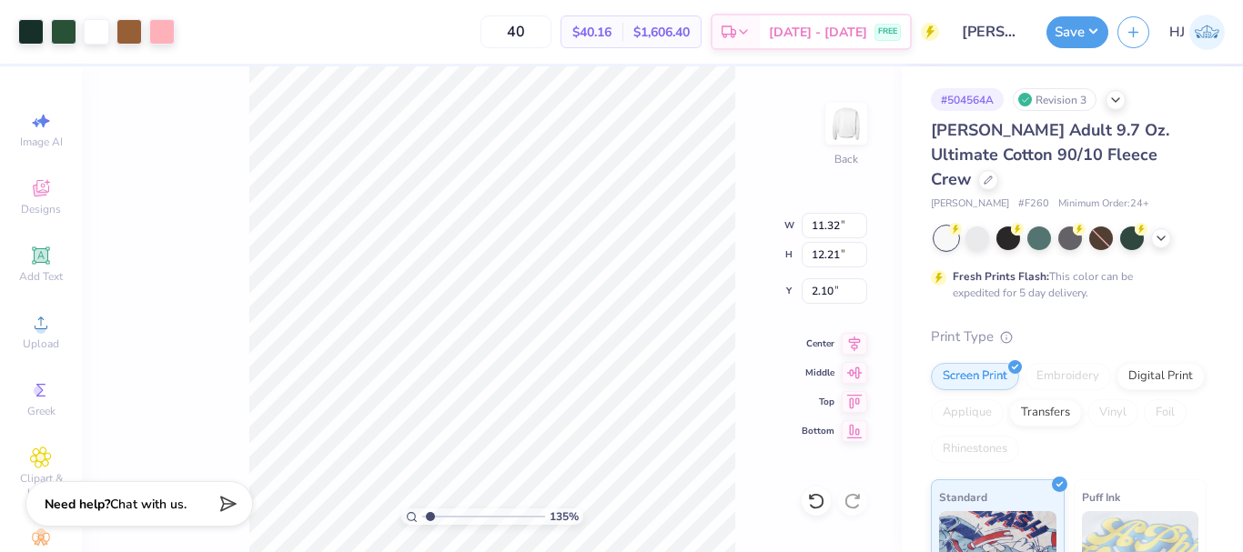
type input "1.35006143669128"
click at [839, 291] on input "2.10" at bounding box center [835, 290] width 66 height 25
type input "3"
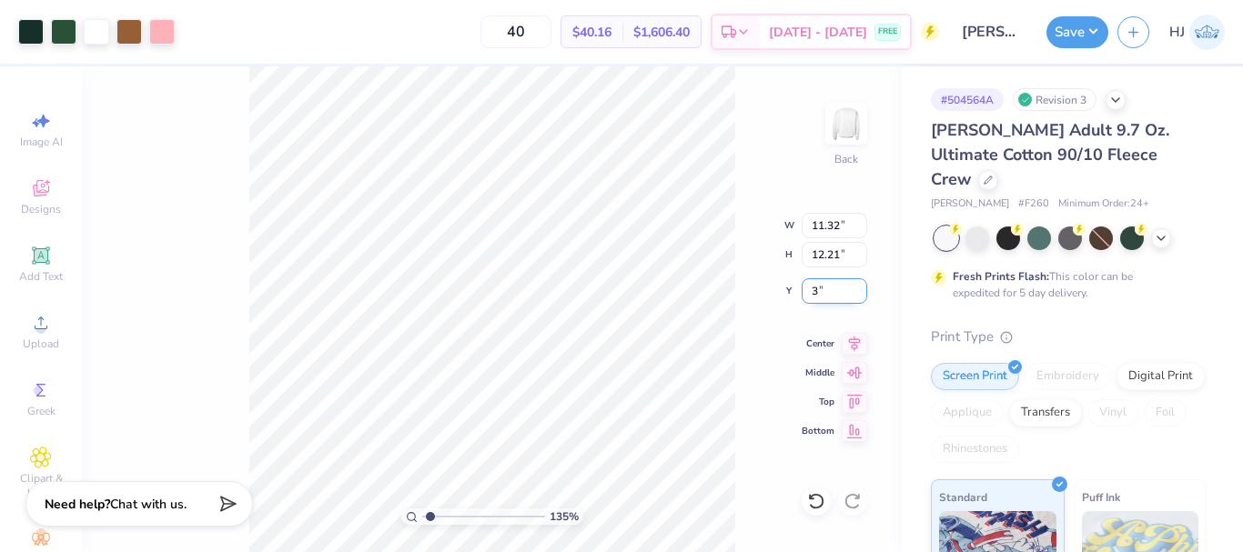
type input "1.35006143669128"
type input "3.00"
click at [837, 227] on input "11.32" at bounding box center [835, 225] width 66 height 25
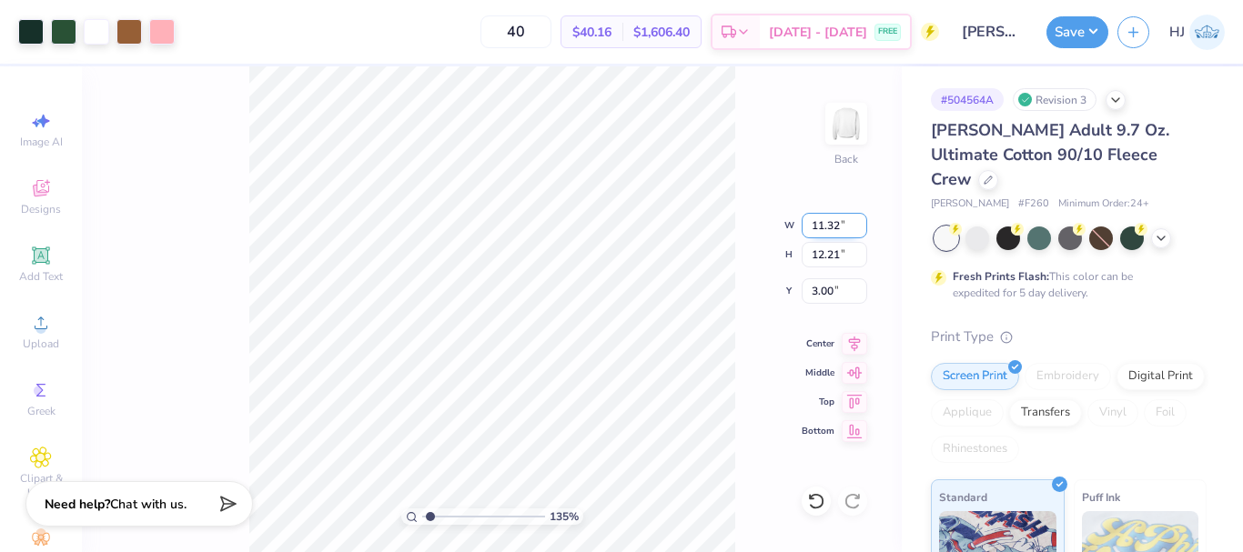
click at [834, 224] on input "11.32" at bounding box center [835, 225] width 66 height 25
click at [838, 224] on input "11.32" at bounding box center [835, 225] width 66 height 25
type input "11.5"
type input "1.35006143669128"
type input "11.50"
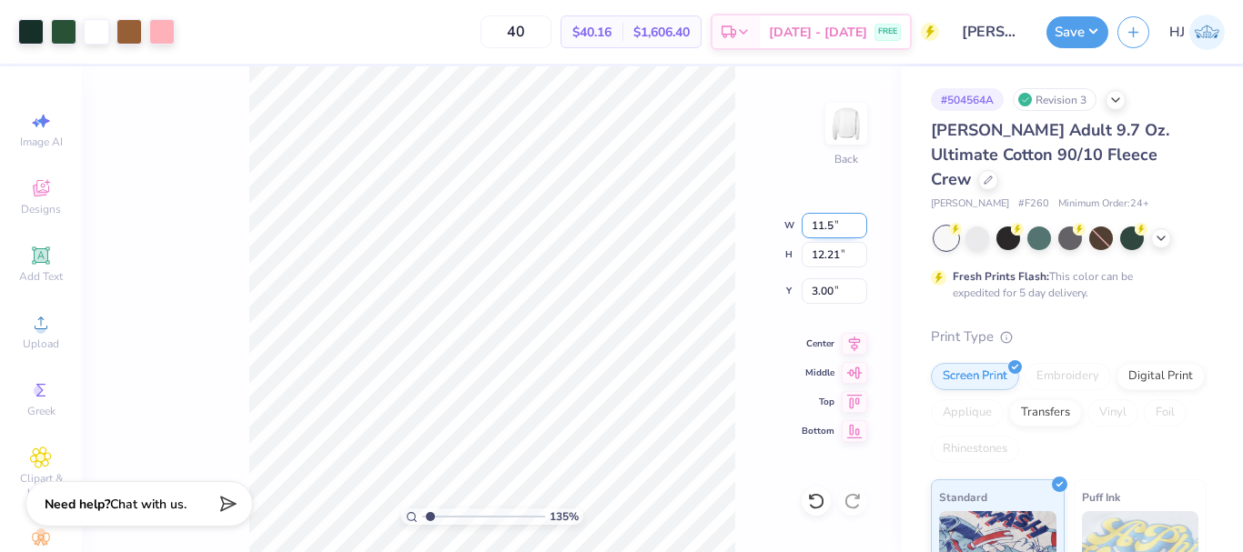
type input "12.41"
click at [825, 288] on input "2.90" at bounding box center [835, 290] width 66 height 25
type input "3"
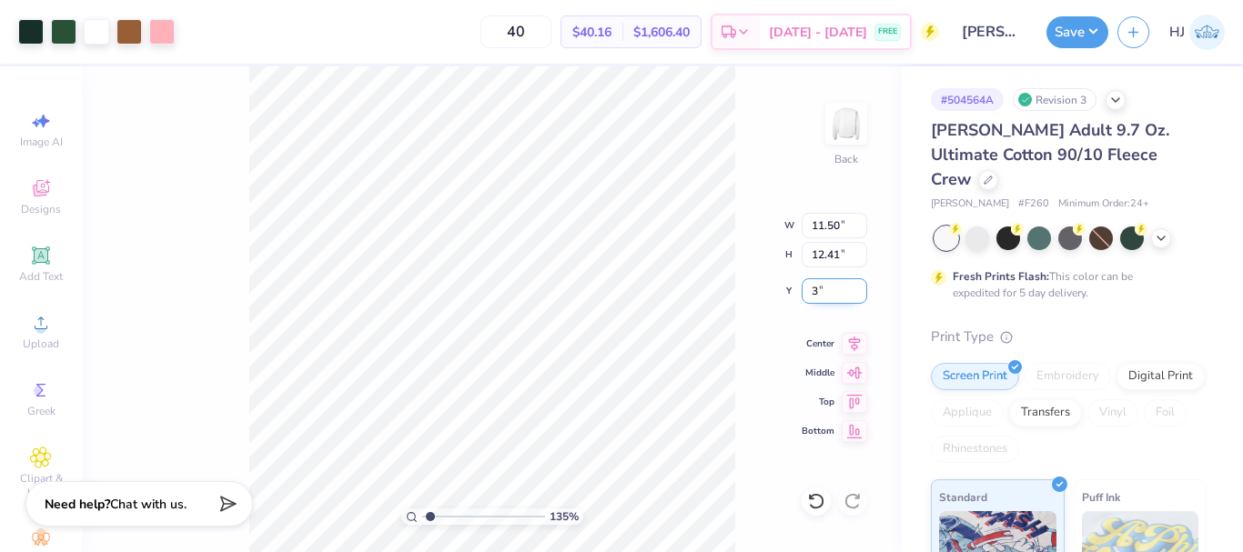
type input "1.35006143669128"
type input "3.00"
click at [1085, 37] on button "Save" at bounding box center [1078, 30] width 62 height 32
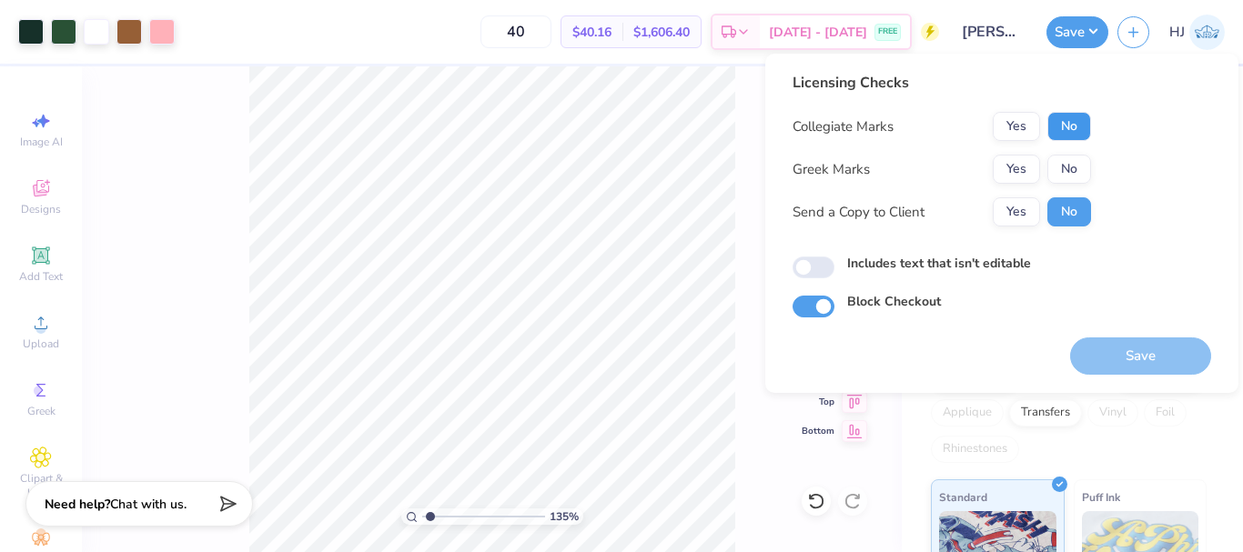
click at [1070, 129] on button "No" at bounding box center [1069, 126] width 44 height 29
click at [1021, 167] on button "Yes" at bounding box center [1016, 169] width 47 height 29
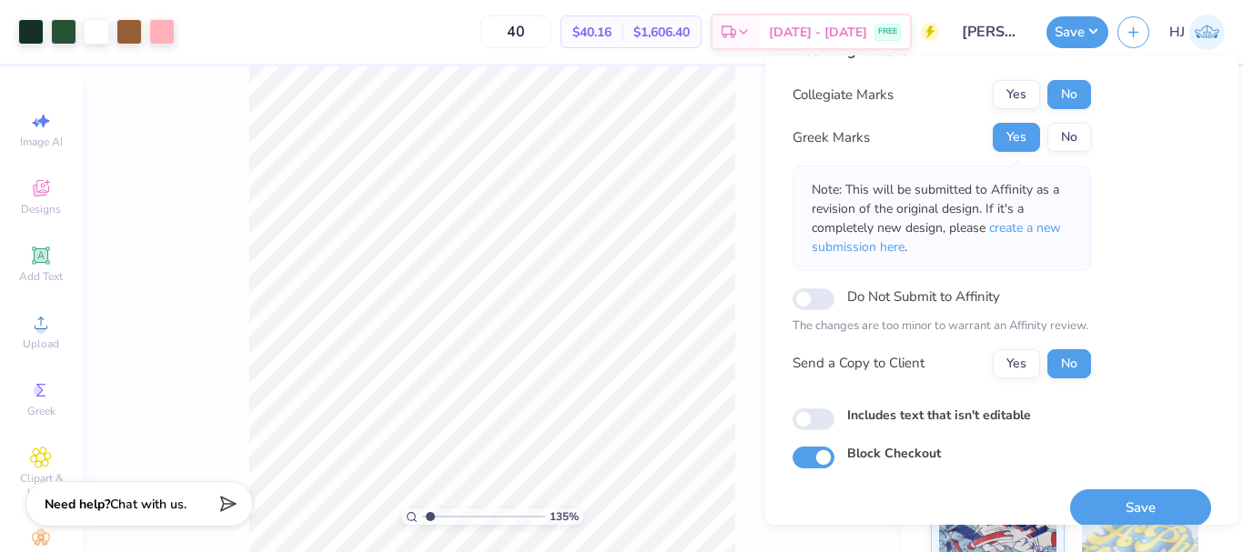
scroll to position [53, 0]
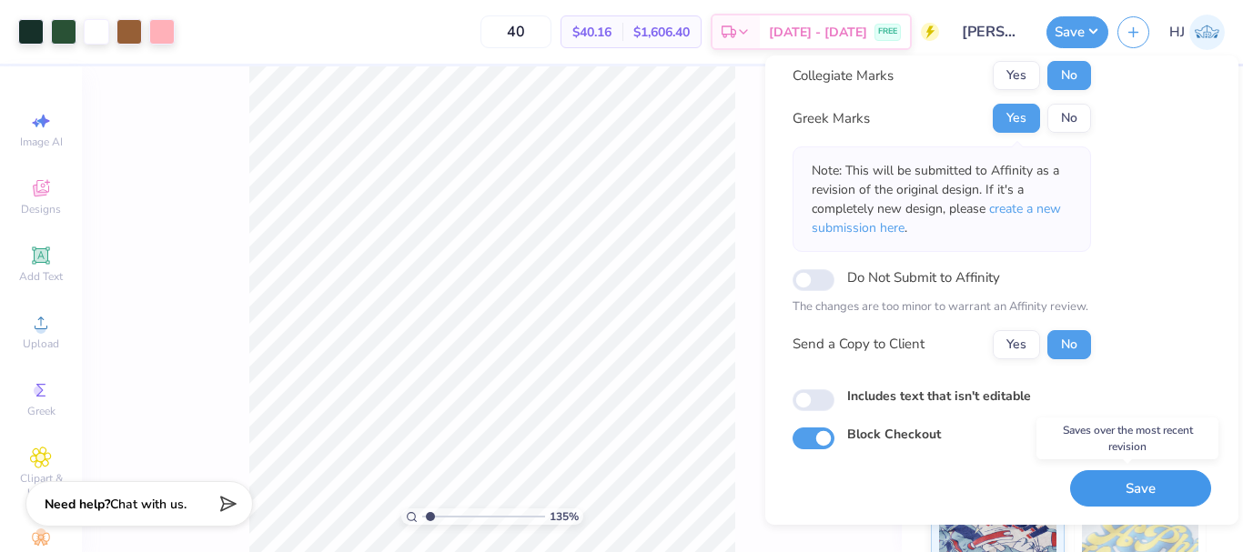
click at [1110, 492] on button "Save" at bounding box center [1140, 488] width 141 height 37
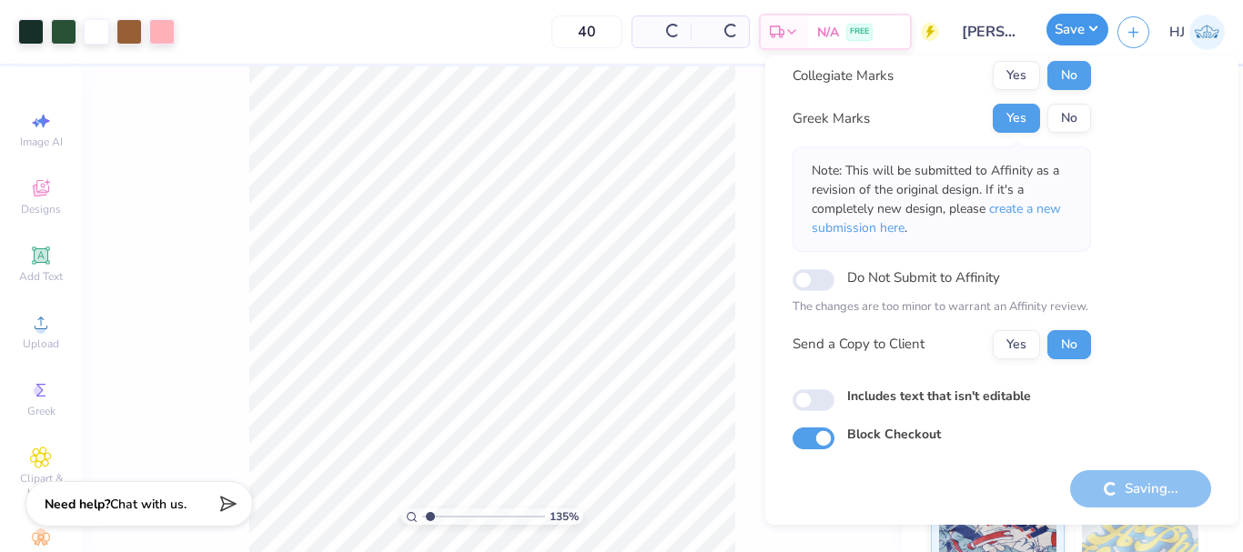
click at [1087, 25] on button "Save" at bounding box center [1078, 30] width 62 height 32
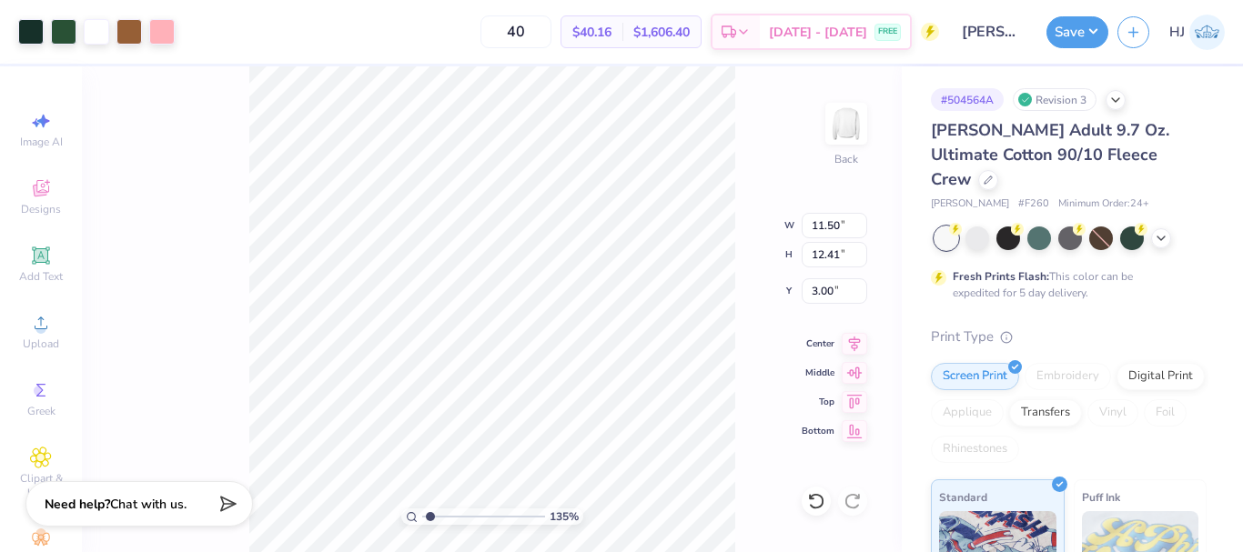
type input "1.35006143669128"
